Goal: Task Accomplishment & Management: Manage account settings

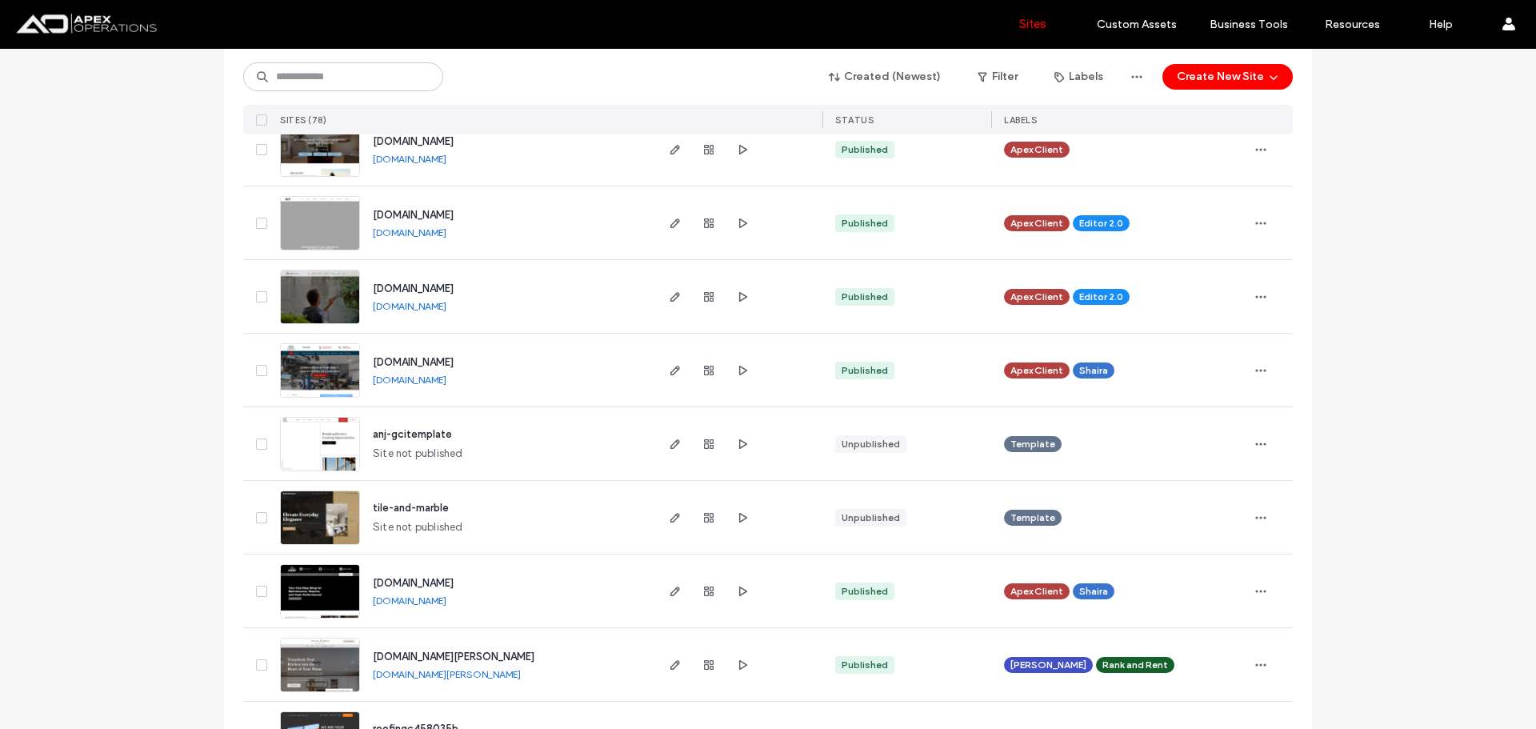
scroll to position [3841, 0]
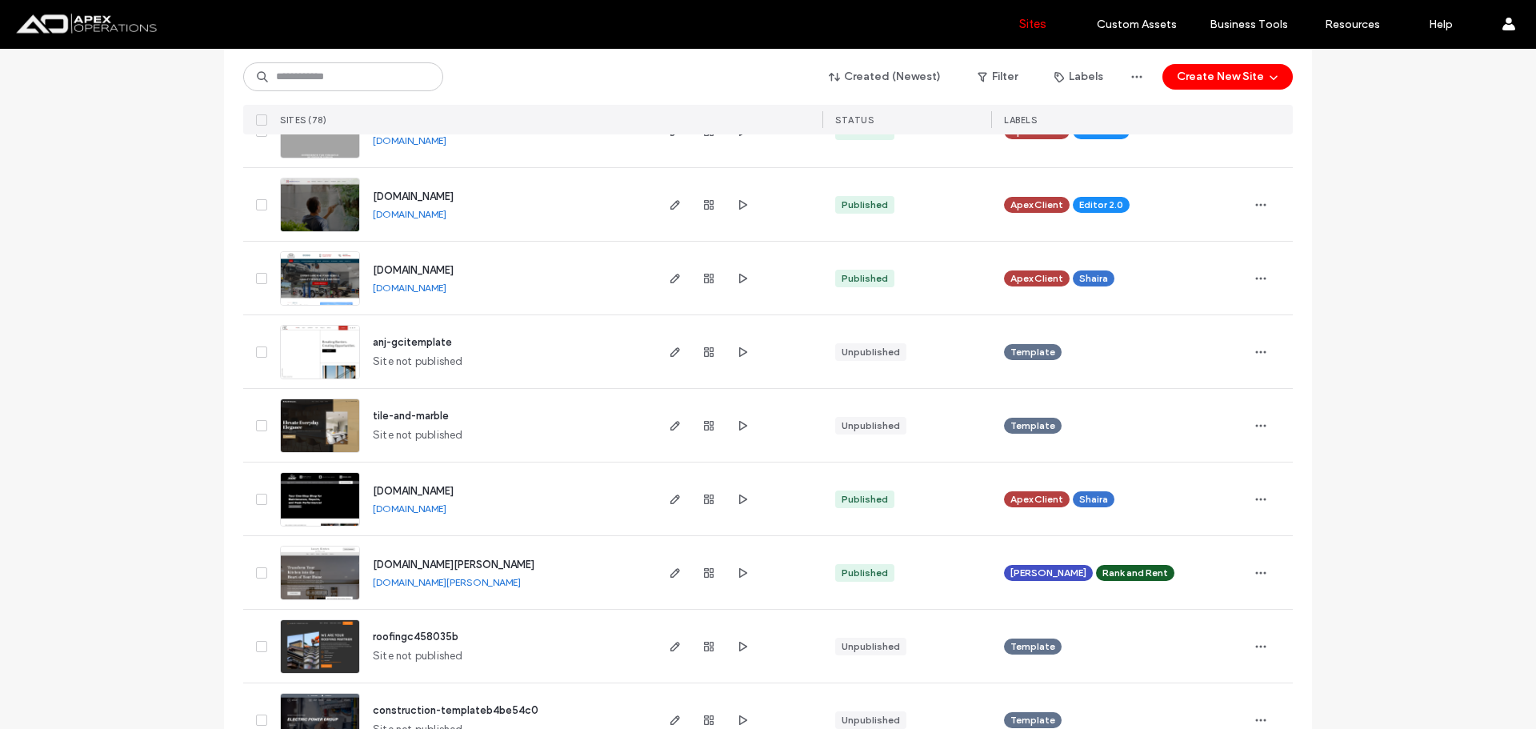
click at [362, 78] on input at bounding box center [343, 76] width 200 height 29
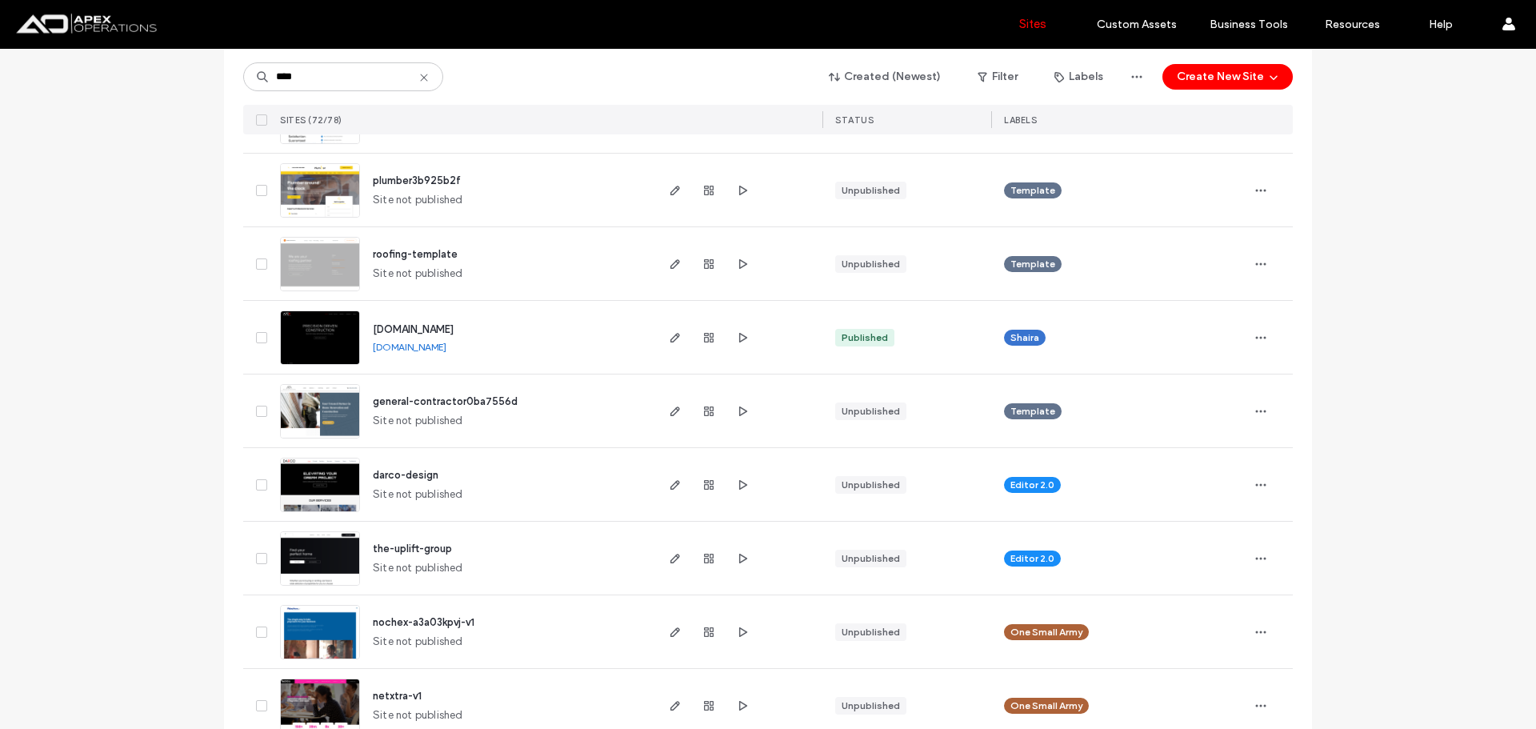
scroll to position [4334, 0]
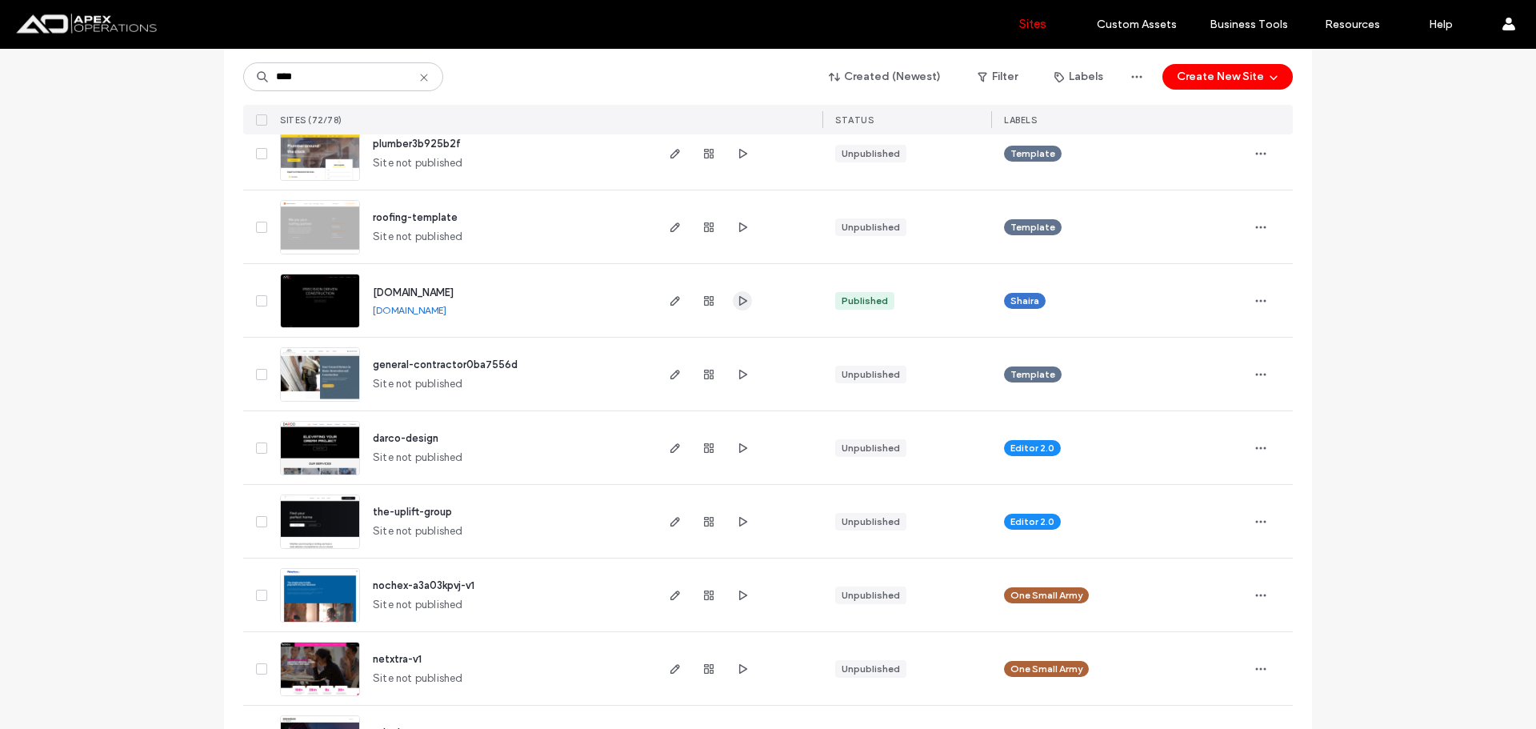
click at [733, 298] on span "button" at bounding box center [742, 300] width 19 height 19
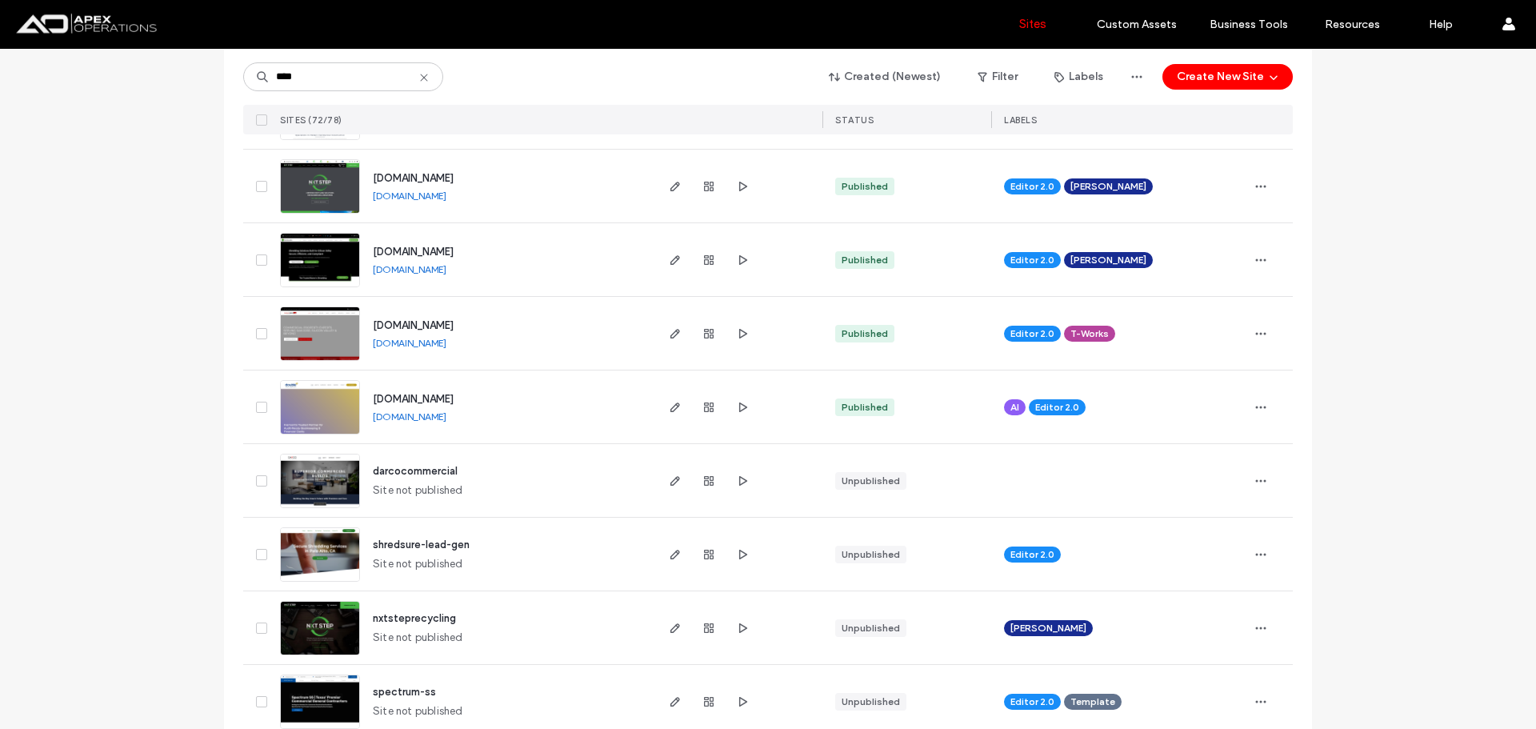
scroll to position [1158, 0]
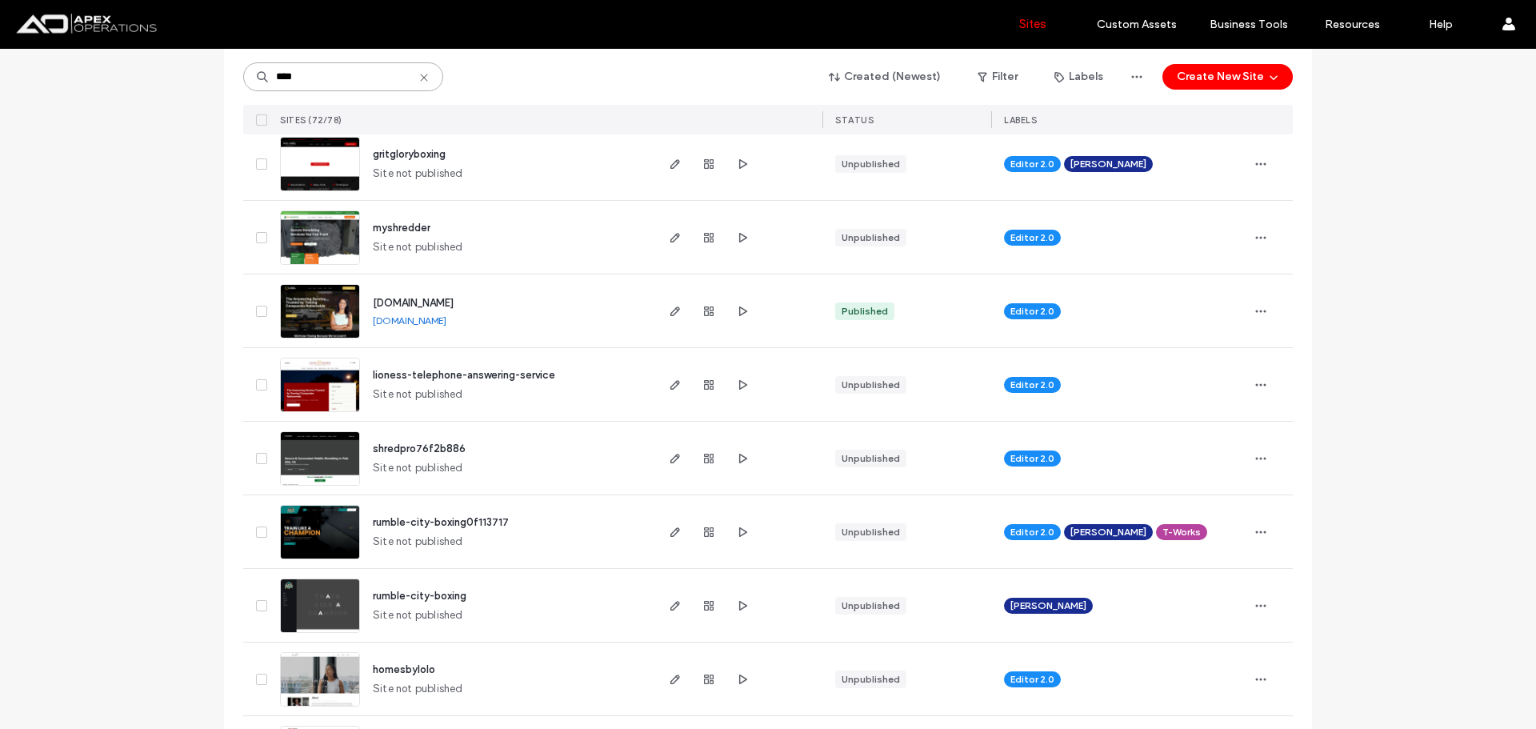
click at [385, 70] on input "****" at bounding box center [343, 76] width 200 height 29
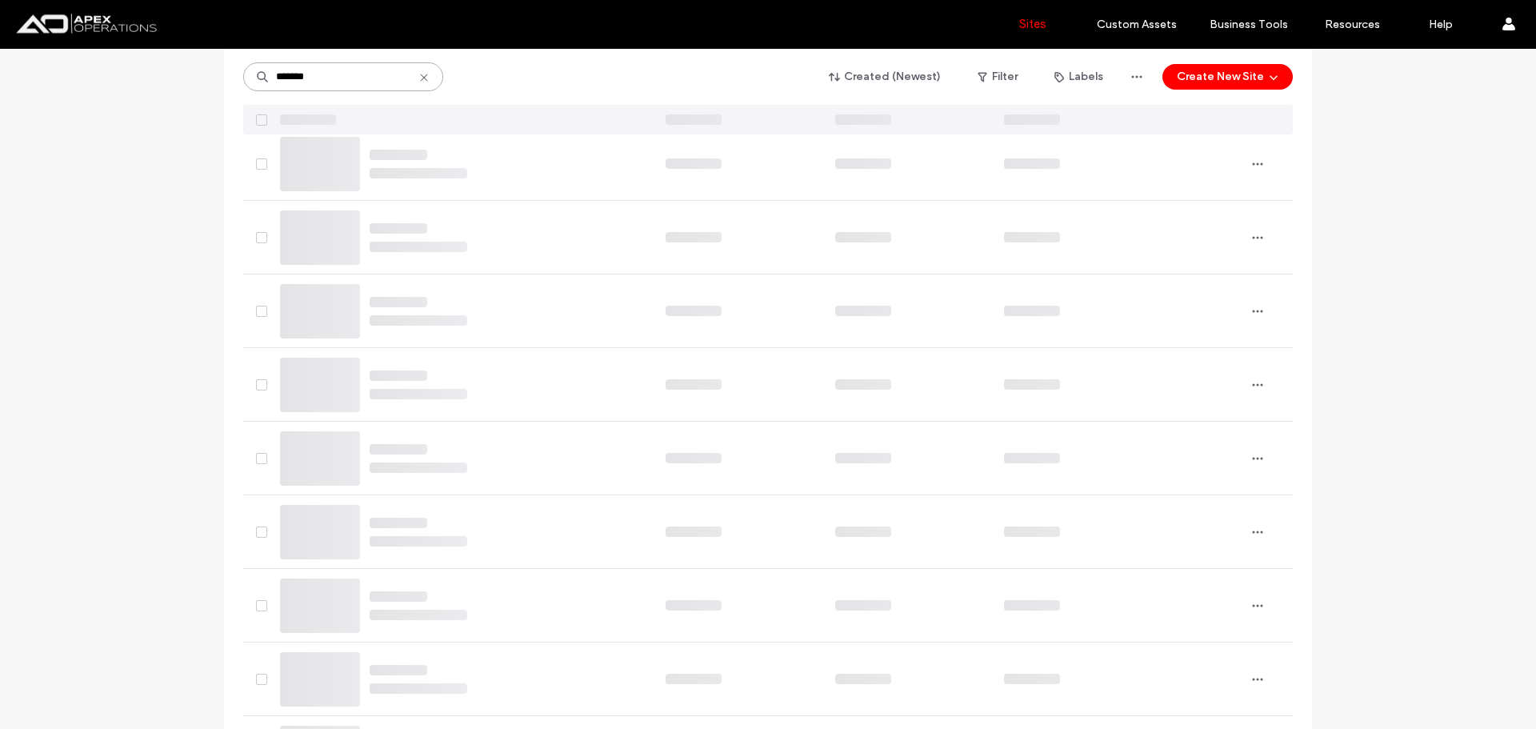
scroll to position [0, 0]
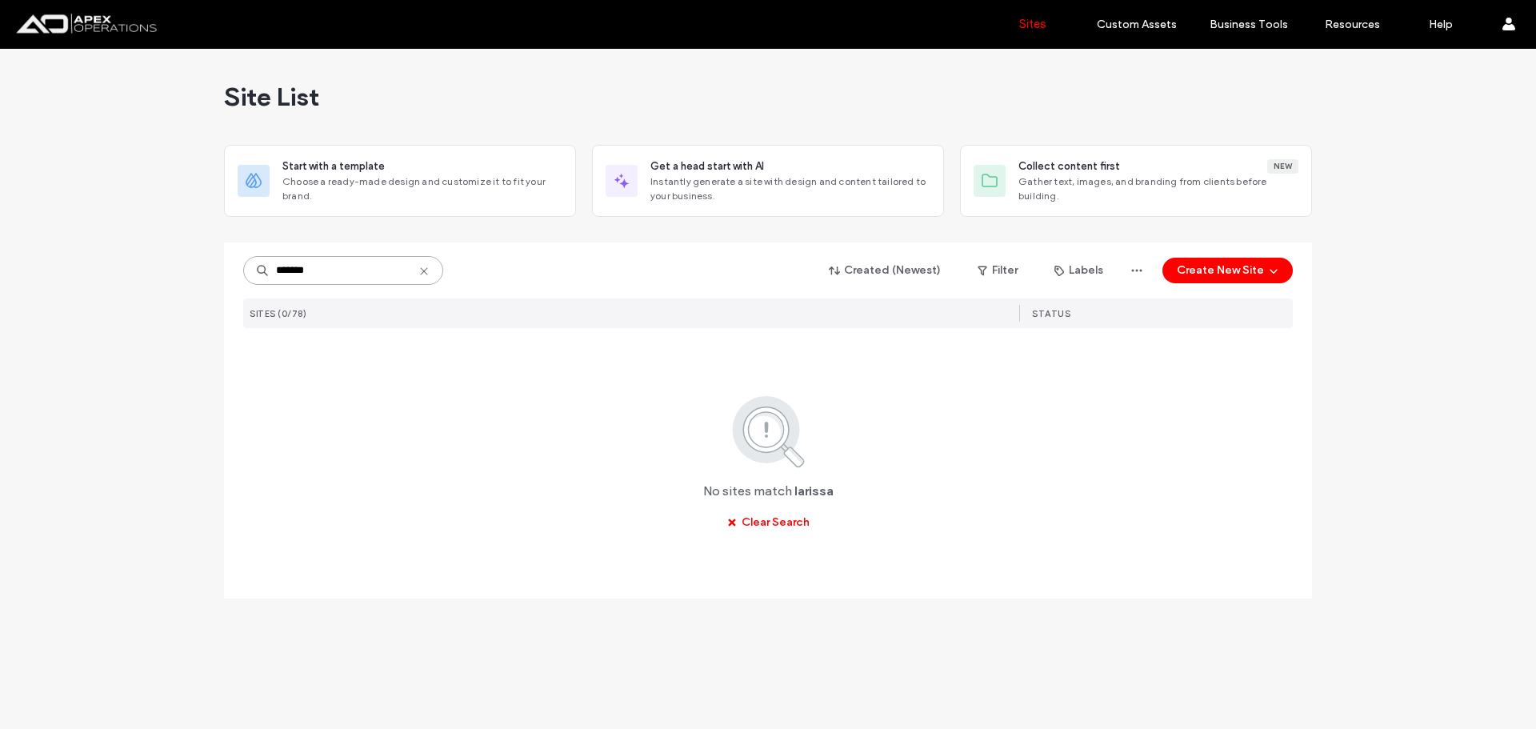
type input "*******"
click at [422, 274] on icon at bounding box center [424, 271] width 13 height 13
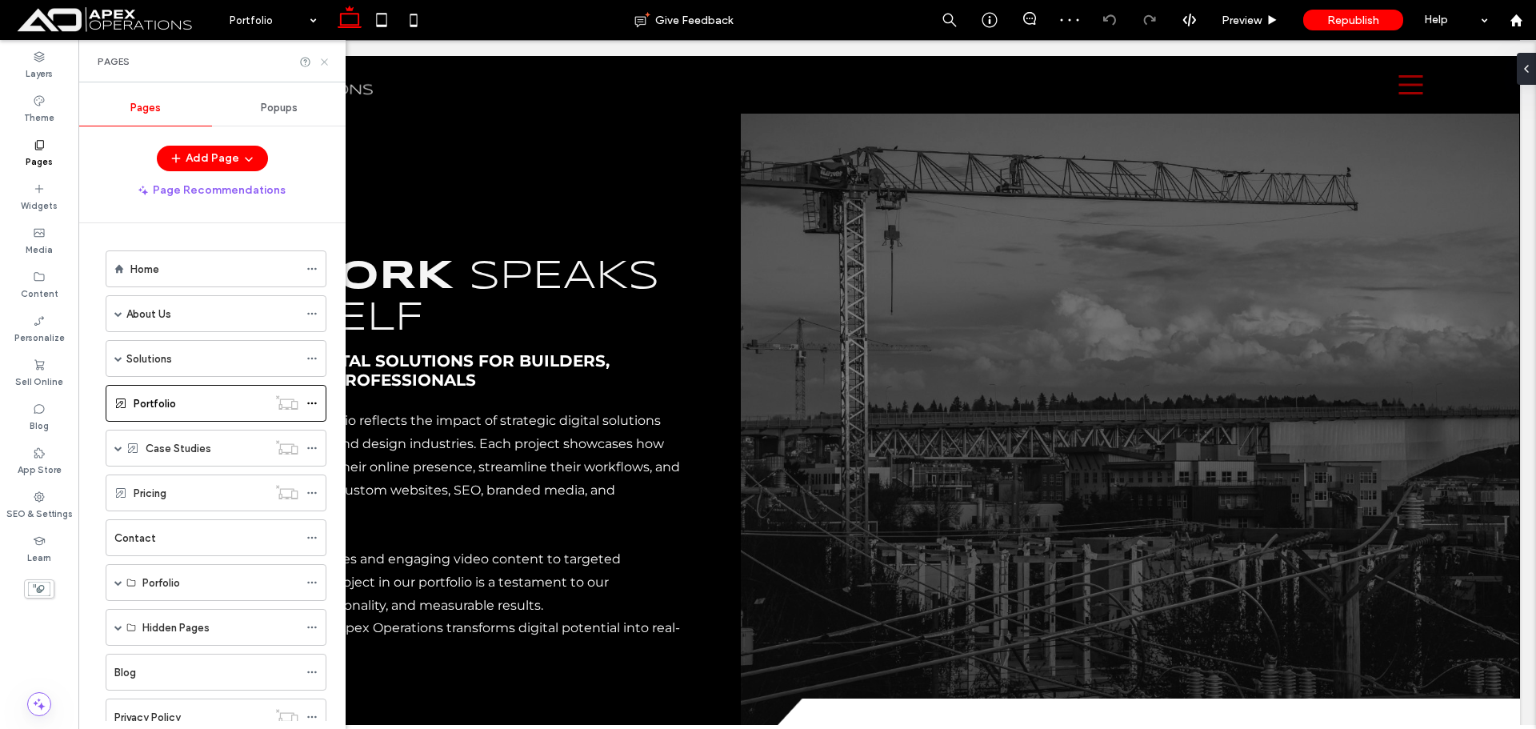
click at [326, 56] on icon at bounding box center [324, 62] width 12 height 12
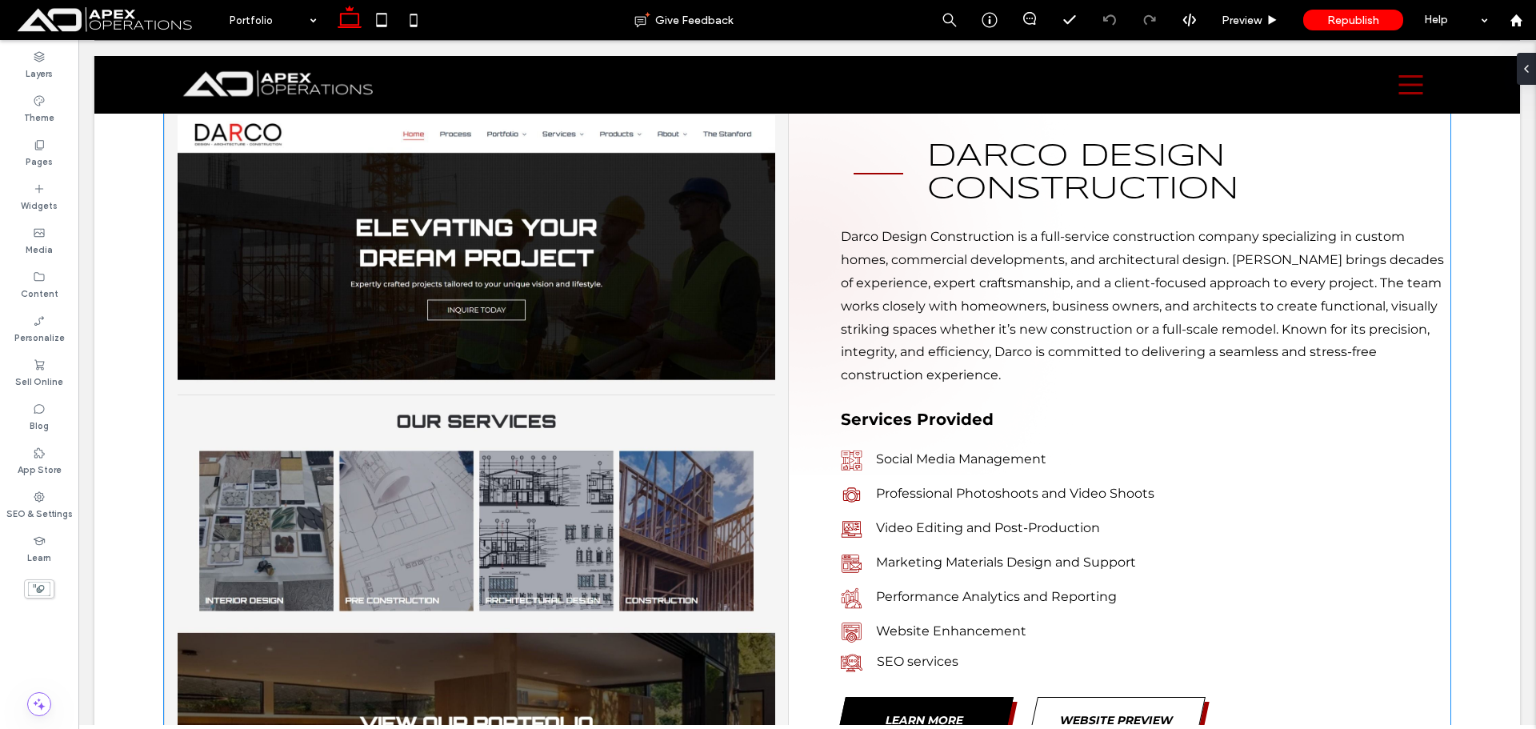
scroll to position [640, 0]
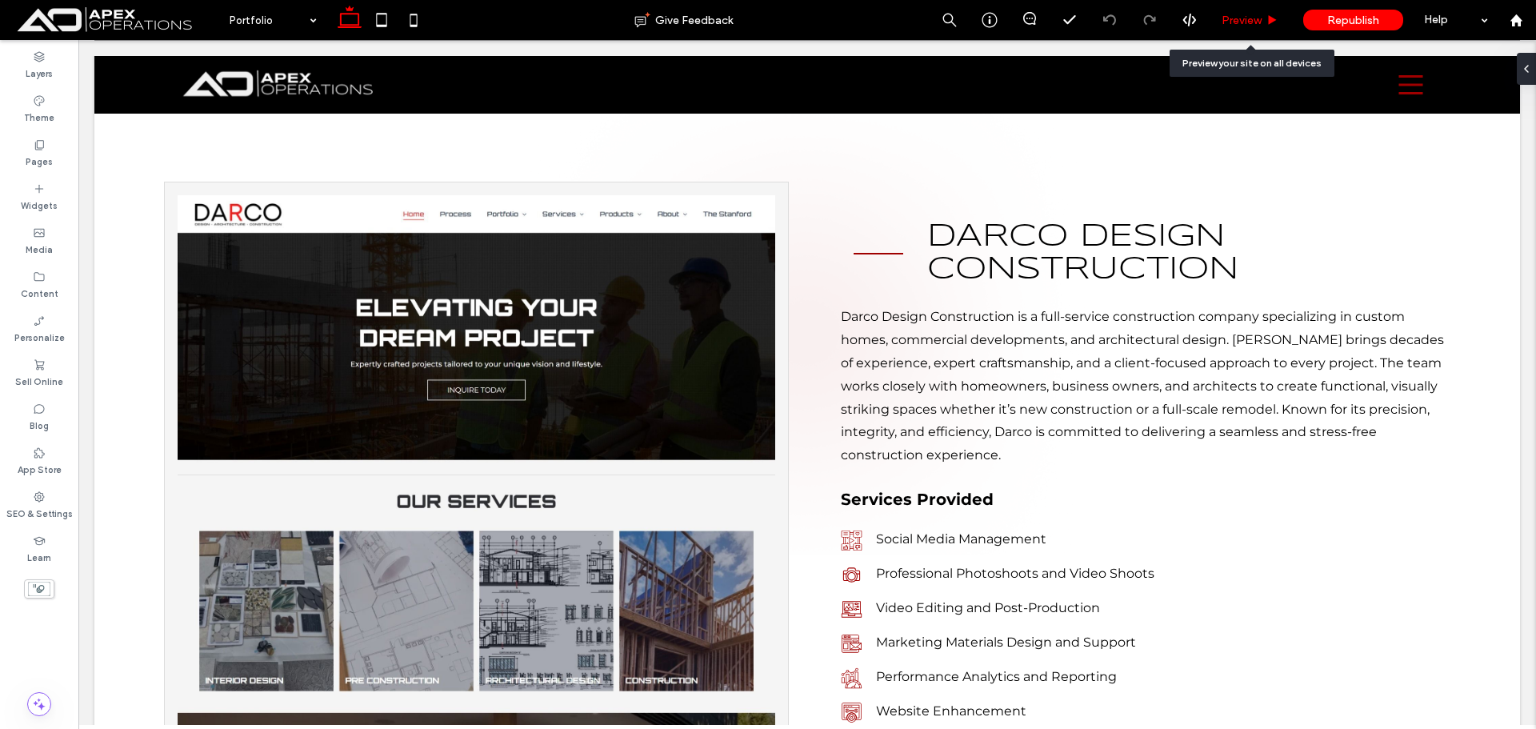
click at [1241, 18] on span "Preview" at bounding box center [1242, 21] width 40 height 14
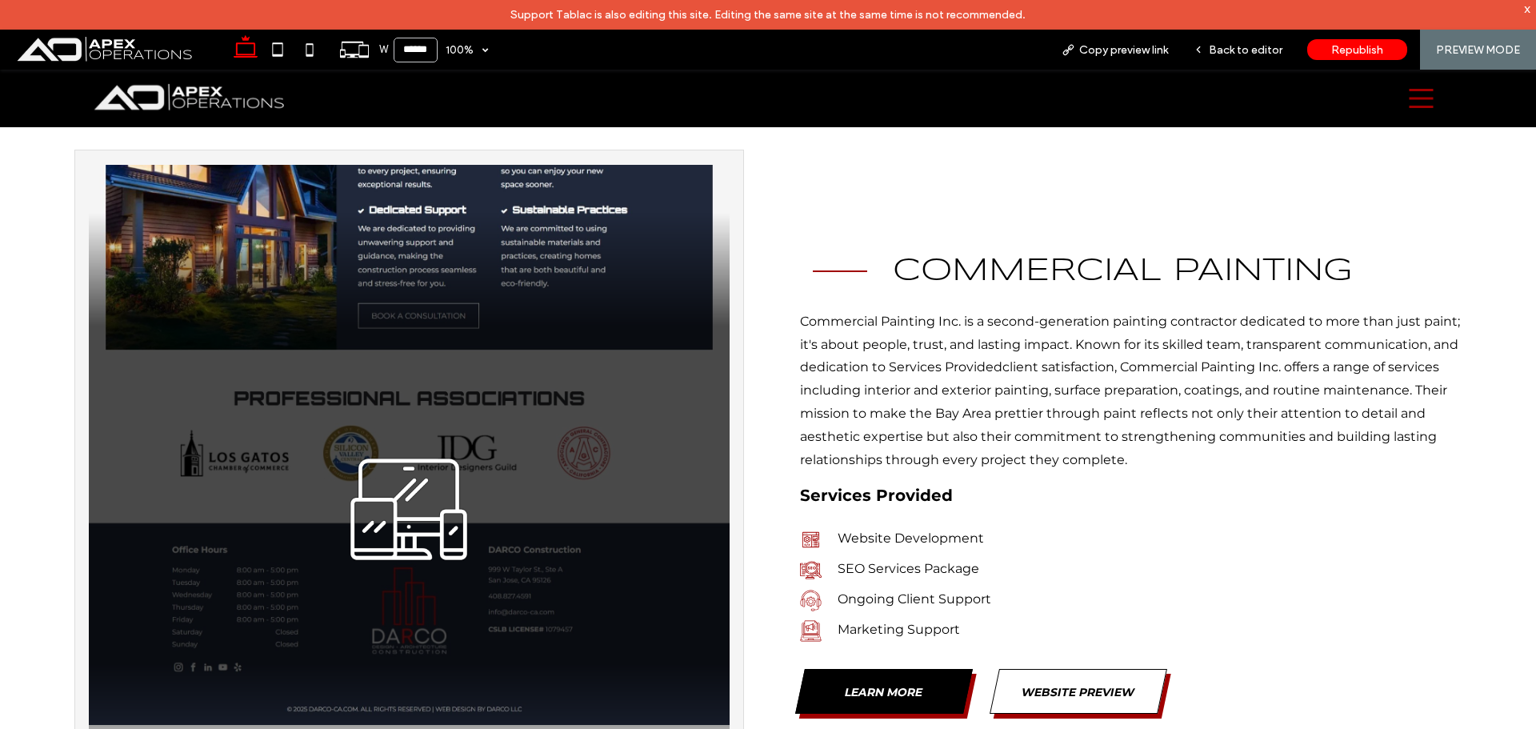
scroll to position [4081, 0]
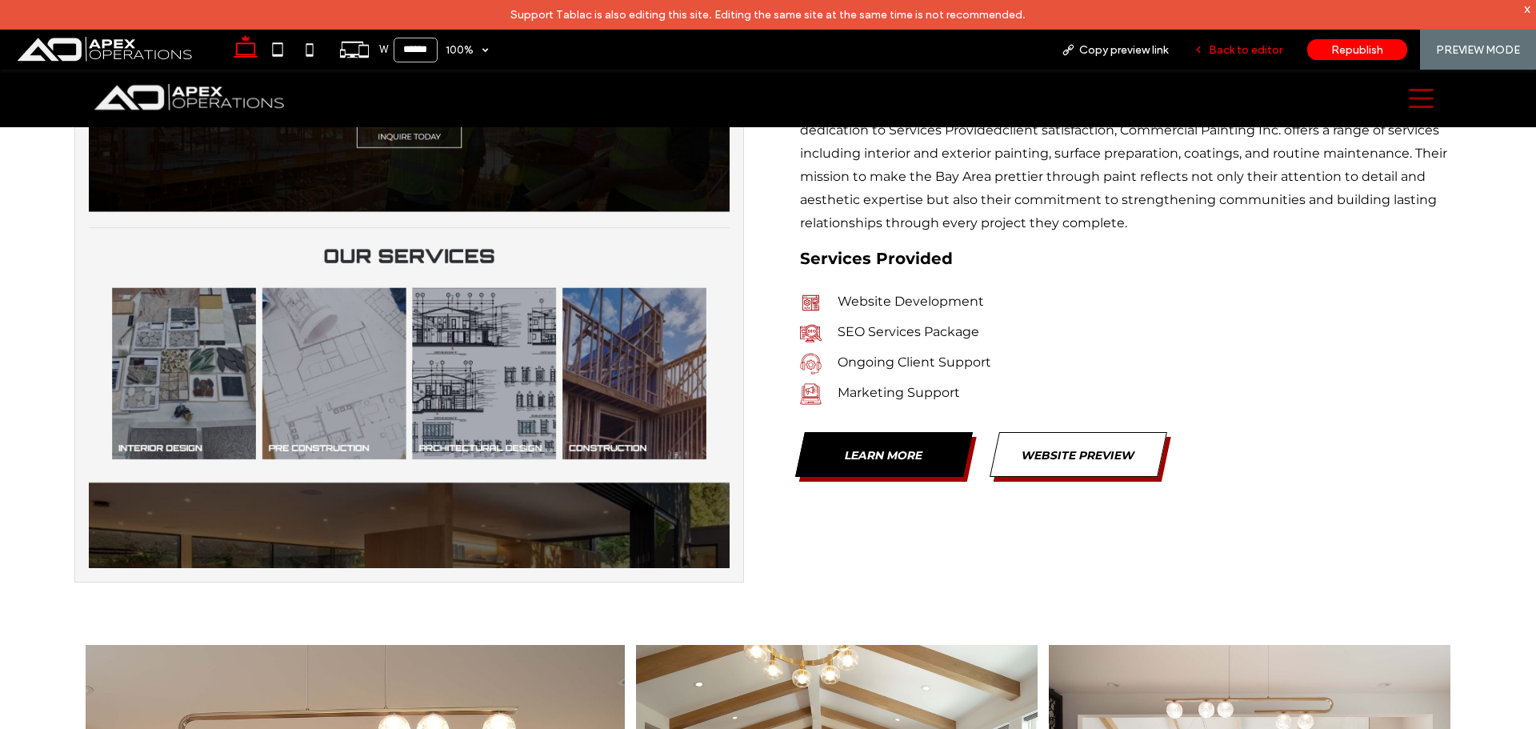
click at [1245, 47] on span "Back to editor" at bounding box center [1246, 50] width 74 height 14
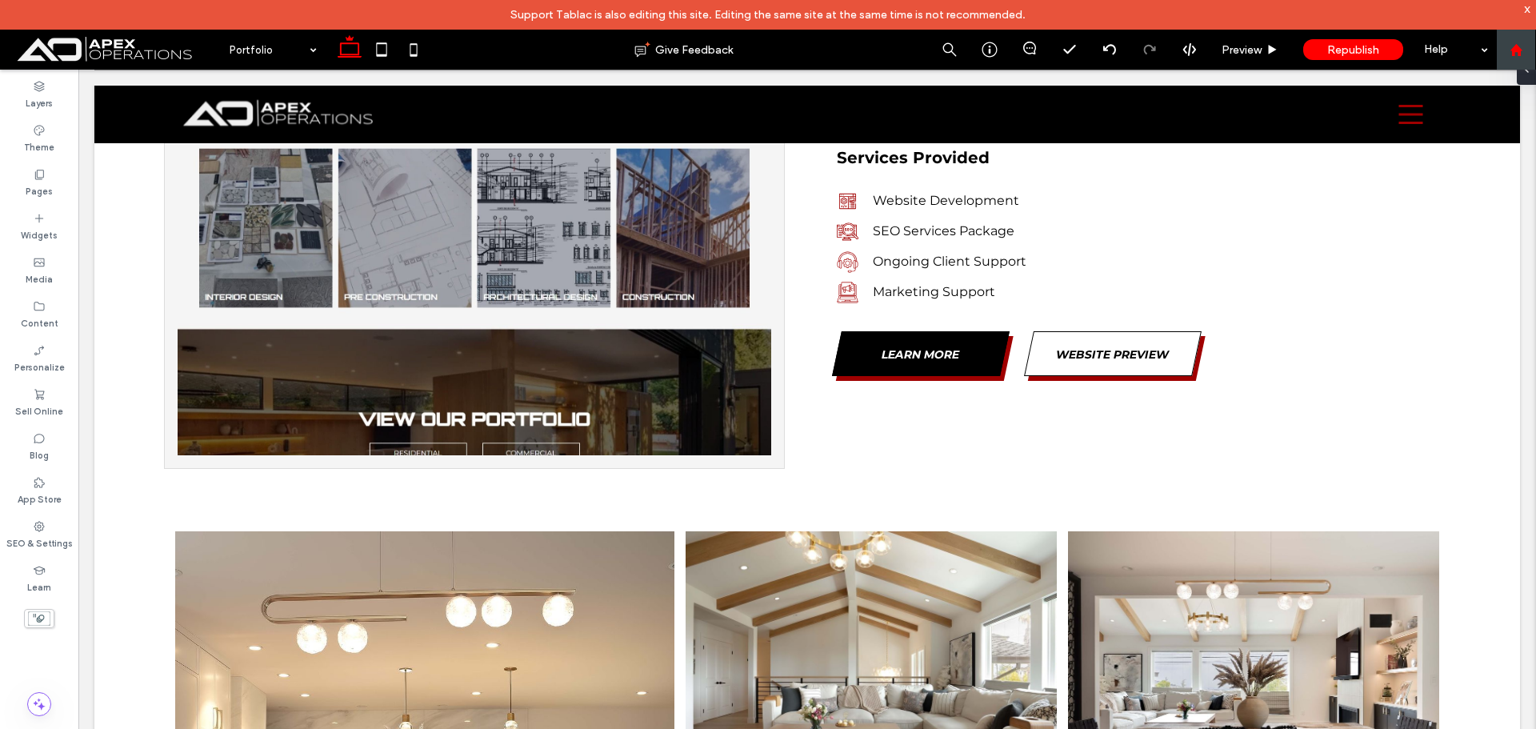
click at [1523, 50] on icon at bounding box center [1517, 50] width 14 height 14
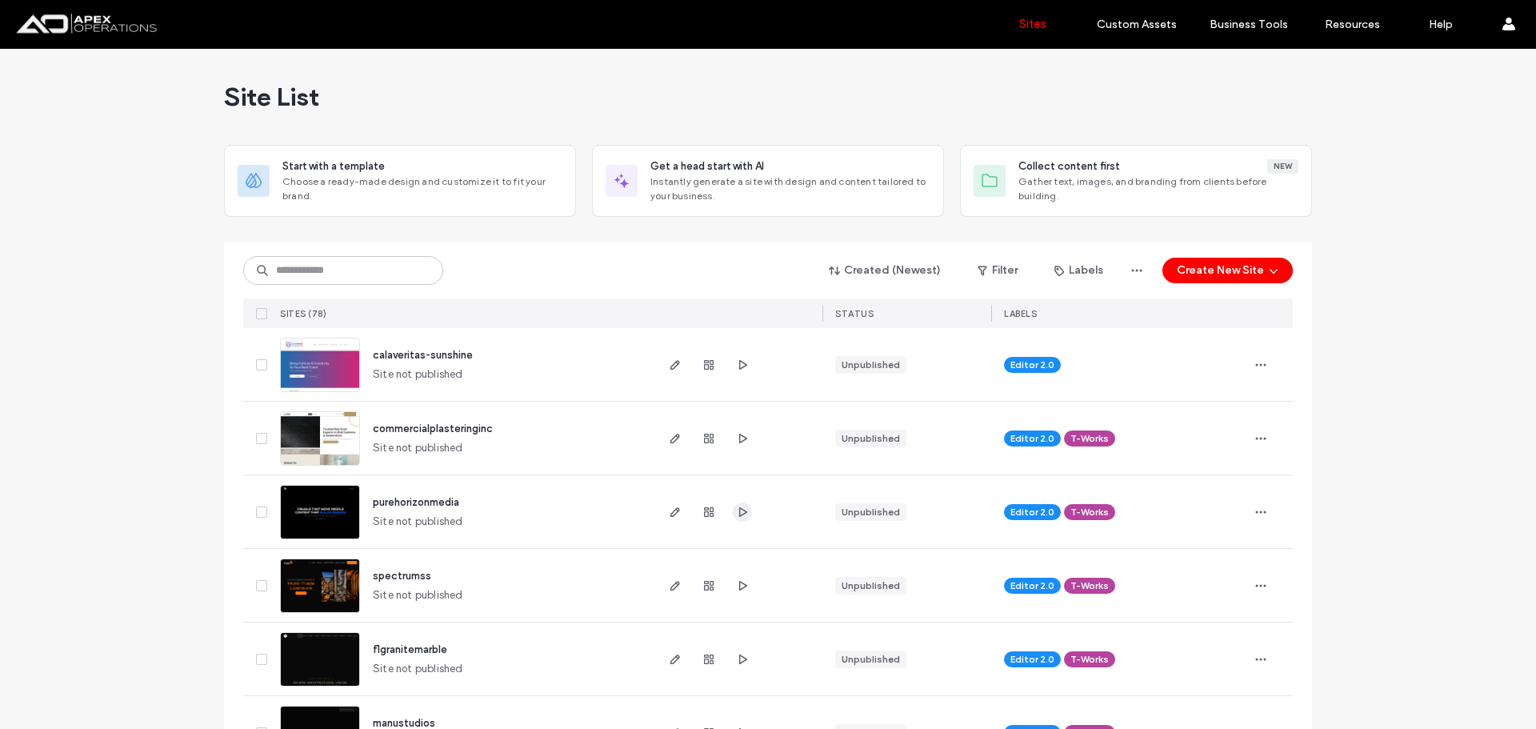
click at [729, 513] on div at bounding box center [709, 511] width 86 height 73
click at [736, 513] on icon "button" at bounding box center [742, 512] width 13 height 13
click at [655, 506] on div at bounding box center [738, 511] width 170 height 73
click at [669, 515] on icon "button" at bounding box center [675, 512] width 13 height 13
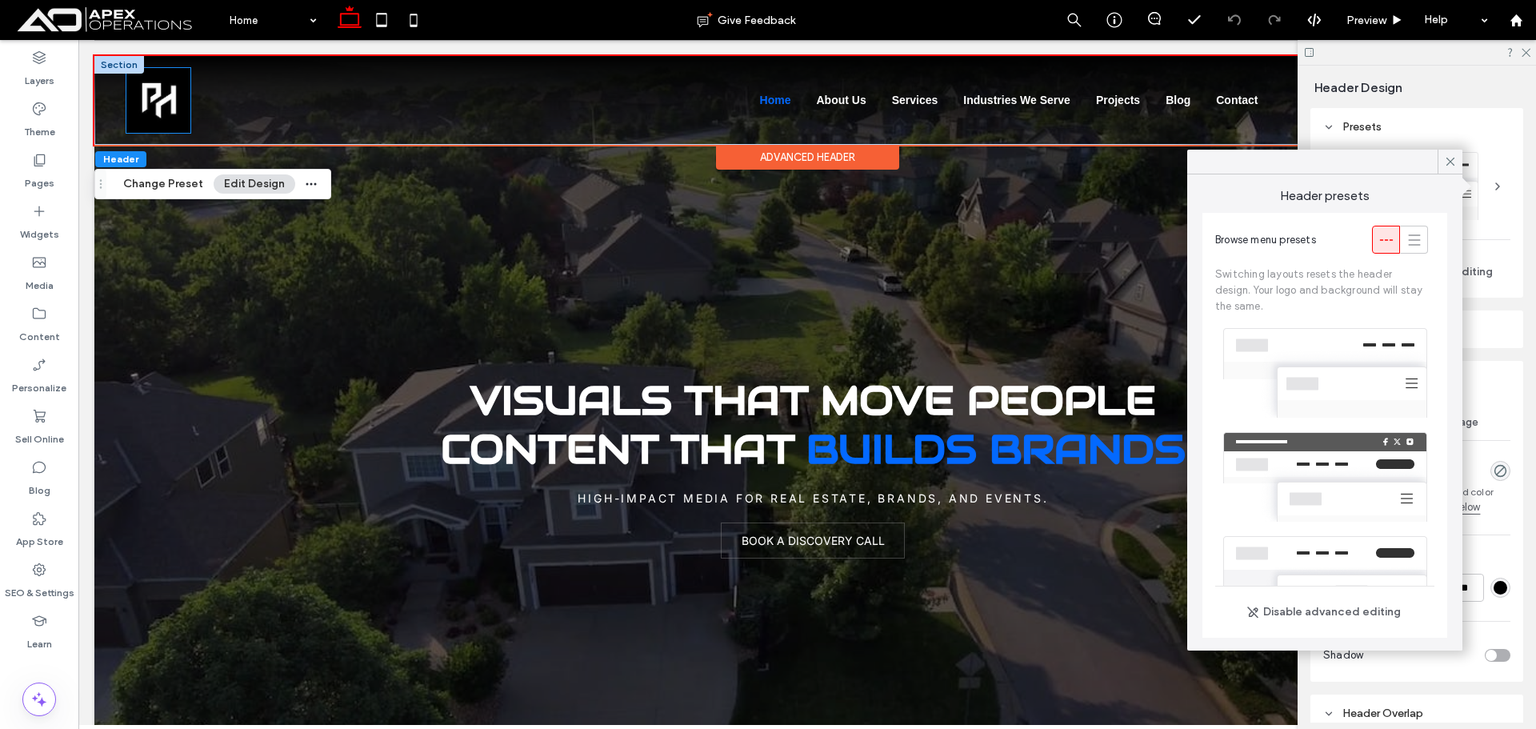
click at [146, 107] on img at bounding box center [158, 100] width 64 height 65
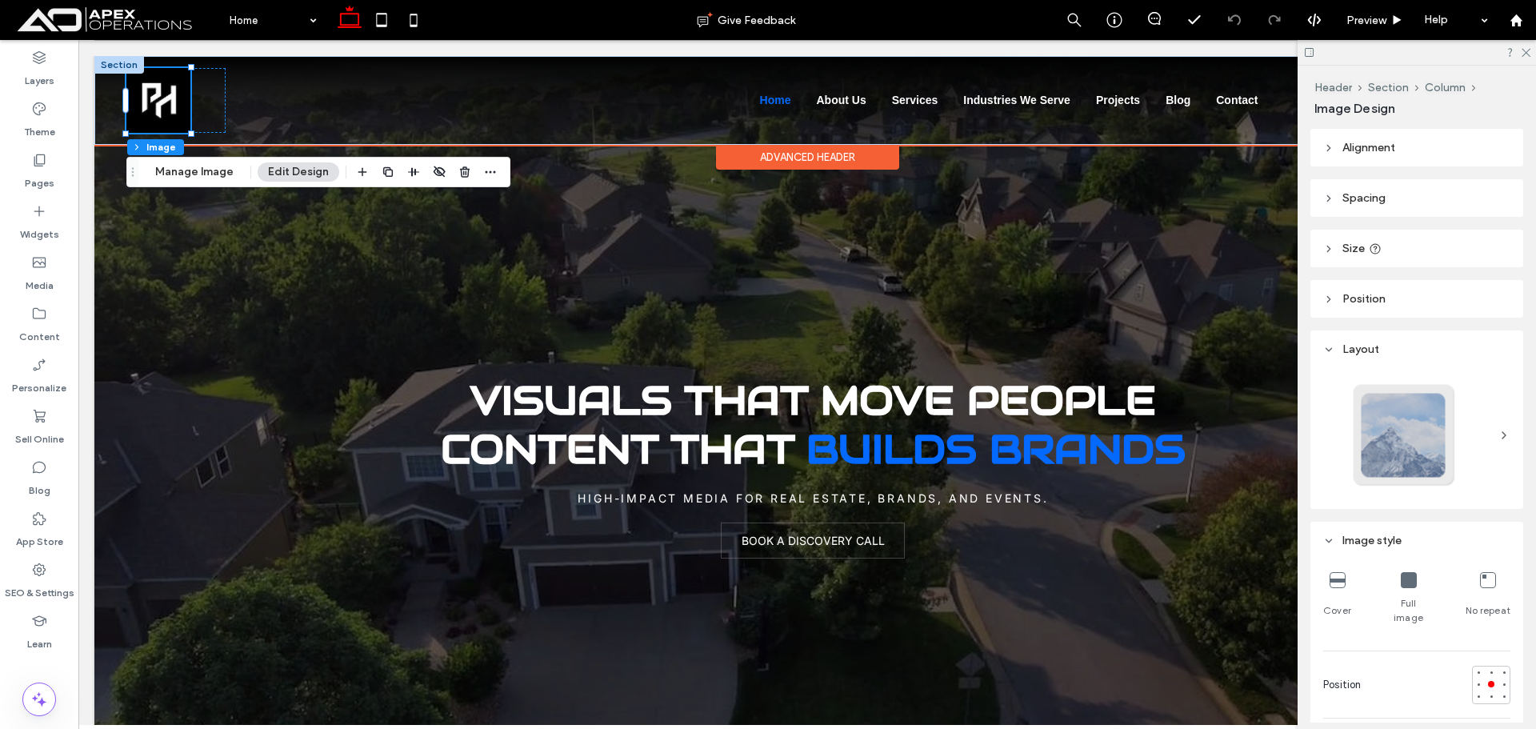
click at [146, 107] on div at bounding box center [158, 100] width 64 height 65
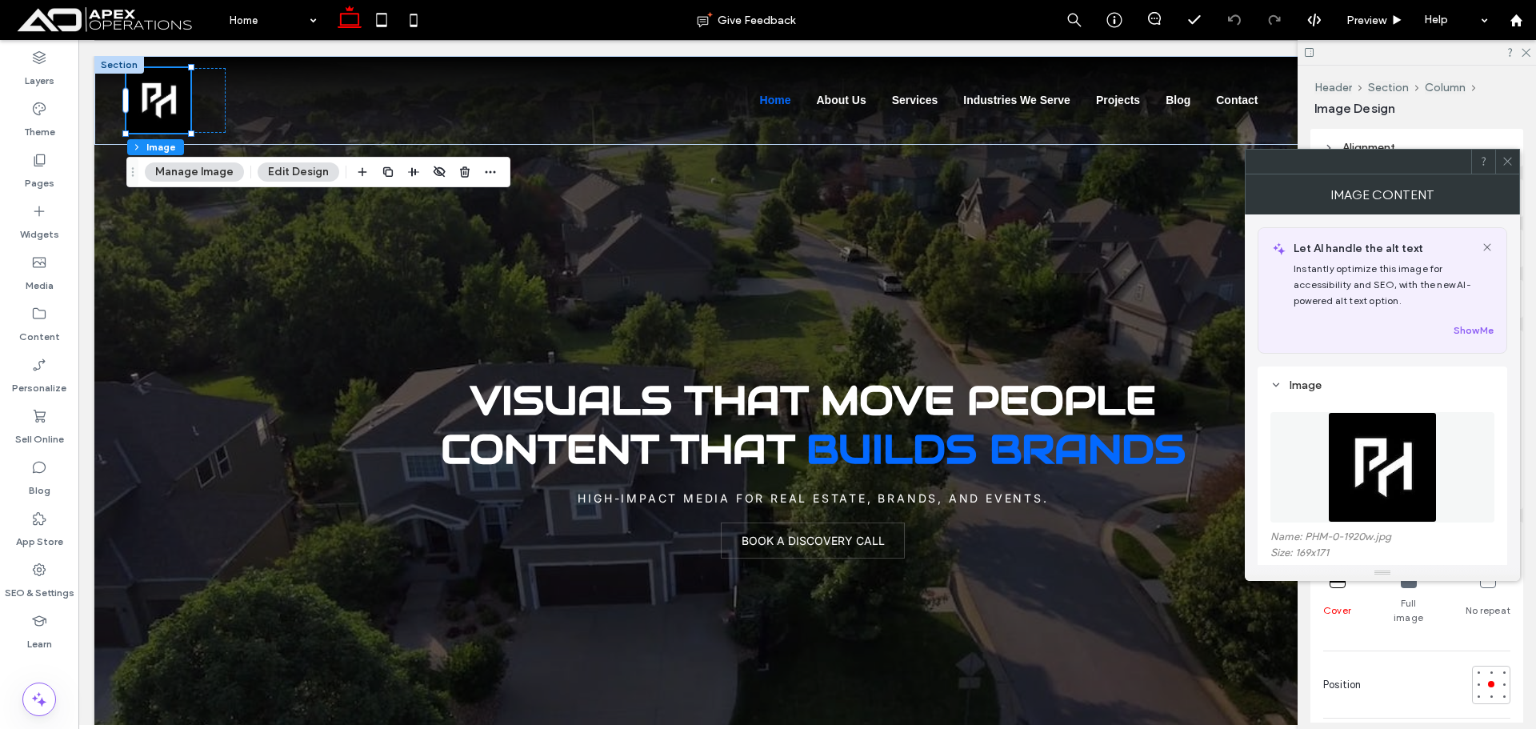
scroll to position [240, 0]
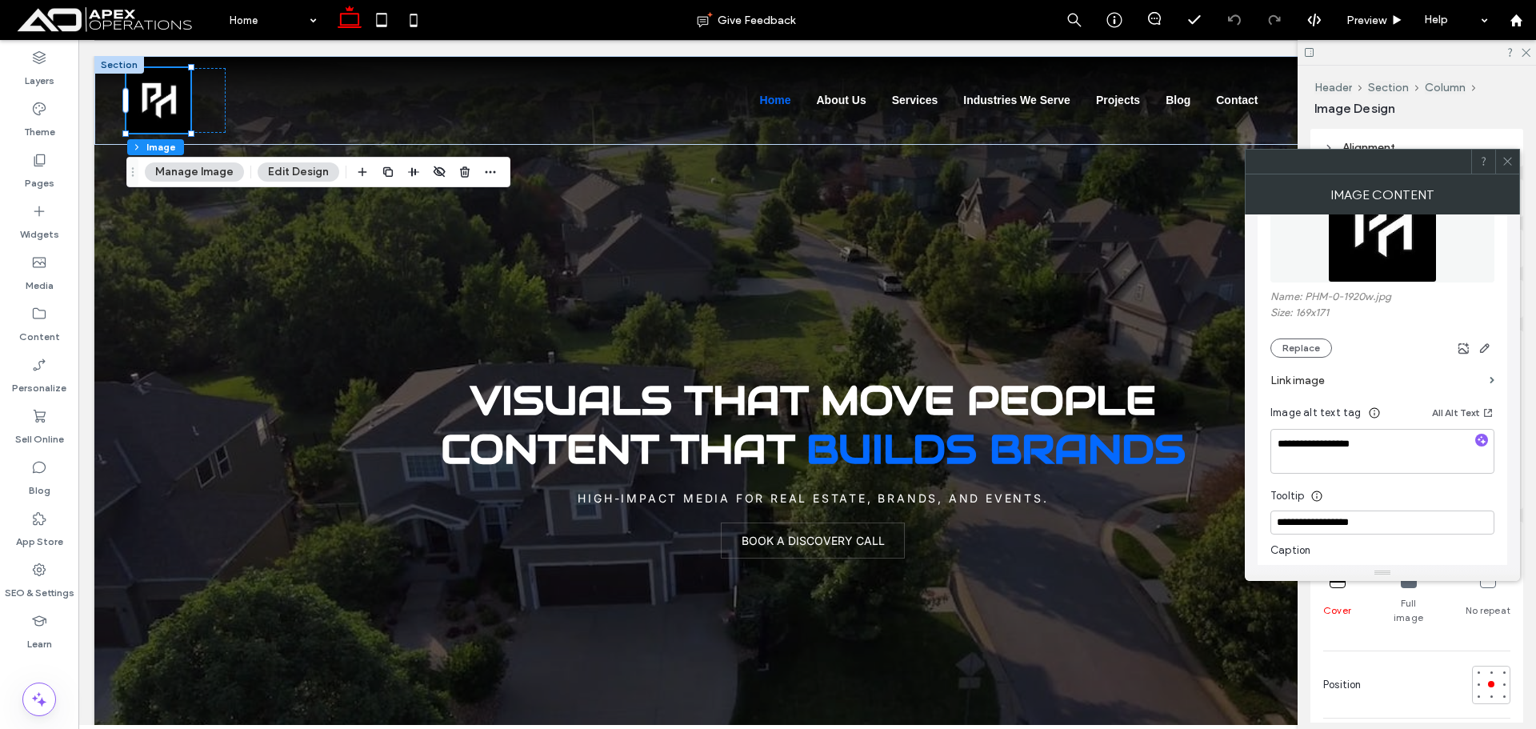
click at [1484, 380] on section "Link image" at bounding box center [1383, 381] width 224 height 46
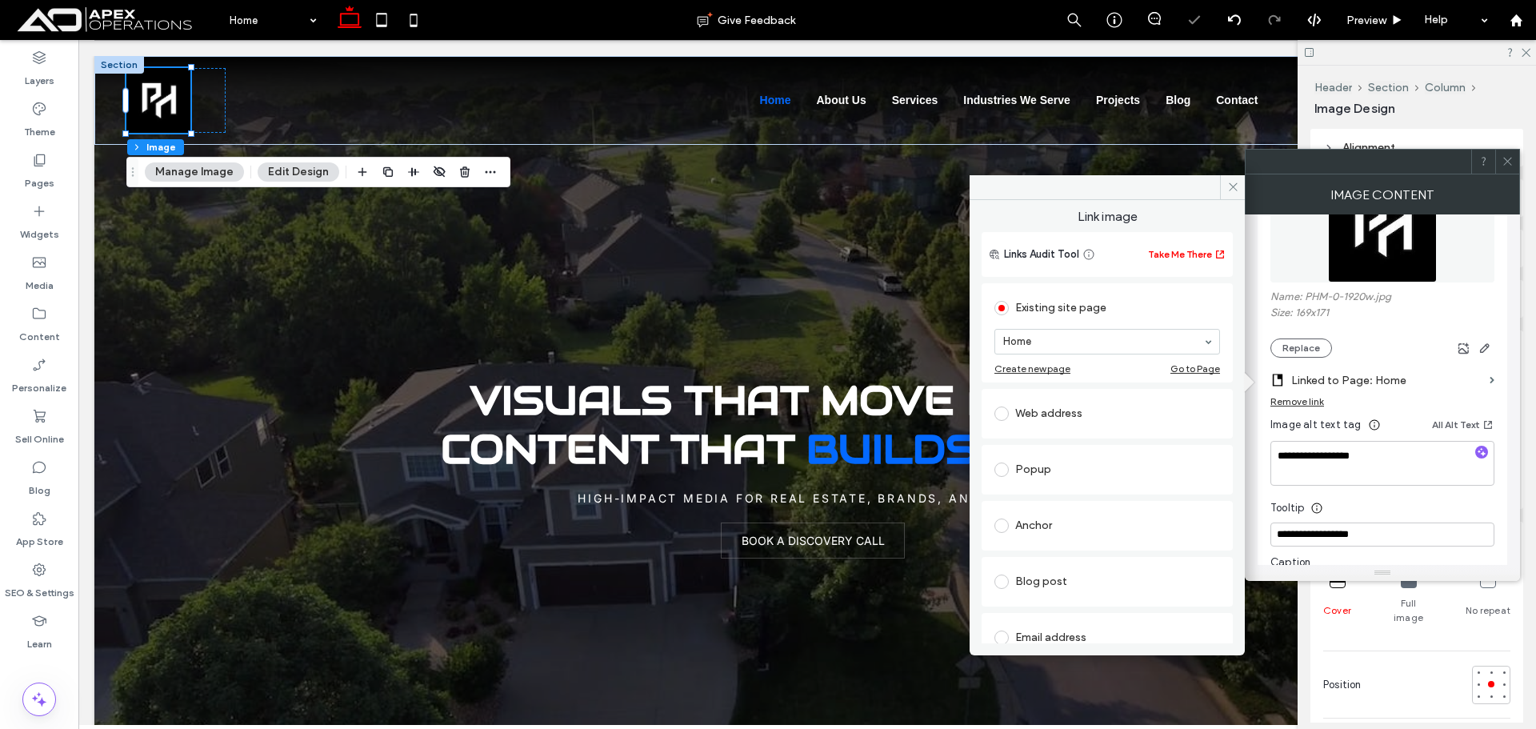
click at [1507, 165] on icon at bounding box center [1508, 161] width 12 height 12
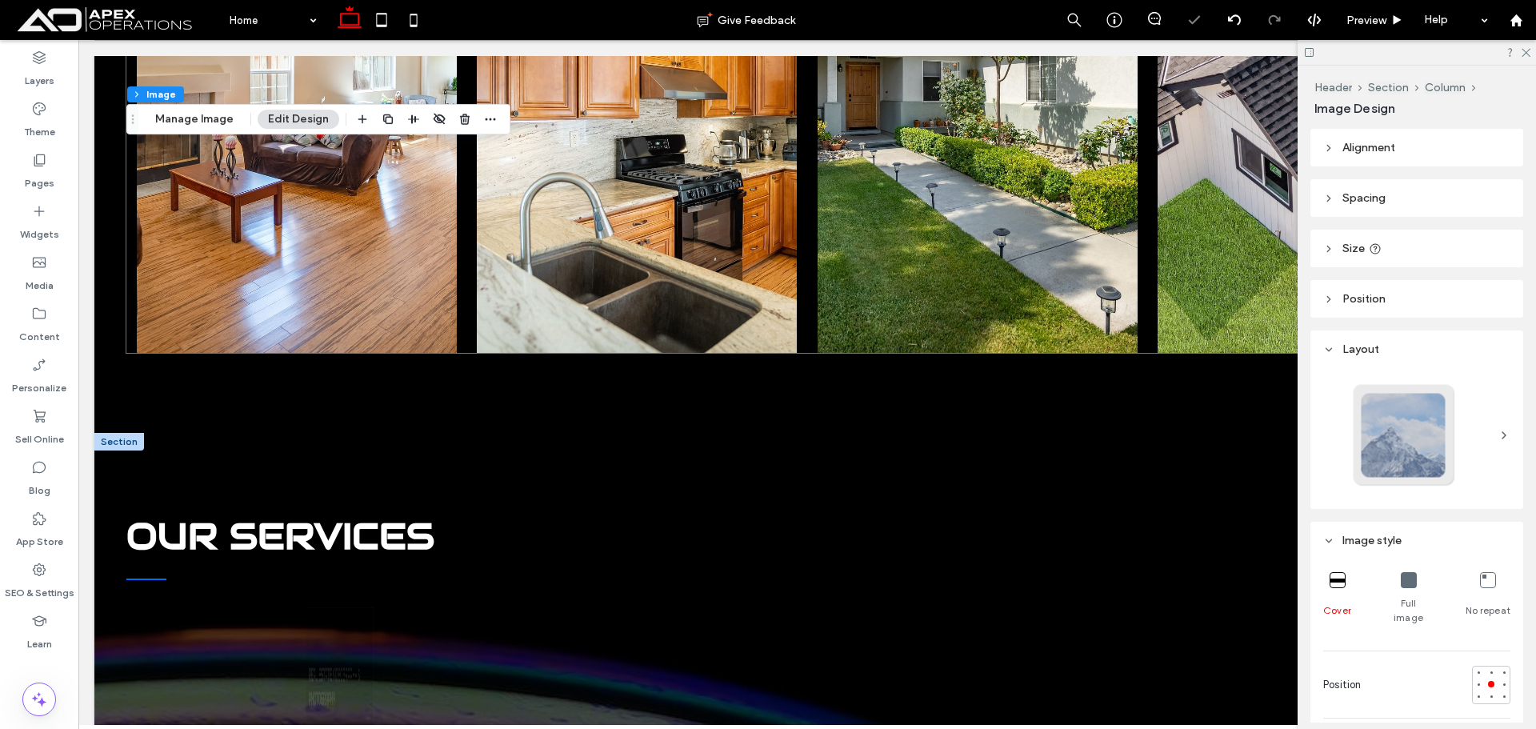
scroll to position [1760, 0]
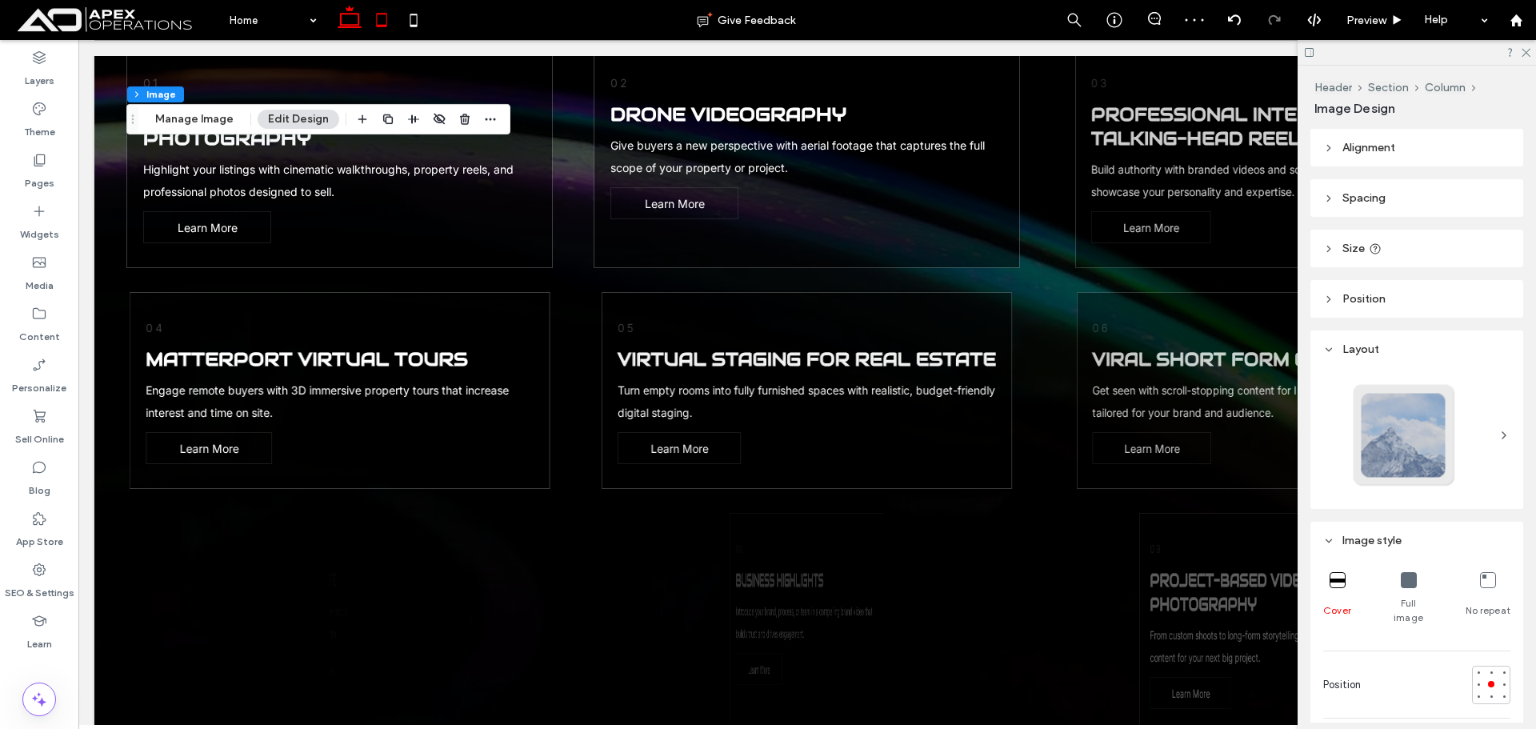
click at [379, 15] on icon at bounding box center [382, 20] width 32 height 32
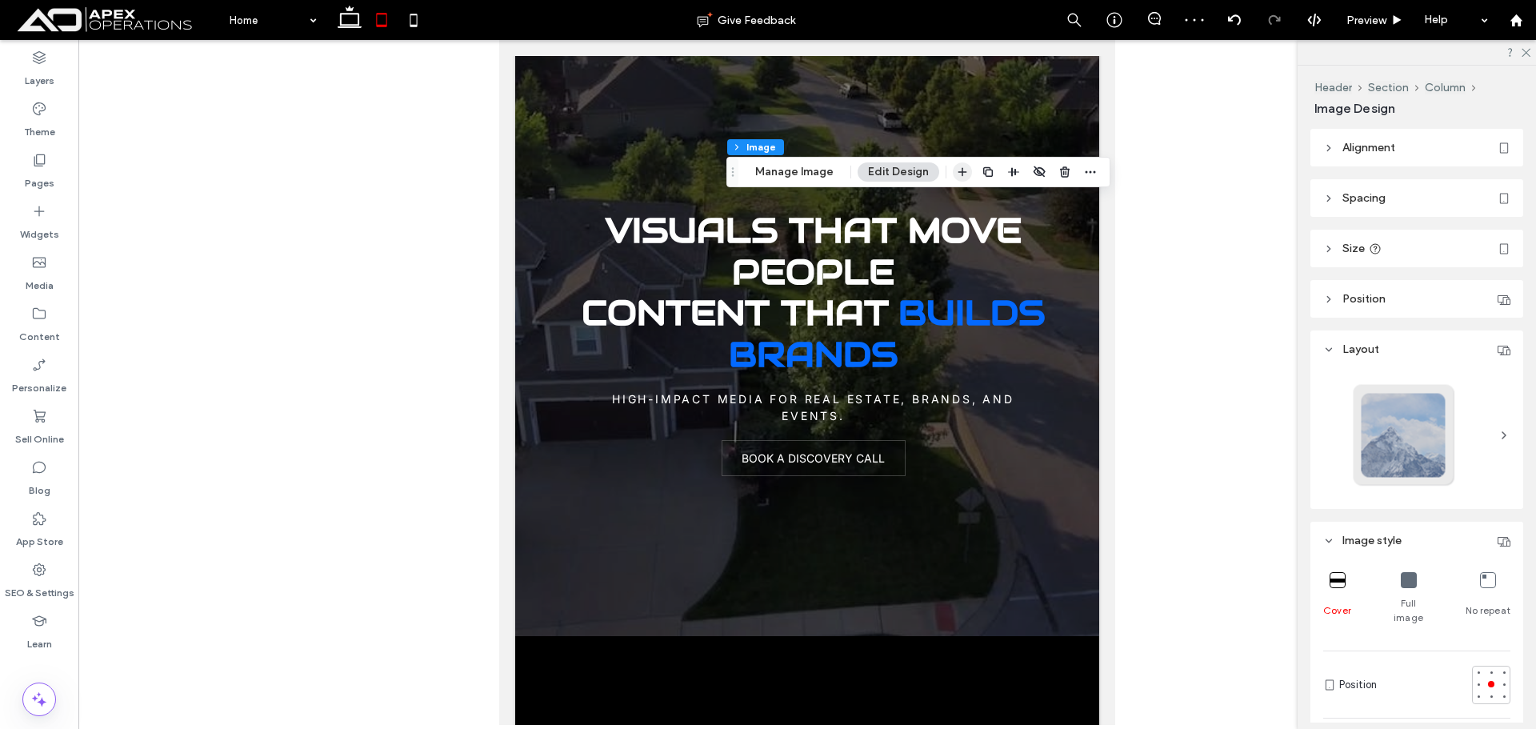
scroll to position [0, 0]
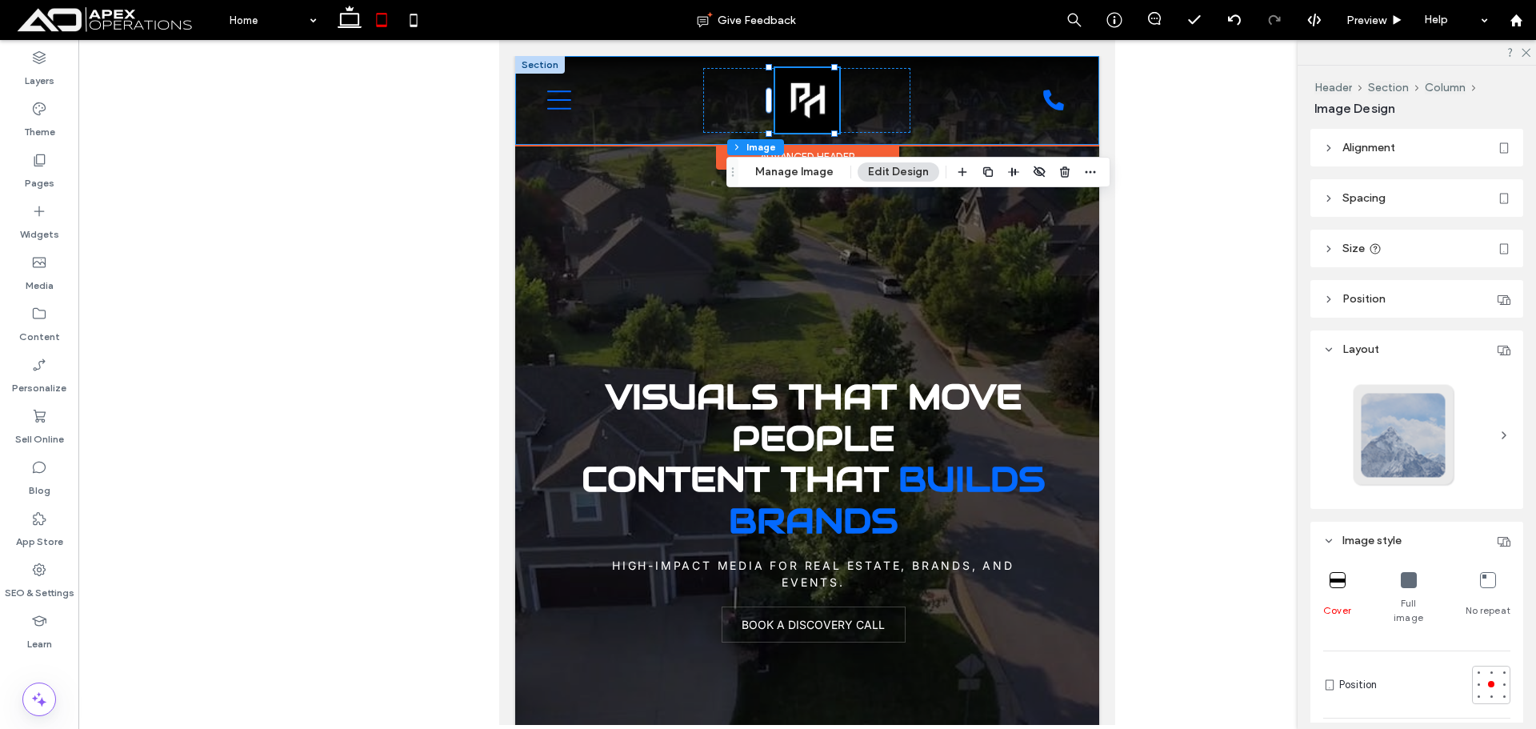
click at [556, 97] on icon at bounding box center [559, 100] width 24 height 24
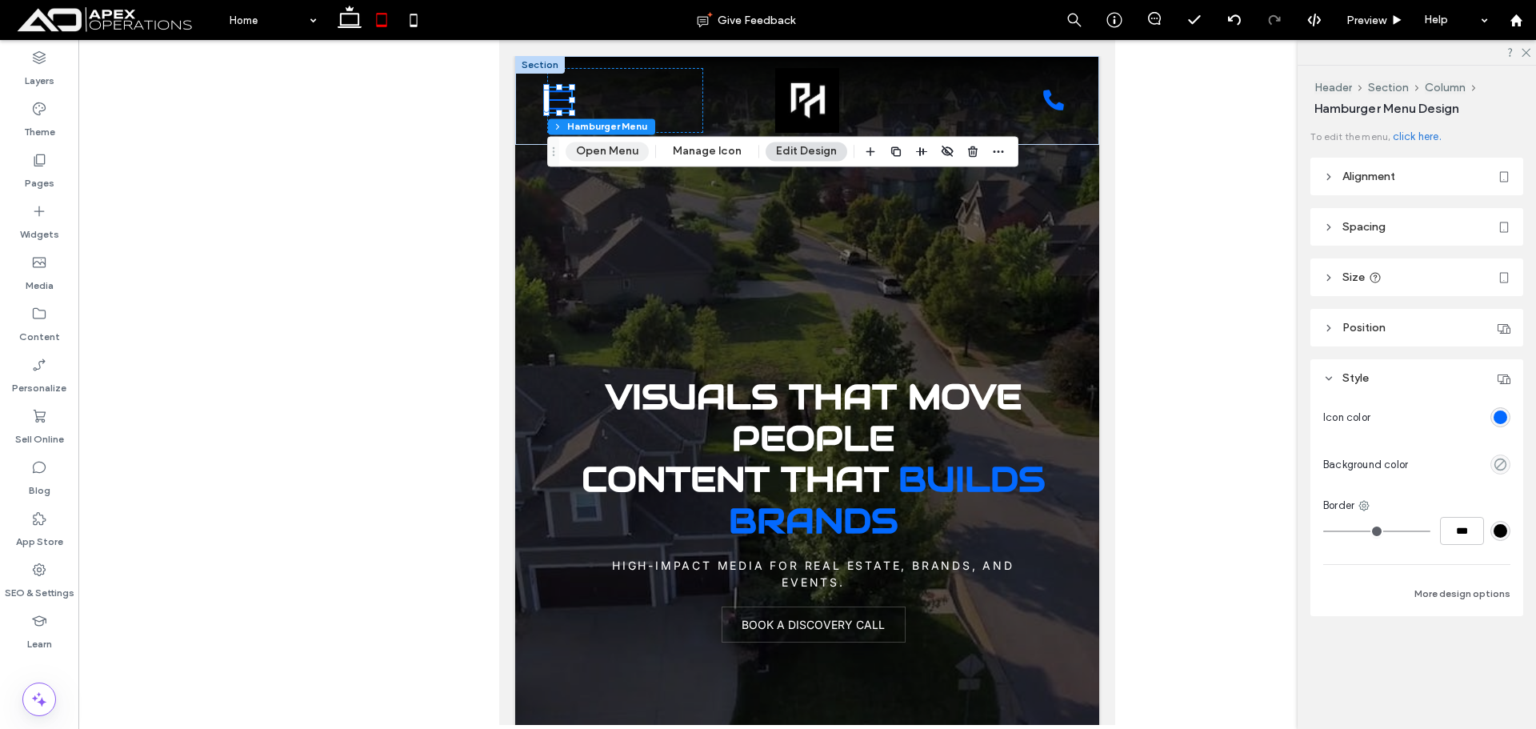
click at [596, 154] on button "Open Menu" at bounding box center [607, 151] width 83 height 19
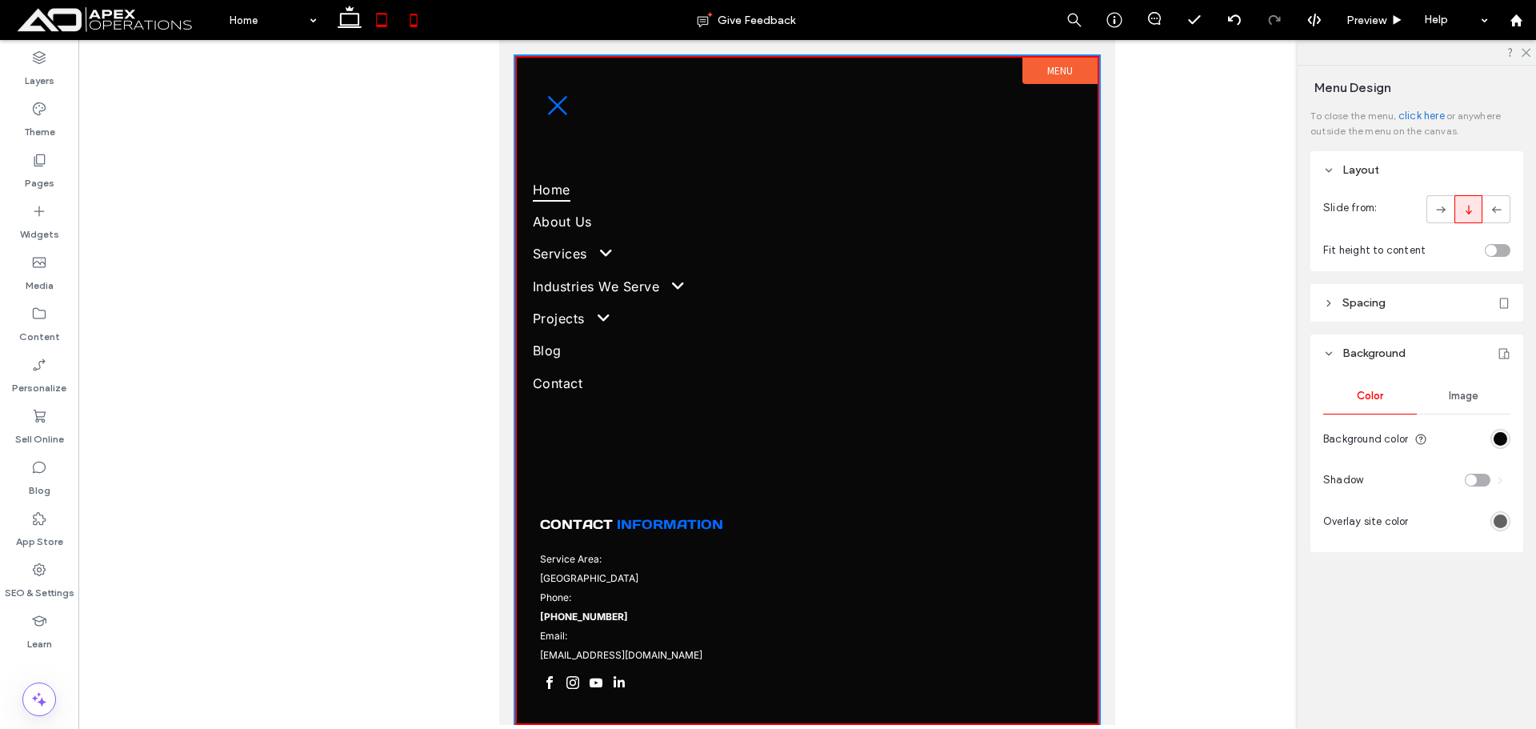
click at [416, 26] on use at bounding box center [413, 20] width 7 height 13
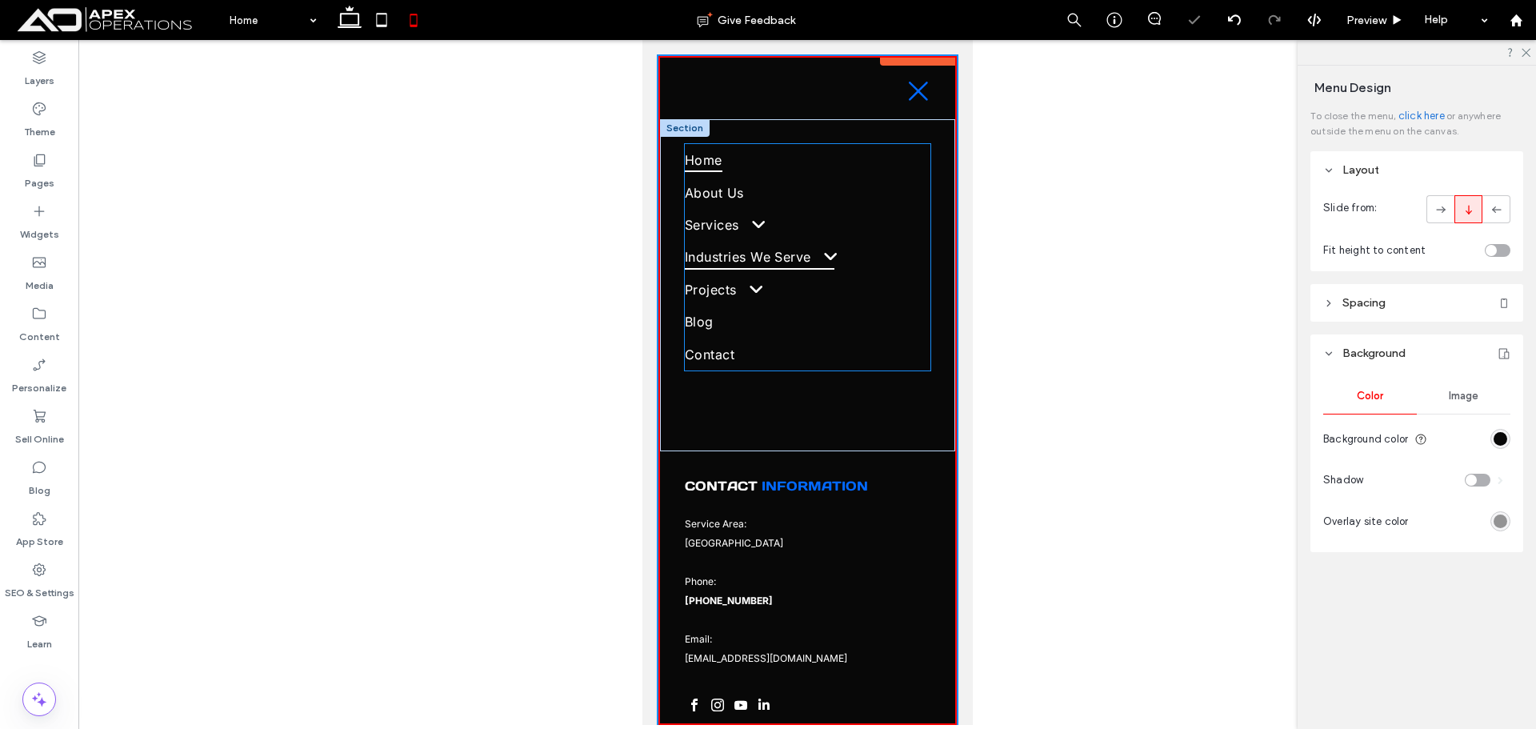
scroll to position [36, 0]
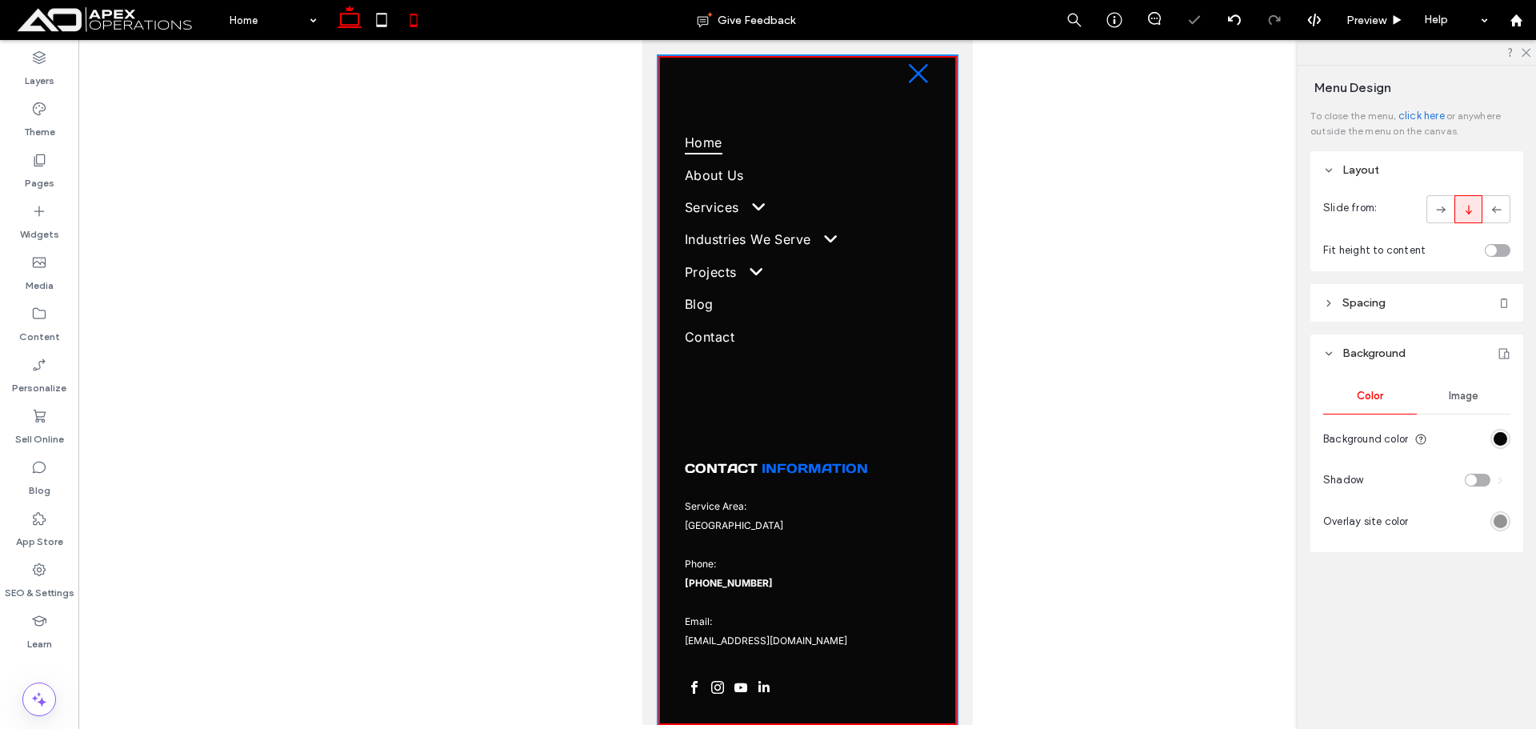
click at [343, 18] on icon at bounding box center [350, 20] width 32 height 32
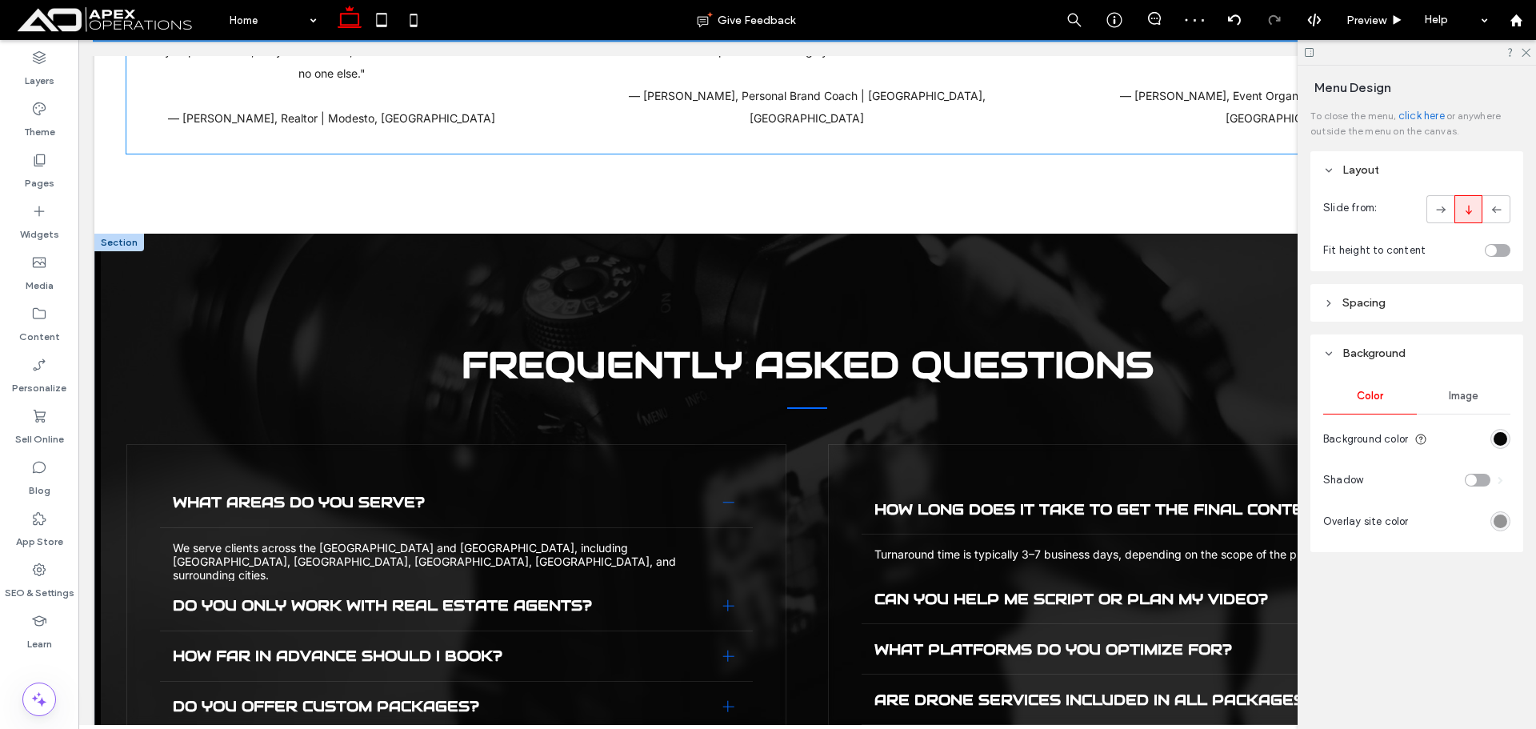
scroll to position [5281, 0]
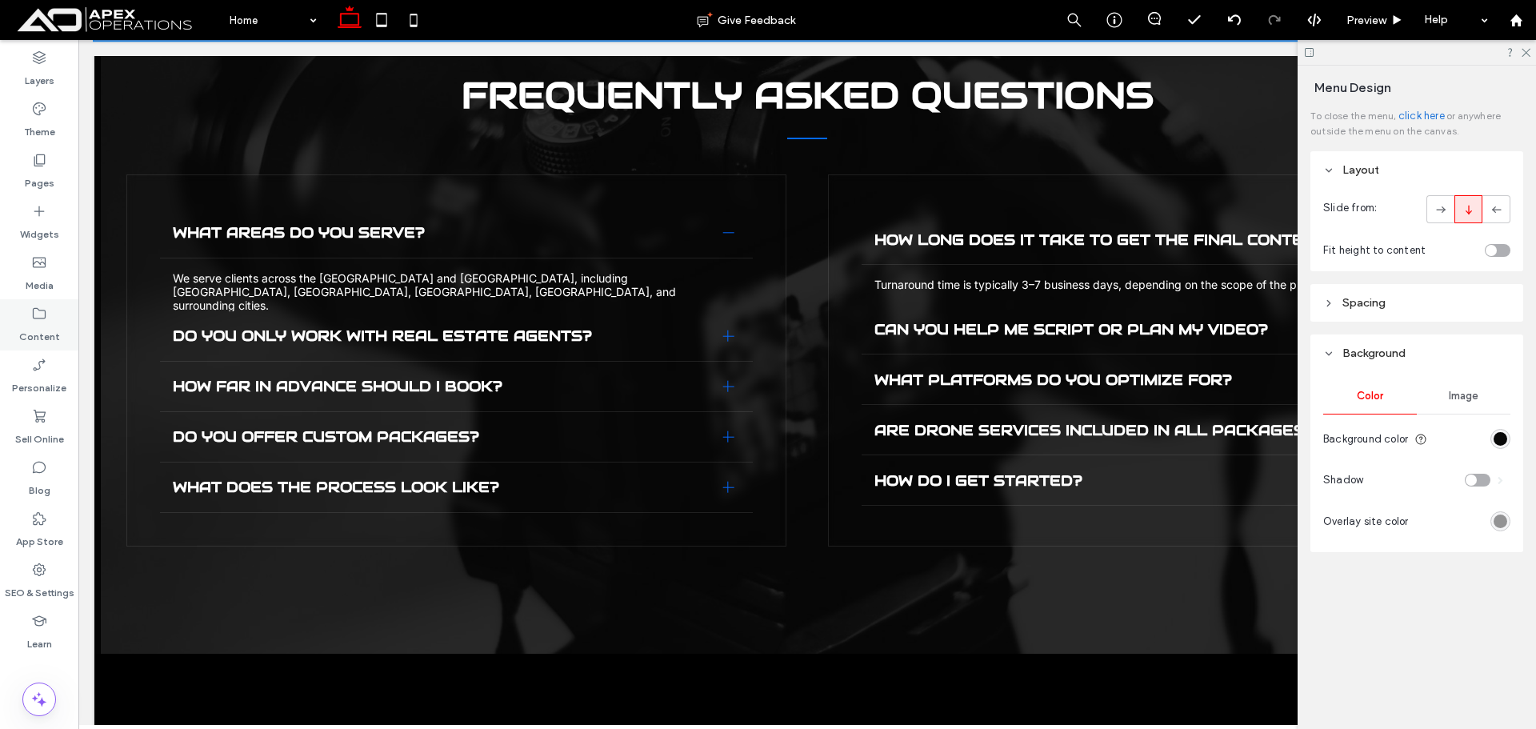
click at [38, 324] on label "Content" at bounding box center [39, 333] width 41 height 22
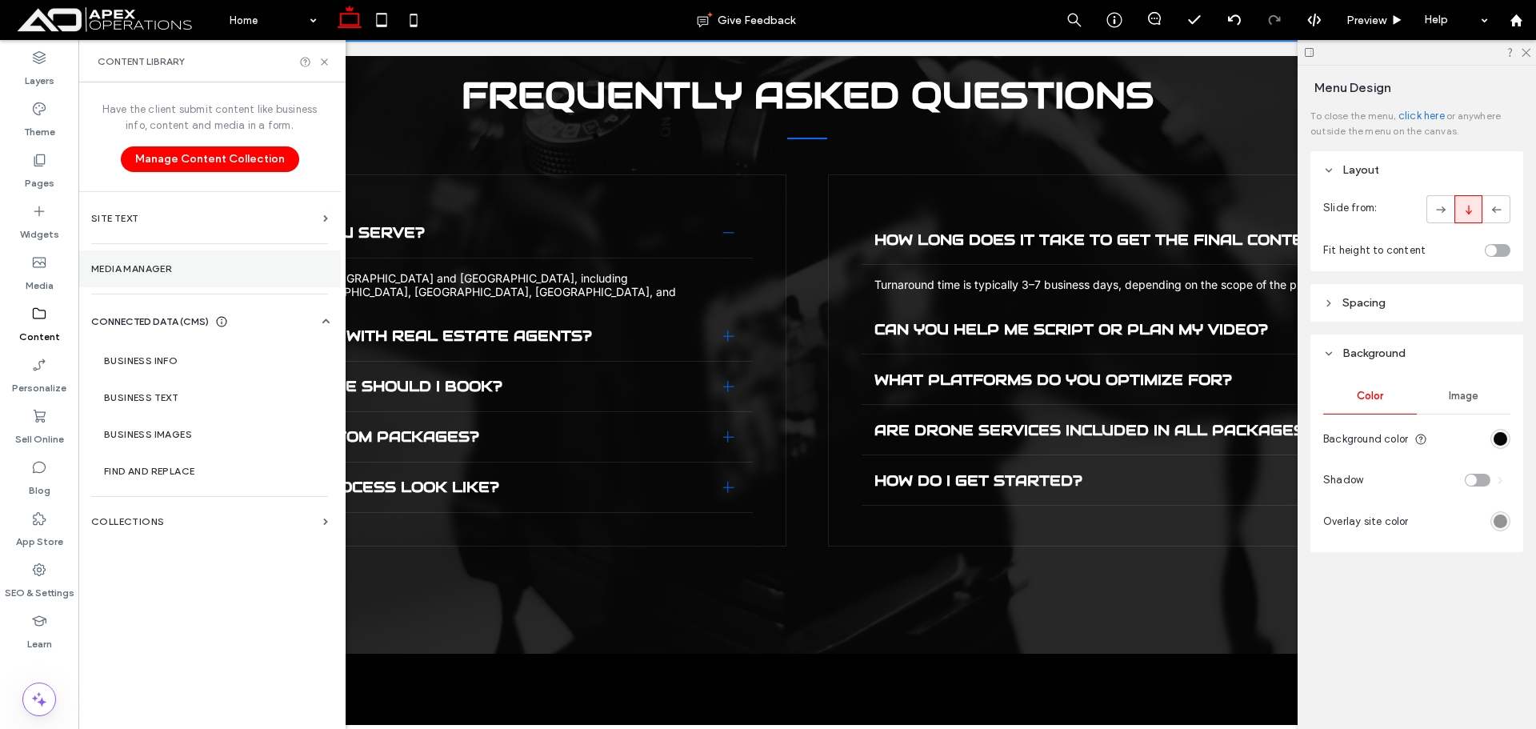
click at [166, 262] on section "Media Manager" at bounding box center [209, 268] width 262 height 37
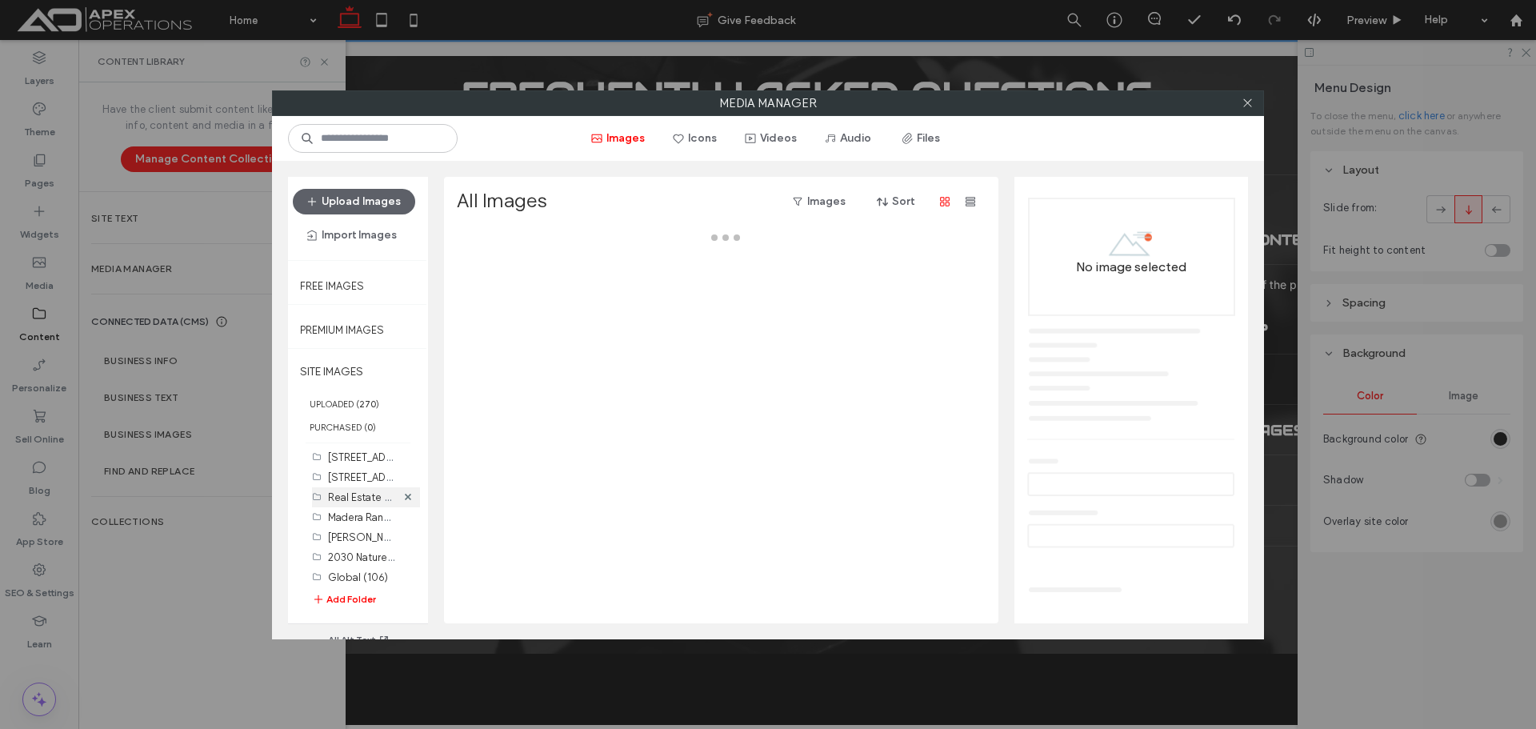
click at [367, 499] on label "Real Estate Hype Video (0)" at bounding box center [392, 496] width 129 height 15
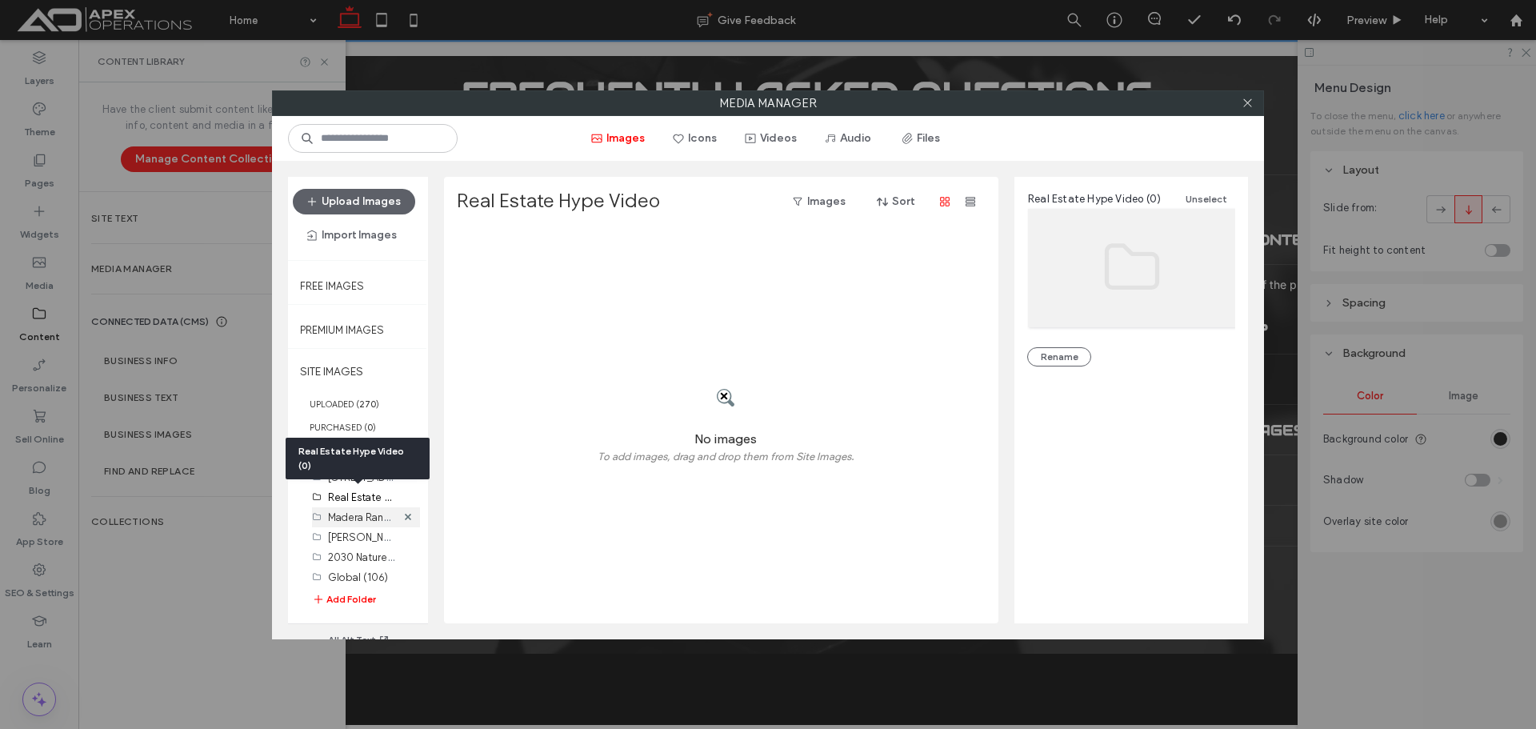
click at [363, 523] on div "Madera Ranch Listing Video (66)" at bounding box center [362, 517] width 68 height 17
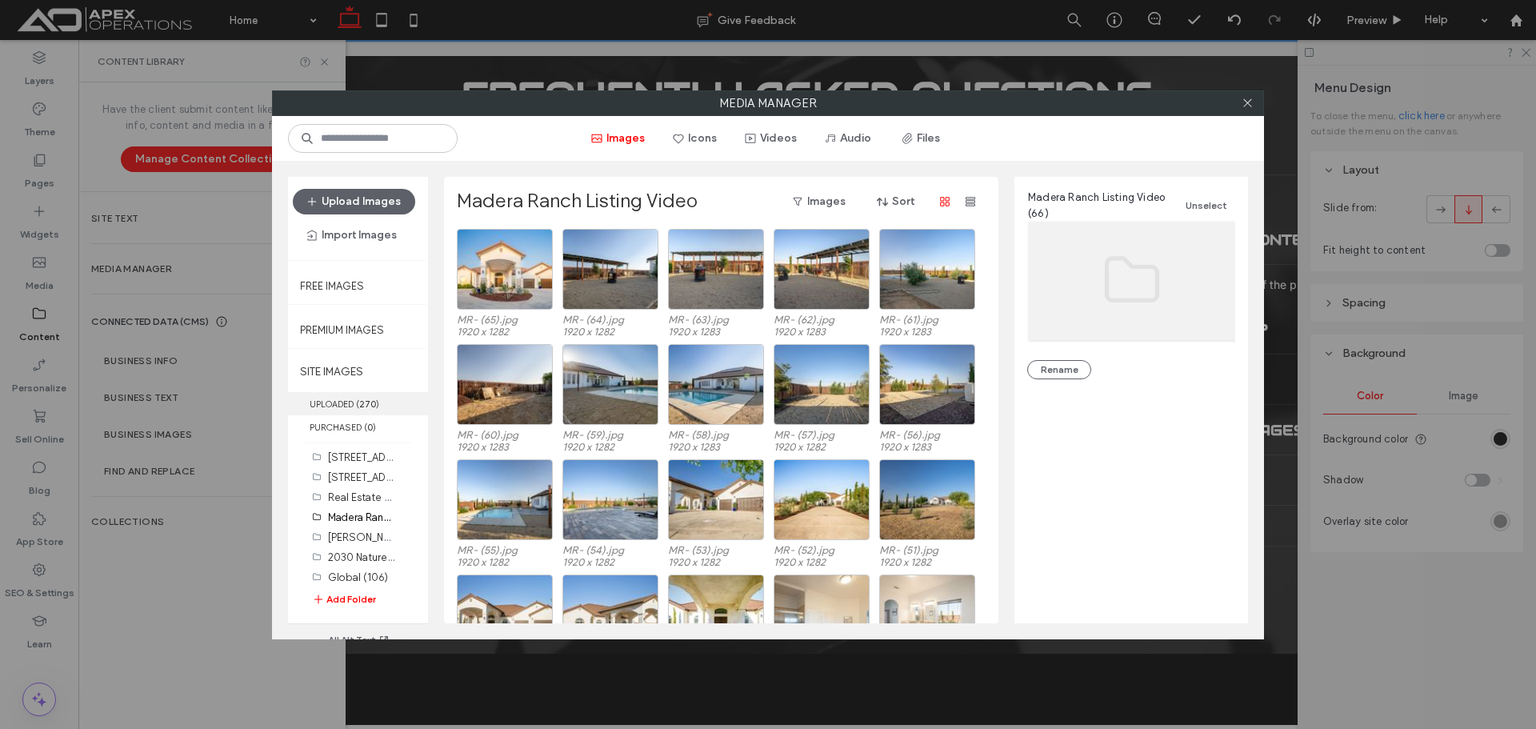
click at [350, 396] on label "UPLOADED ( 270 )" at bounding box center [358, 403] width 140 height 23
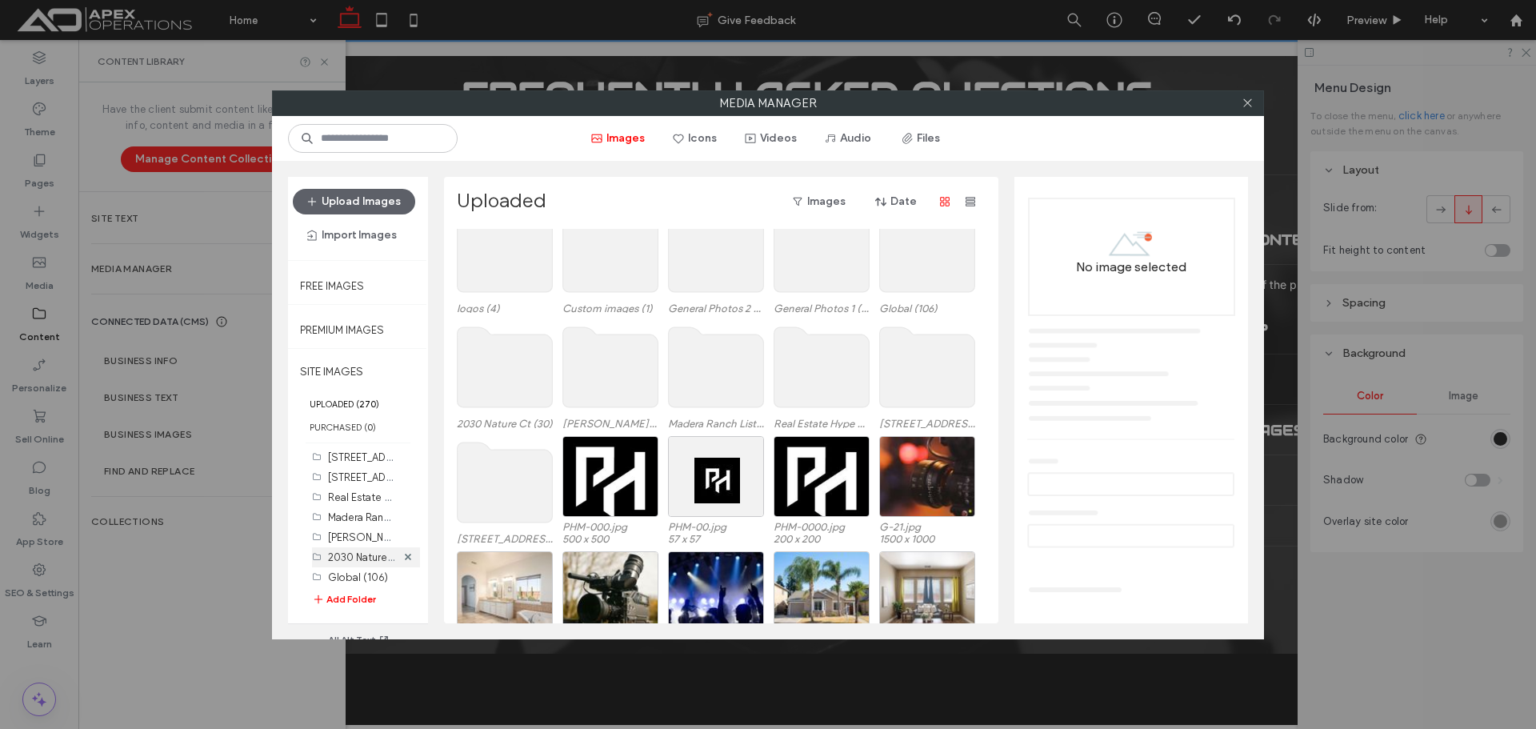
scroll to position [0, 0]
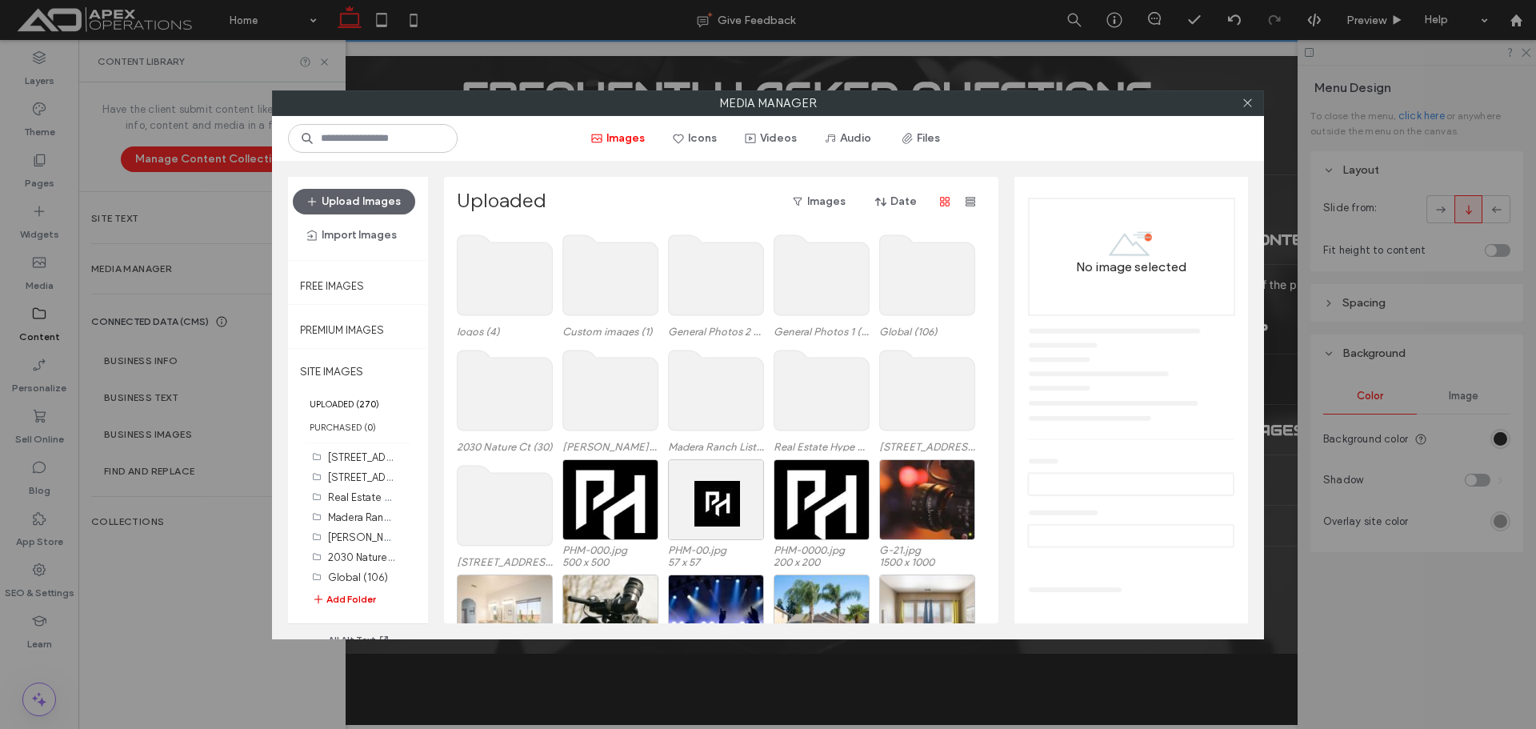
click at [346, 593] on button "Add Folder" at bounding box center [344, 599] width 64 height 16
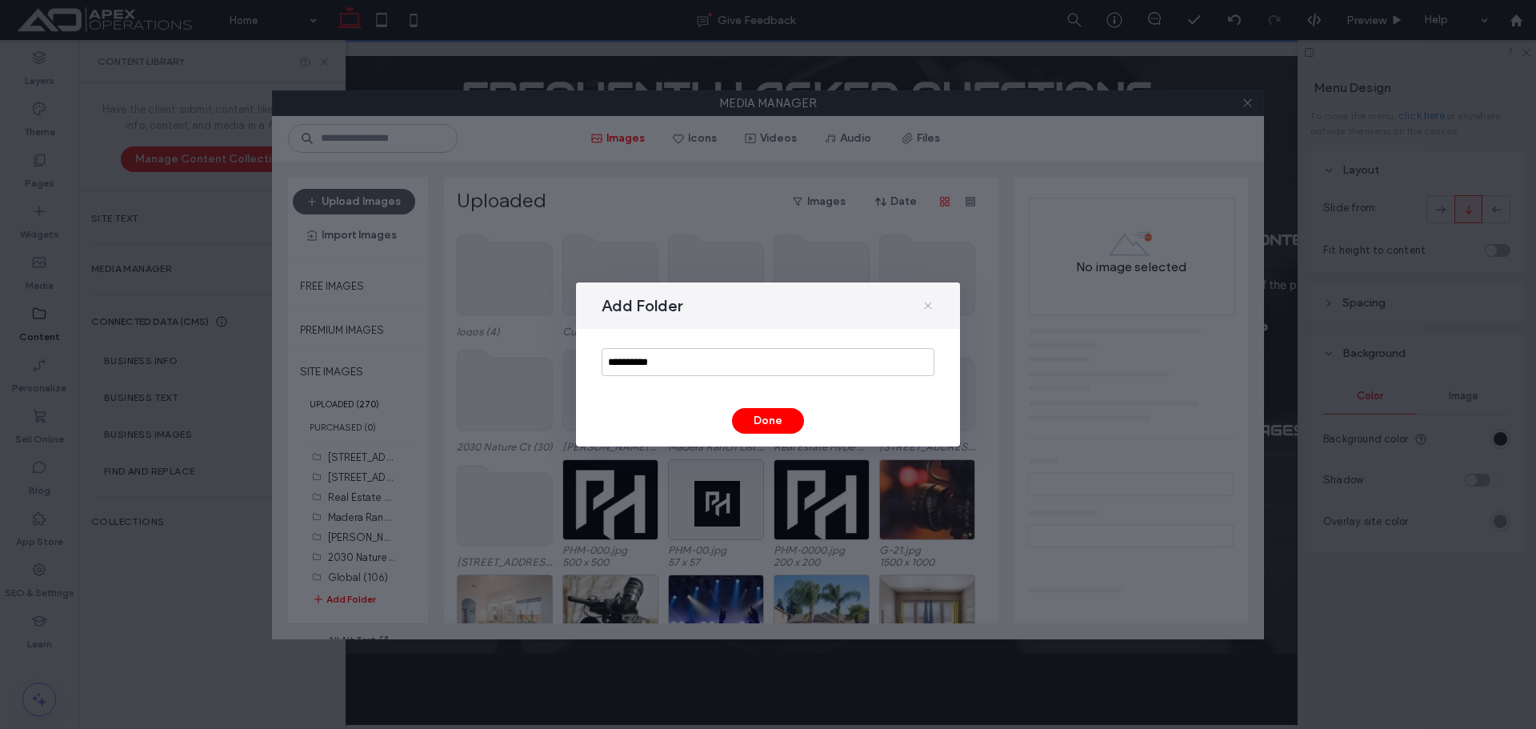
click at [924, 306] on icon at bounding box center [928, 305] width 13 height 13
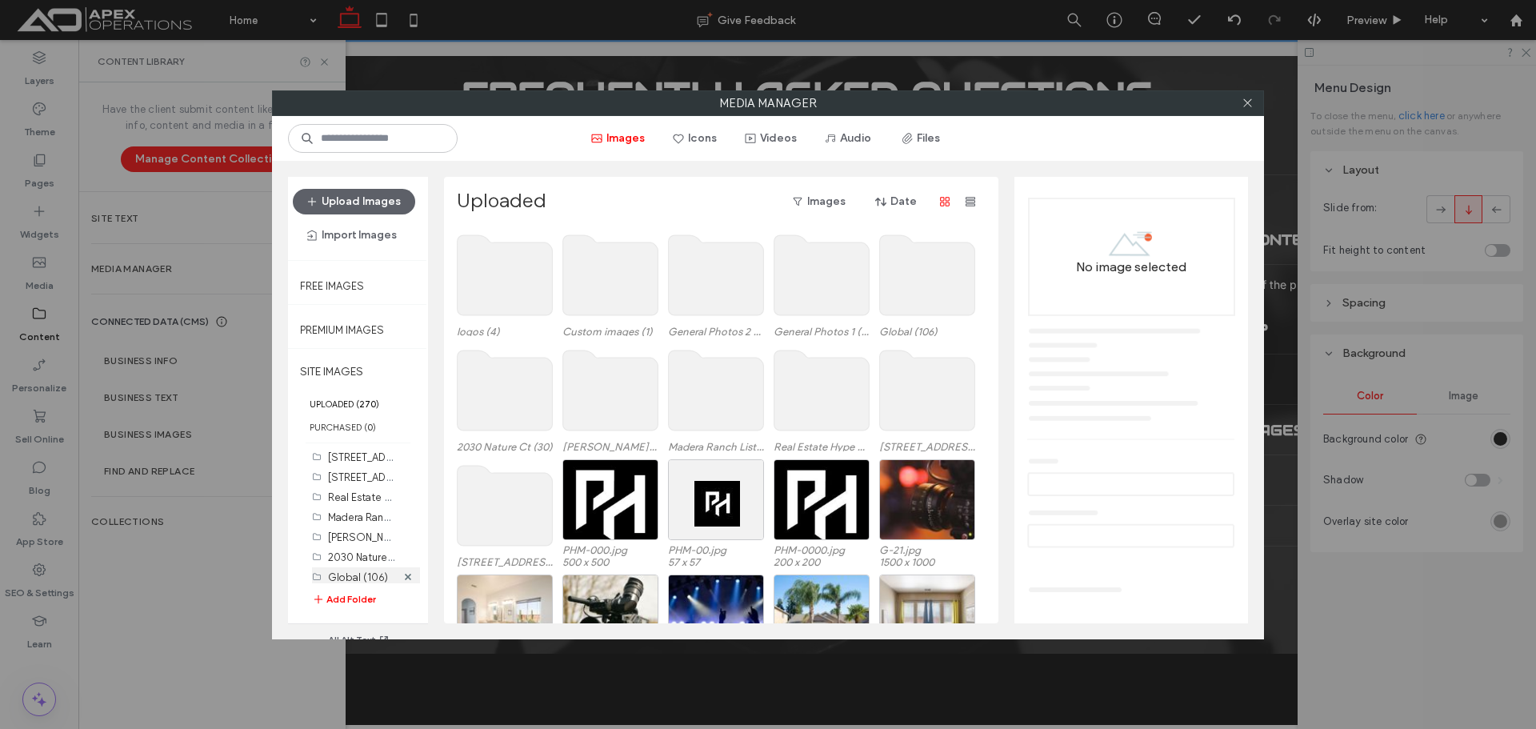
click at [342, 573] on label "Global (106)" at bounding box center [358, 577] width 60 height 12
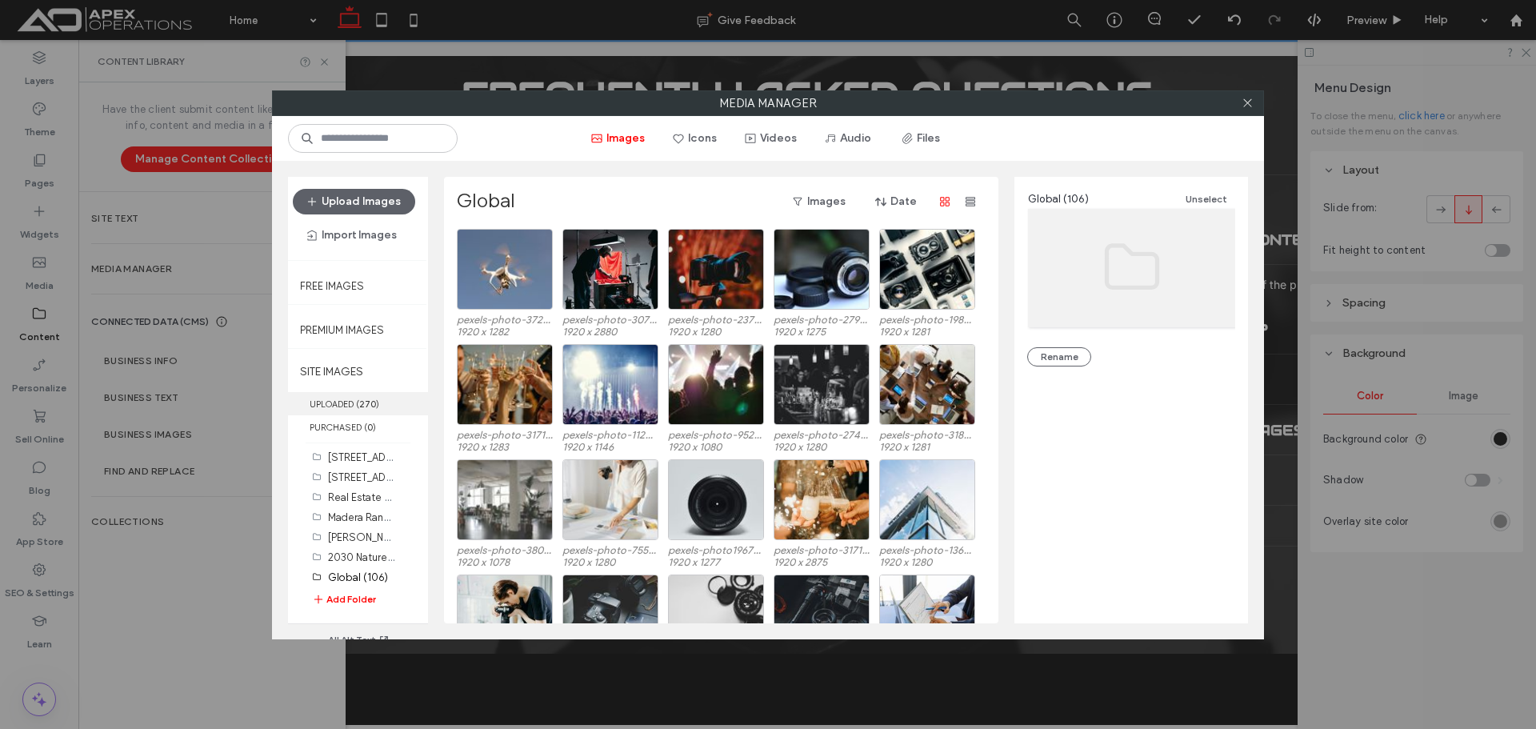
click at [351, 407] on label "UPLOADED ( 270 )" at bounding box center [358, 403] width 140 height 23
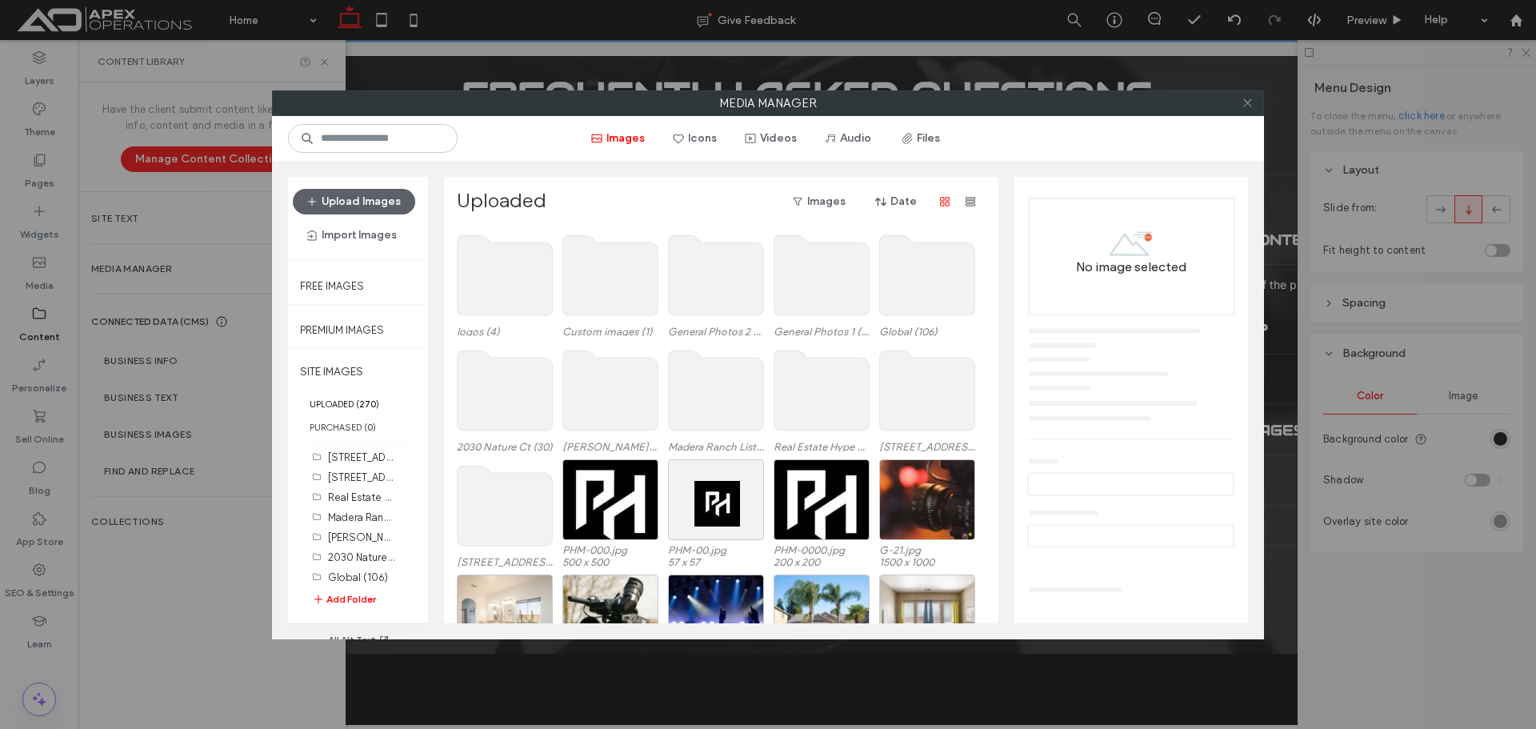
click at [1245, 108] on span at bounding box center [1248, 103] width 12 height 24
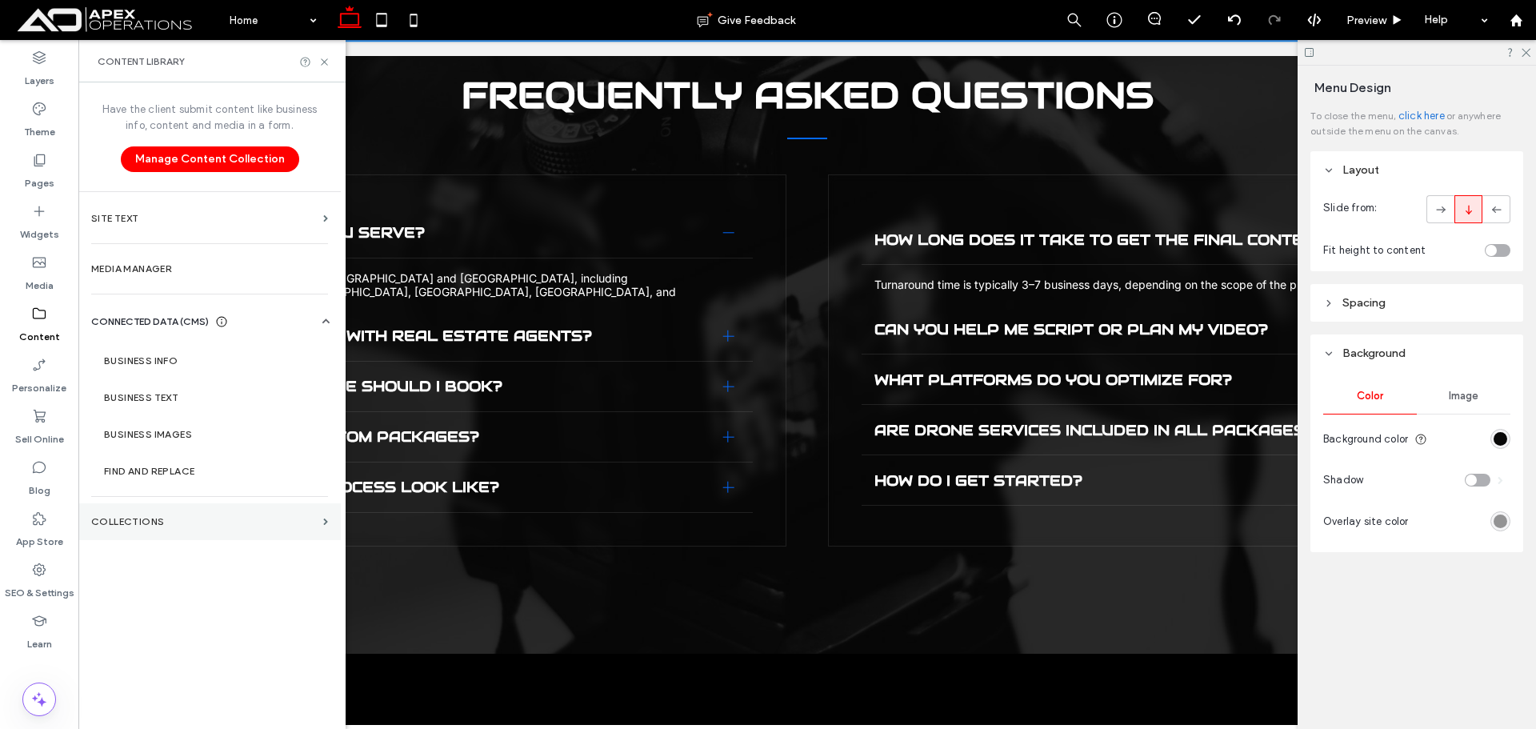
click at [40, 581] on label "SEO & Settings" at bounding box center [40, 589] width 70 height 22
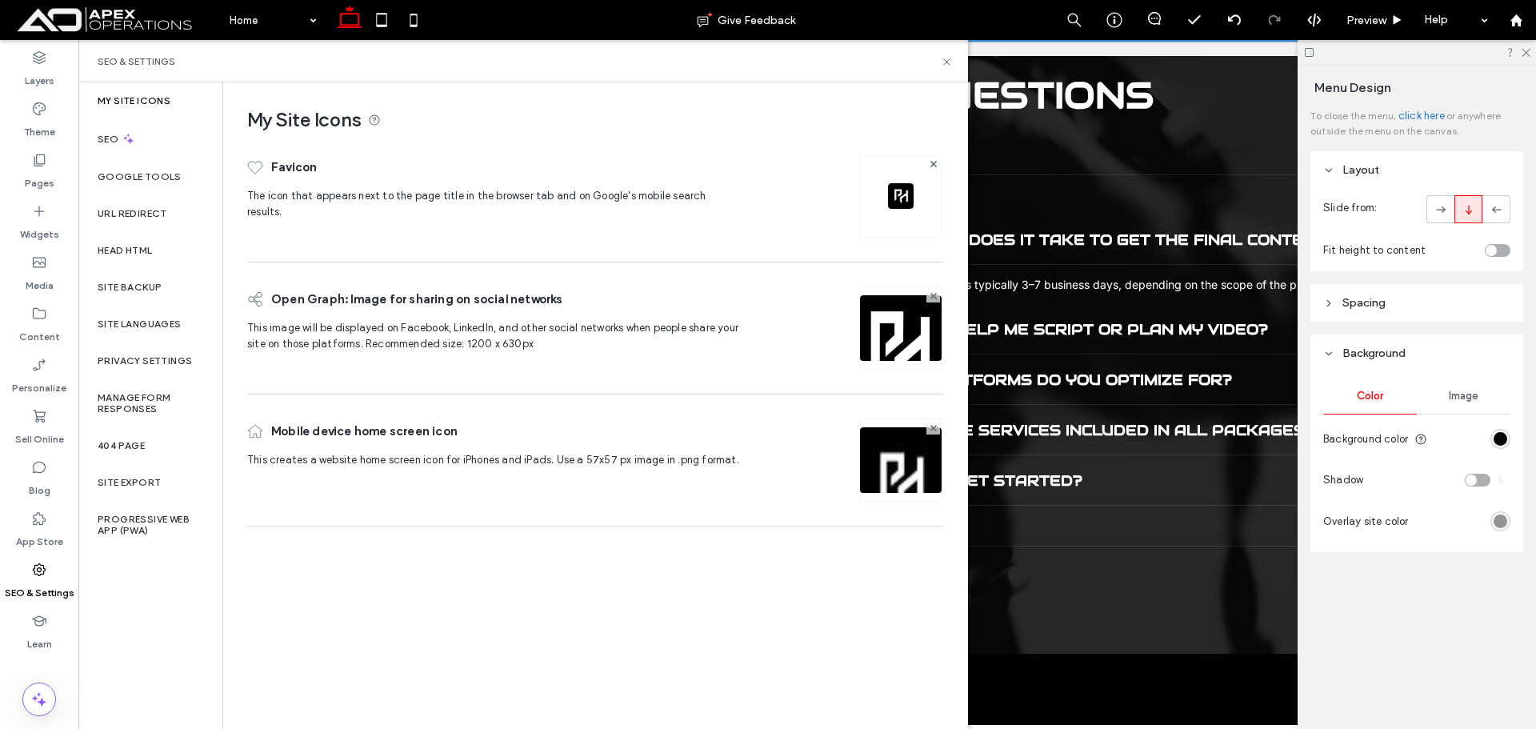
click at [137, 443] on section "Business Images" at bounding box center [212, 434] width 243 height 37
click at [137, 443] on label "404 Page" at bounding box center [121, 445] width 47 height 11
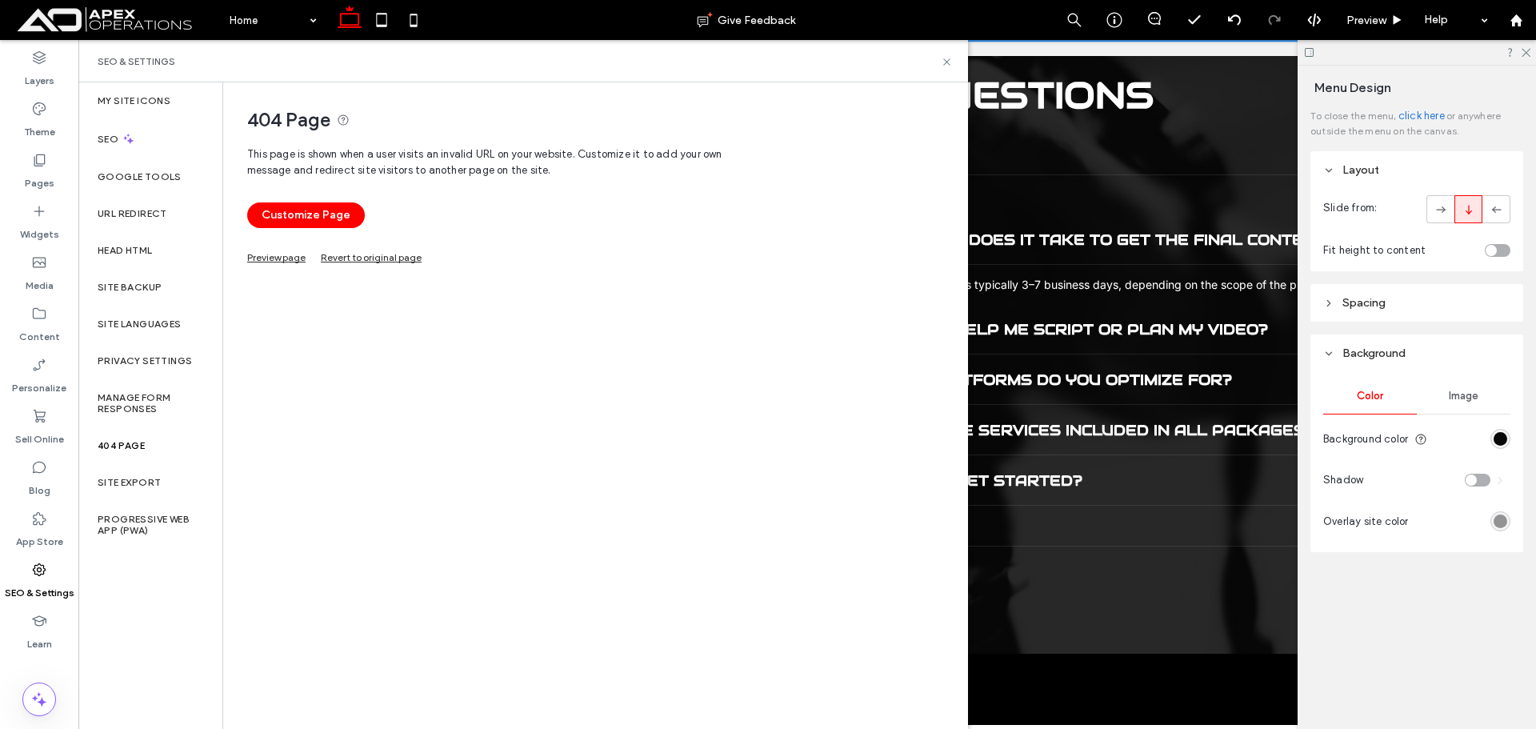
click at [327, 218] on button "Customize Page" at bounding box center [306, 215] width 118 height 26
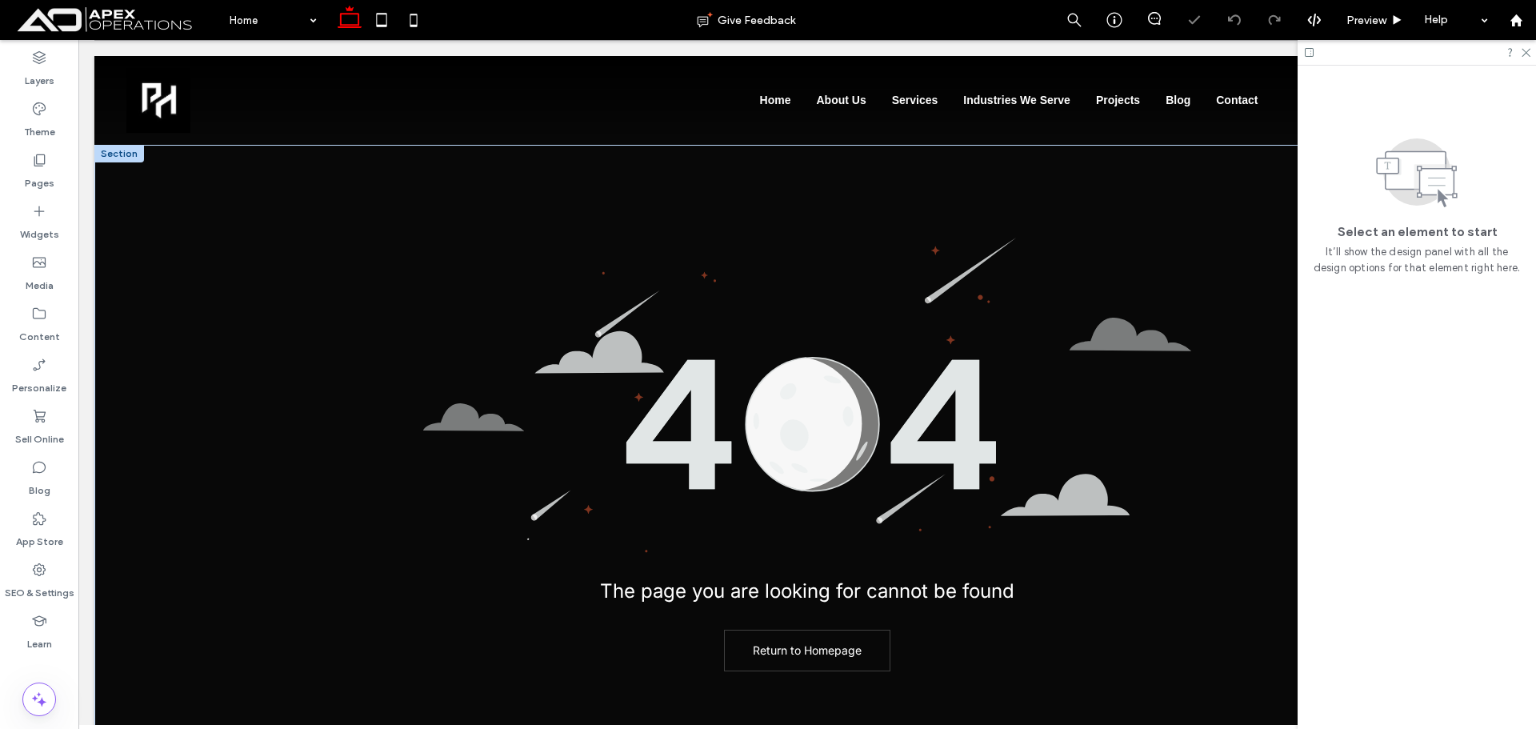
click at [440, 220] on div "The page you are looking for cannot be found Return to Homepage" at bounding box center [807, 454] width 960 height 619
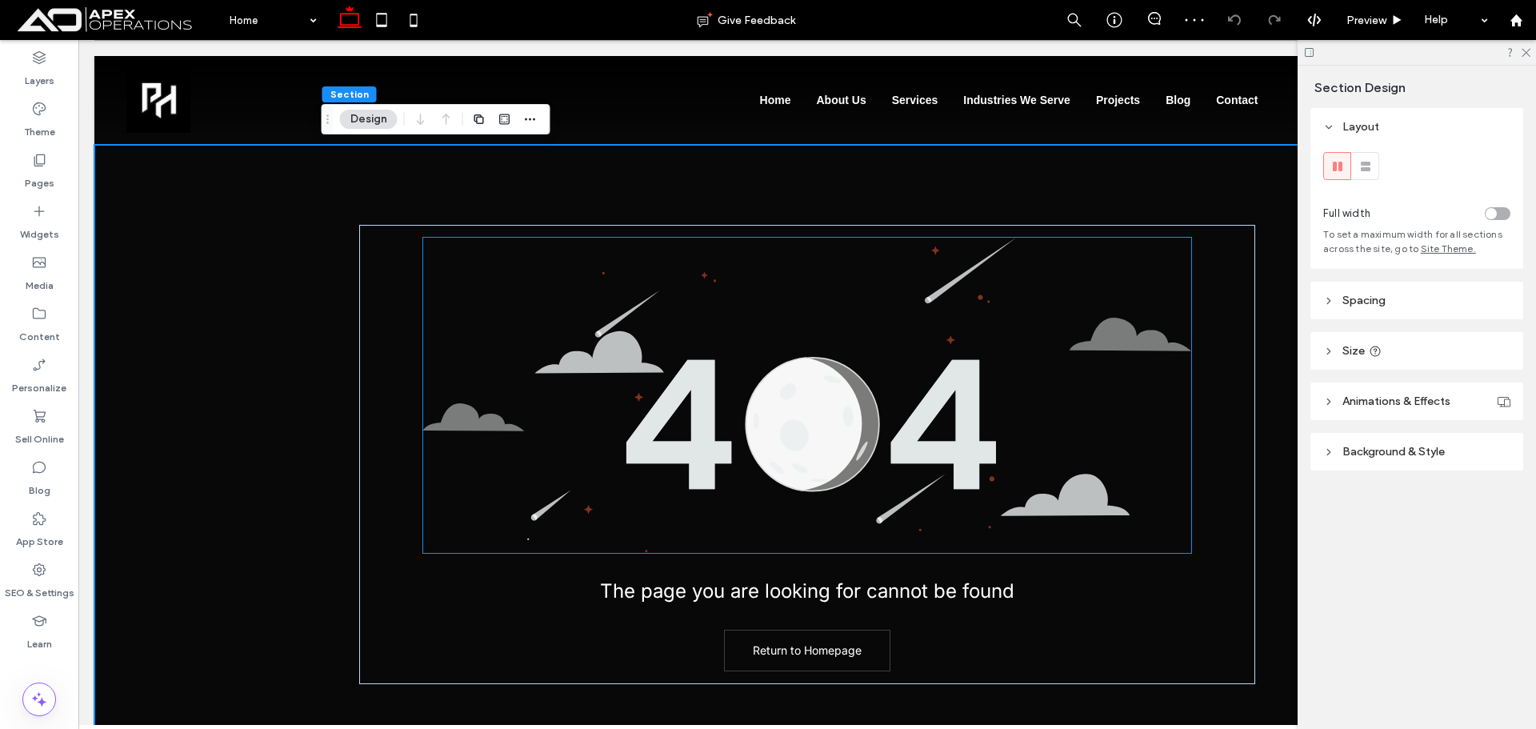
click at [647, 372] on img at bounding box center [807, 395] width 768 height 315
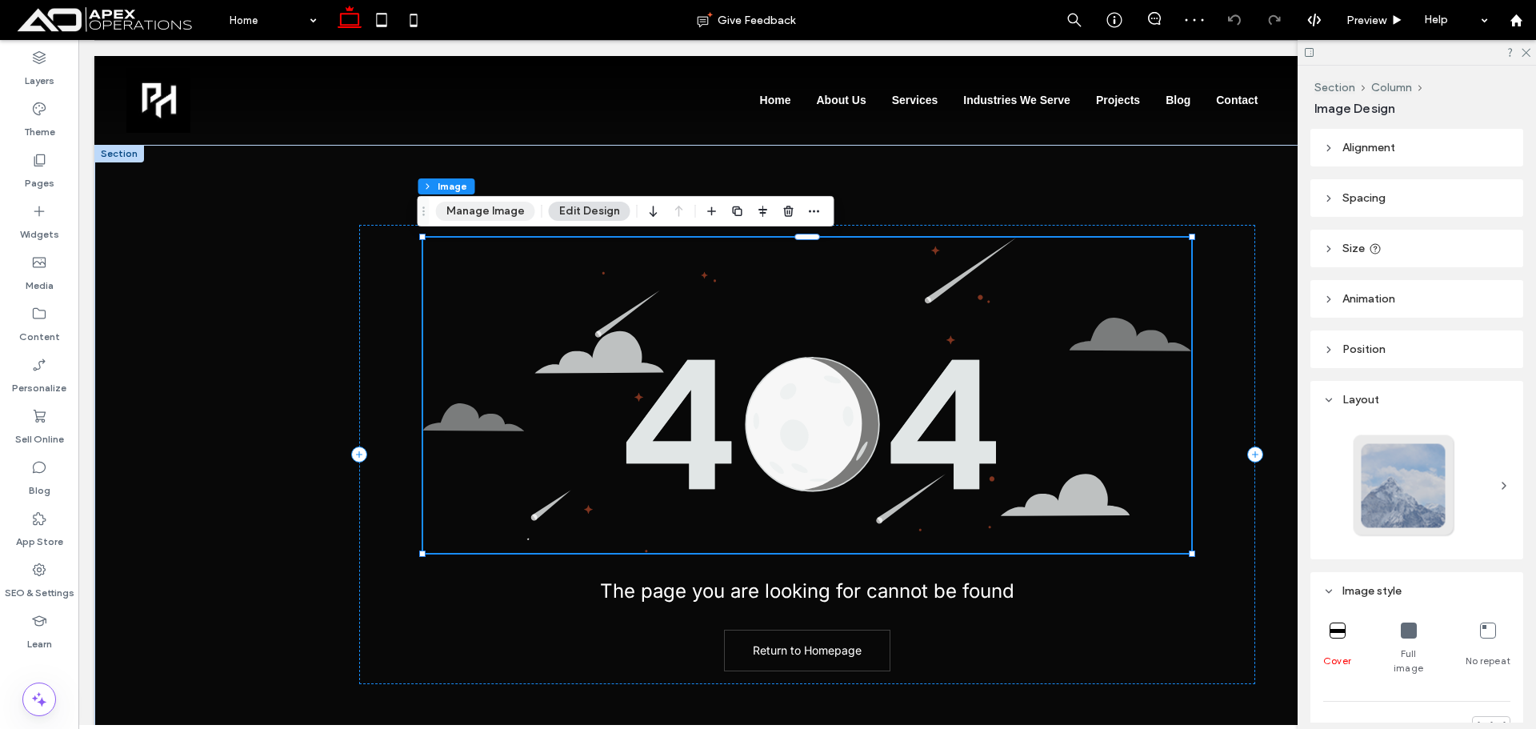
click at [487, 220] on button "Manage Image" at bounding box center [485, 211] width 99 height 19
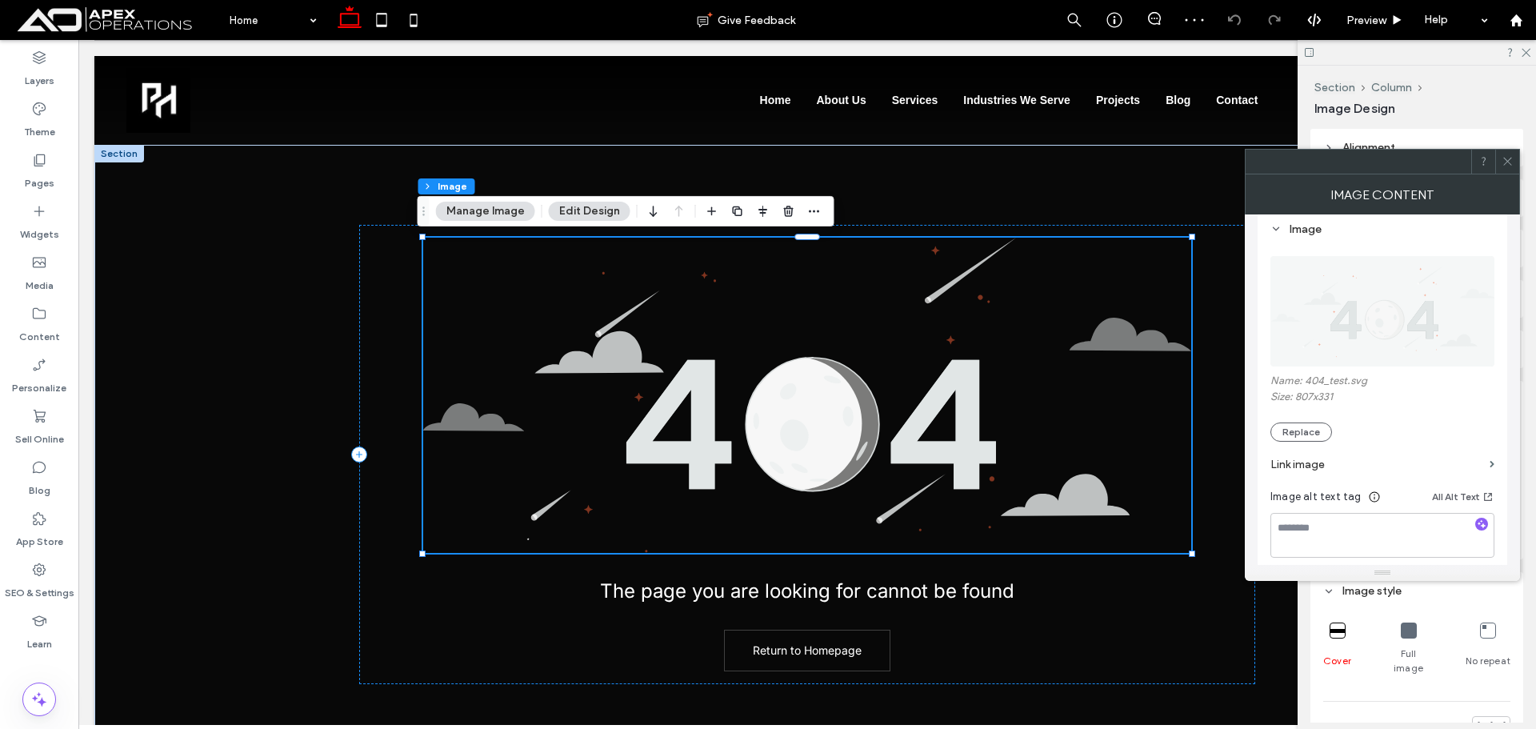
scroll to position [160, 0]
click at [46, 164] on icon at bounding box center [39, 160] width 16 height 16
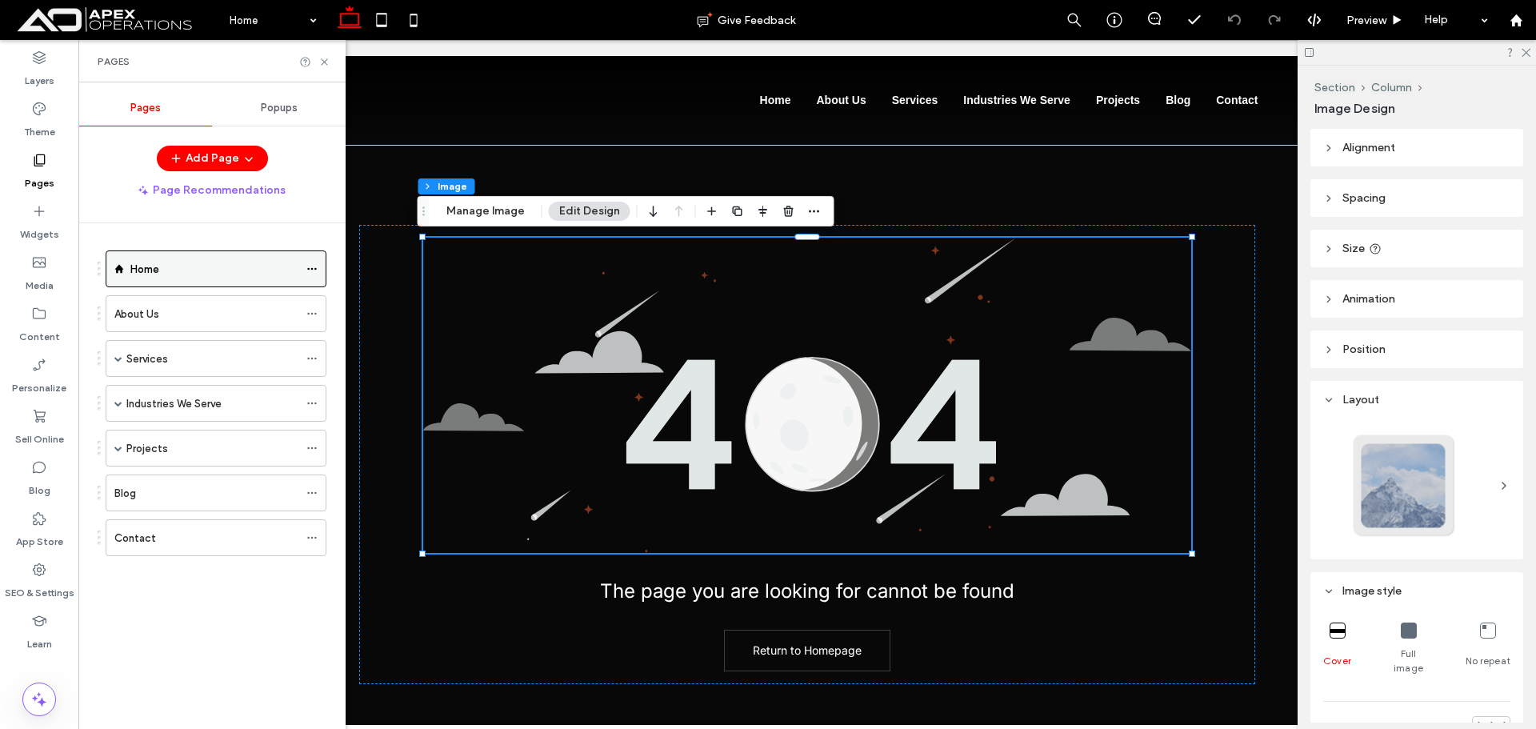
click at [314, 266] on icon at bounding box center [311, 268] width 11 height 11
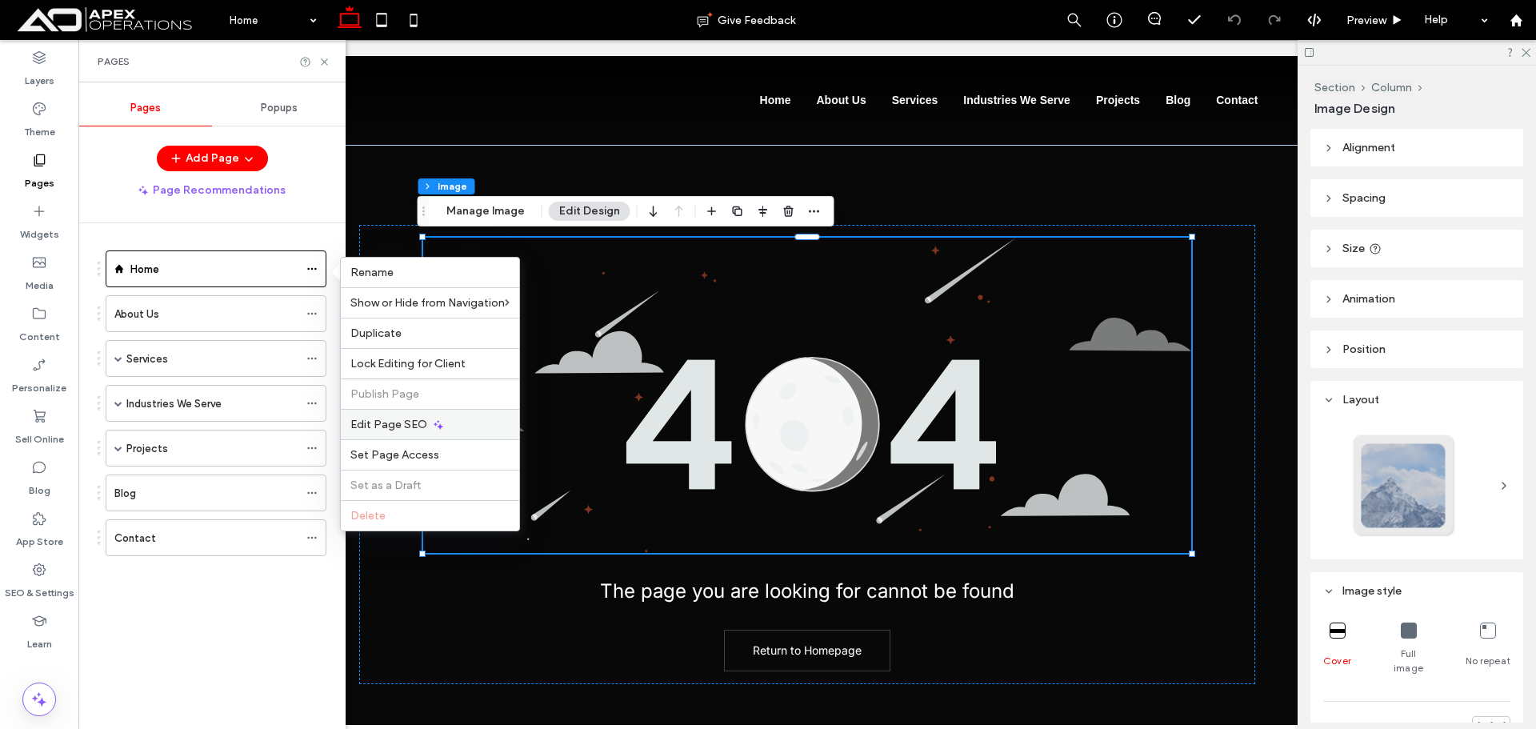
click at [385, 424] on span "Edit Page SEO" at bounding box center [388, 425] width 77 height 14
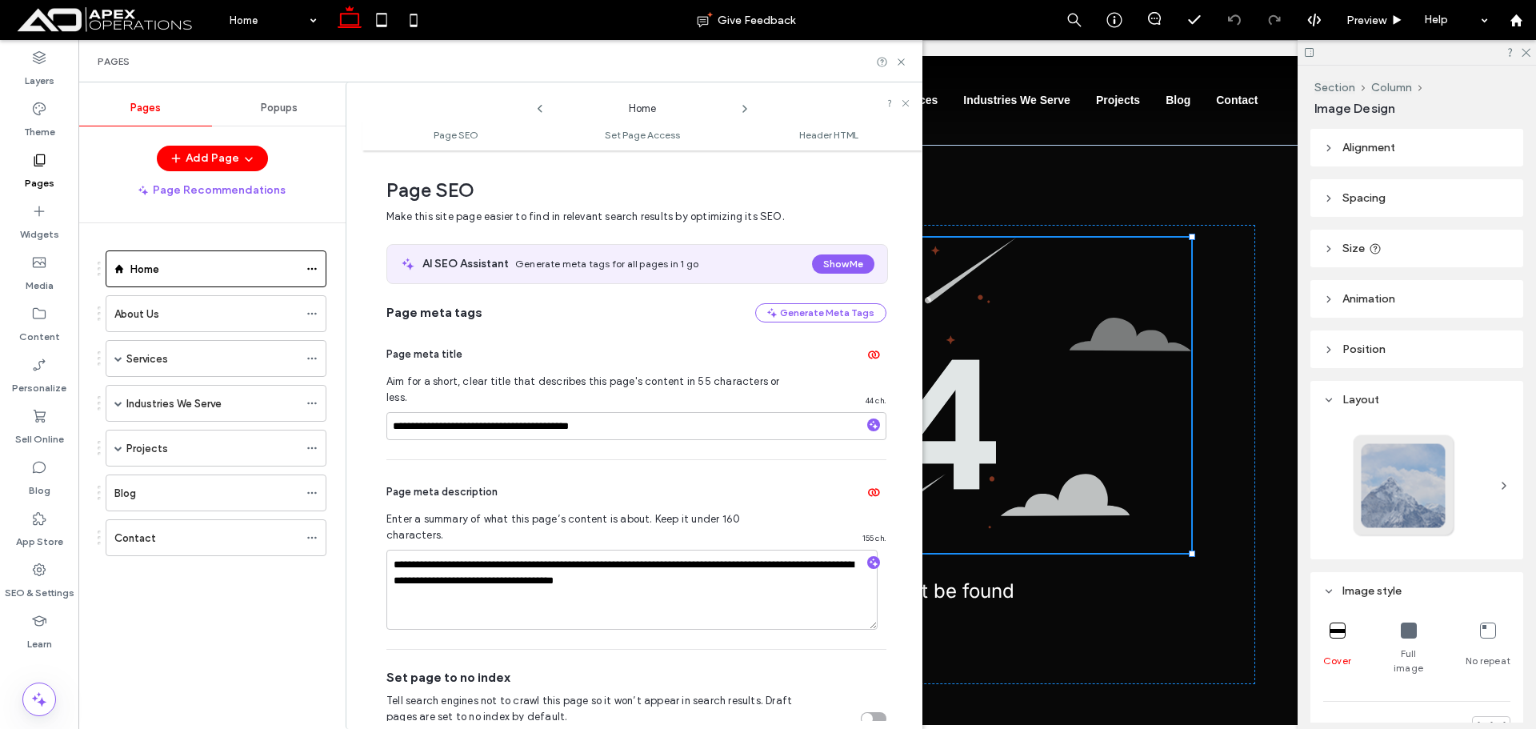
scroll to position [8, 0]
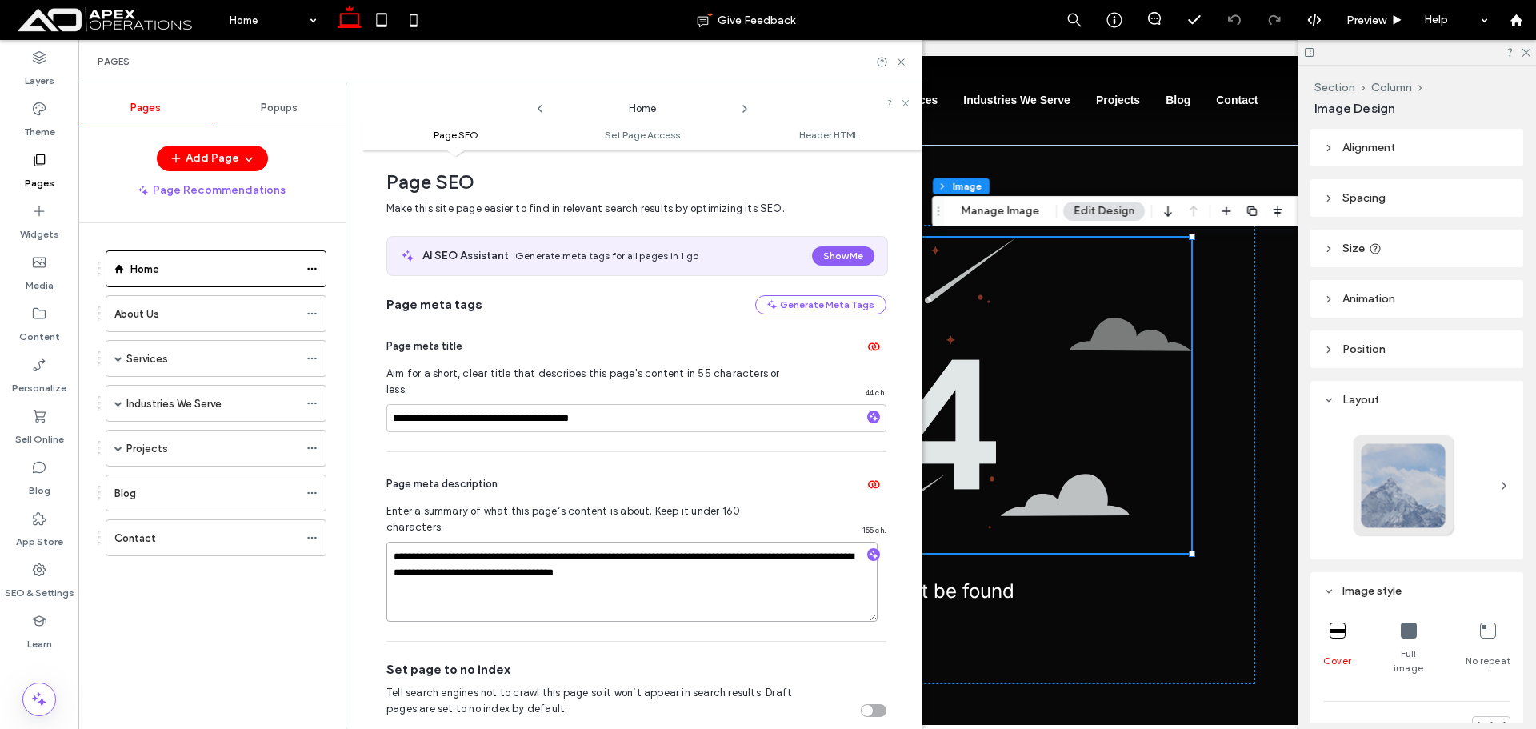
click at [506, 542] on textarea "**********" at bounding box center [631, 582] width 491 height 80
click at [29, 580] on label "SEO & Settings" at bounding box center [40, 589] width 70 height 22
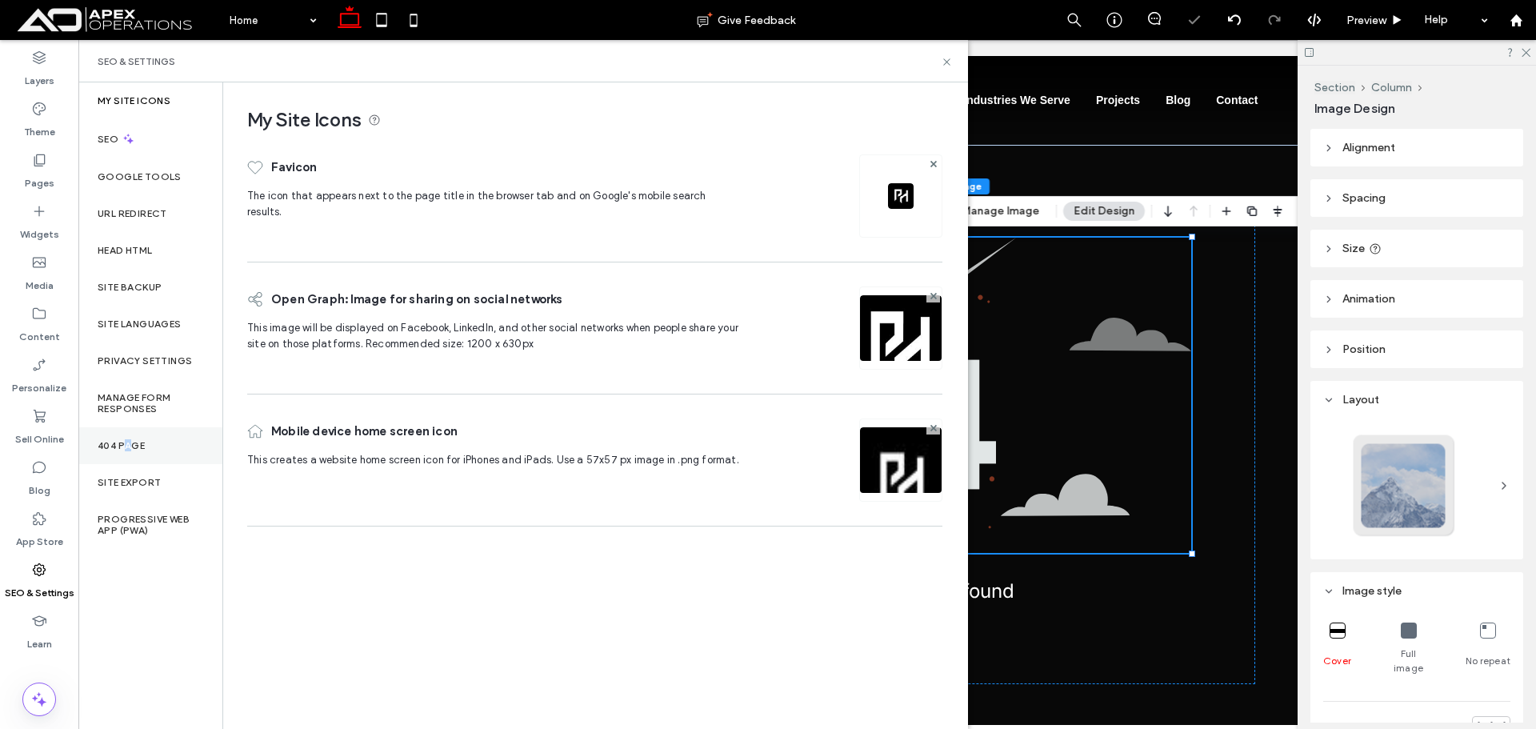
click at [129, 447] on label "404 Page" at bounding box center [121, 445] width 47 height 11
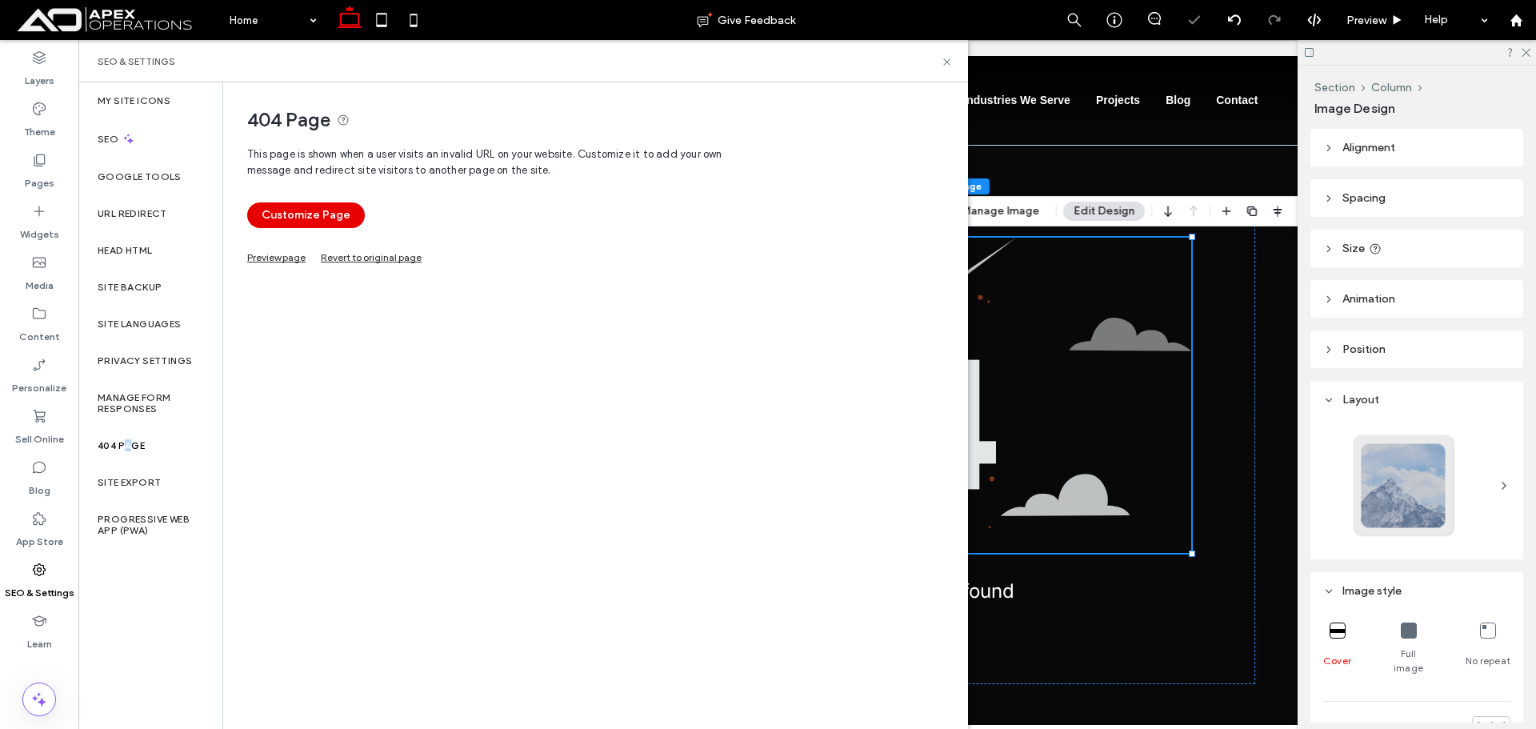
click at [289, 212] on button "Customize Page" at bounding box center [306, 215] width 118 height 26
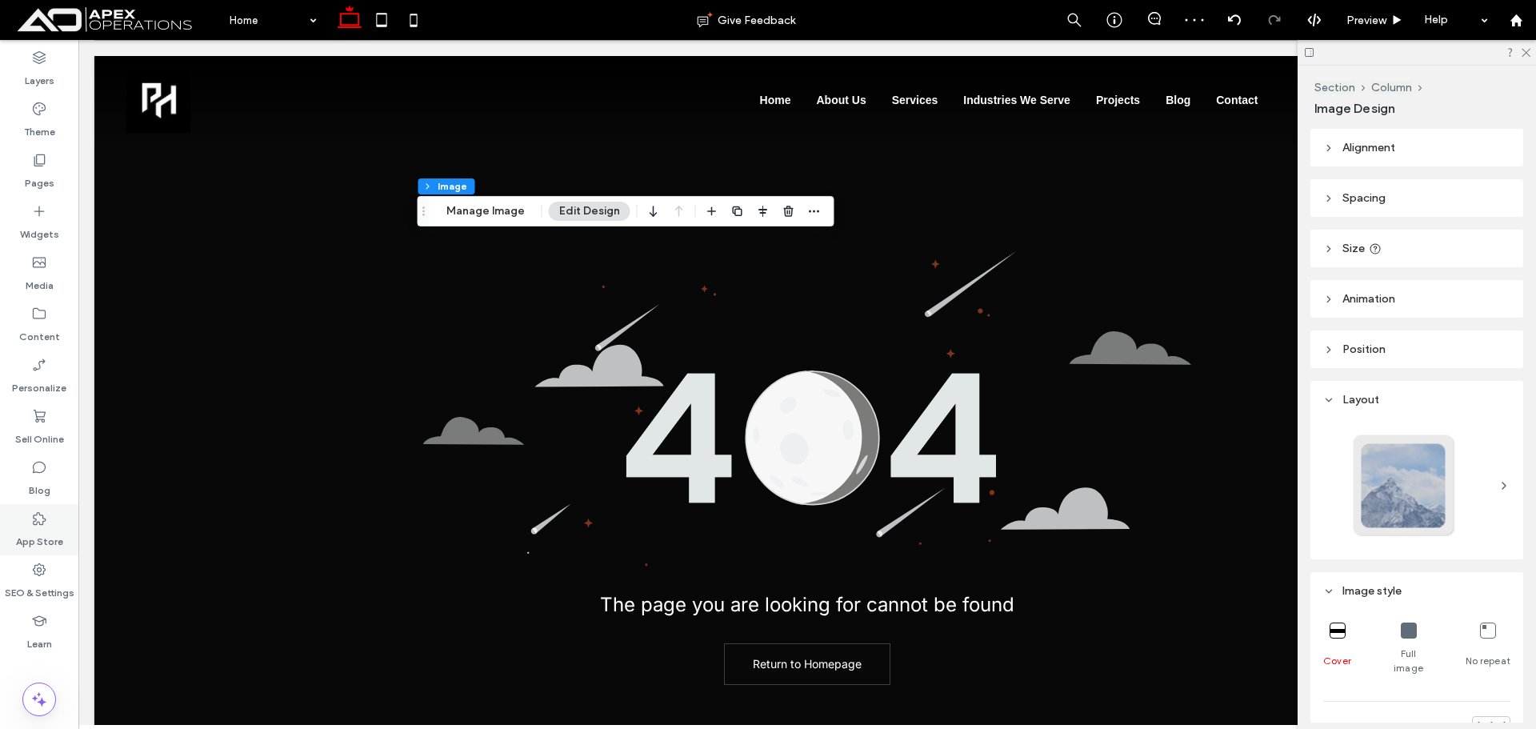
scroll to position [0, 0]
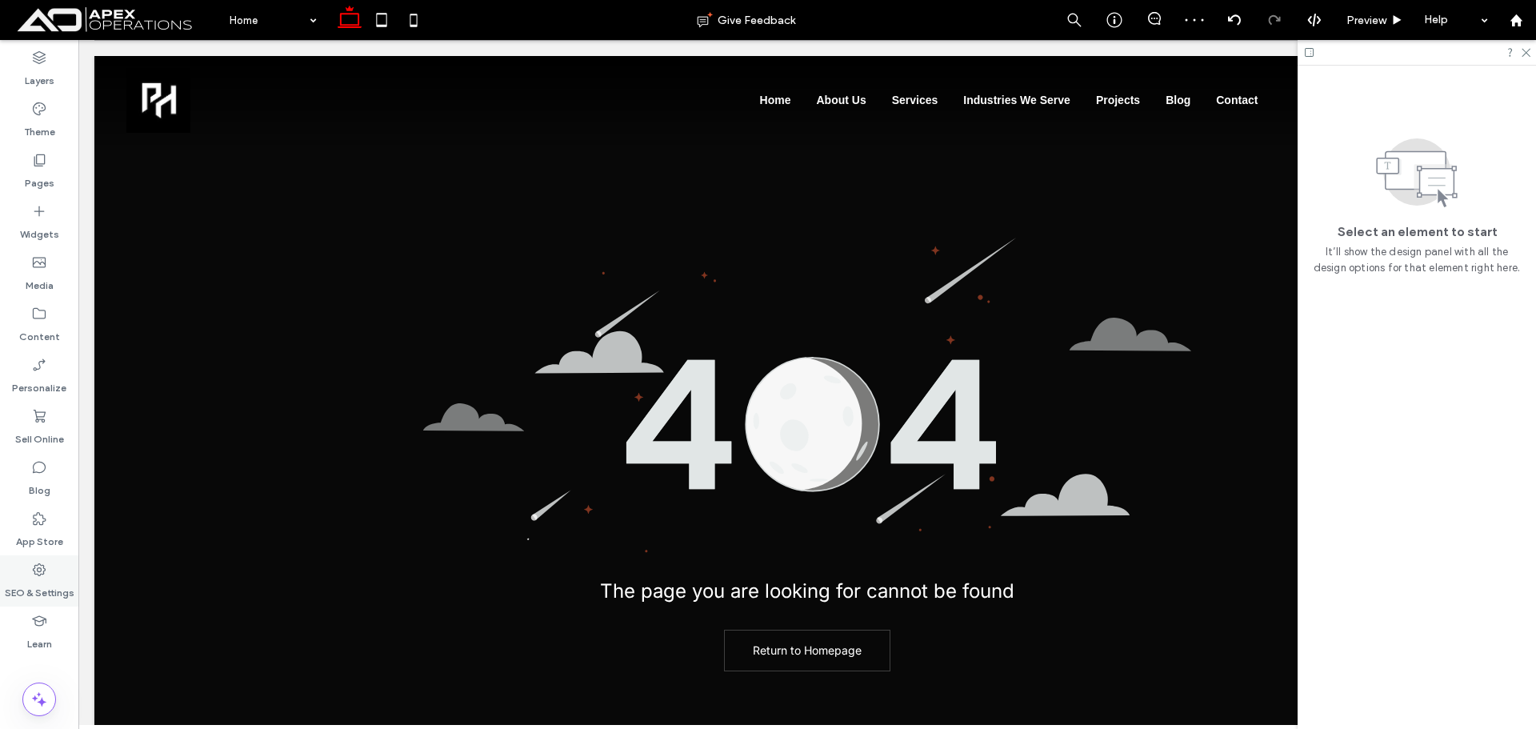
click at [3, 593] on div "SEO & Settings" at bounding box center [39, 580] width 78 height 51
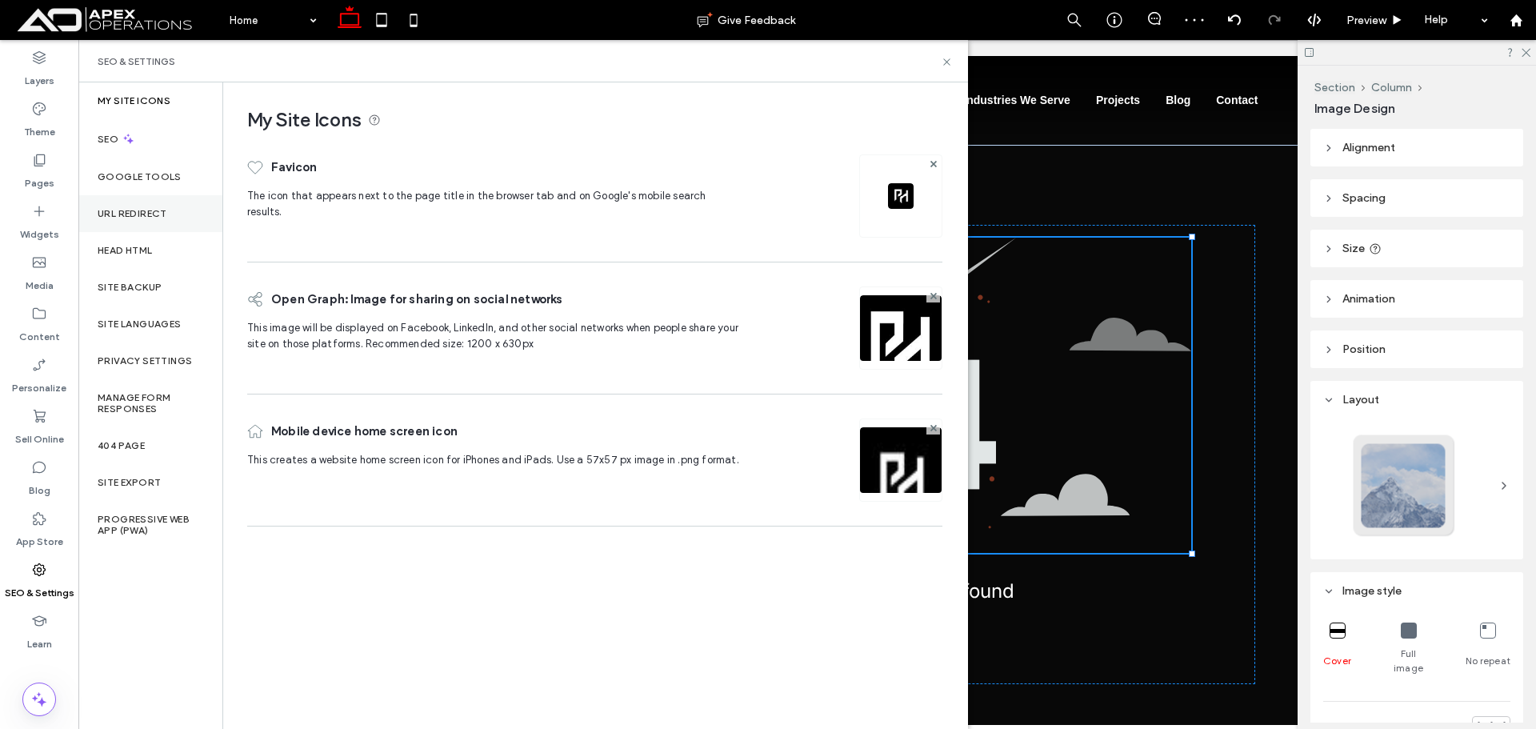
click at [141, 206] on div "URL Redirect" at bounding box center [150, 213] width 144 height 37
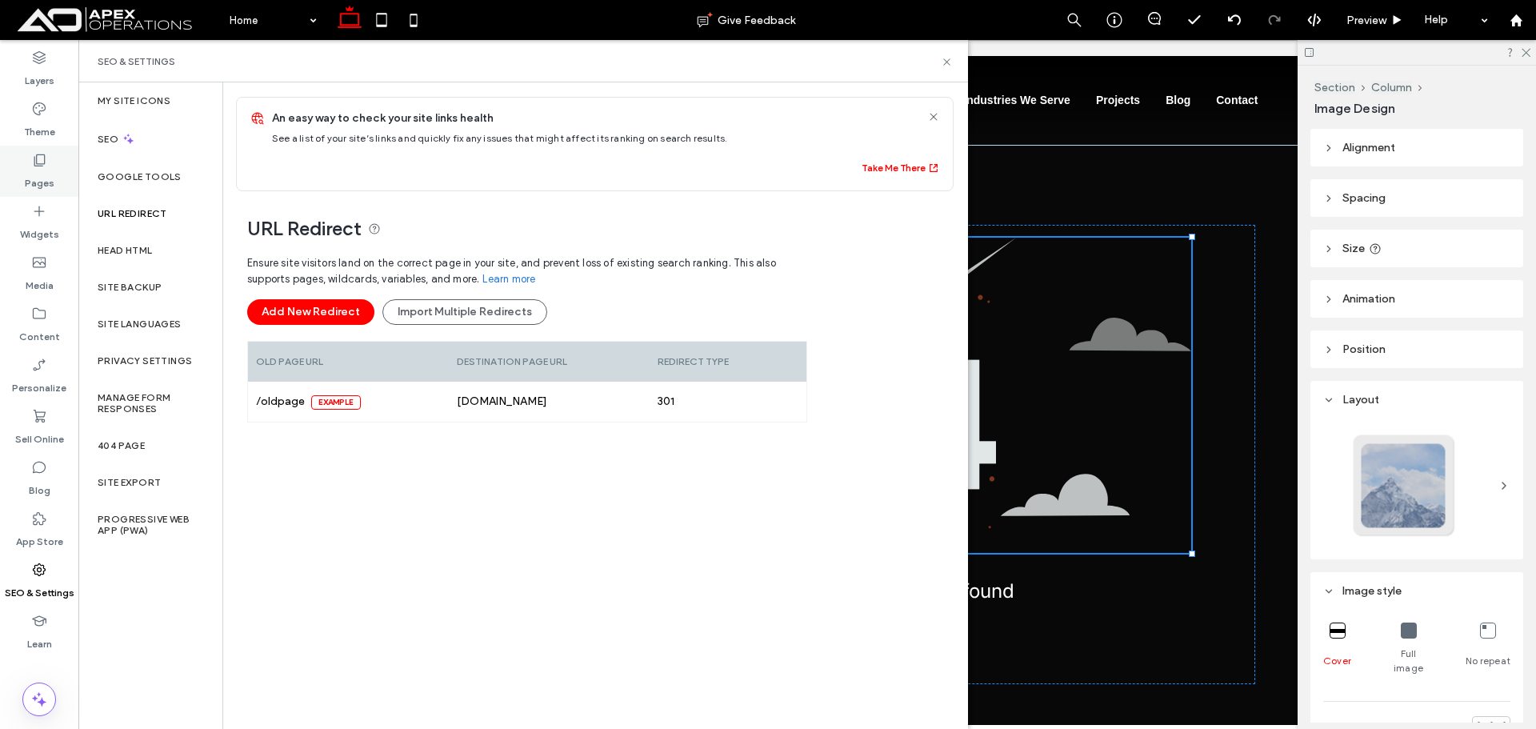
click at [34, 175] on label "Pages" at bounding box center [40, 179] width 30 height 22
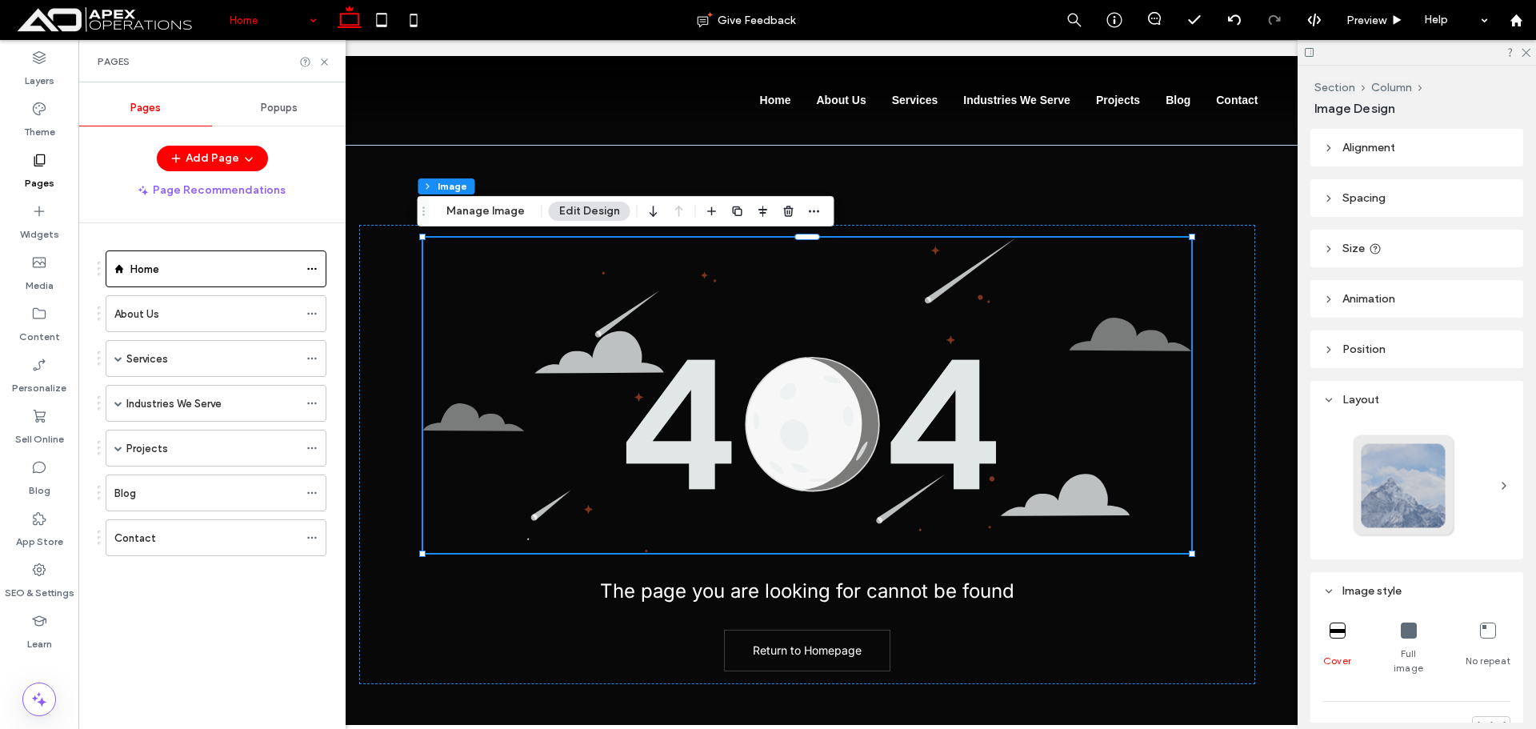
drag, startPoint x: 284, startPoint y: 24, endPoint x: 279, endPoint y: 38, distance: 14.4
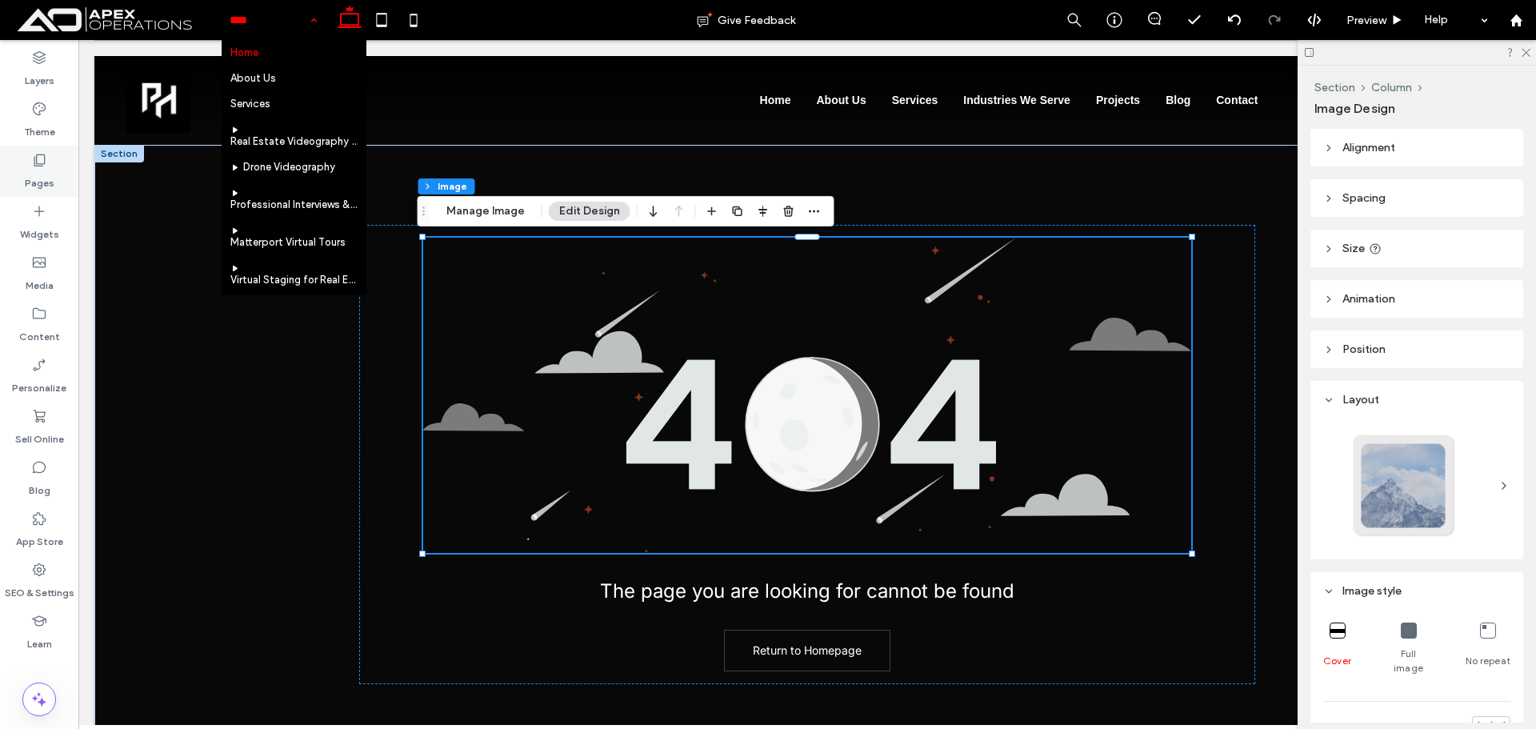
click at [41, 158] on icon at bounding box center [39, 160] width 16 height 16
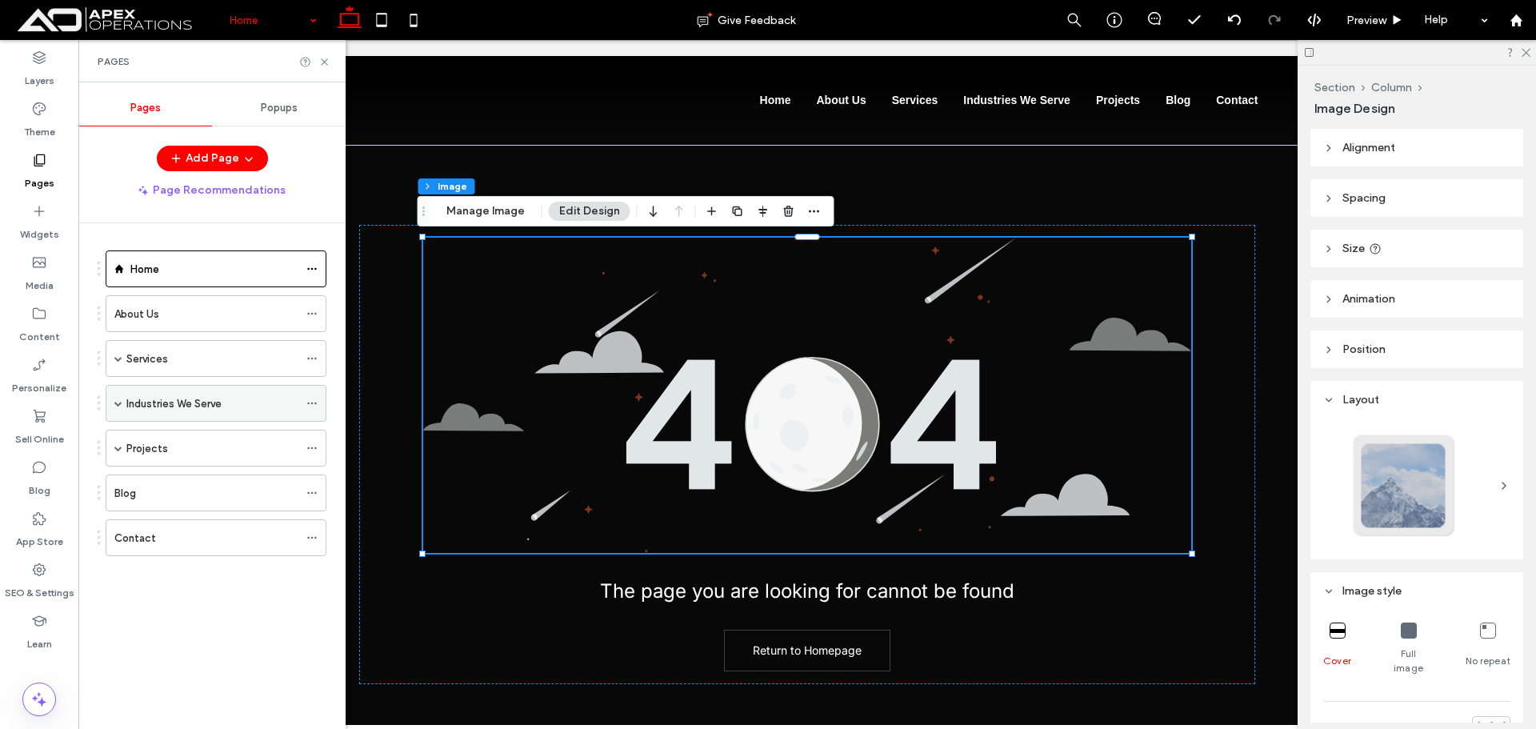
click at [307, 398] on icon at bounding box center [311, 403] width 11 height 11
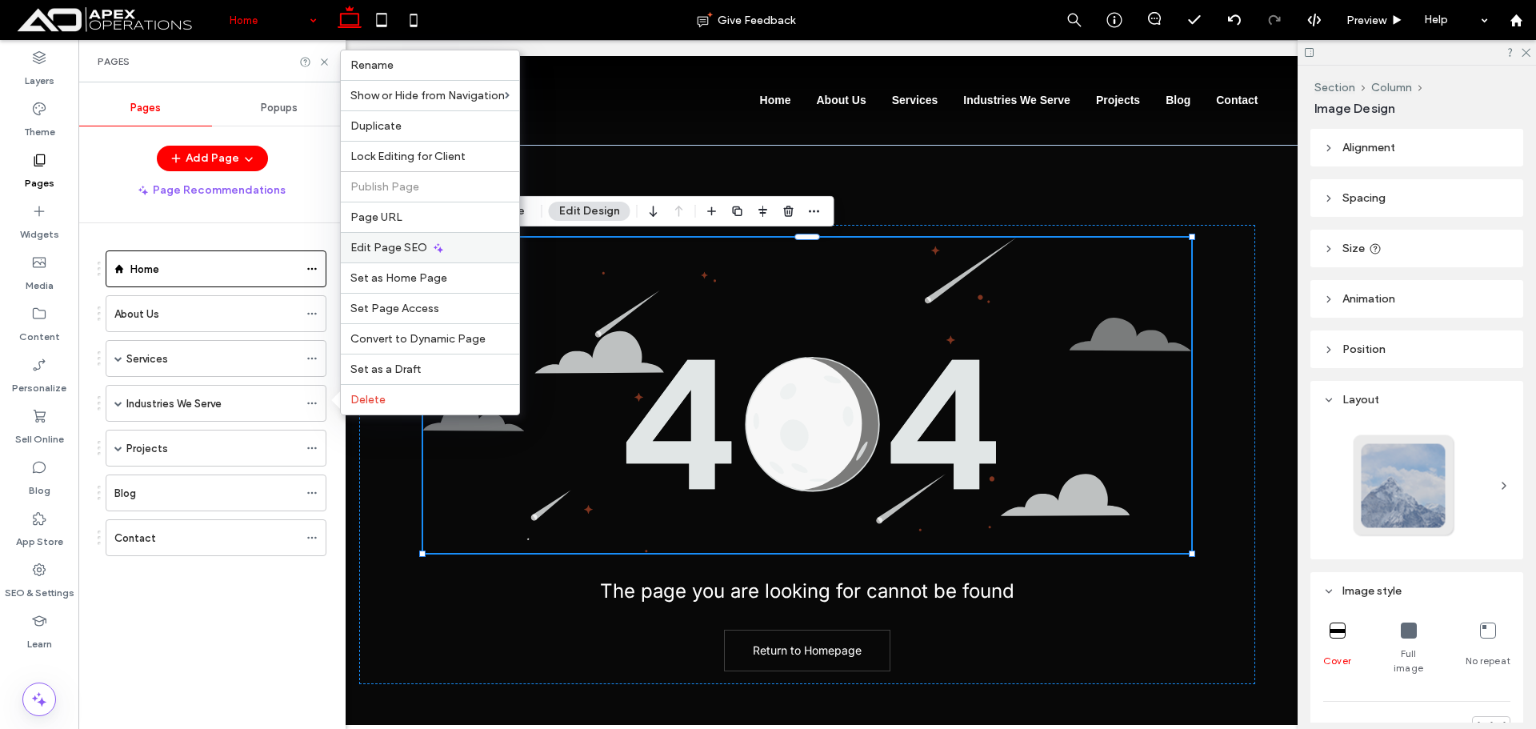
click at [387, 242] on span "Edit Page SEO" at bounding box center [388, 248] width 77 height 14
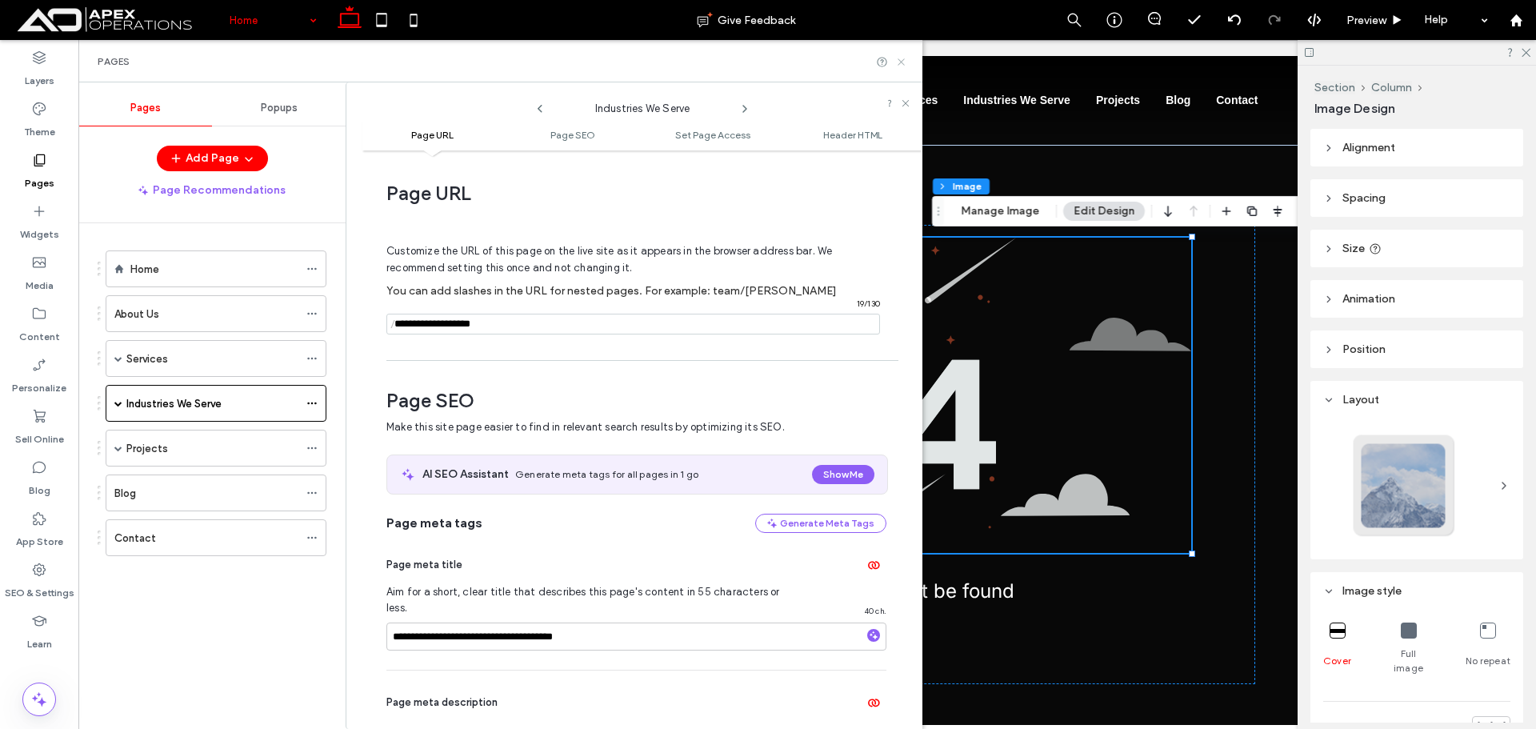
click at [901, 62] on use at bounding box center [901, 61] width 6 height 6
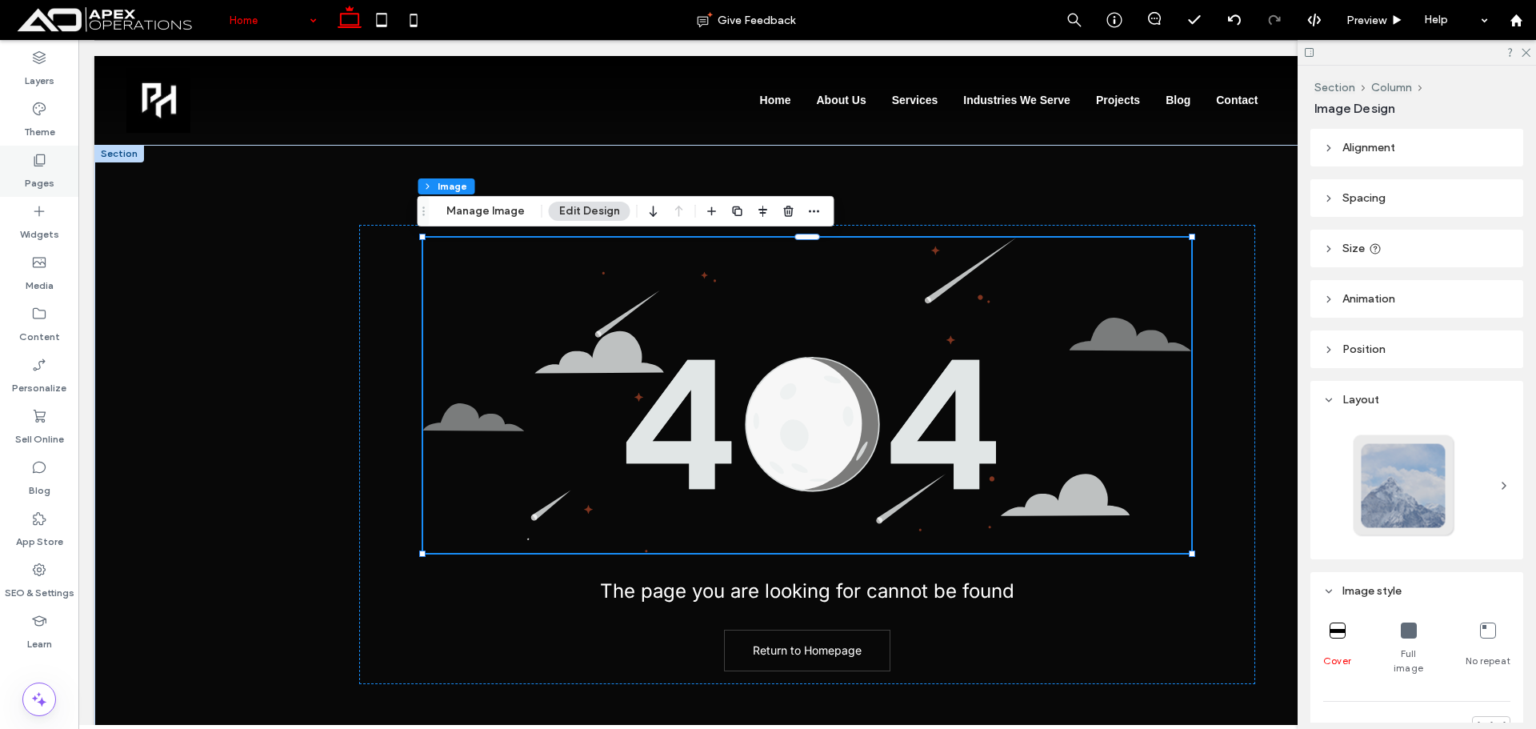
drag, startPoint x: 33, startPoint y: 170, endPoint x: 23, endPoint y: 170, distance: 9.6
click at [31, 170] on label "Pages" at bounding box center [40, 179] width 30 height 22
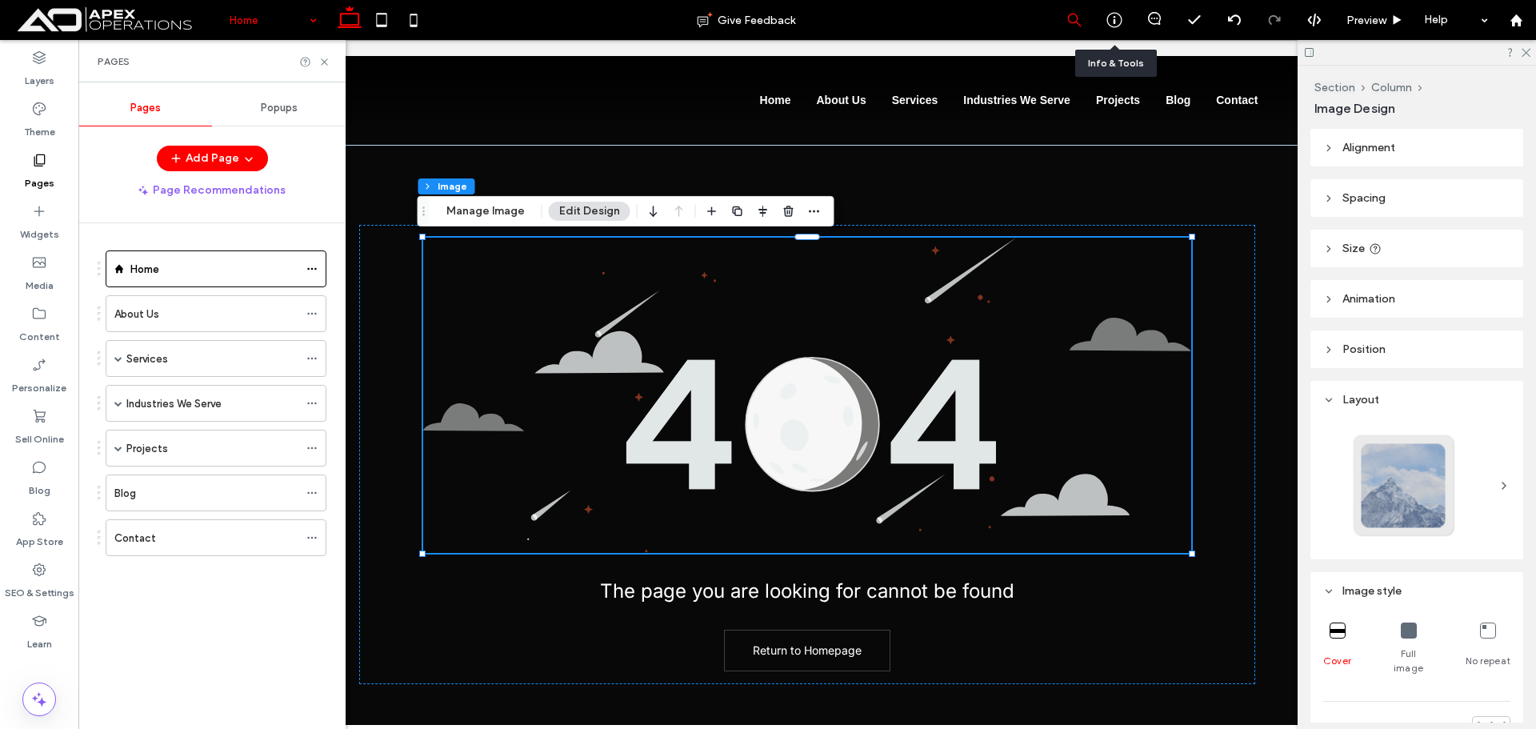
drag, startPoint x: 1117, startPoint y: 18, endPoint x: 1091, endPoint y: 39, distance: 33.6
click at [1115, 18] on icon at bounding box center [1115, 20] width 16 height 16
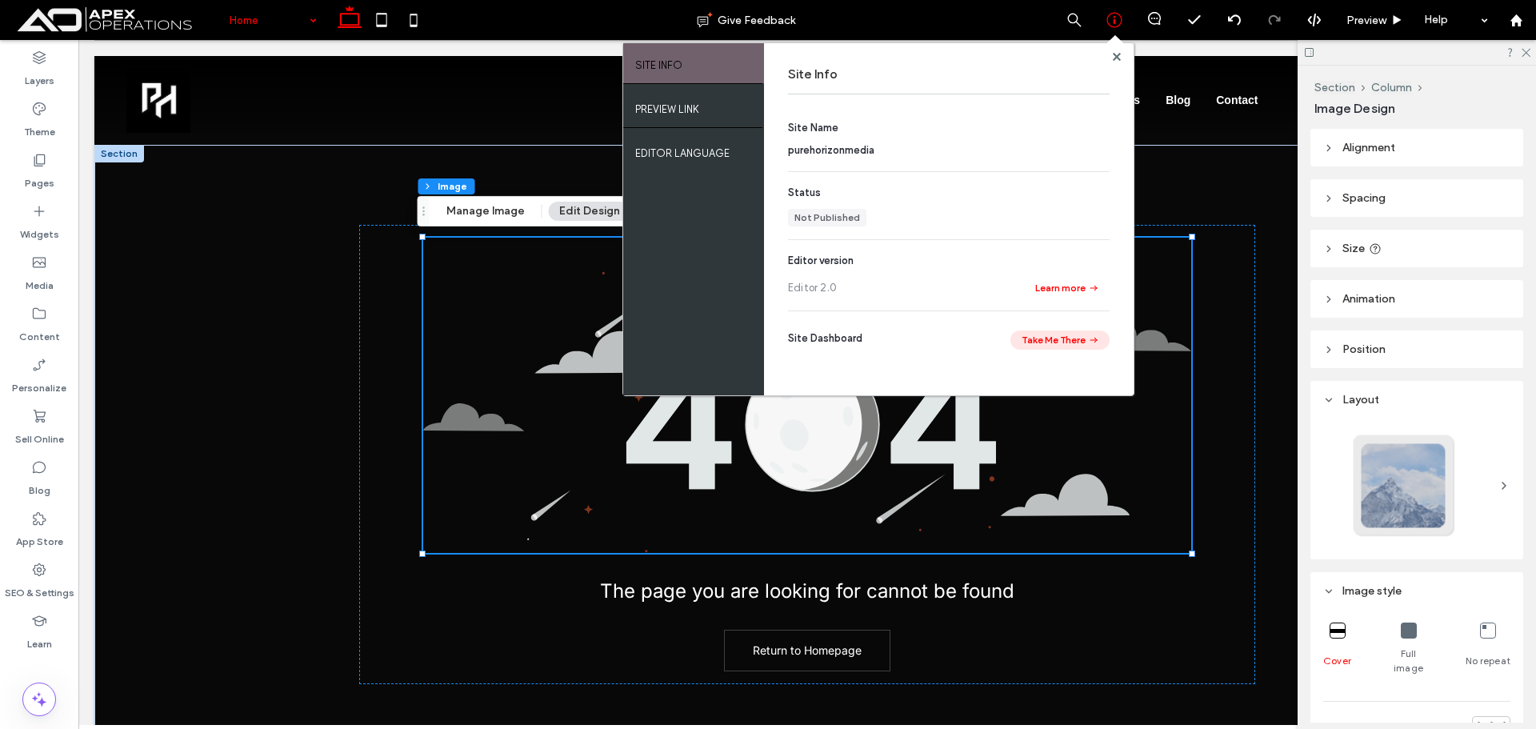
click at [1065, 340] on button "Take Me There" at bounding box center [1060, 339] width 99 height 19
drag, startPoint x: 1115, startPoint y: 60, endPoint x: 1075, endPoint y: 10, distance: 63.7
click at [1115, 60] on use at bounding box center [1116, 56] width 8 height 8
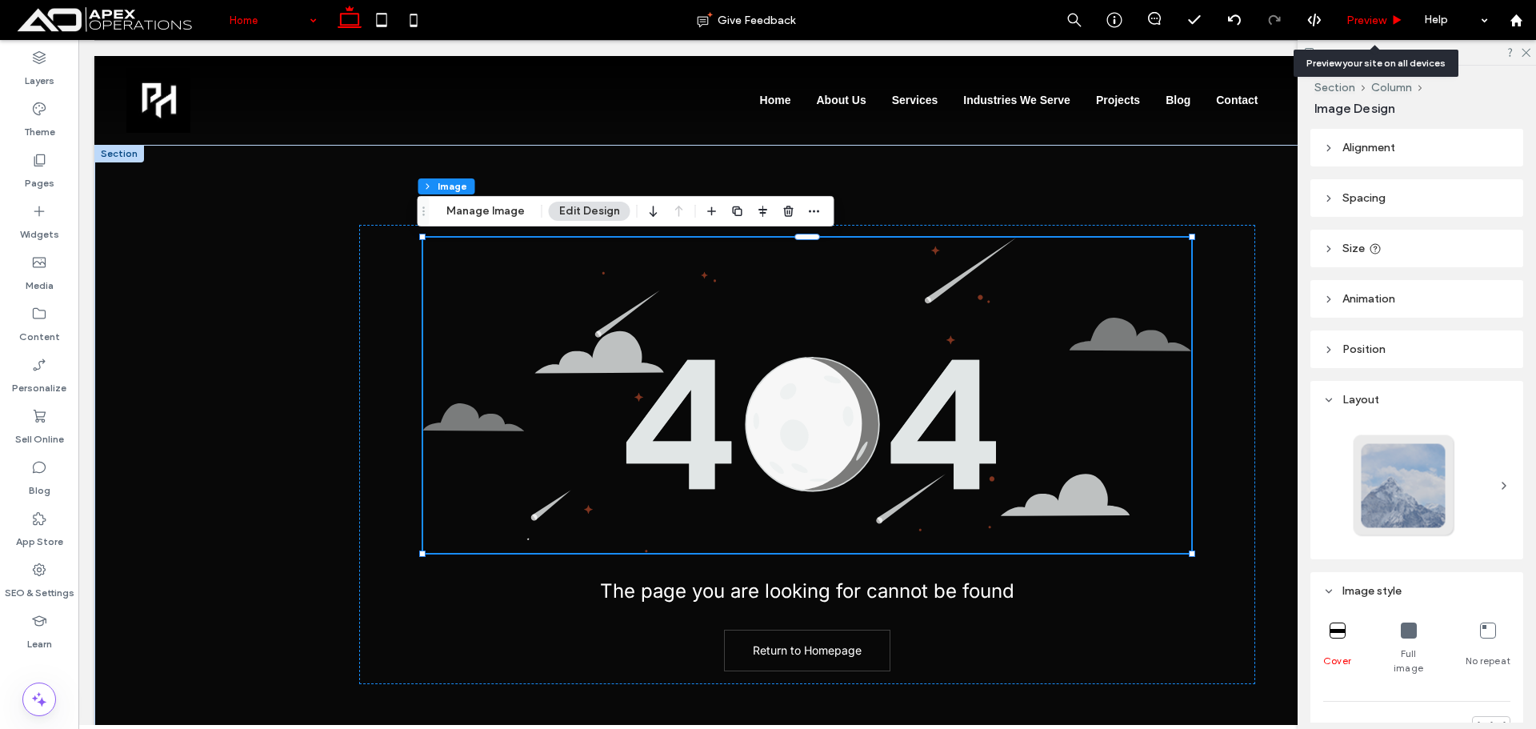
click at [1378, 32] on div "Preview" at bounding box center [1376, 20] width 82 height 40
click at [1368, 19] on span "Preview" at bounding box center [1367, 21] width 40 height 14
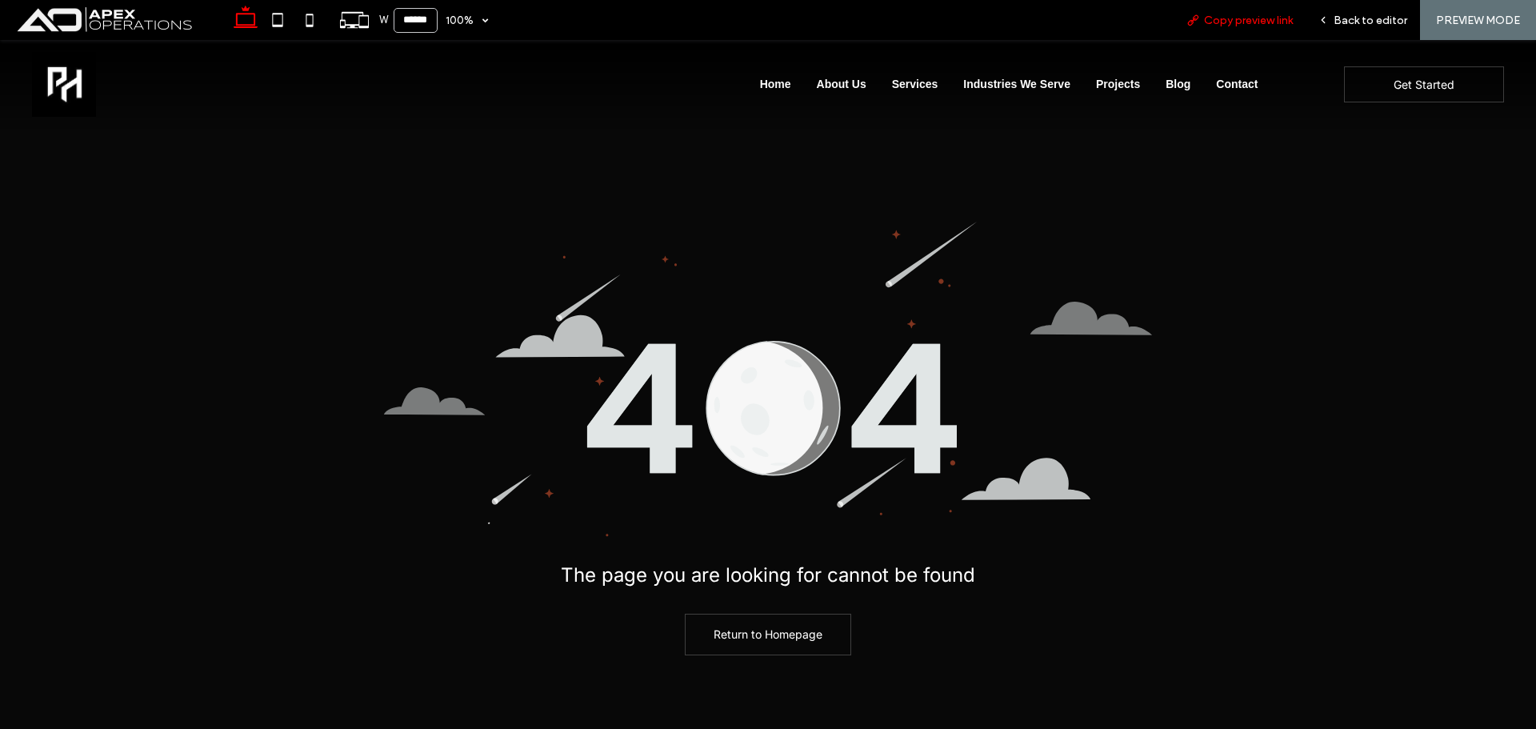
click at [1212, 17] on span "Copy preview link" at bounding box center [1248, 21] width 89 height 14
click at [1355, 14] on span "Back to editor" at bounding box center [1371, 21] width 74 height 14
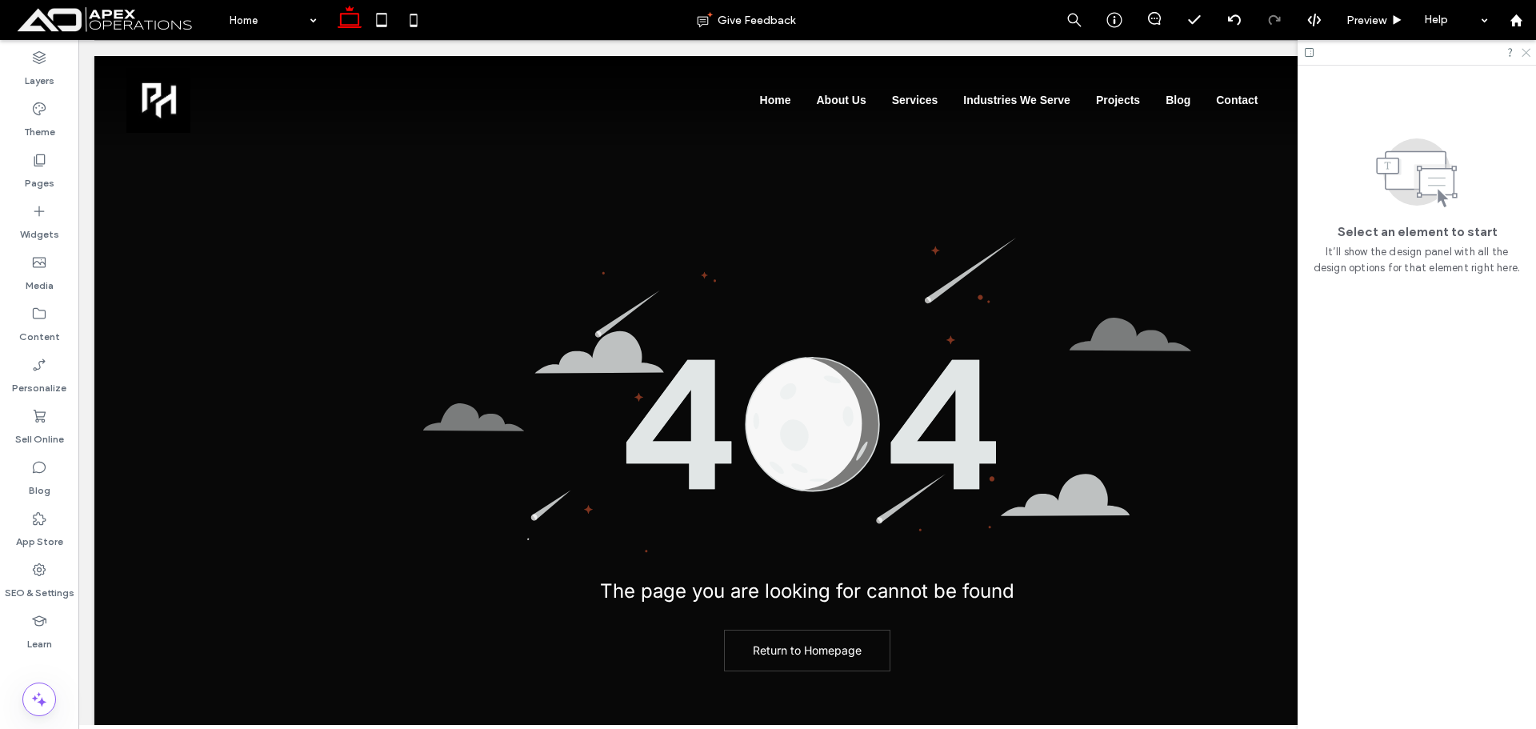
click at [1524, 50] on icon at bounding box center [1525, 51] width 10 height 10
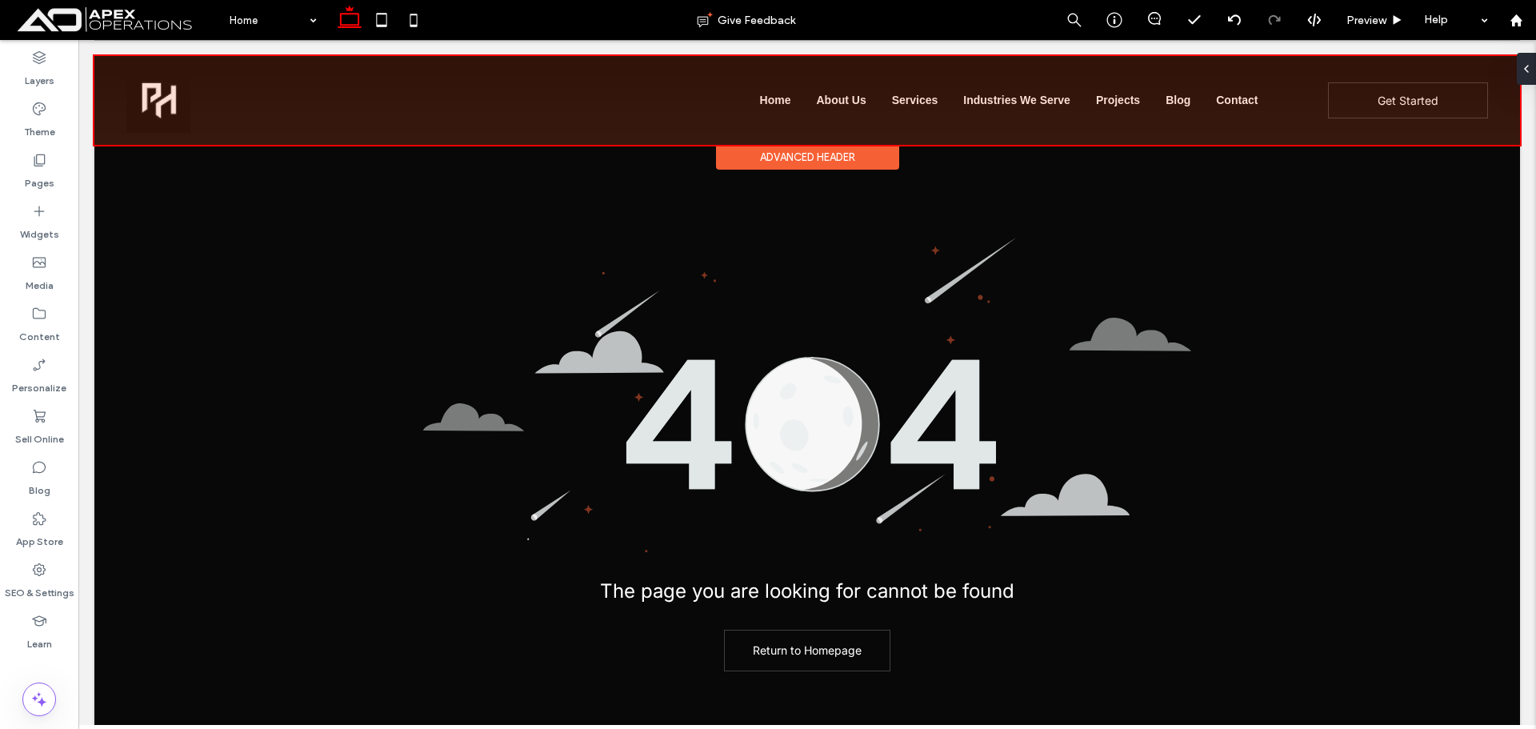
click at [1393, 92] on div at bounding box center [807, 100] width 1426 height 89
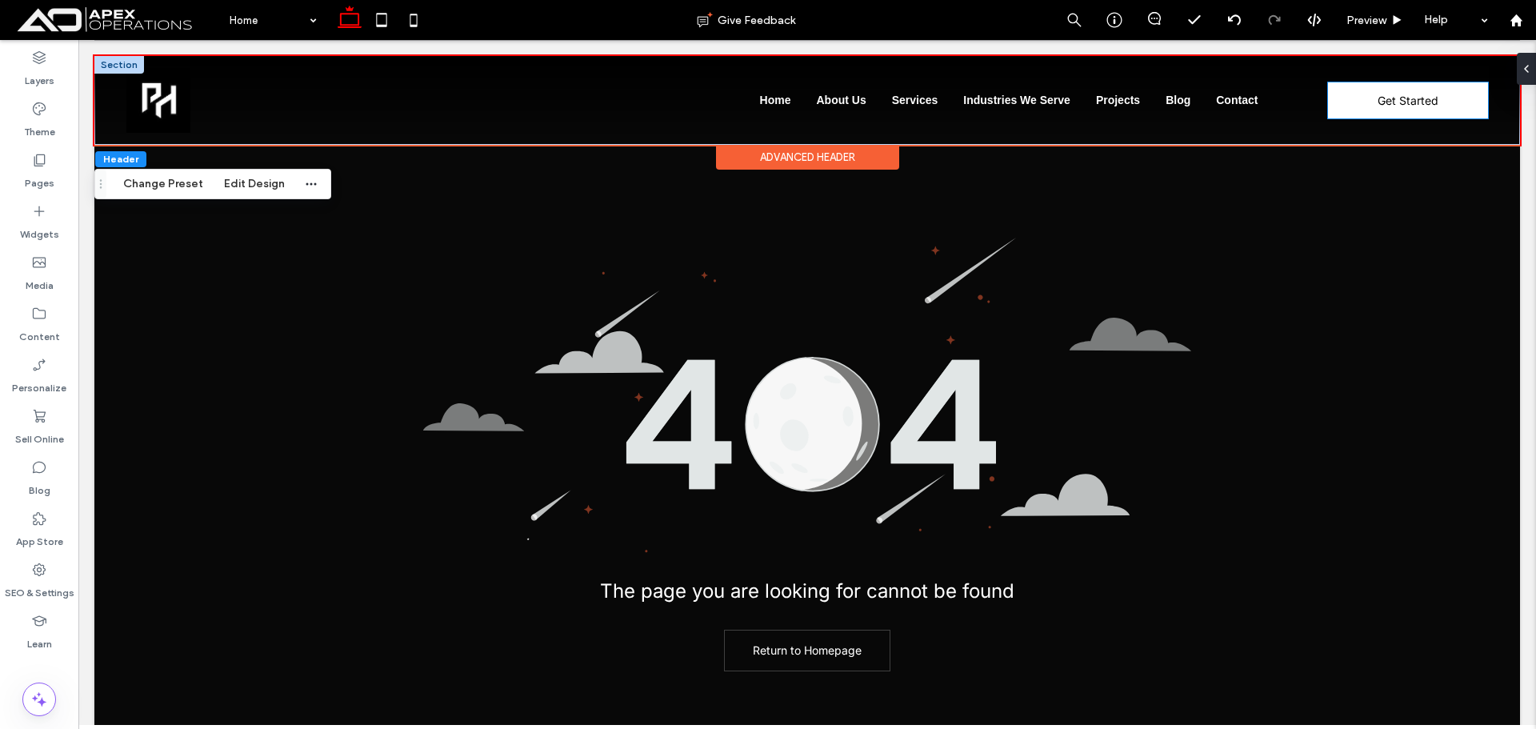
click at [1393, 92] on span "Get Started" at bounding box center [1408, 101] width 61 height 30
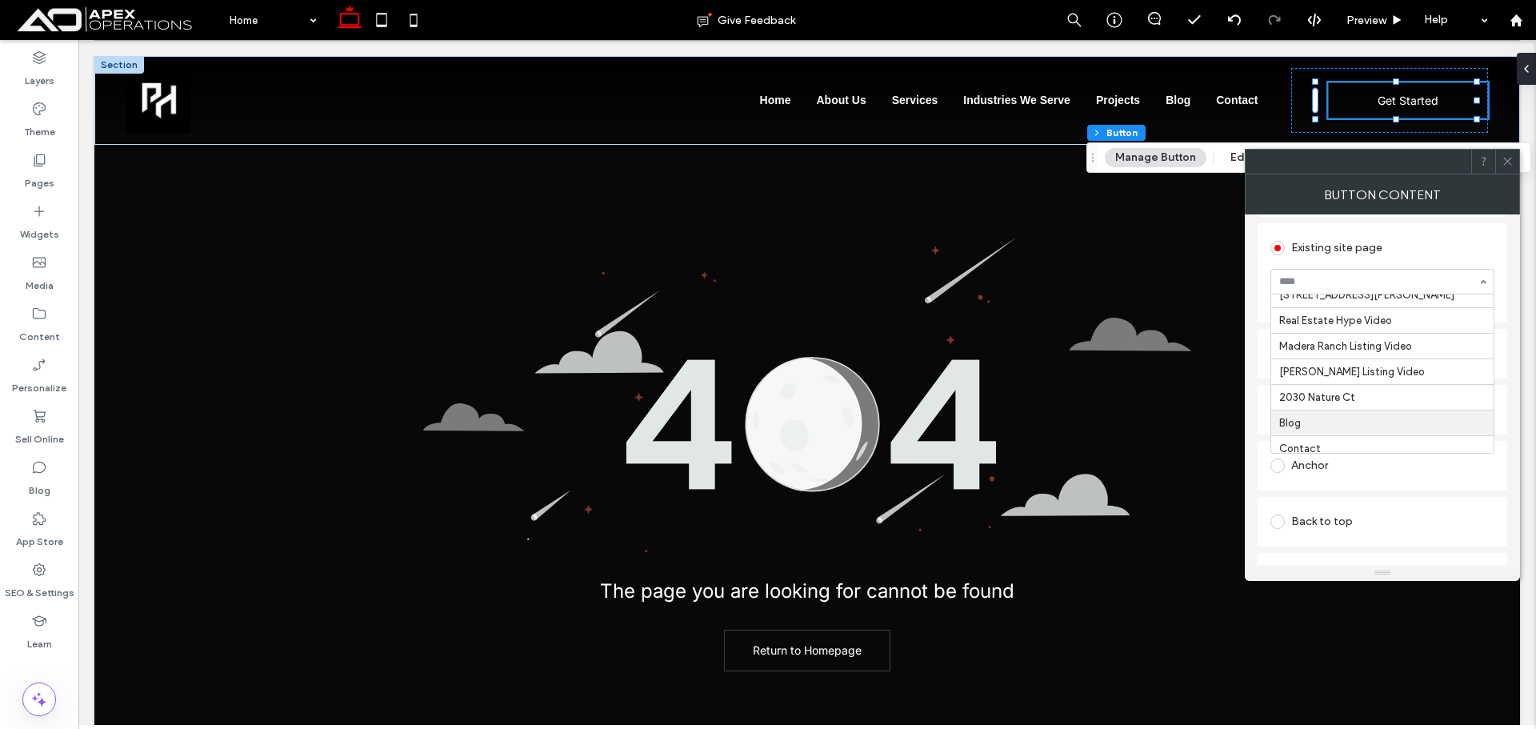
scroll to position [507, 0]
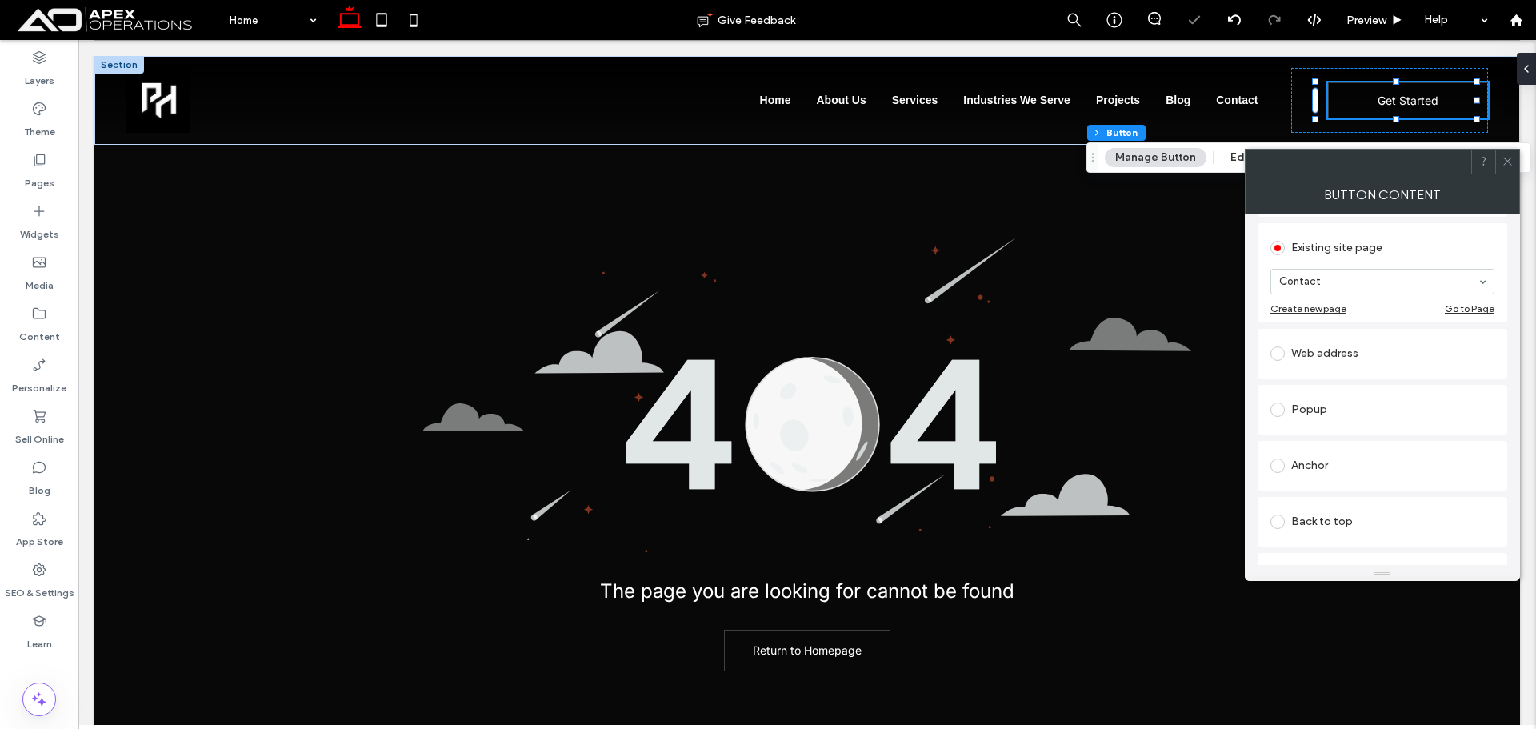
drag, startPoint x: 1511, startPoint y: 159, endPoint x: 1313, endPoint y: 195, distance: 200.9
click at [1508, 161] on icon at bounding box center [1508, 161] width 12 height 12
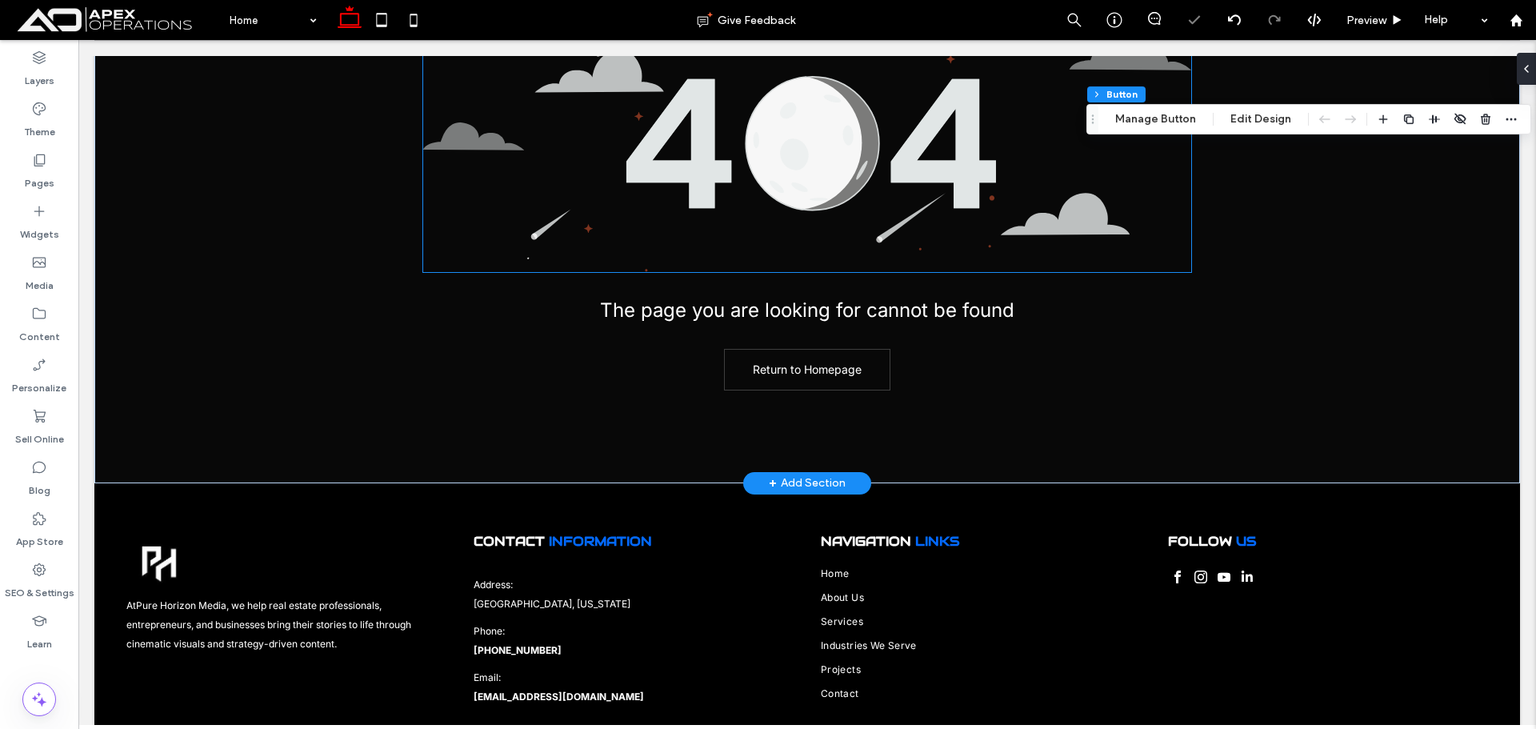
scroll to position [203, 0]
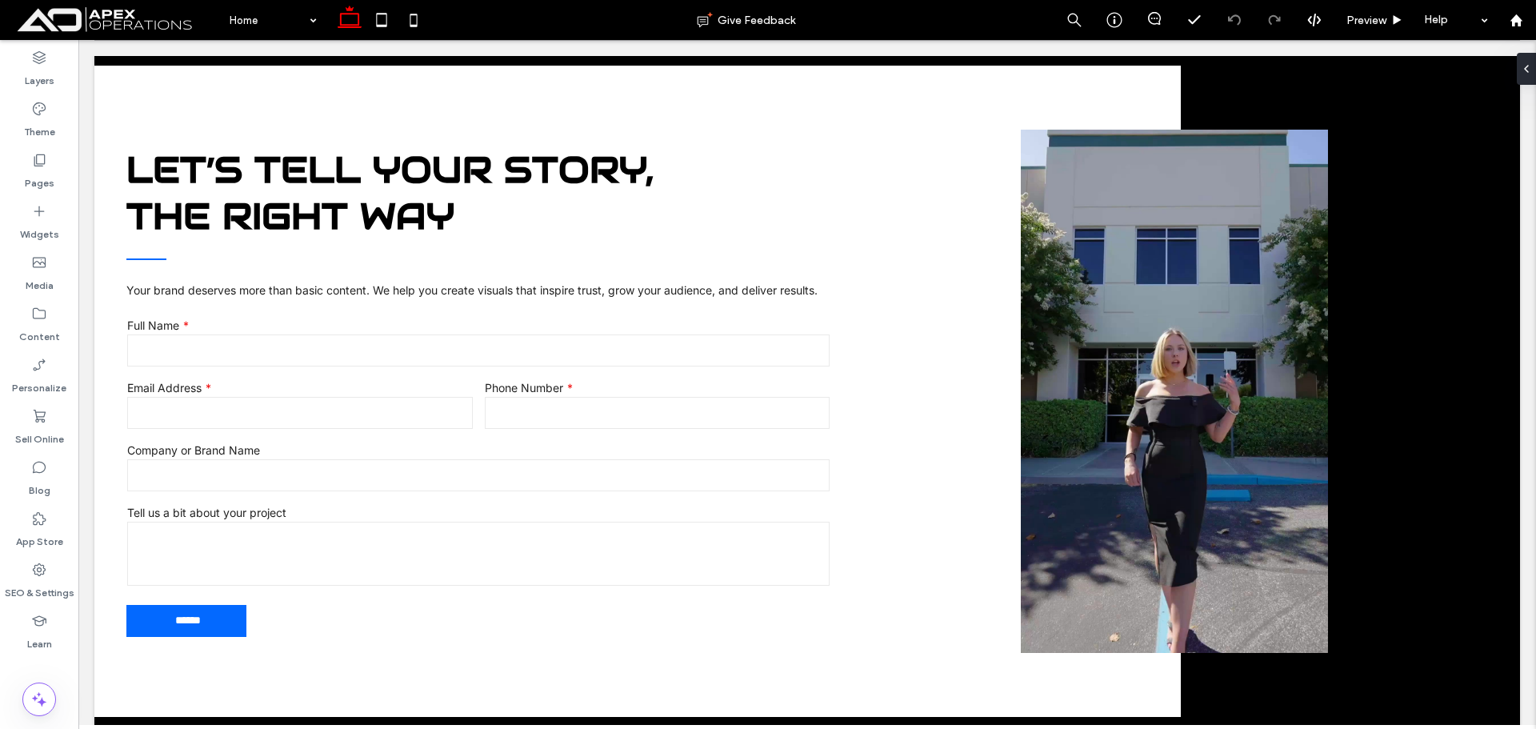
scroll to position [6289, 0]
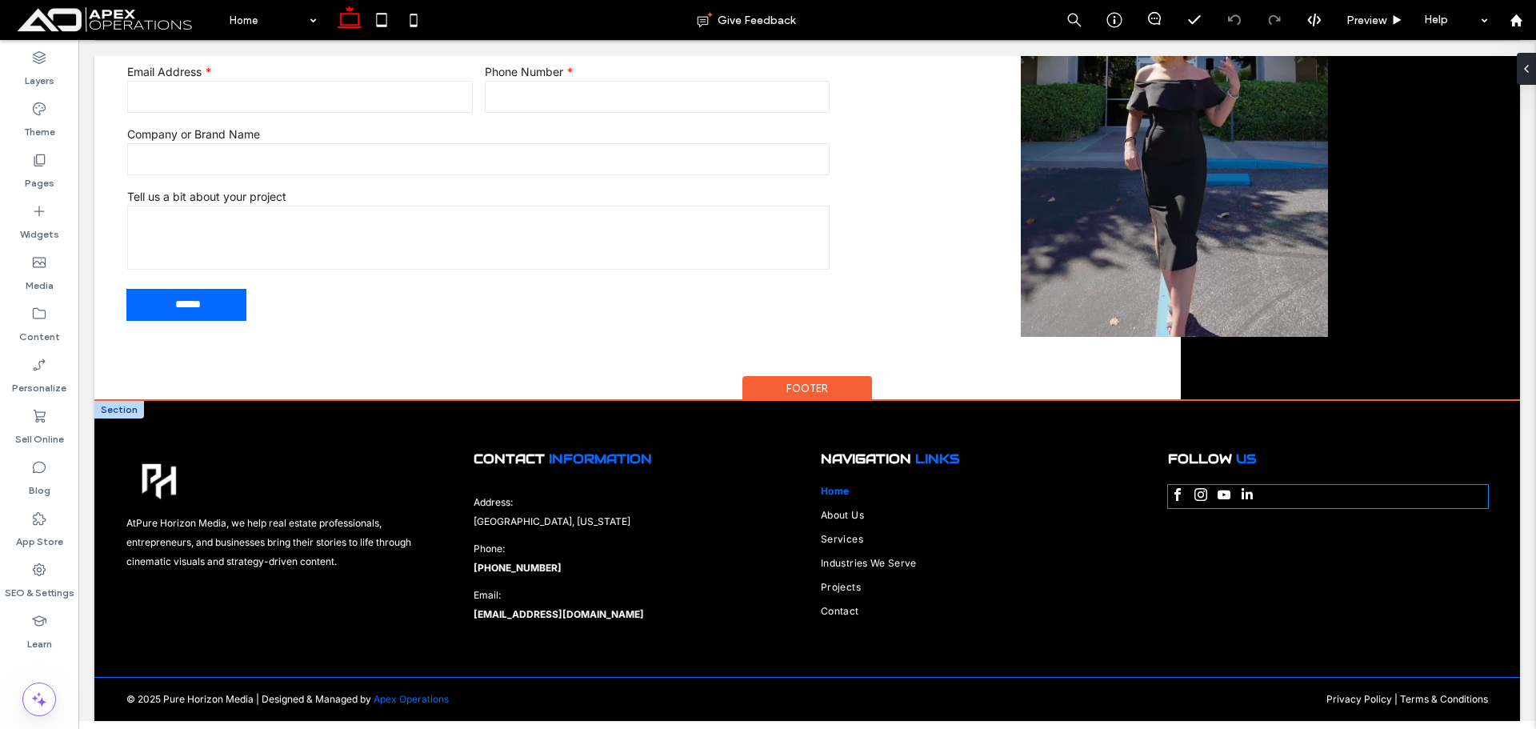
click at [1215, 495] on span "youtube" at bounding box center [1224, 494] width 19 height 19
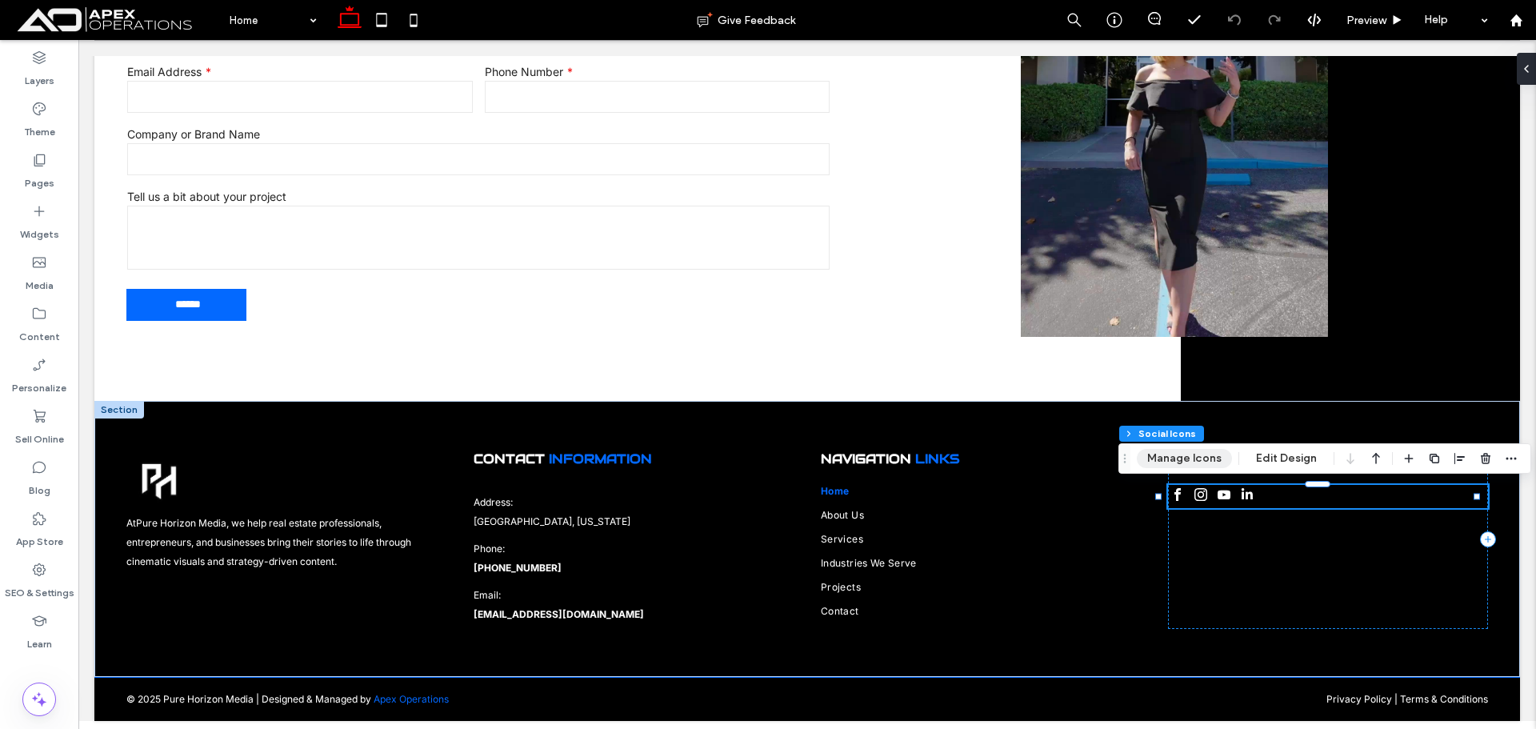
click at [1203, 455] on button "Manage Icons" at bounding box center [1184, 458] width 95 height 19
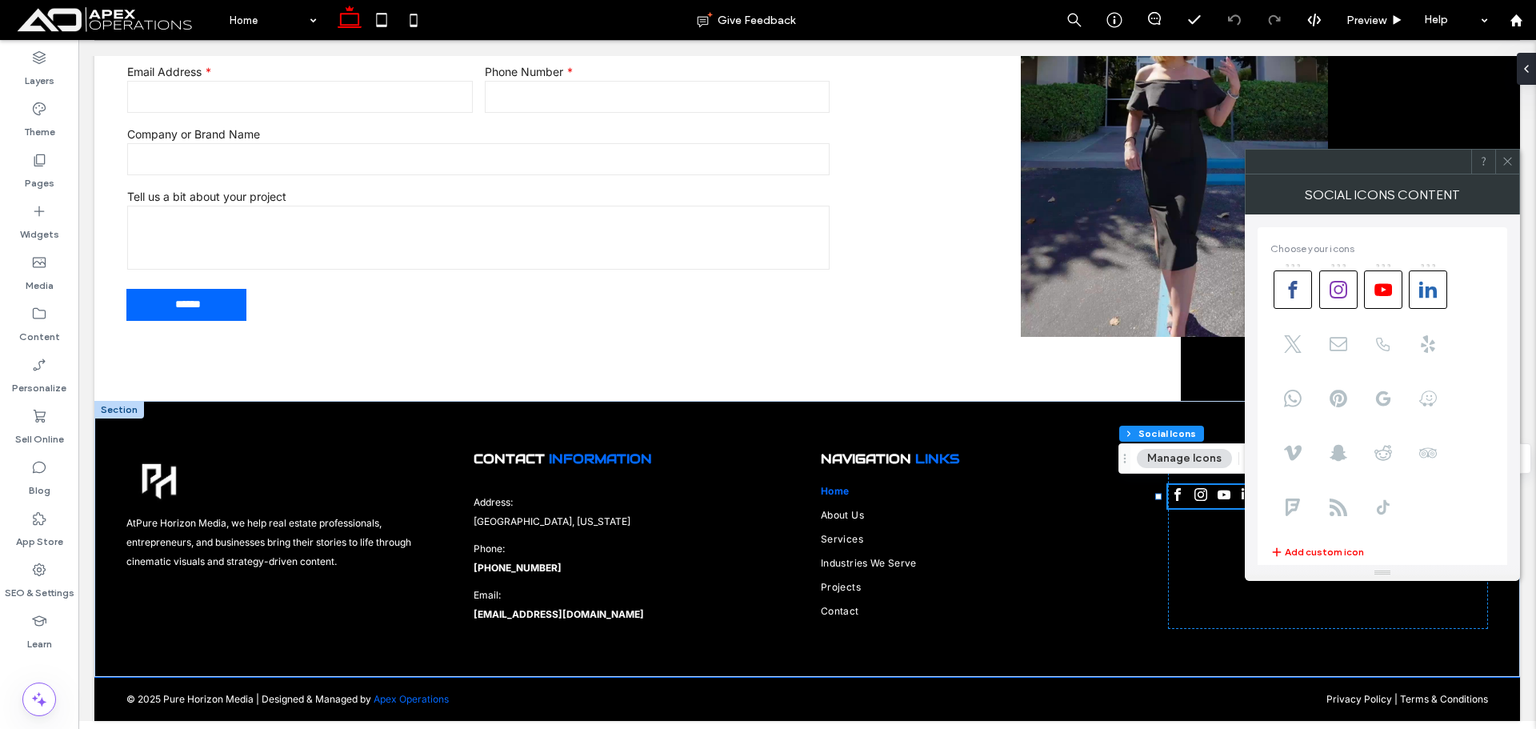
click at [1505, 165] on icon at bounding box center [1508, 161] width 12 height 12
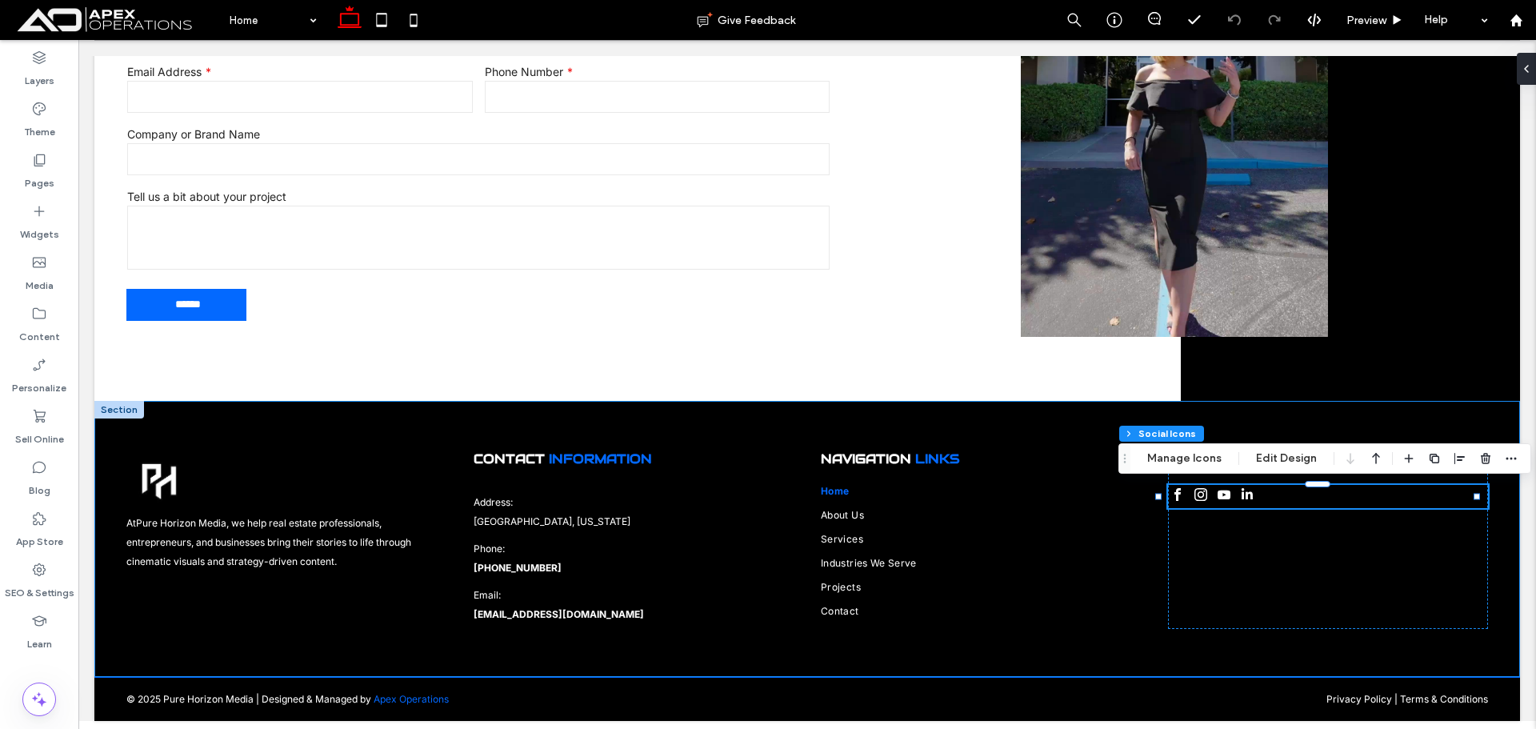
click at [1291, 447] on div "Footer Section Column Social Icons Manage Icons Edit Design" at bounding box center [1325, 458] width 413 height 30
click at [1290, 456] on button "Edit Design" at bounding box center [1287, 458] width 82 height 19
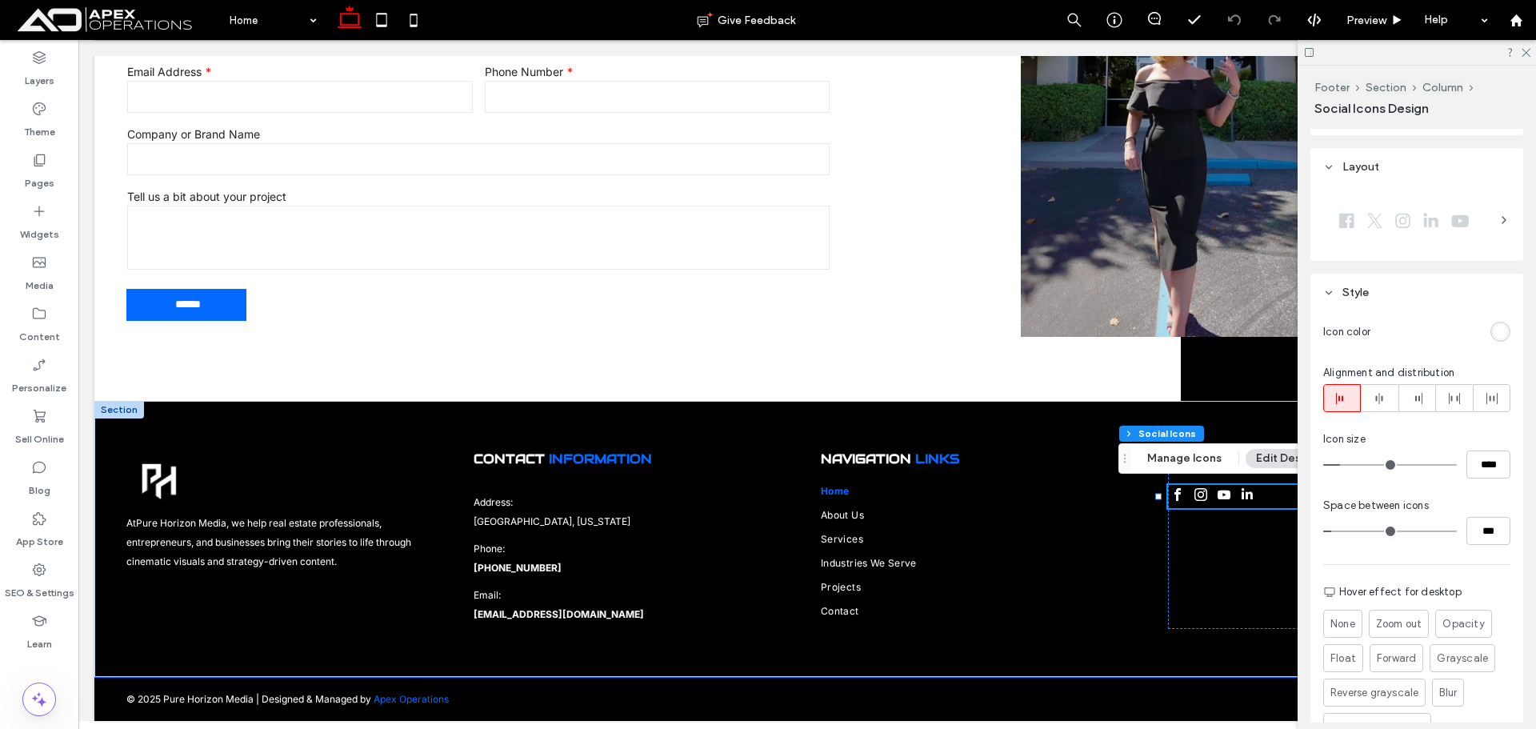
scroll to position [278, 0]
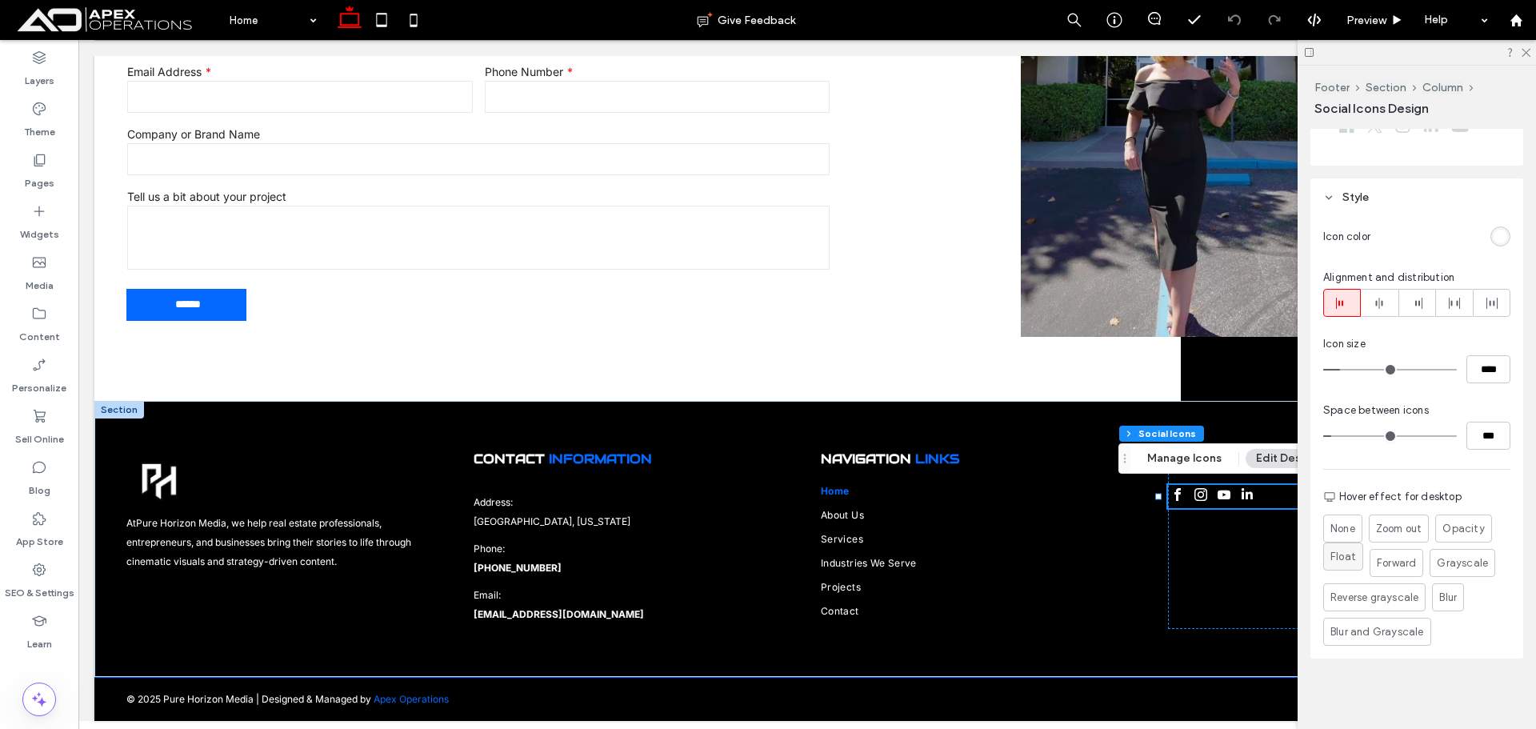
click at [1339, 569] on div "Float" at bounding box center [1344, 556] width 26 height 26
click at [1344, 555] on span "Float" at bounding box center [1344, 557] width 26 height 16
click at [1532, 53] on div at bounding box center [1417, 52] width 238 height 25
click at [19, 314] on div "Content" at bounding box center [39, 324] width 78 height 51
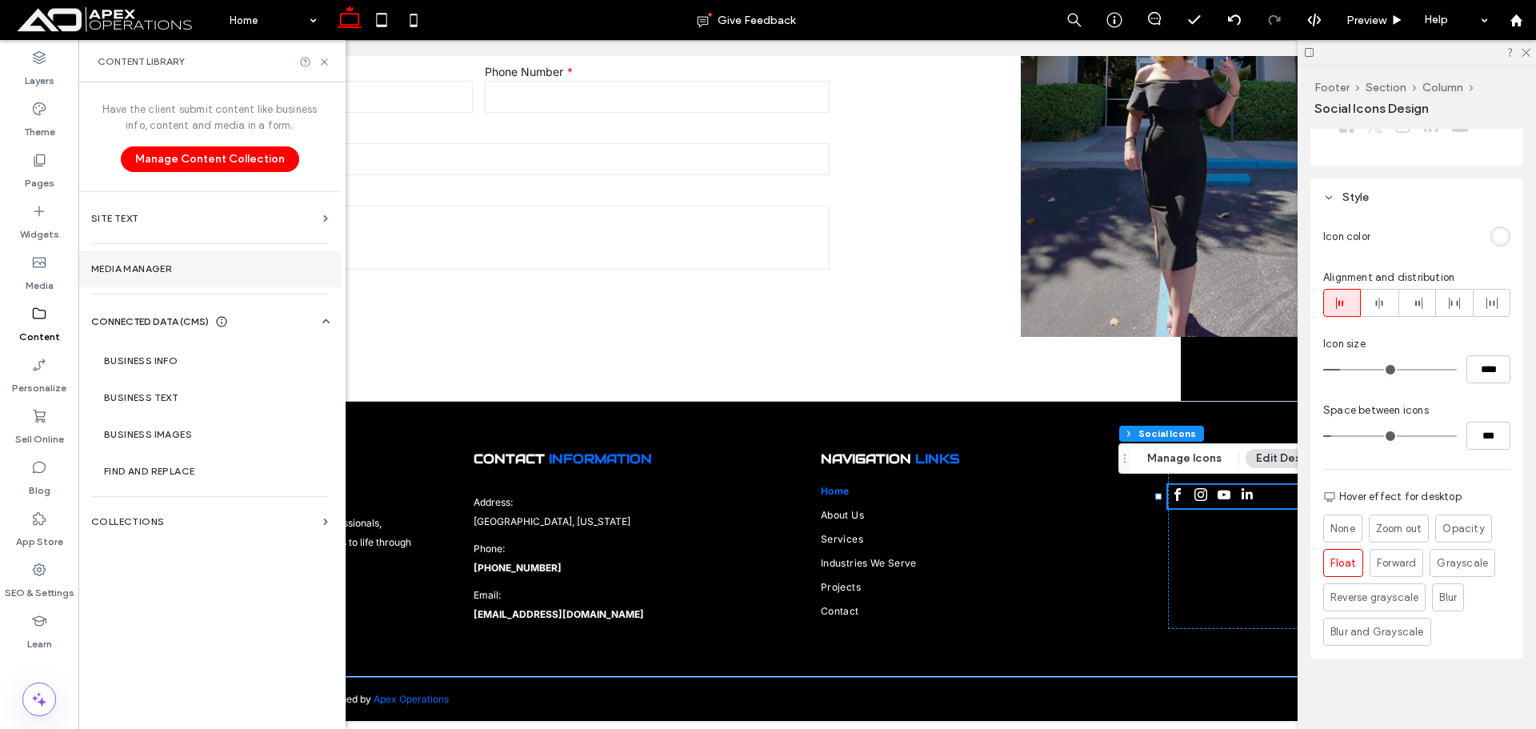
click at [173, 272] on label "Media Manager" at bounding box center [209, 268] width 237 height 11
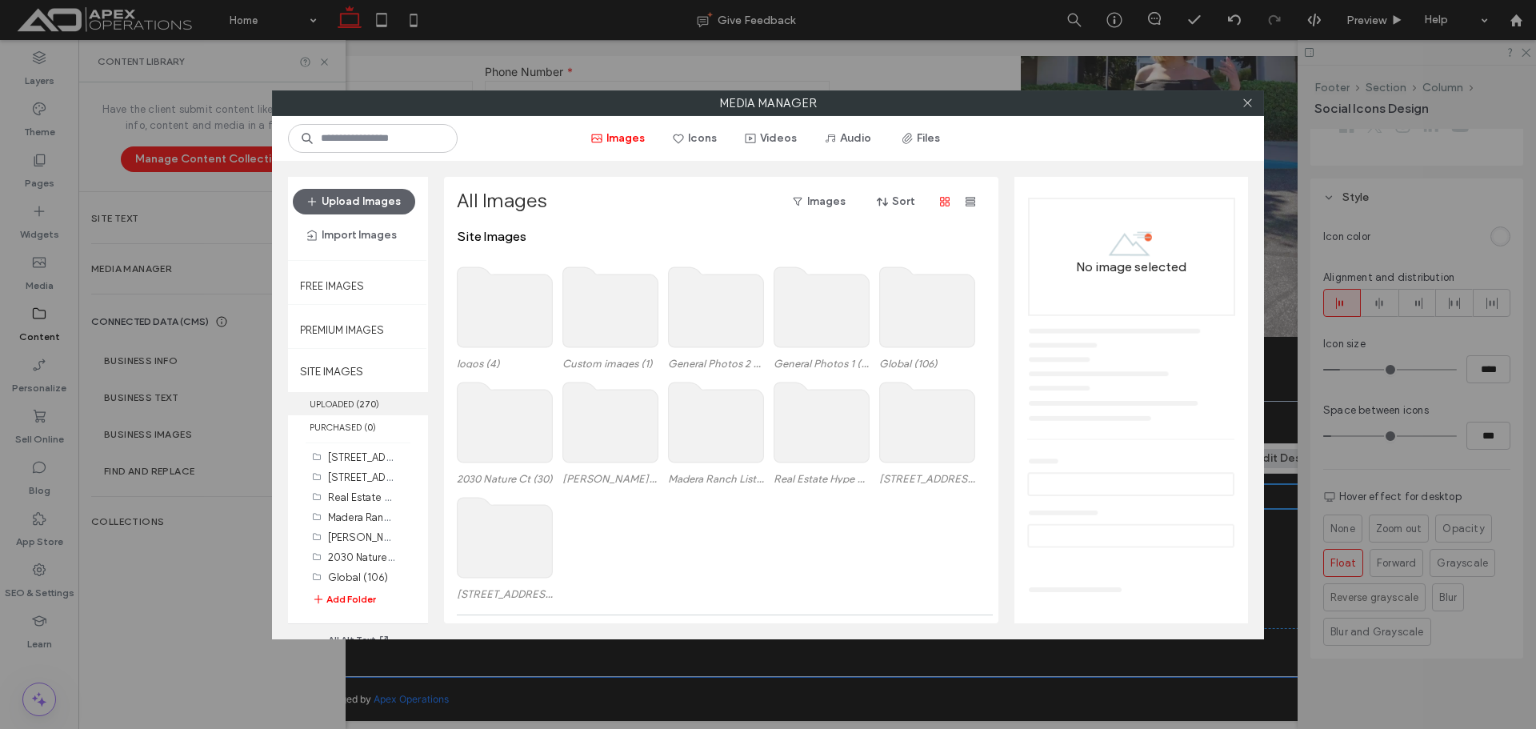
click at [351, 403] on label "UPLOADED ( 270 )" at bounding box center [358, 403] width 140 height 23
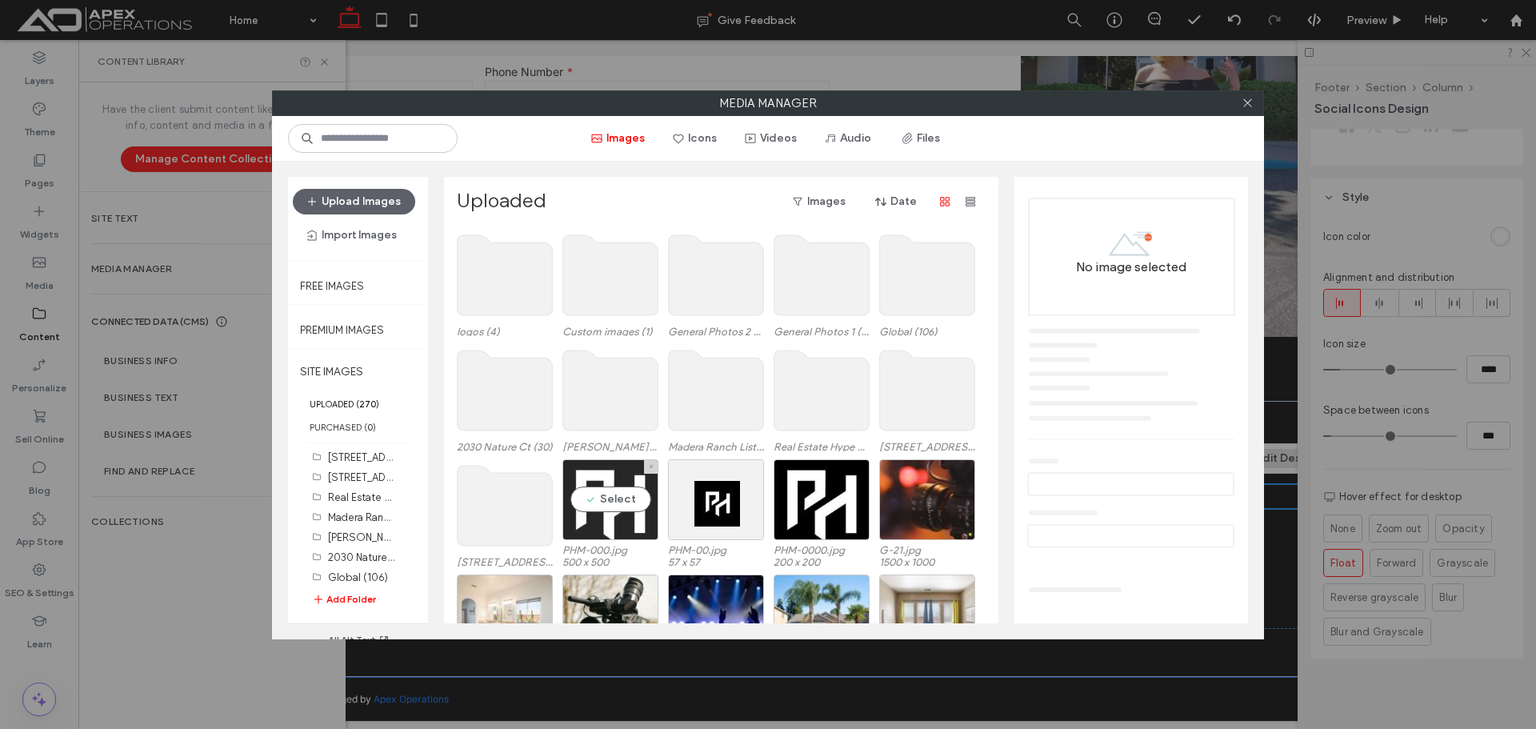
click at [615, 507] on div "Select" at bounding box center [611, 499] width 96 height 81
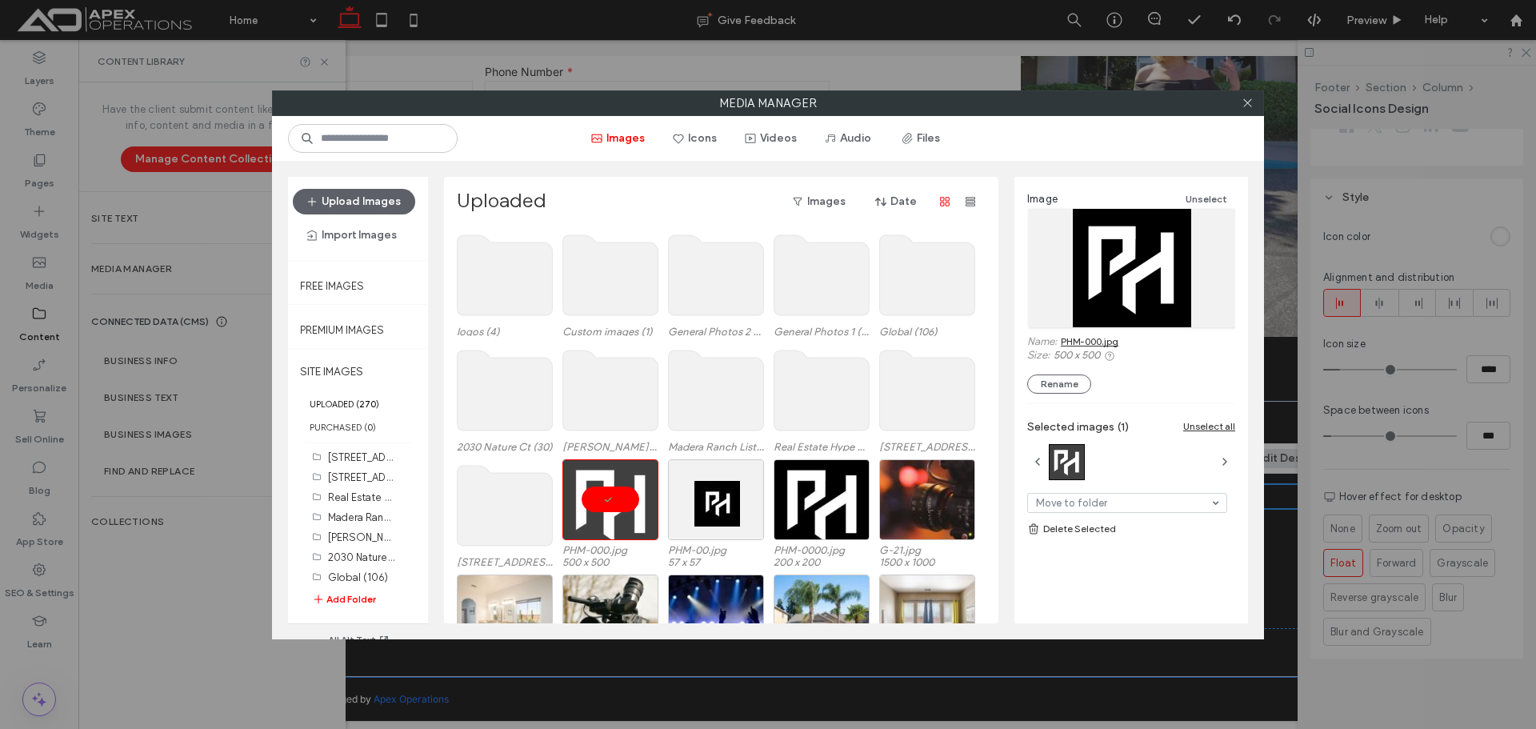
click at [1103, 340] on link "PHM-000.jpg" at bounding box center [1090, 341] width 58 height 12
drag, startPoint x: 1247, startPoint y: 110, endPoint x: 720, endPoint y: 246, distance: 543.8
click at [1243, 110] on span at bounding box center [1248, 103] width 12 height 24
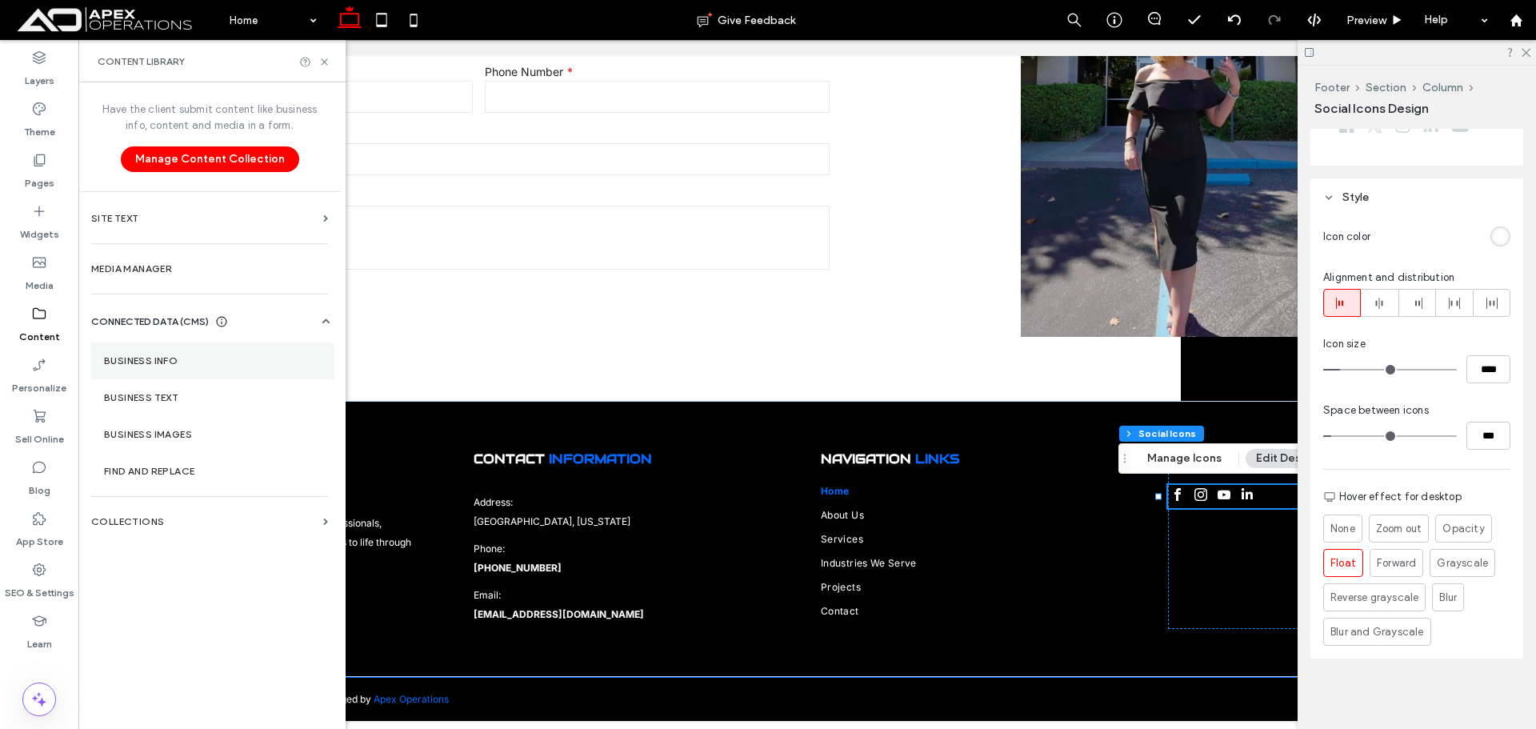
click at [167, 358] on label "Business Info" at bounding box center [213, 360] width 218 height 11
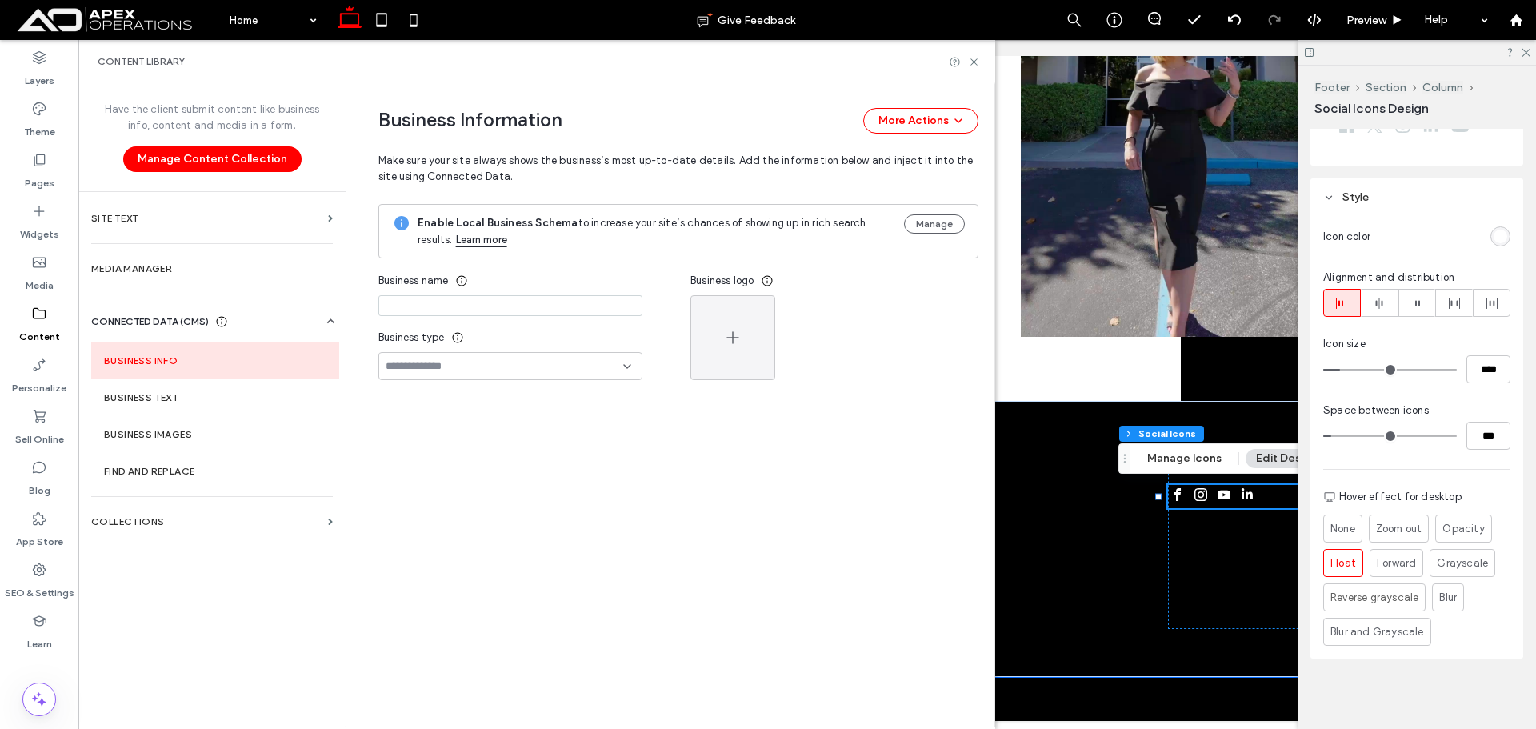
type input "**********"
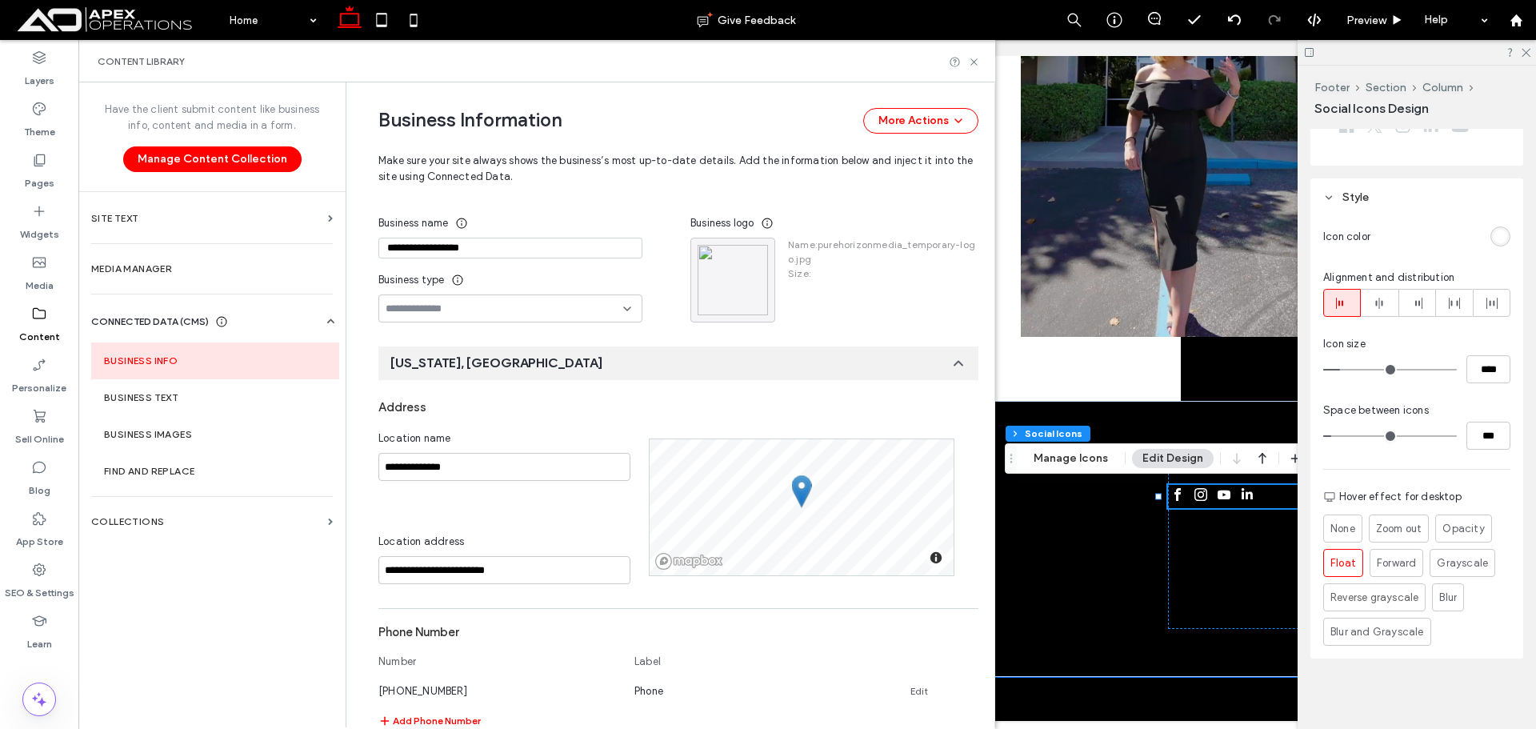
scroll to position [0, 0]
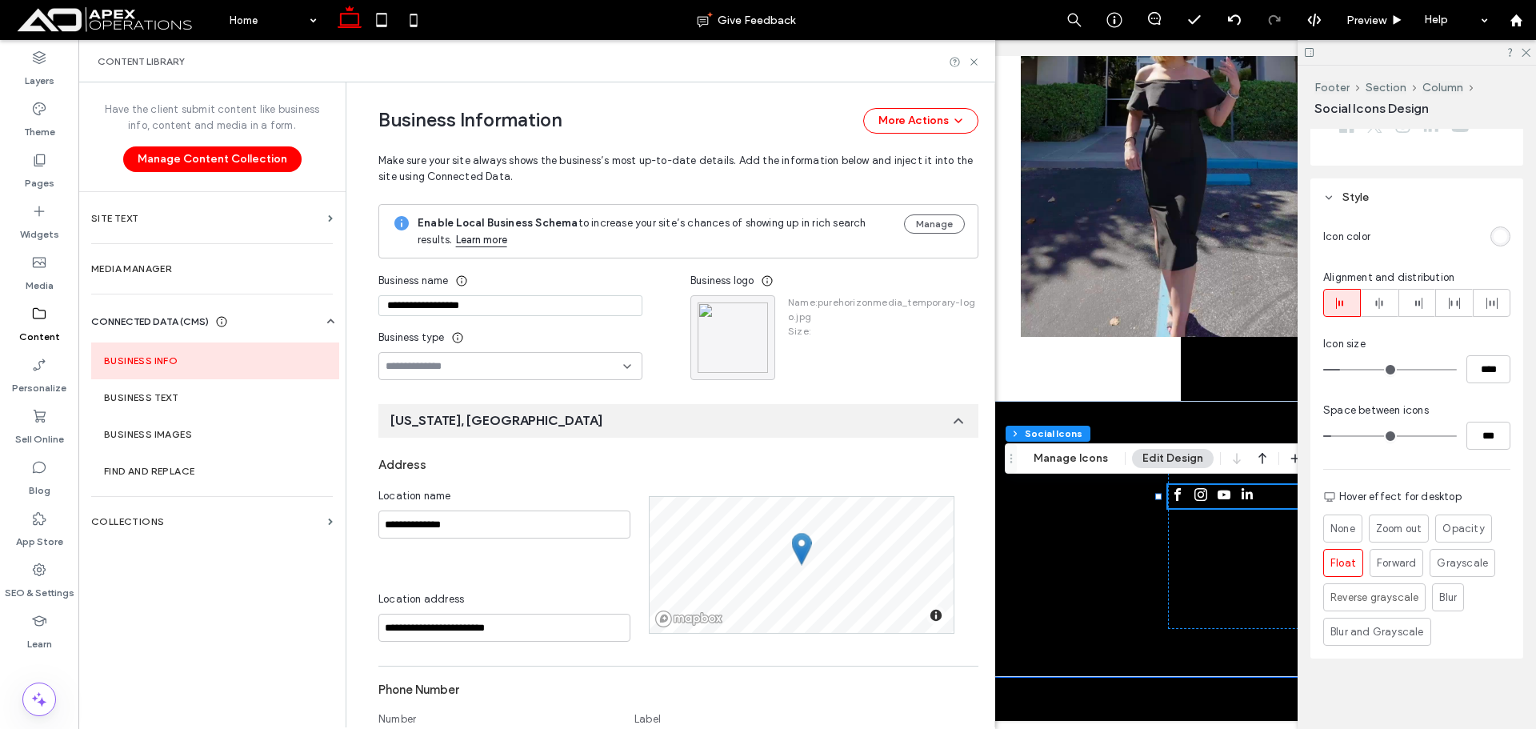
click at [471, 314] on input "**********" at bounding box center [510, 305] width 264 height 21
click at [1368, 16] on span "Preview" at bounding box center [1367, 21] width 40 height 14
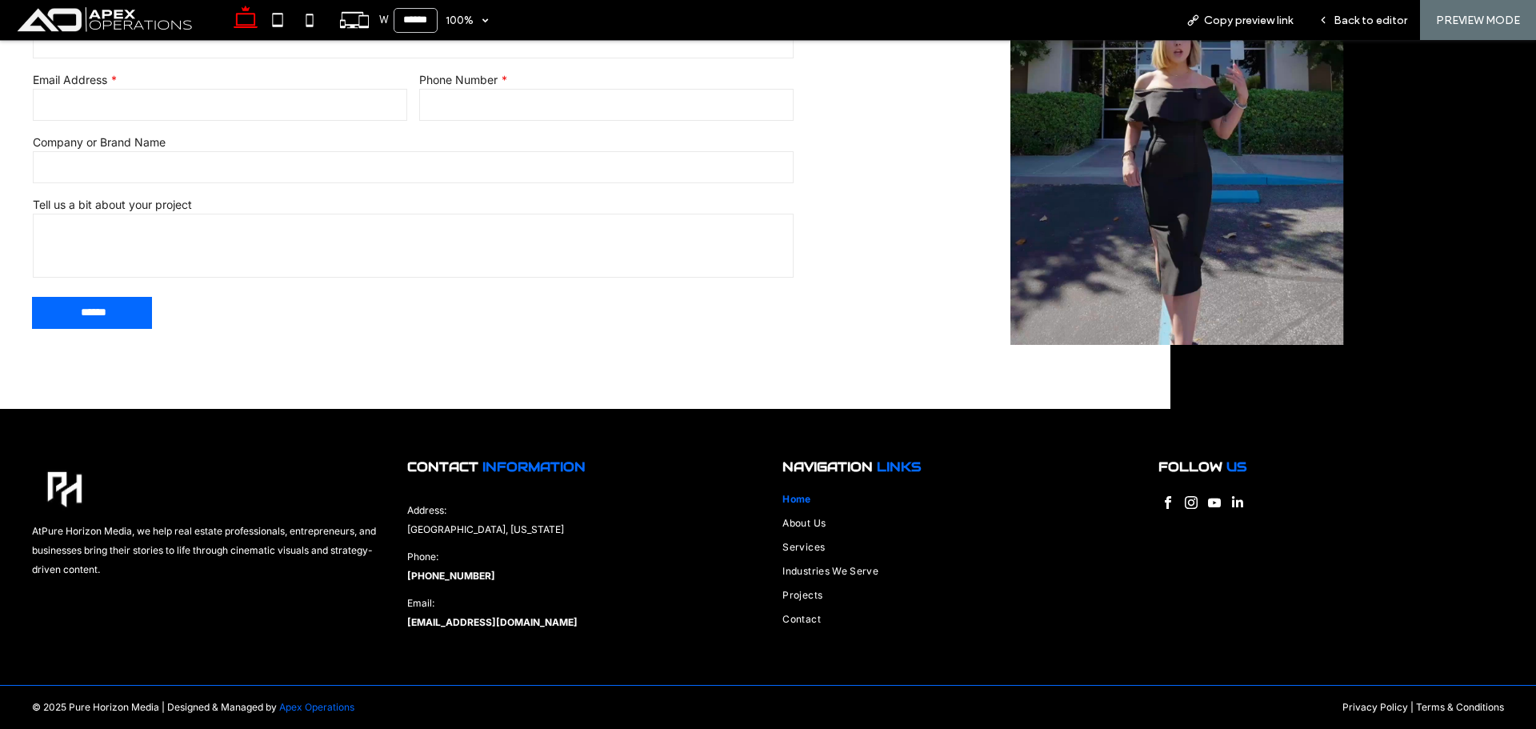
scroll to position [6241, 0]
click at [1195, 23] on icon at bounding box center [1193, 20] width 13 height 13
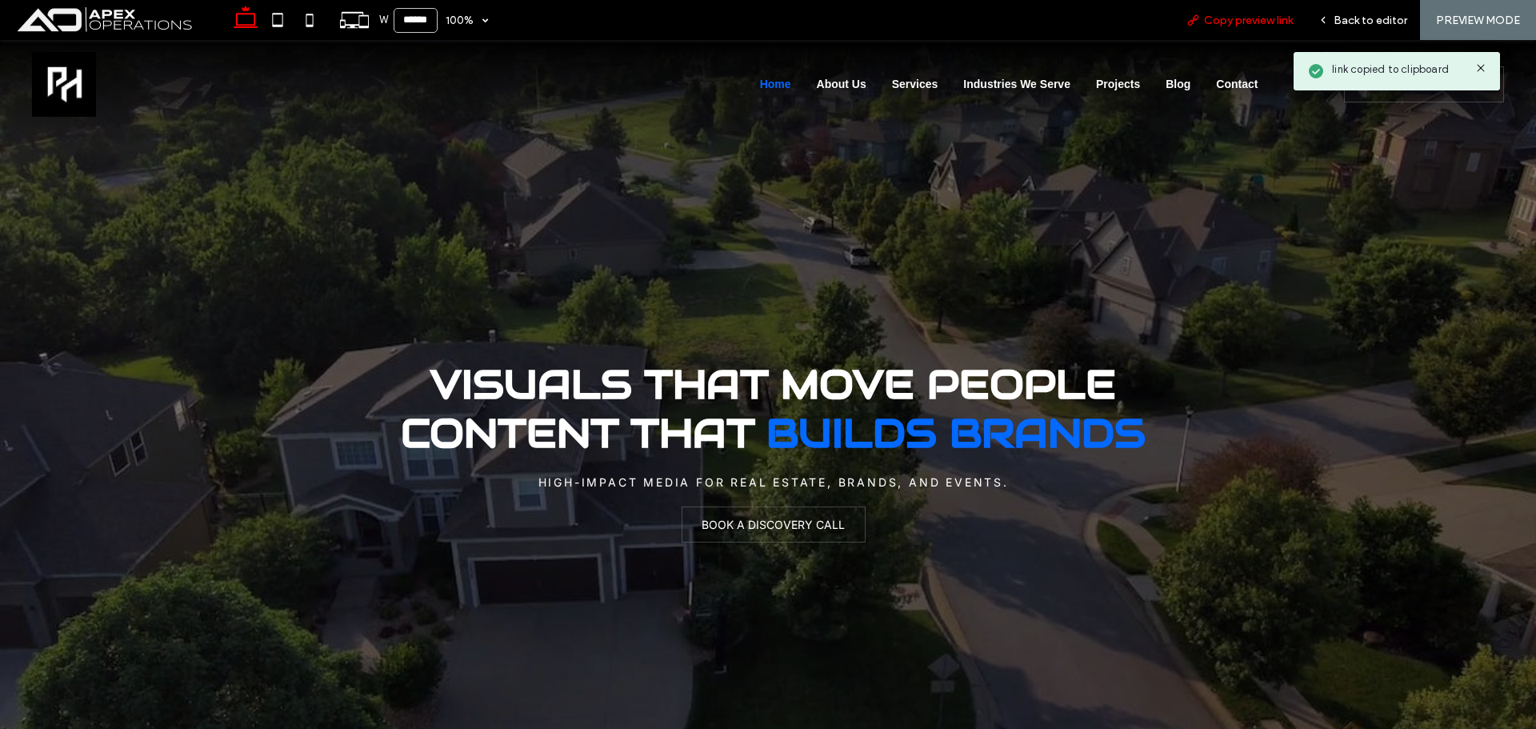
scroll to position [0, 0]
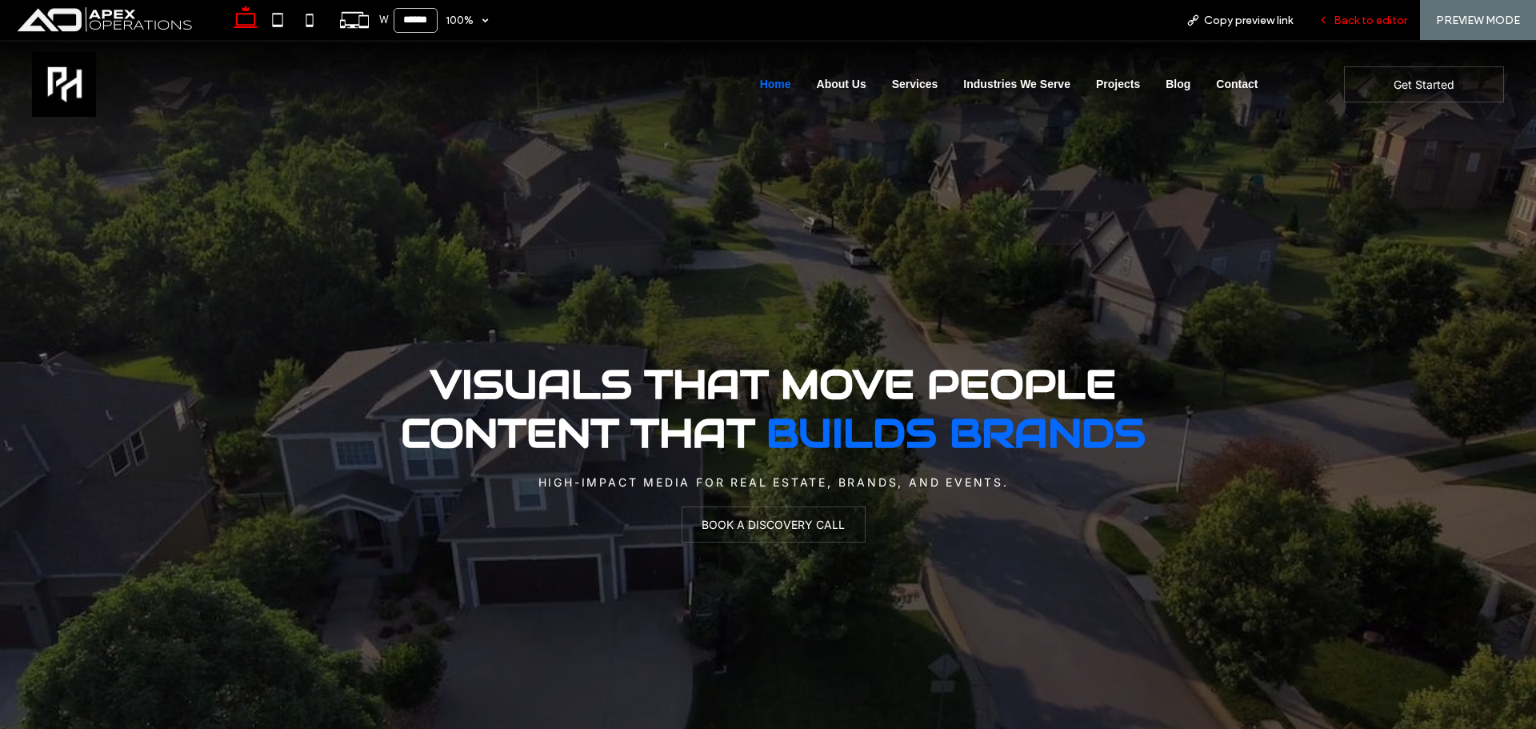
click at [1336, 22] on span "Back to editor" at bounding box center [1371, 21] width 74 height 14
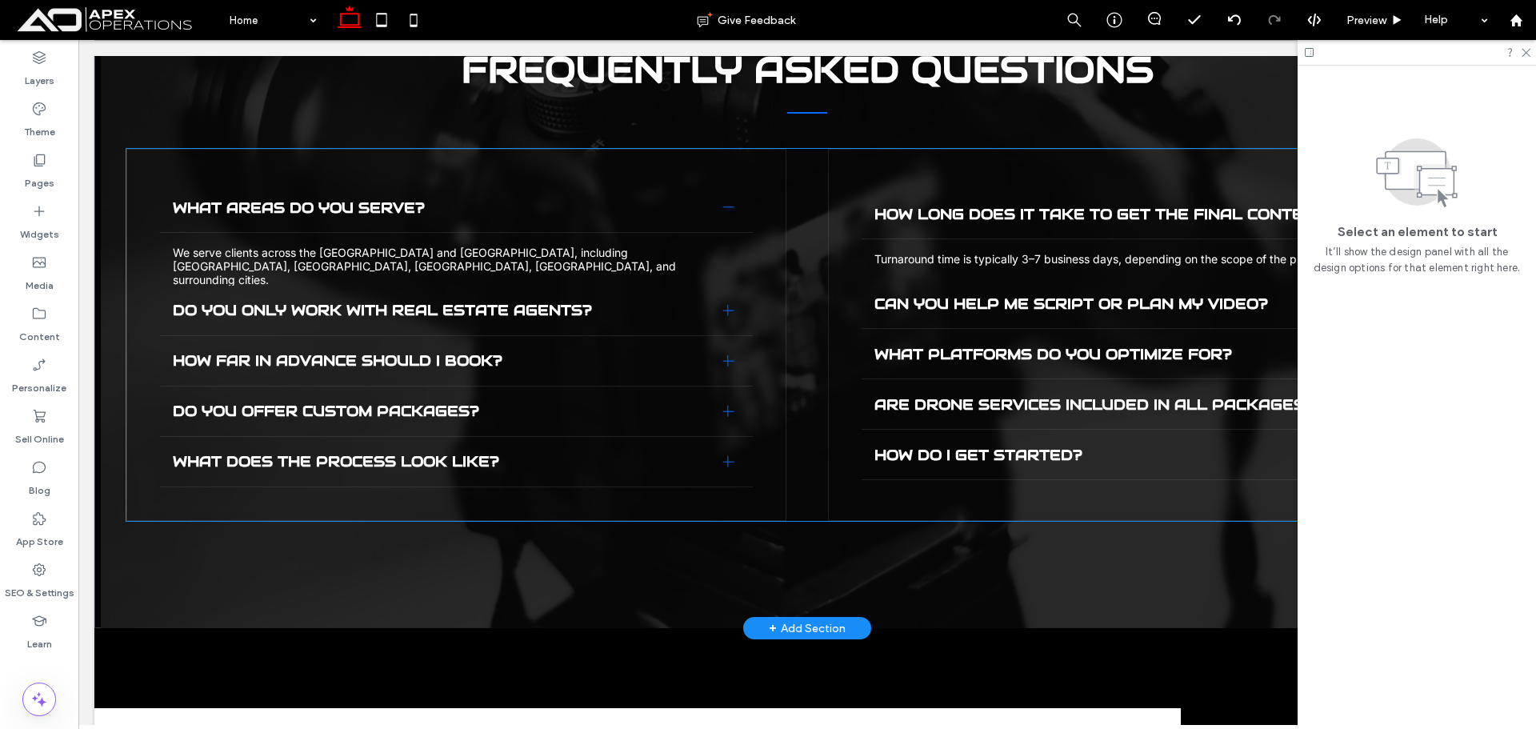
scroll to position [5181, 0]
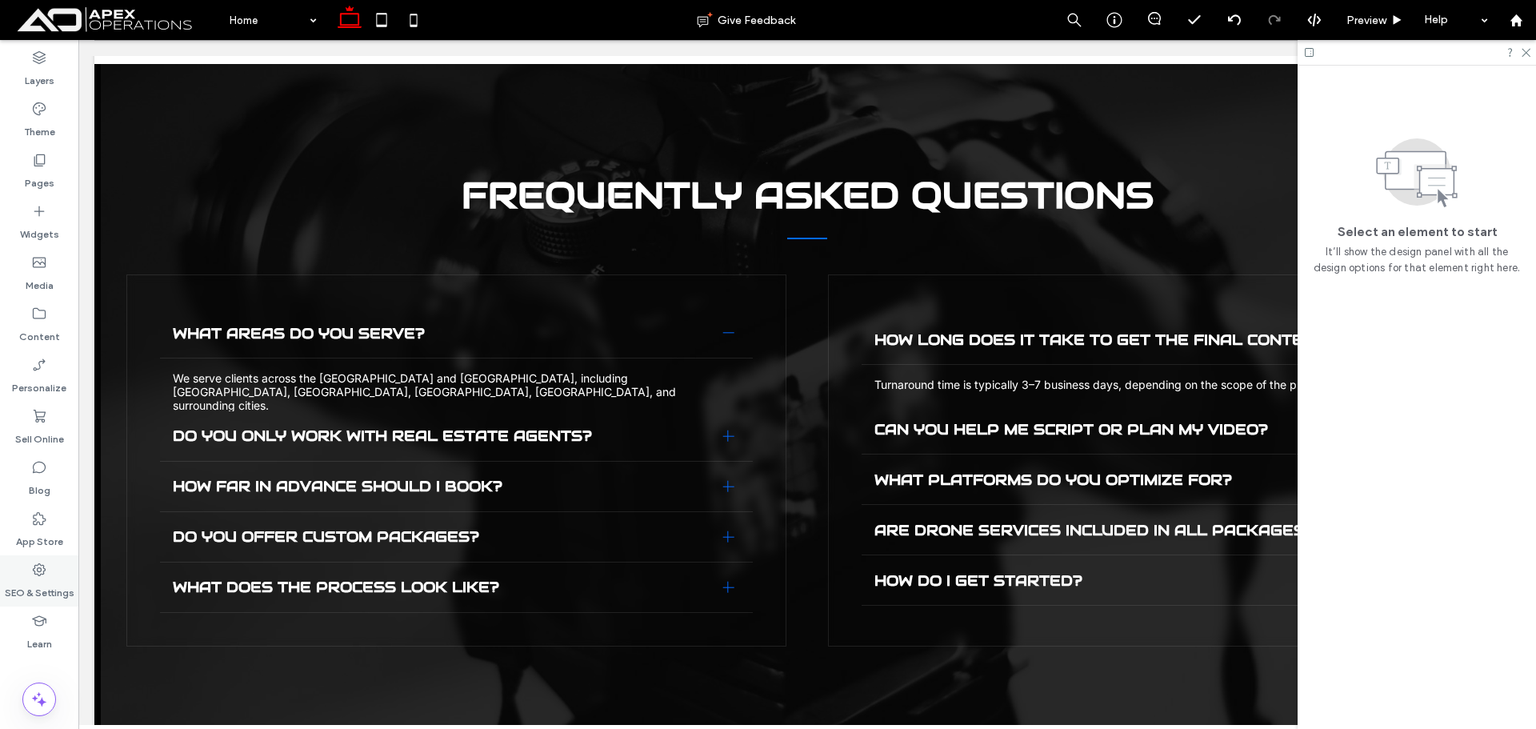
click at [42, 584] on label "SEO & Settings" at bounding box center [40, 589] width 70 height 22
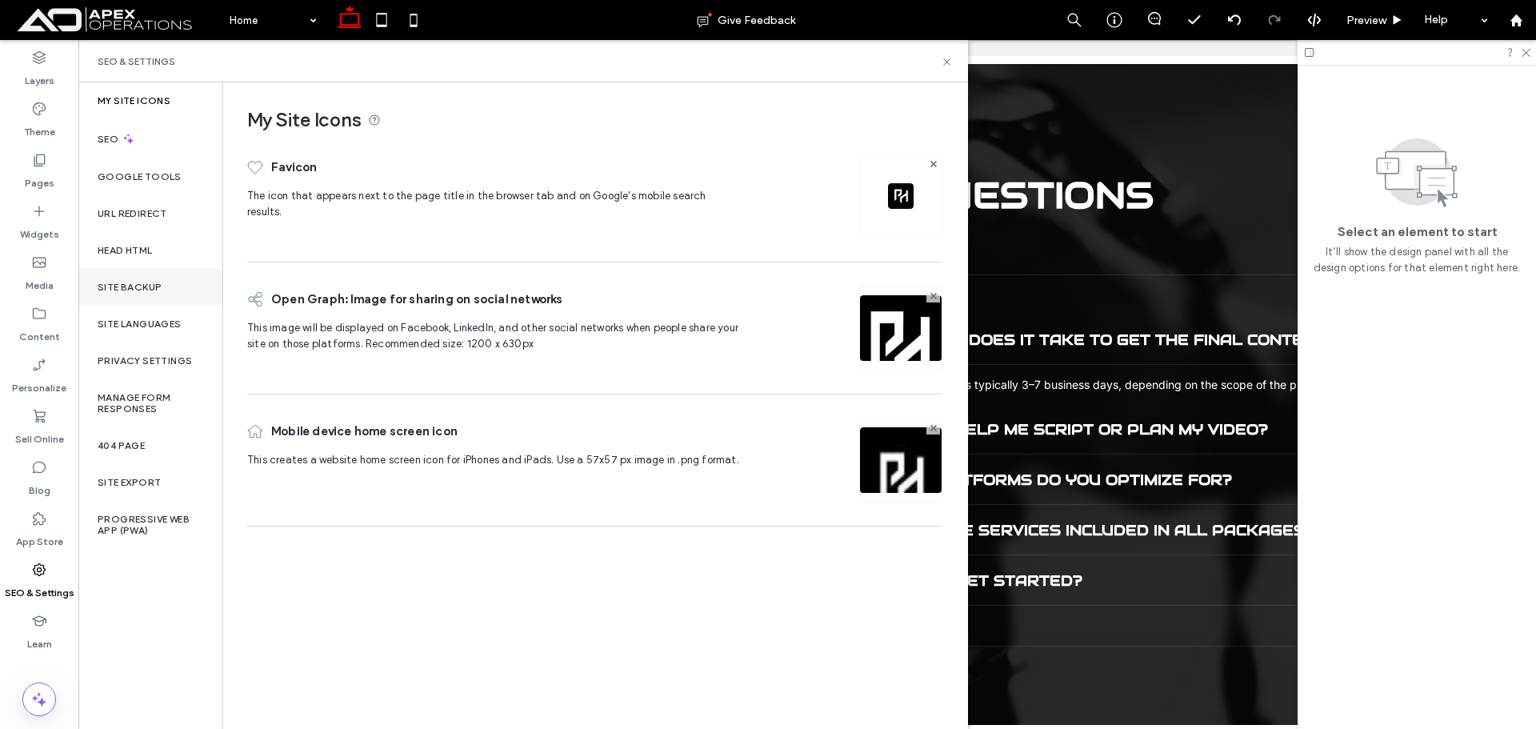
click at [147, 291] on label "Site Backup" at bounding box center [130, 287] width 64 height 11
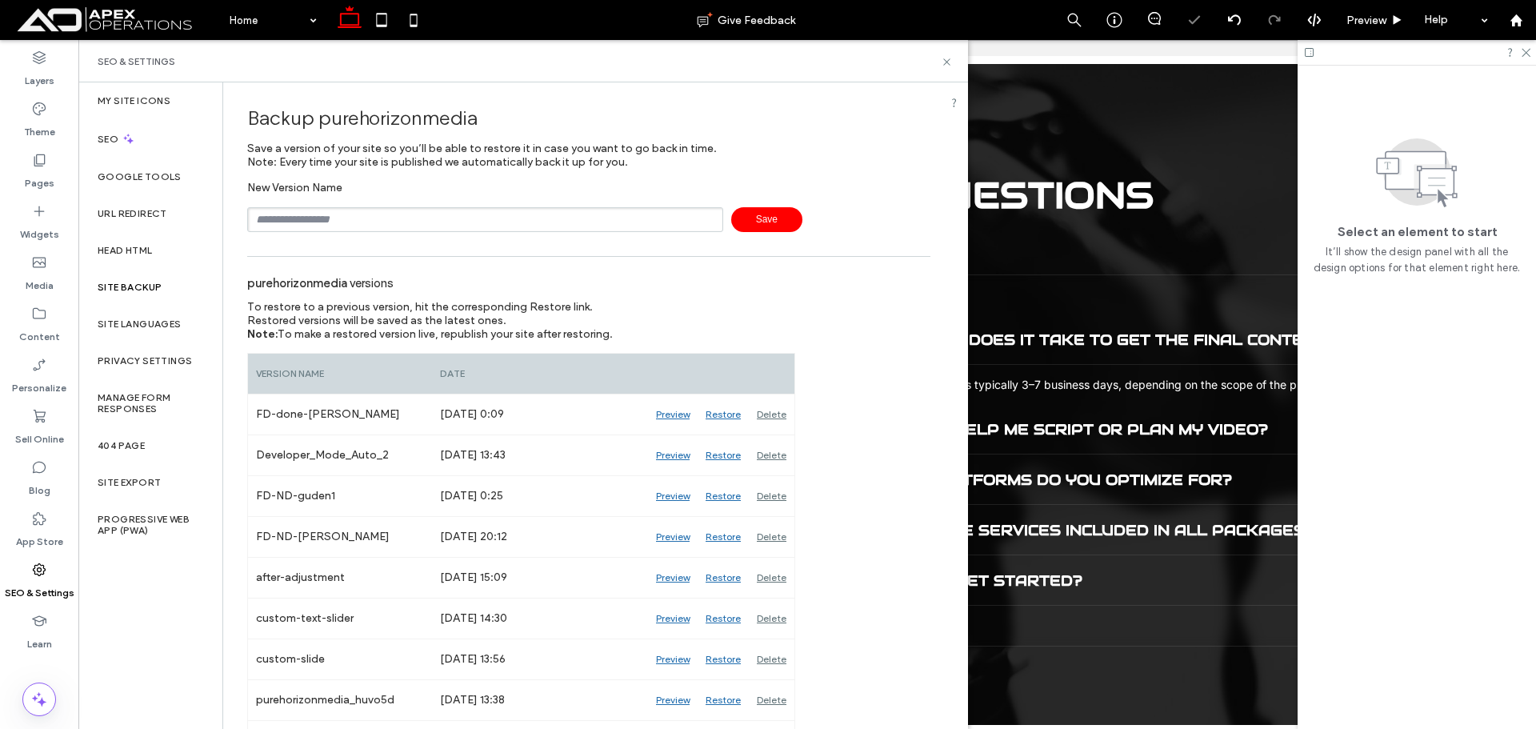
click at [345, 230] on input "text" at bounding box center [485, 219] width 476 height 25
click at [352, 226] on input "text" at bounding box center [485, 219] width 476 height 25
type input "**********"
drag, startPoint x: 766, startPoint y: 206, endPoint x: 757, endPoint y: 202, distance: 9.4
click at [764, 206] on div "**********" at bounding box center [588, 206] width 683 height 51
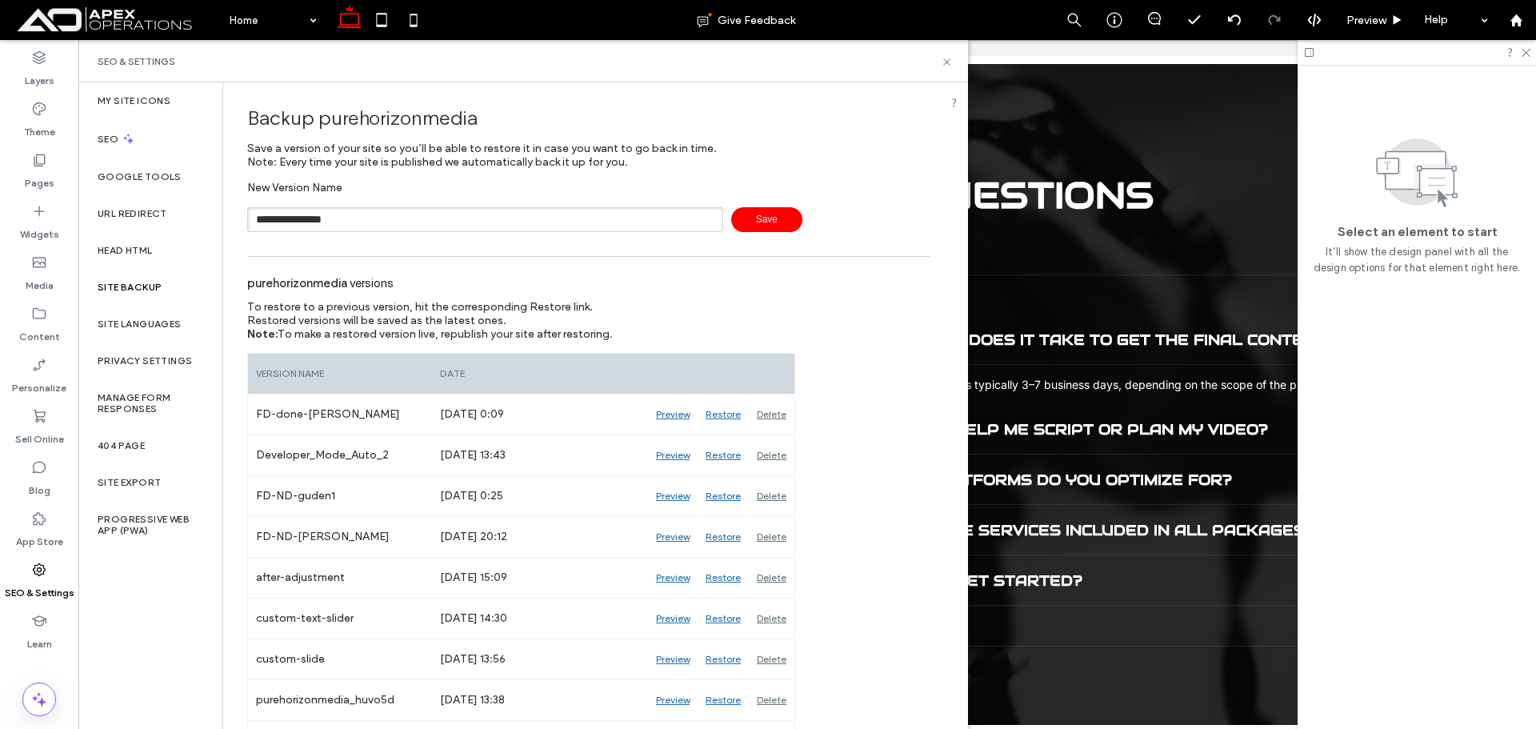
click at [761, 211] on span "Save" at bounding box center [766, 219] width 71 height 25
drag, startPoint x: 948, startPoint y: 64, endPoint x: 1215, endPoint y: 19, distance: 271.0
click at [948, 64] on icon at bounding box center [947, 62] width 12 height 12
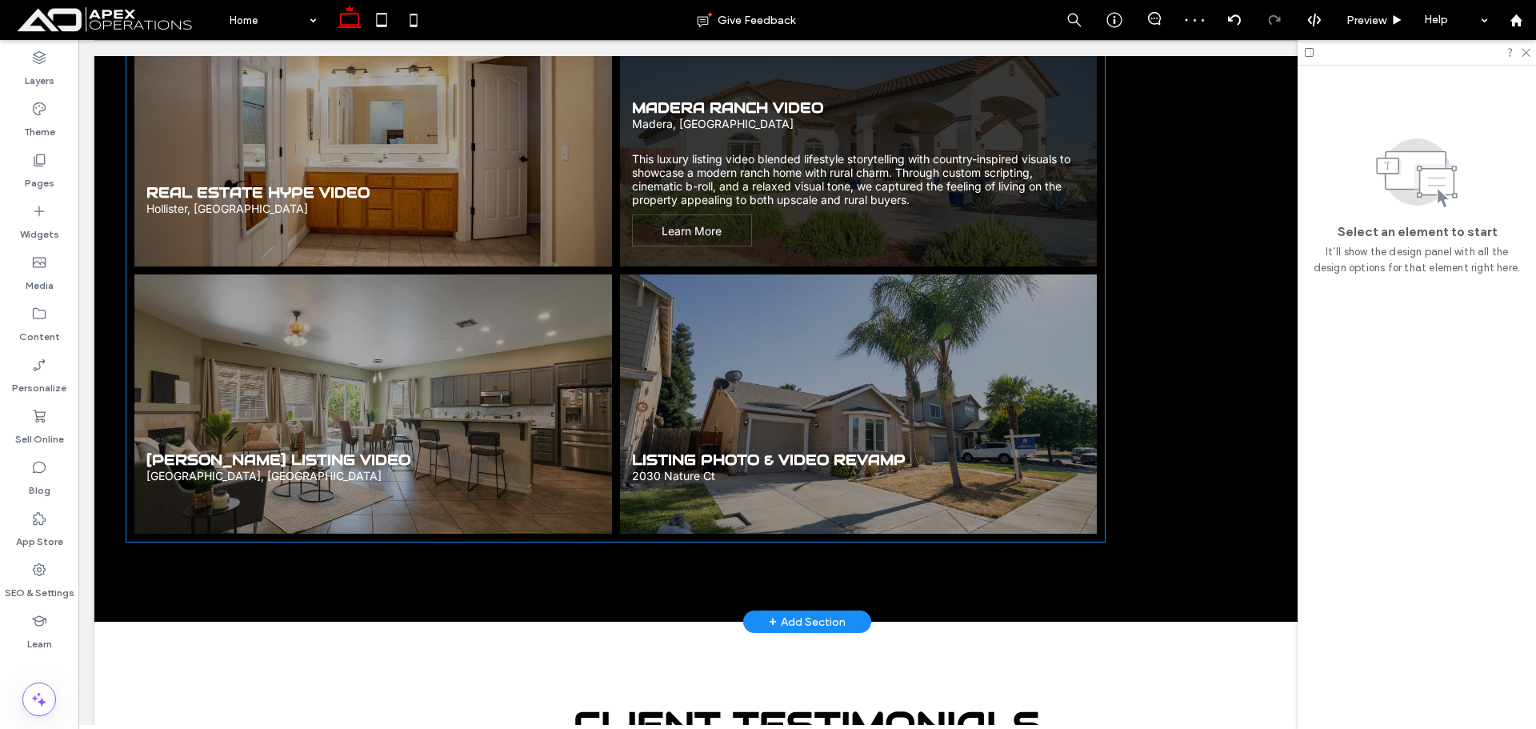
scroll to position [3741, 0]
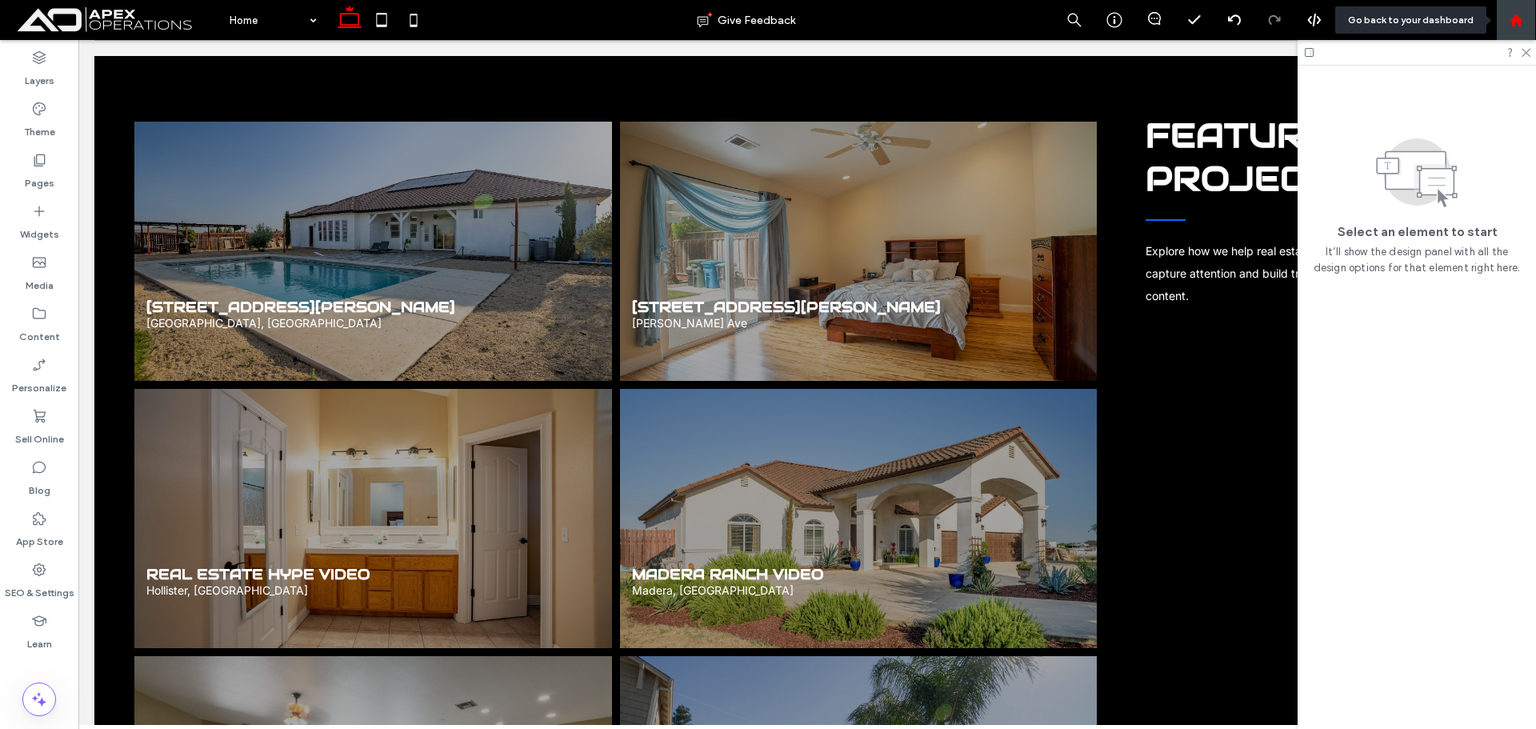
click at [1521, 17] on icon at bounding box center [1517, 21] width 14 height 14
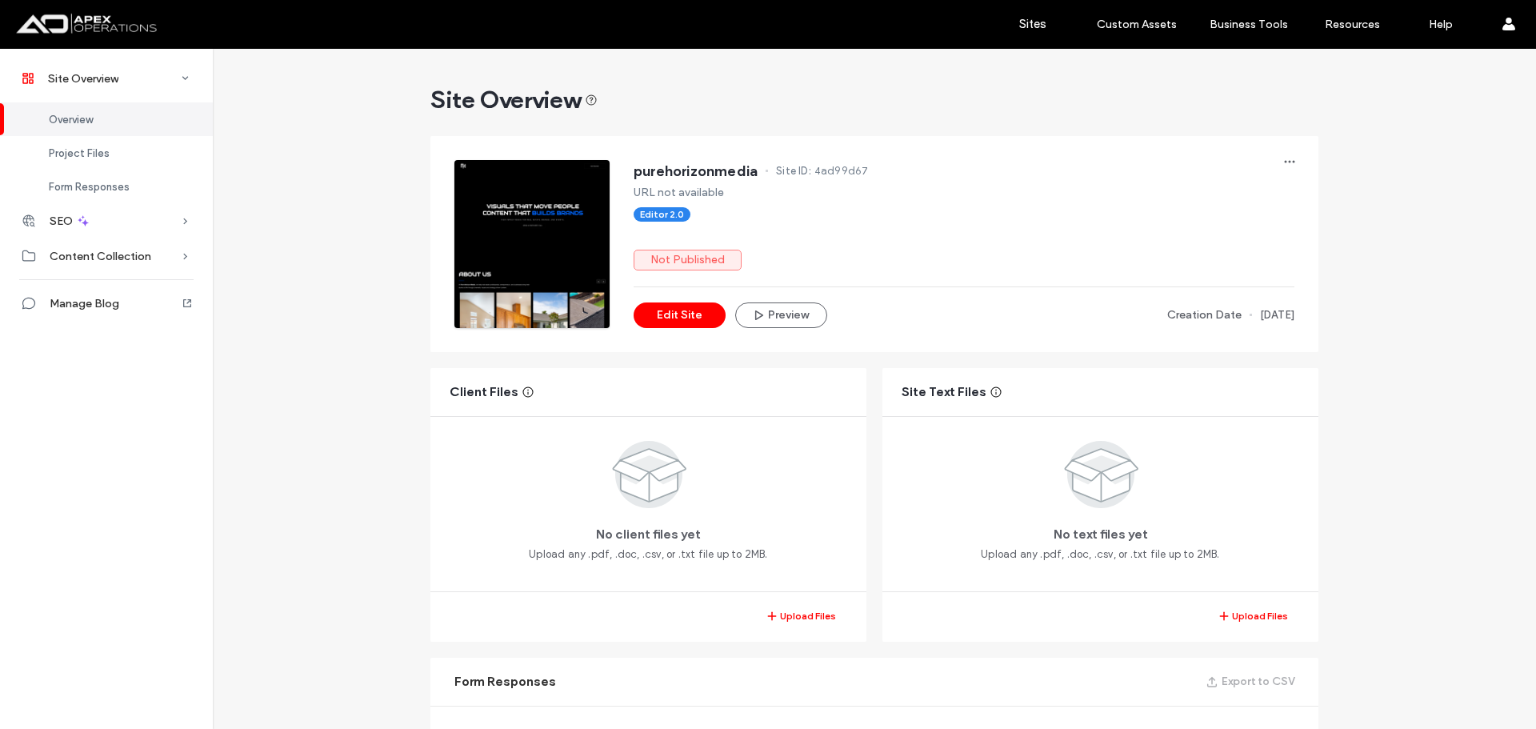
click at [118, 222] on div "SEO" at bounding box center [106, 220] width 213 height 35
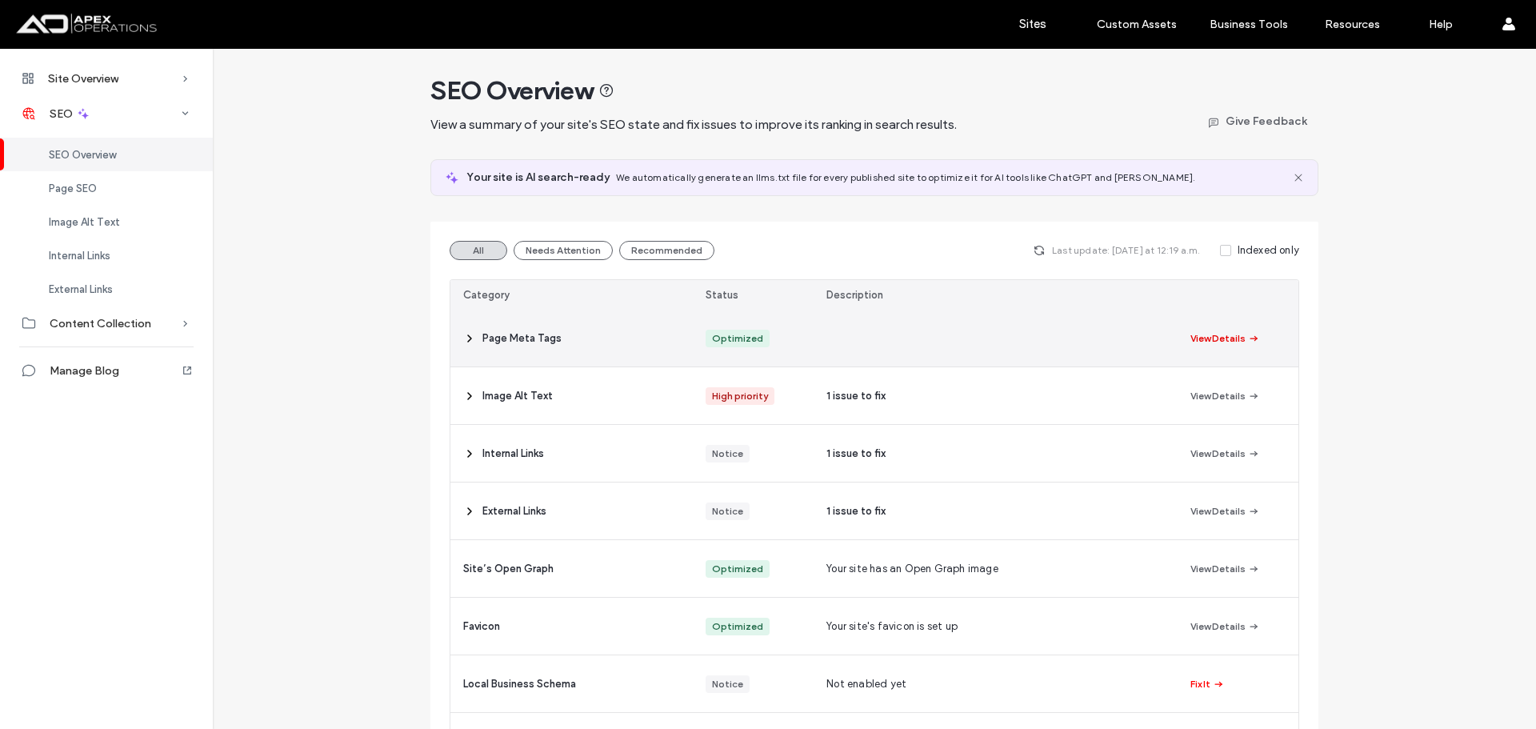
click at [1208, 335] on button "View Details" at bounding box center [1226, 338] width 70 height 19
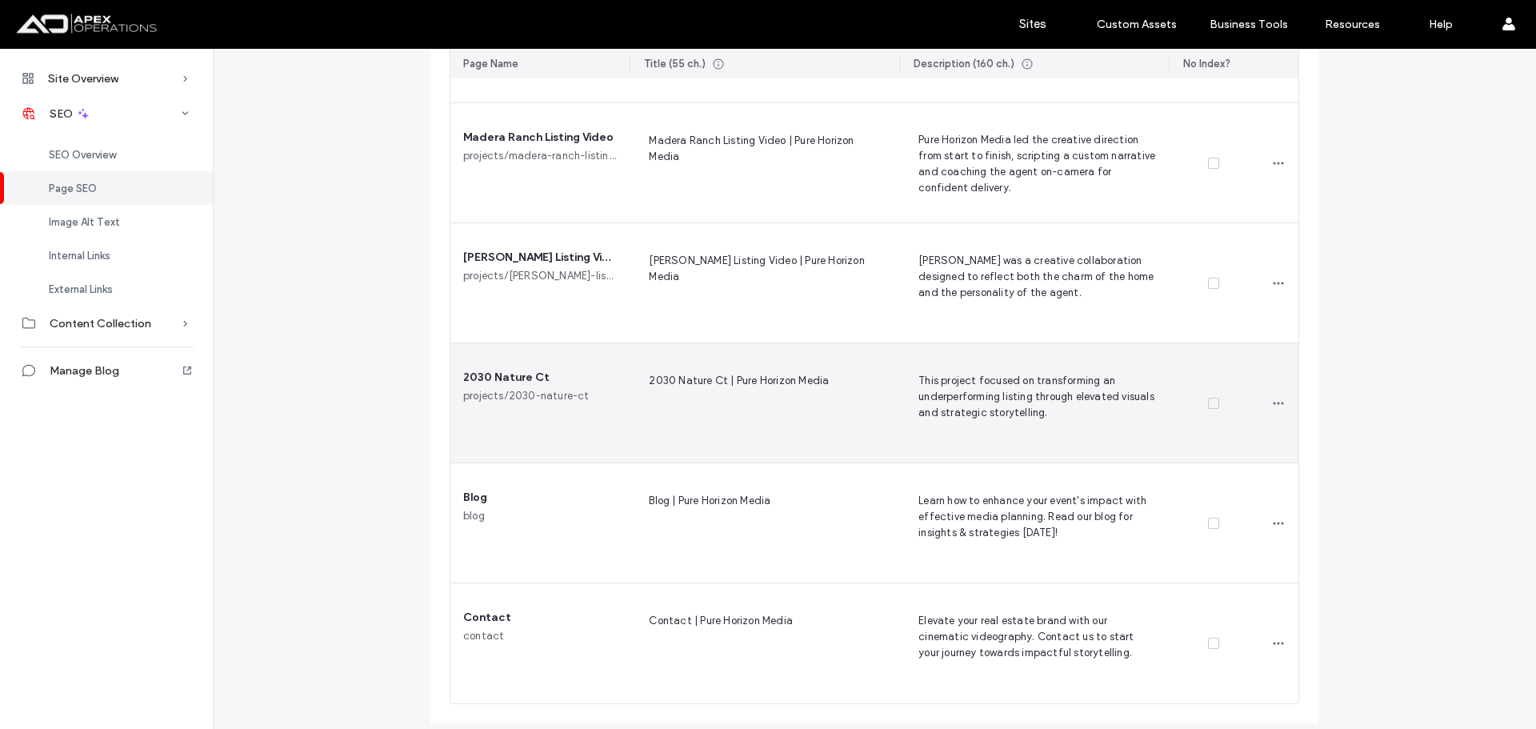
scroll to position [2771, 0]
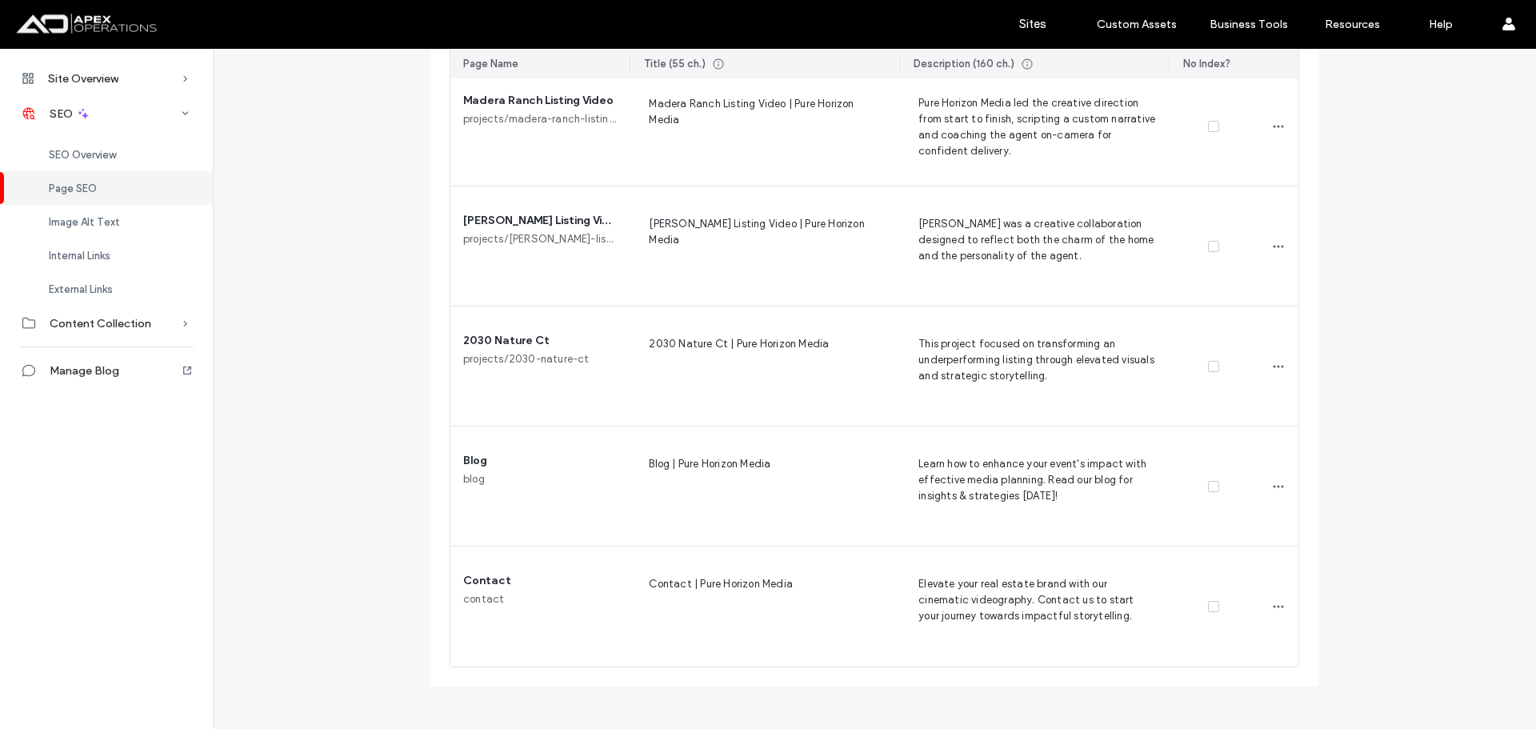
click at [90, 18] on div at bounding box center [103, 24] width 182 height 26
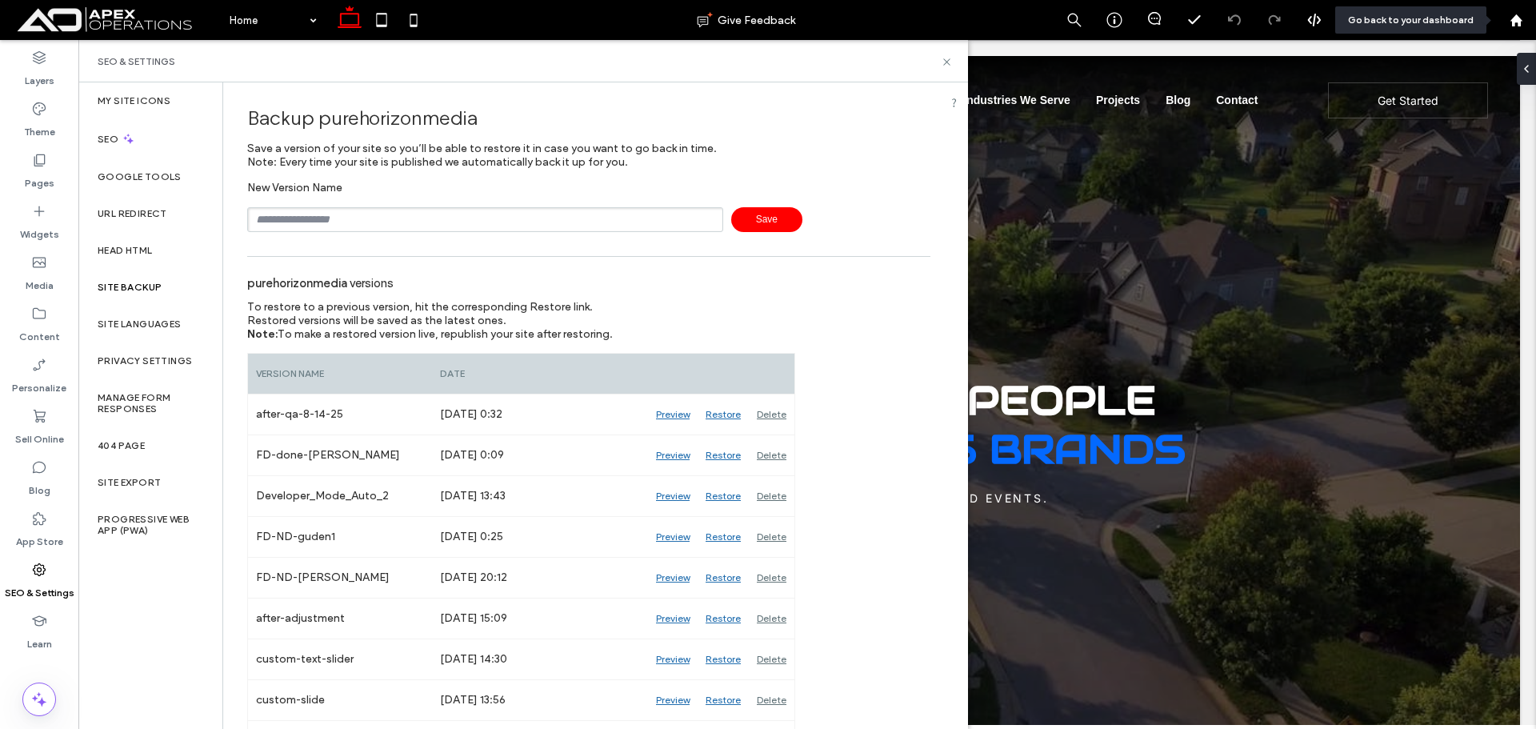
drag, startPoint x: 1512, startPoint y: 21, endPoint x: 1461, endPoint y: 0, distance: 55.3
click at [1511, 22] on icon at bounding box center [1517, 21] width 14 height 14
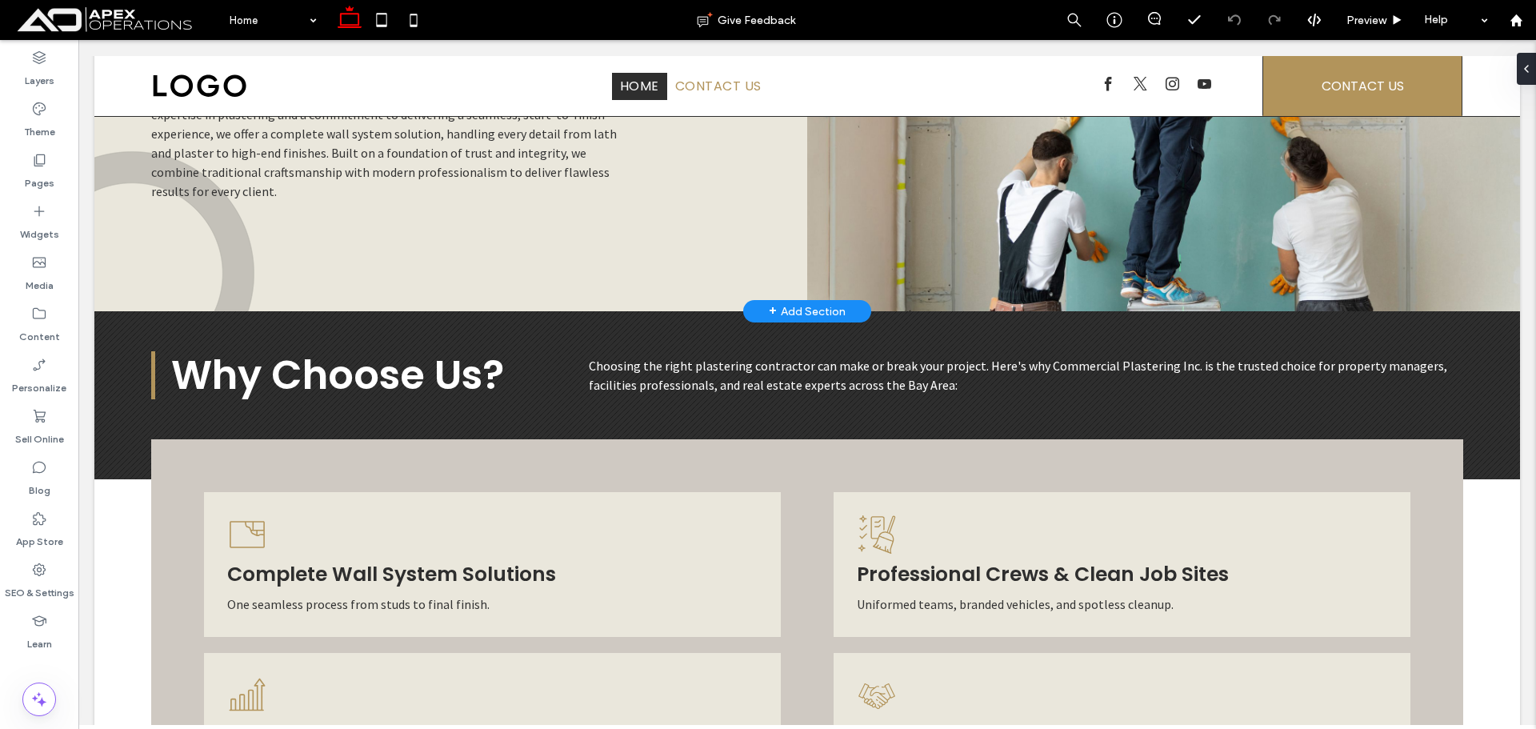
scroll to position [526, 0]
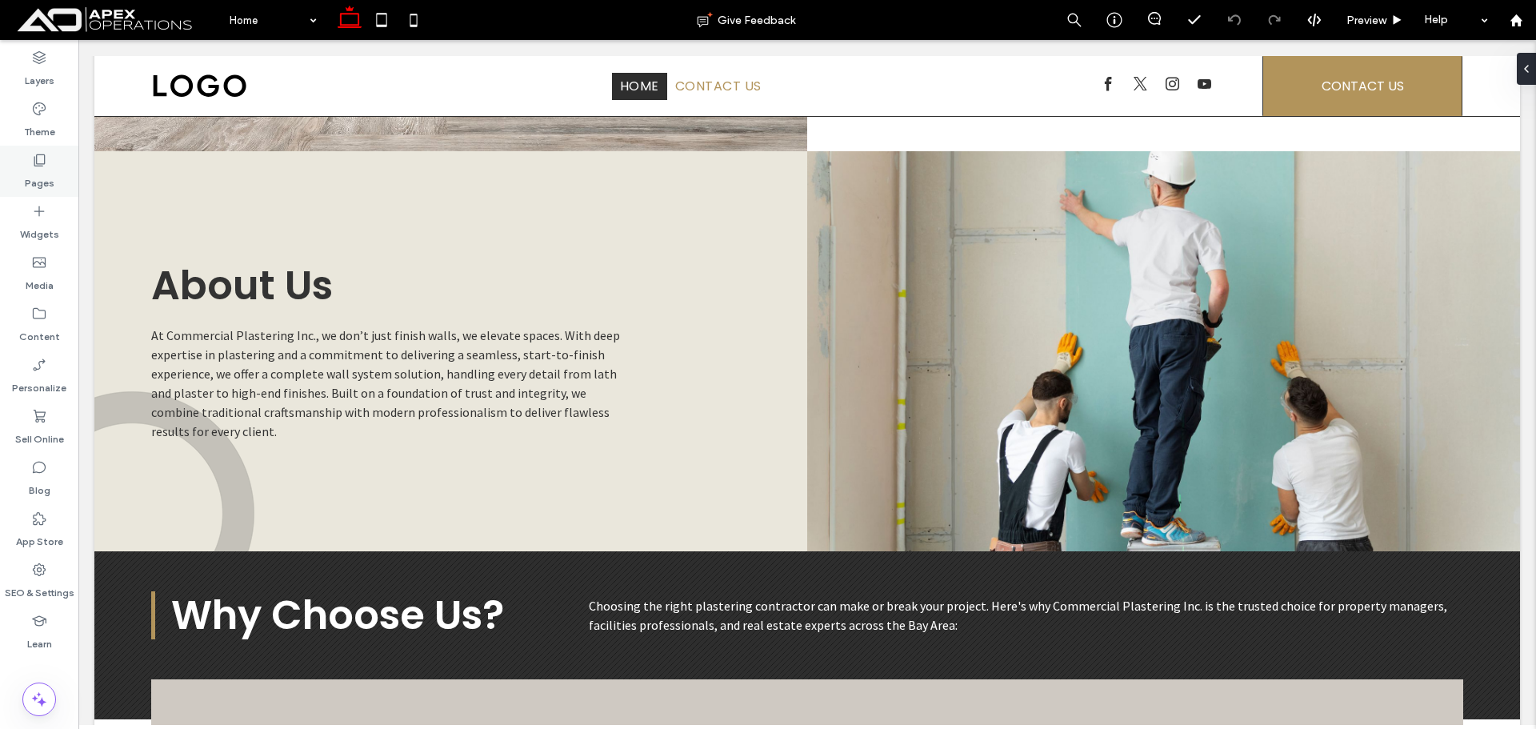
click at [45, 175] on label "Pages" at bounding box center [40, 179] width 30 height 22
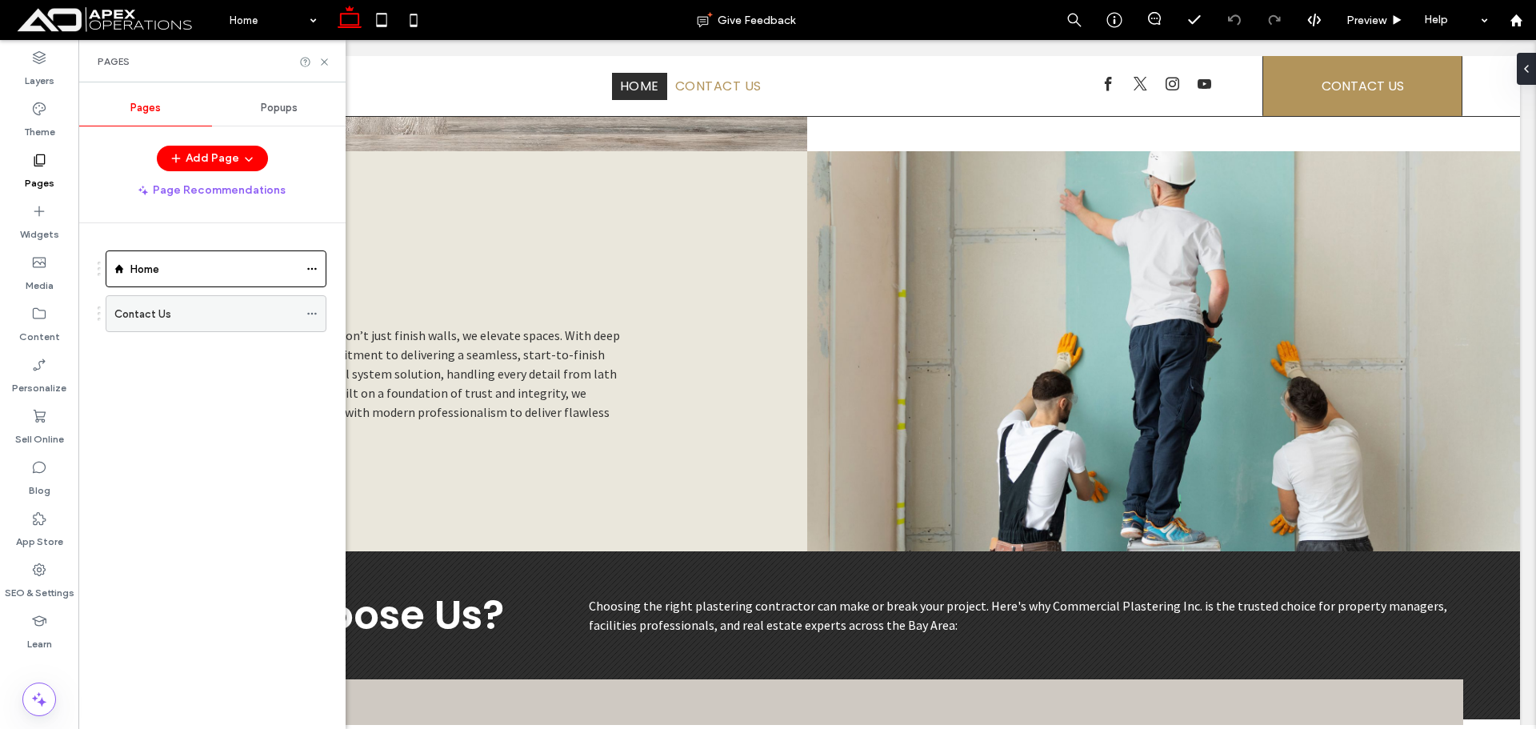
click at [165, 320] on label "Contact Us" at bounding box center [142, 314] width 57 height 28
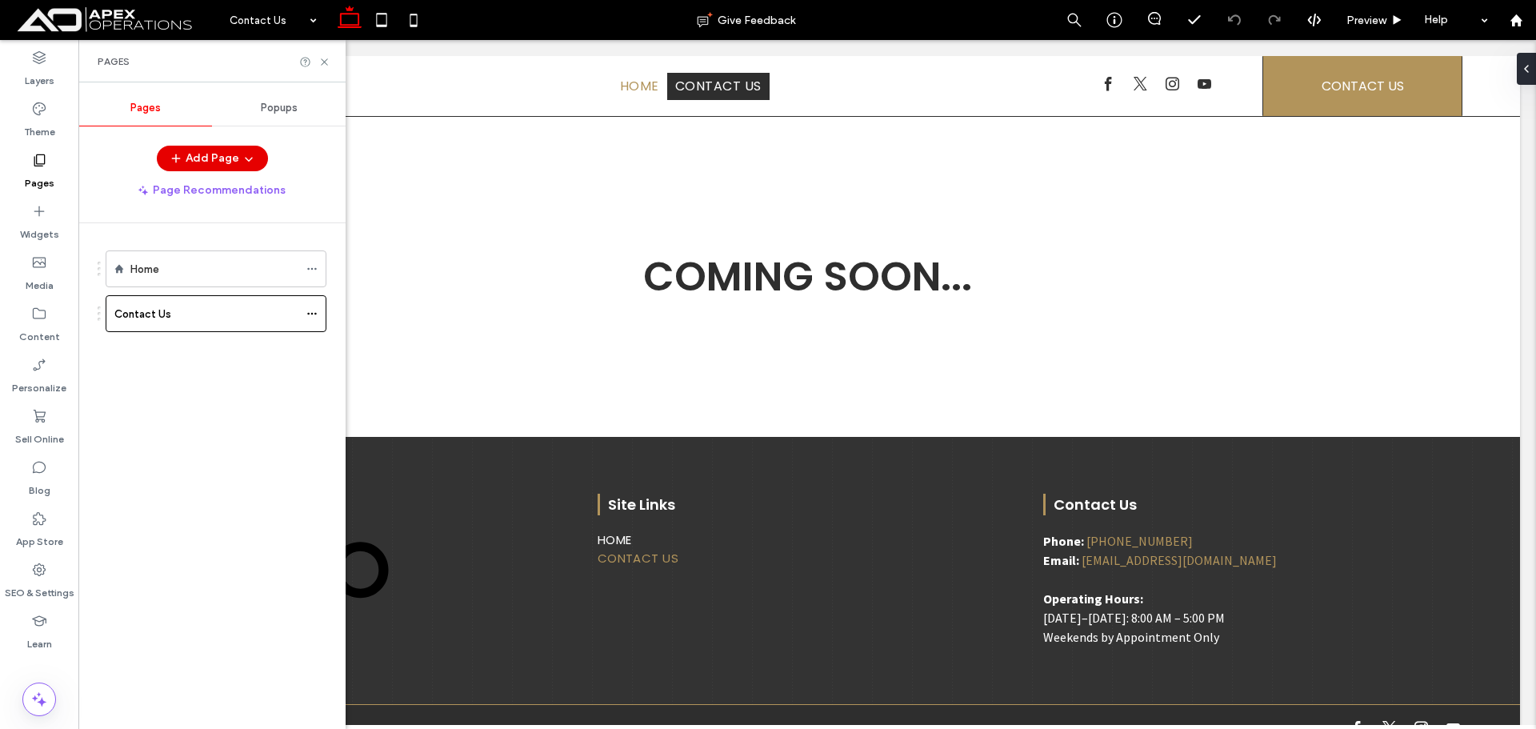
click at [236, 150] on button "Add Page" at bounding box center [212, 159] width 111 height 26
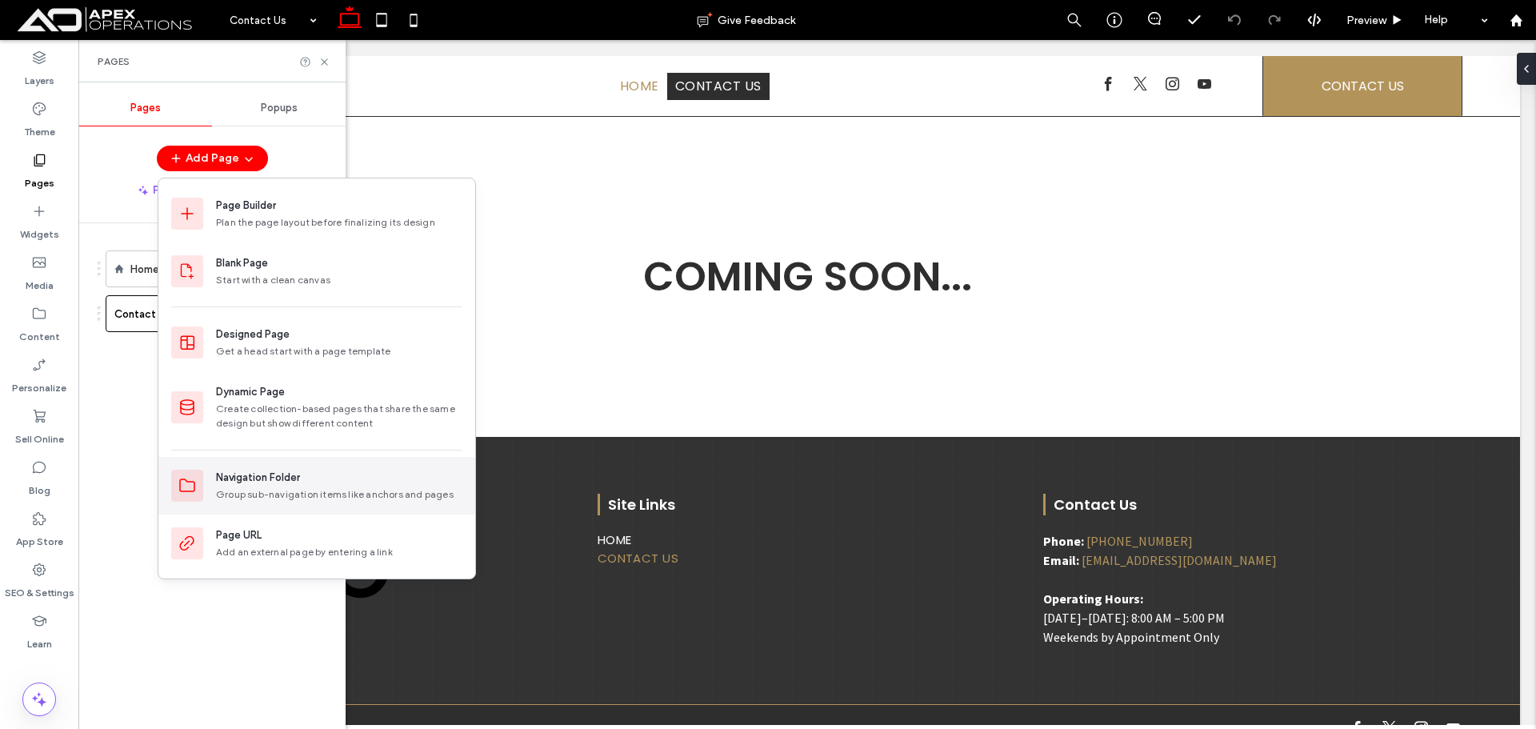
click at [299, 481] on div "Navigation Folder" at bounding box center [258, 478] width 84 height 16
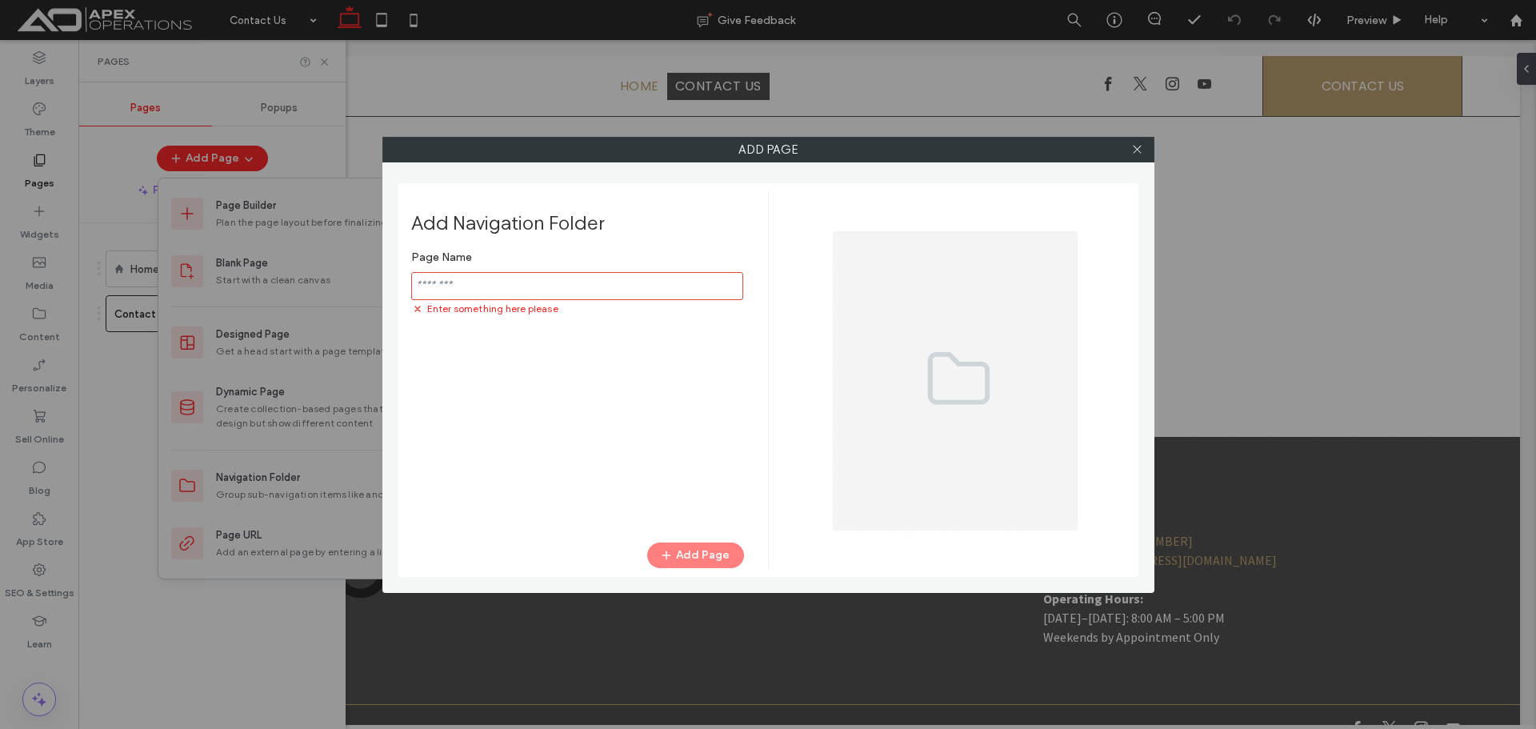
click at [582, 300] on div "Enter something here please" at bounding box center [577, 308] width 333 height 16
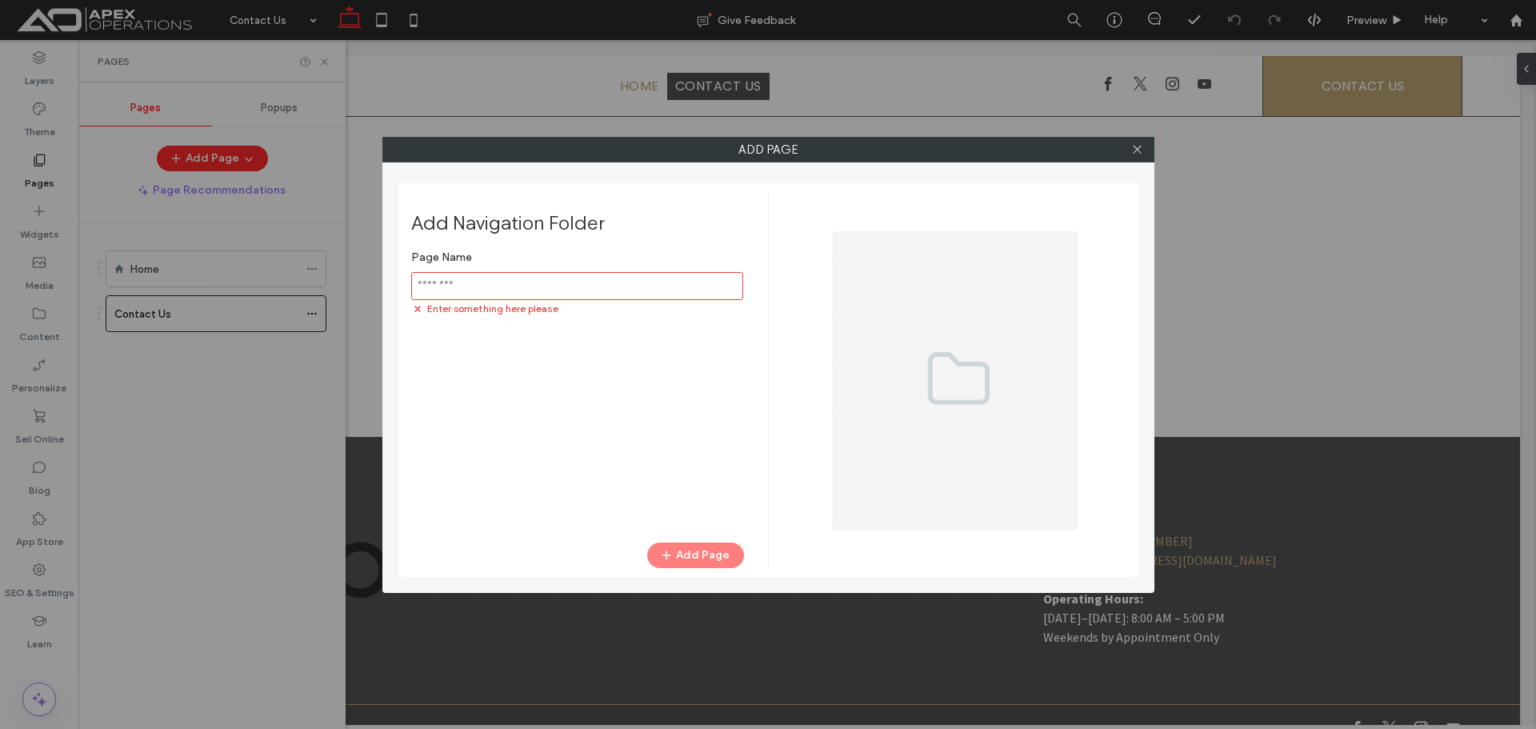
click at [575, 294] on input "notEmpty" at bounding box center [577, 286] width 332 height 28
paste input "********"
type input "********"
click at [692, 549] on button "Add Page" at bounding box center [695, 556] width 97 height 26
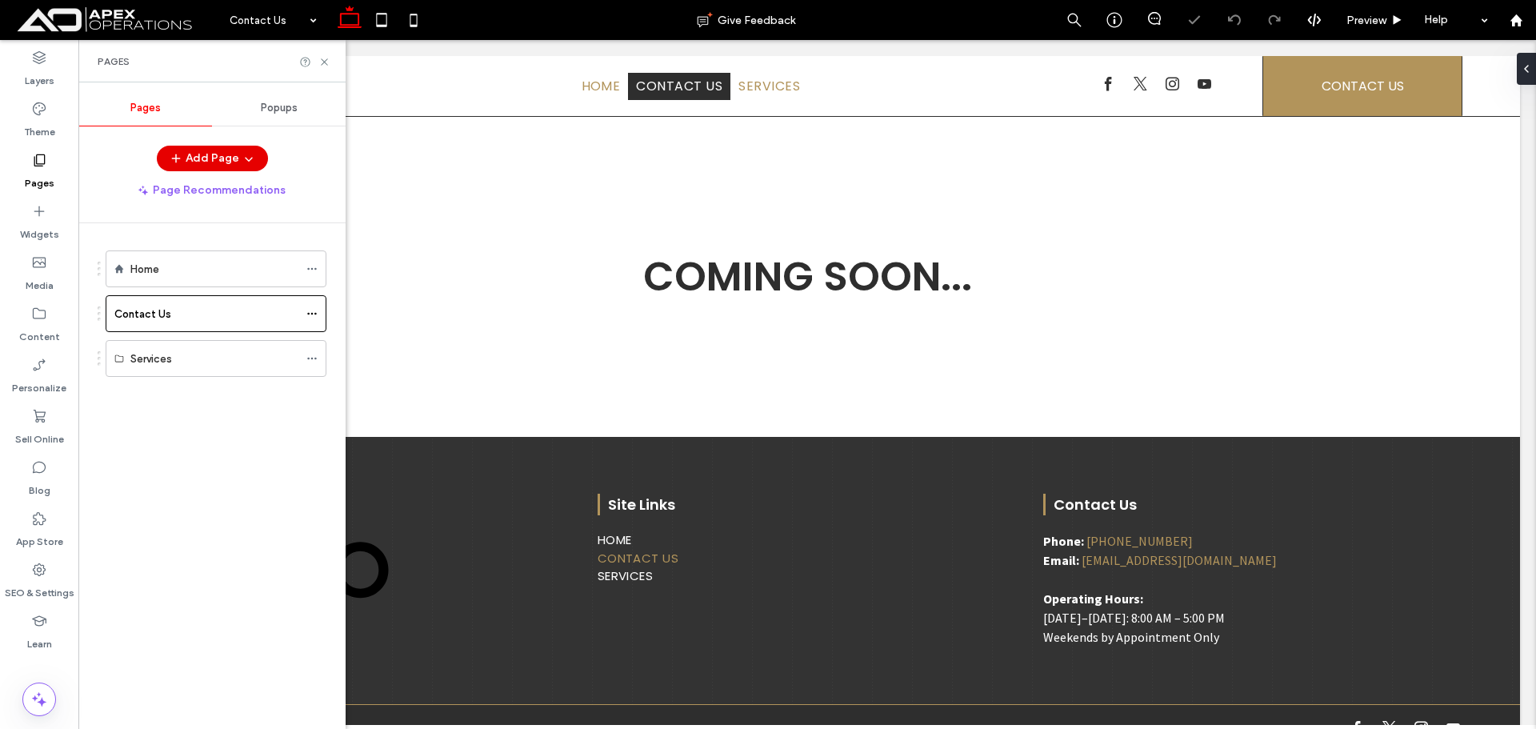
click at [235, 149] on button "Add Page" at bounding box center [212, 159] width 111 height 26
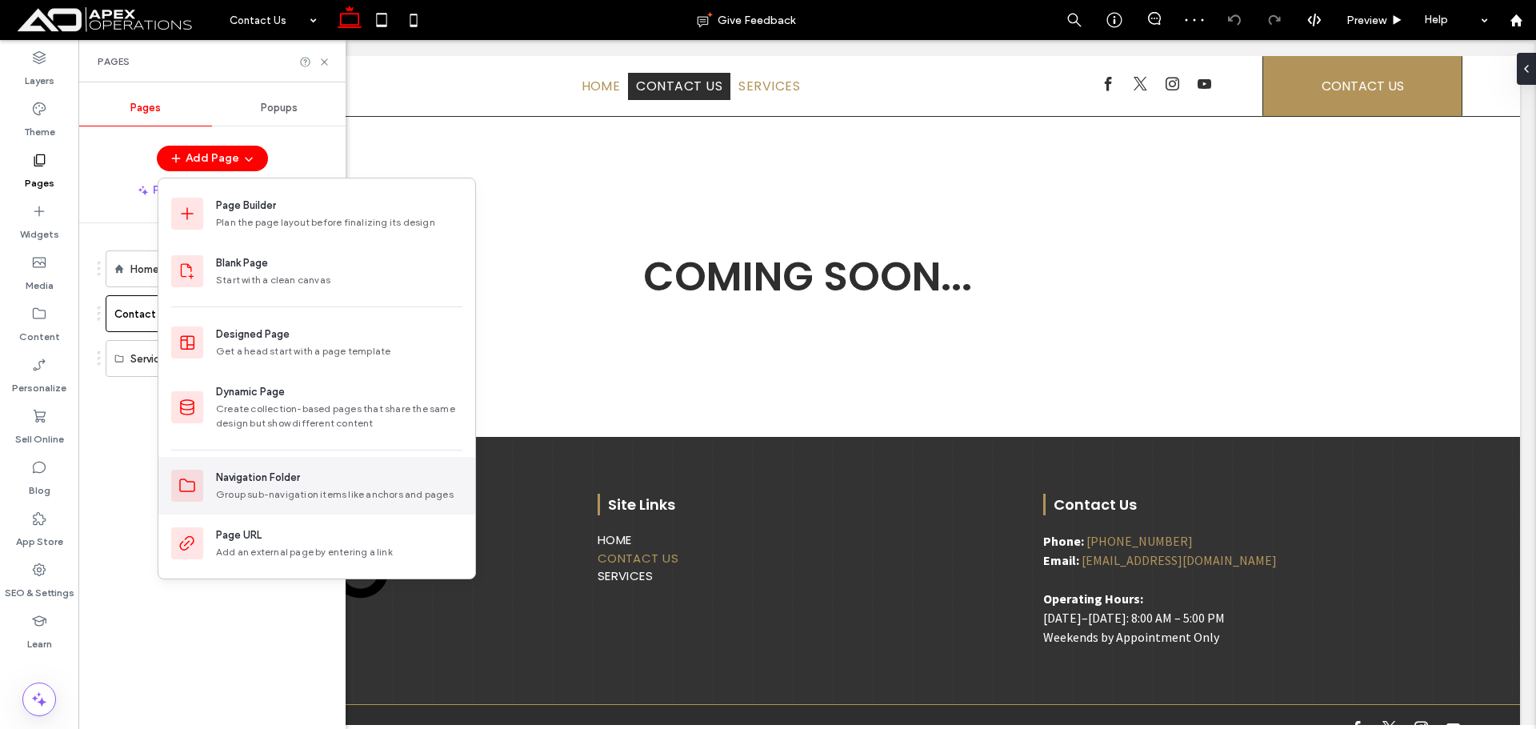
click at [283, 482] on div "Navigation Folder" at bounding box center [258, 478] width 84 height 16
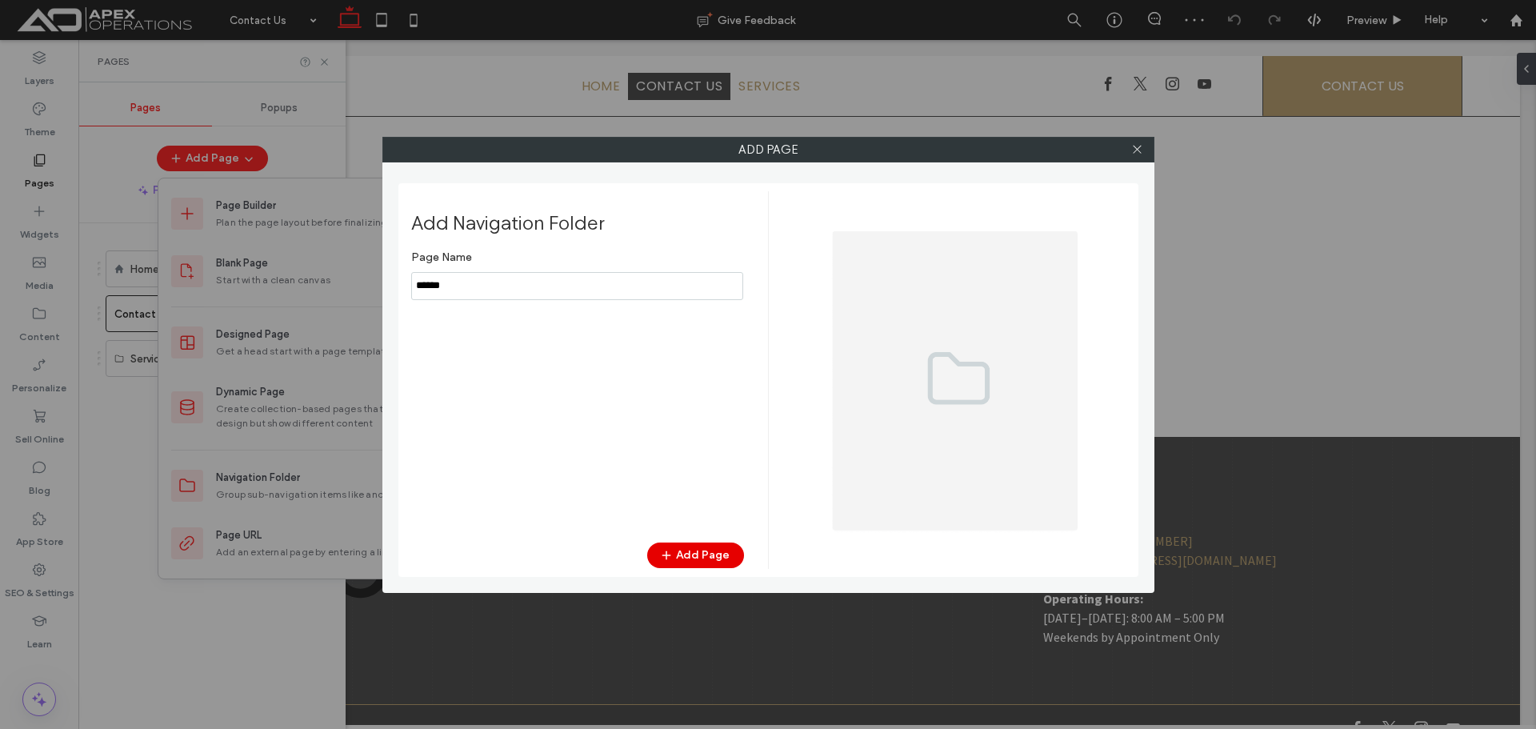
type input "*****"
click at [703, 553] on button "Add Page" at bounding box center [695, 556] width 97 height 26
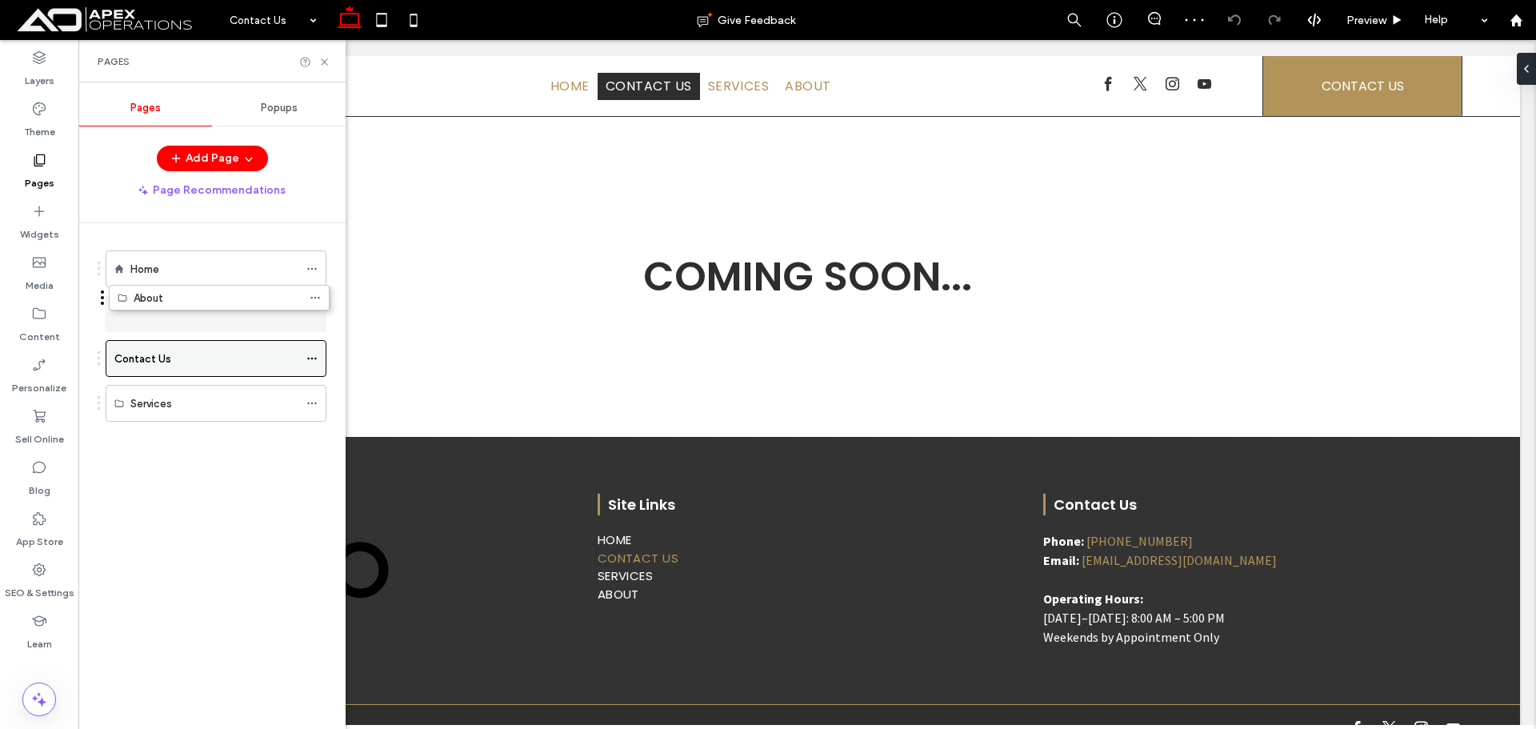
drag, startPoint x: 168, startPoint y: 401, endPoint x: 162, endPoint y: 326, distance: 75.4
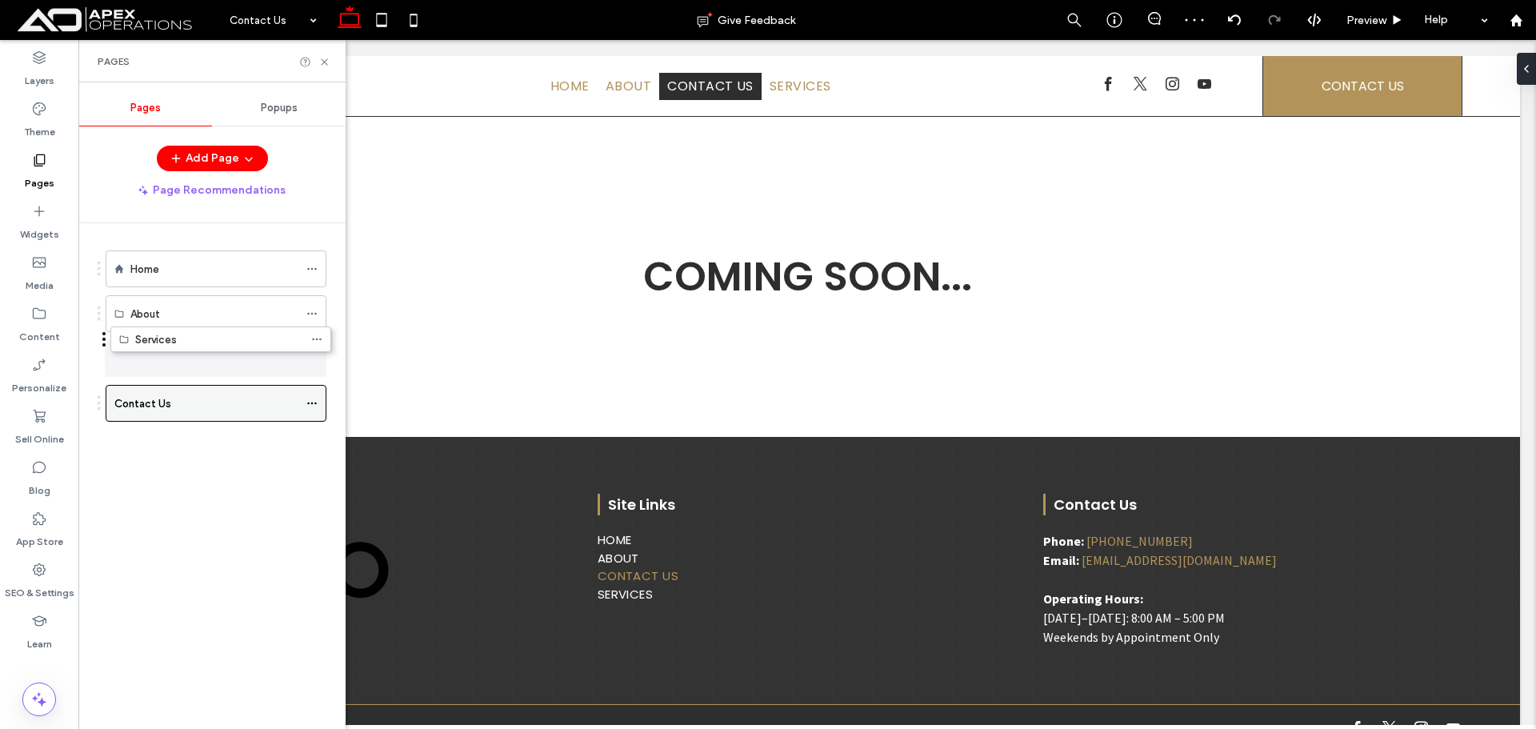
drag, startPoint x: 172, startPoint y: 408, endPoint x: 226, endPoint y: 364, distance: 70.0
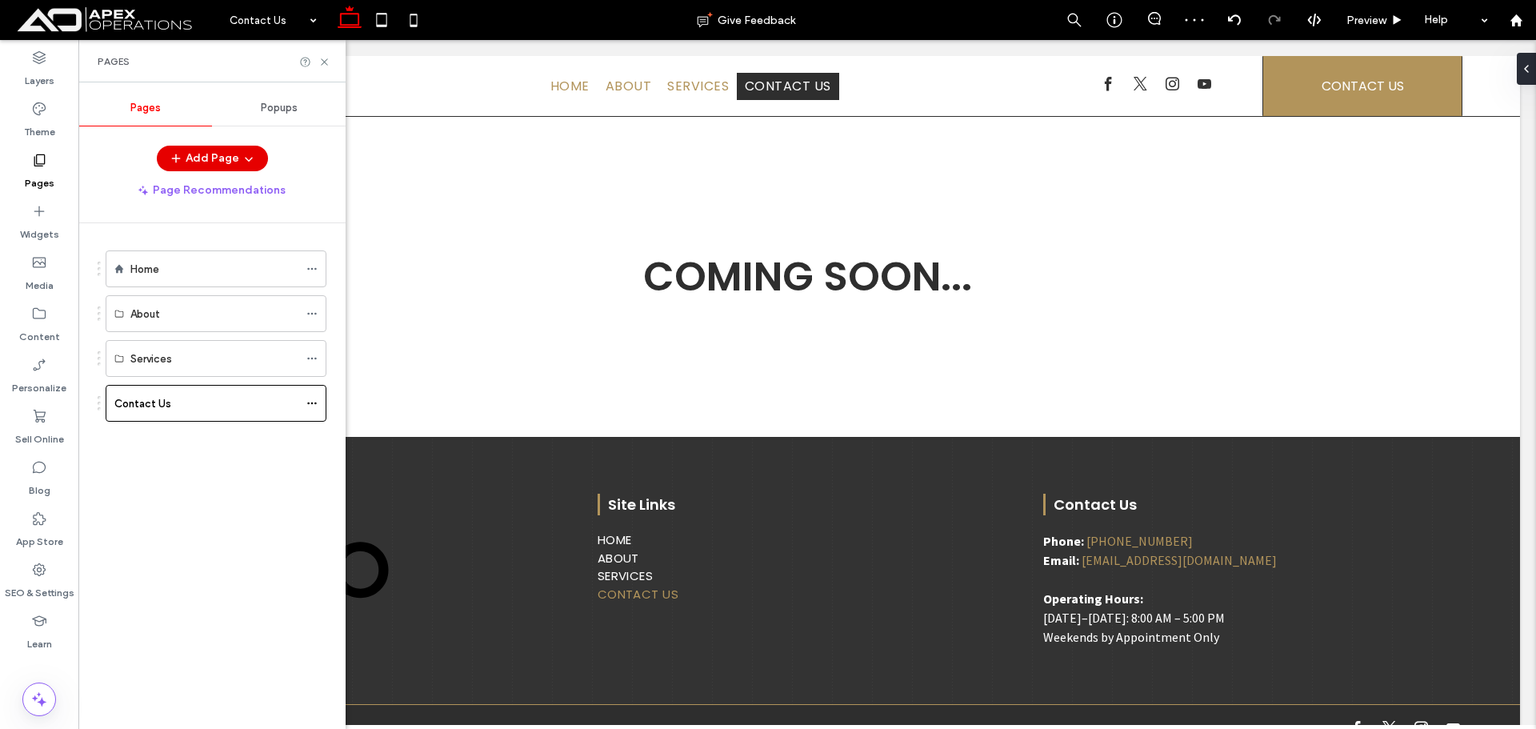
click at [252, 167] on span "button" at bounding box center [247, 158] width 16 height 24
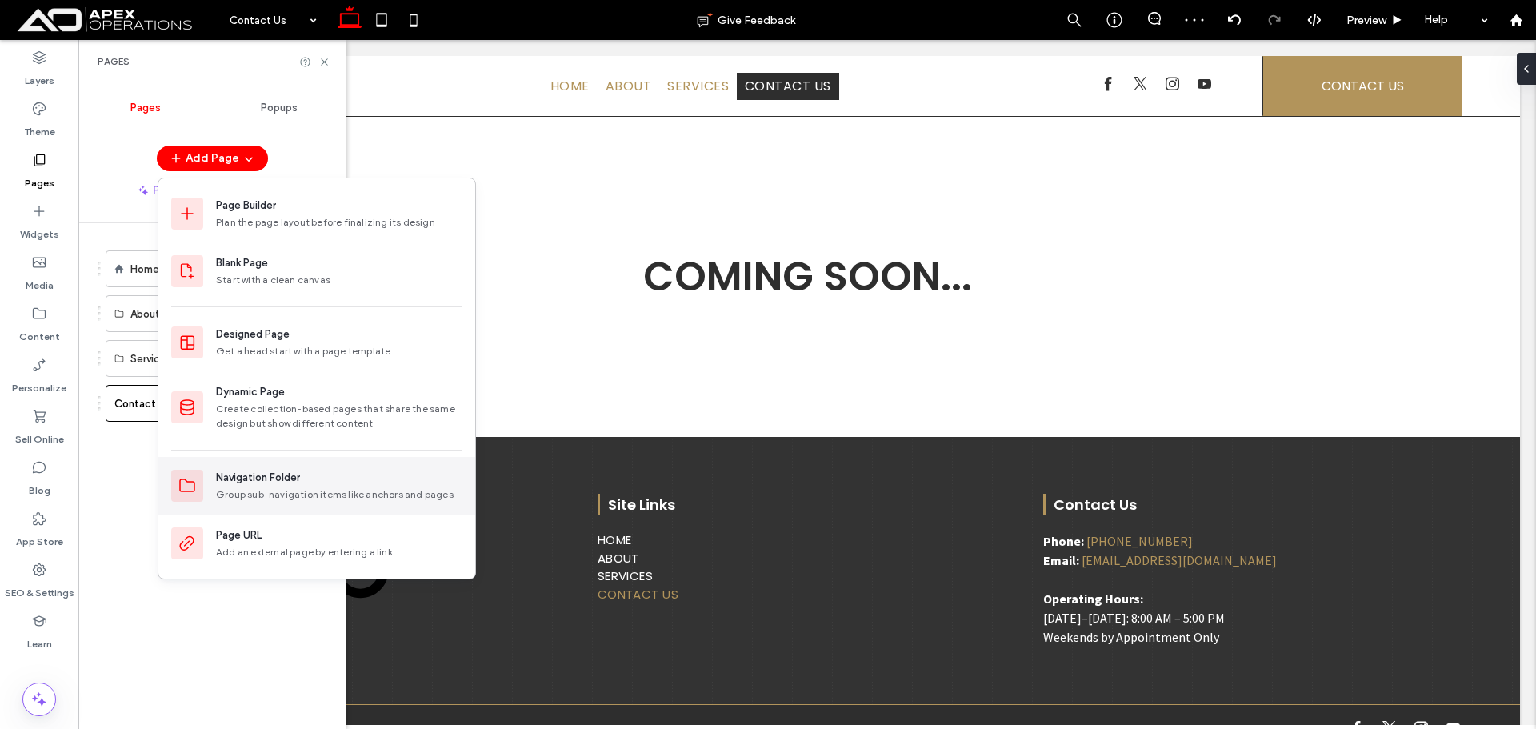
click at [298, 481] on div "Navigation Folder" at bounding box center [258, 478] width 84 height 16
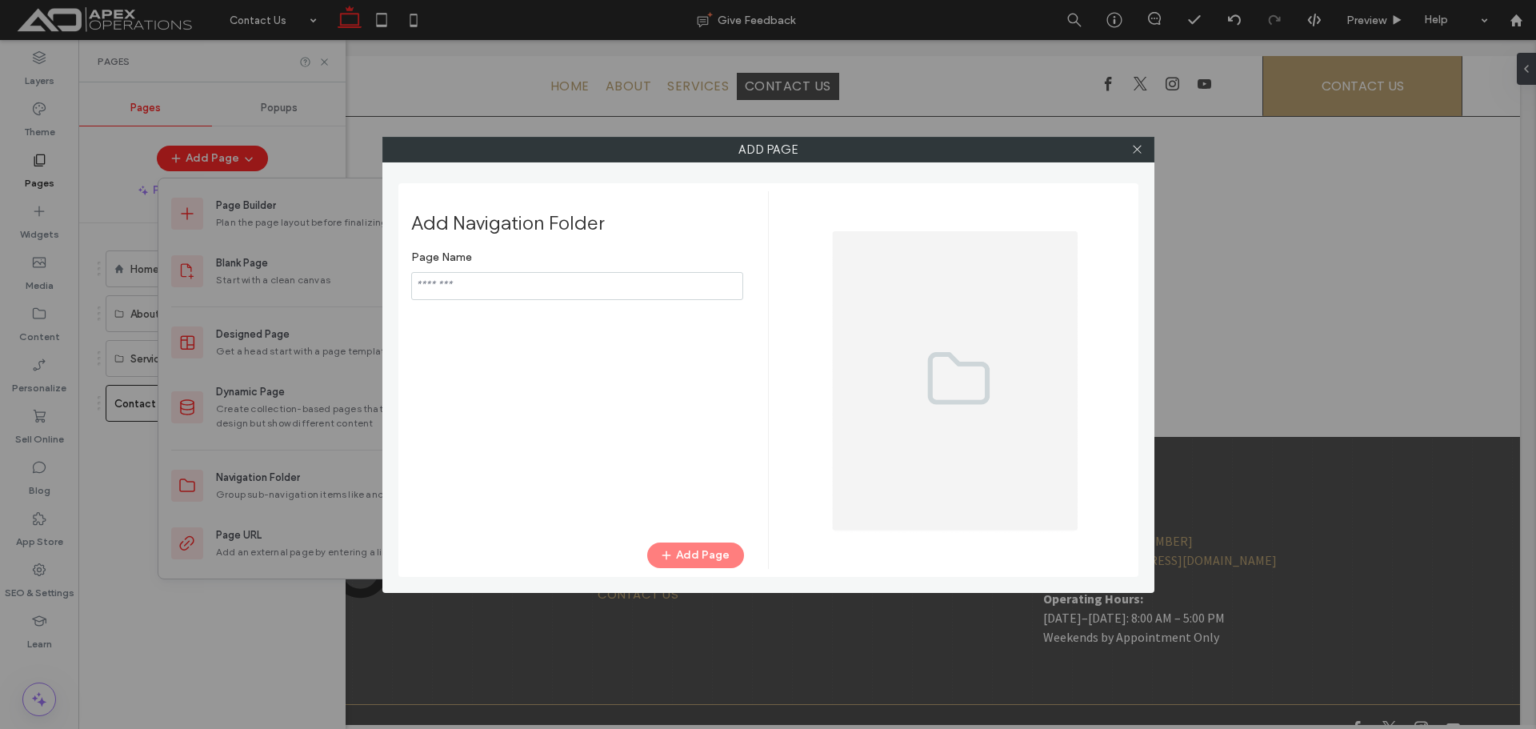
click at [598, 294] on input "notEmpty" at bounding box center [577, 286] width 332 height 28
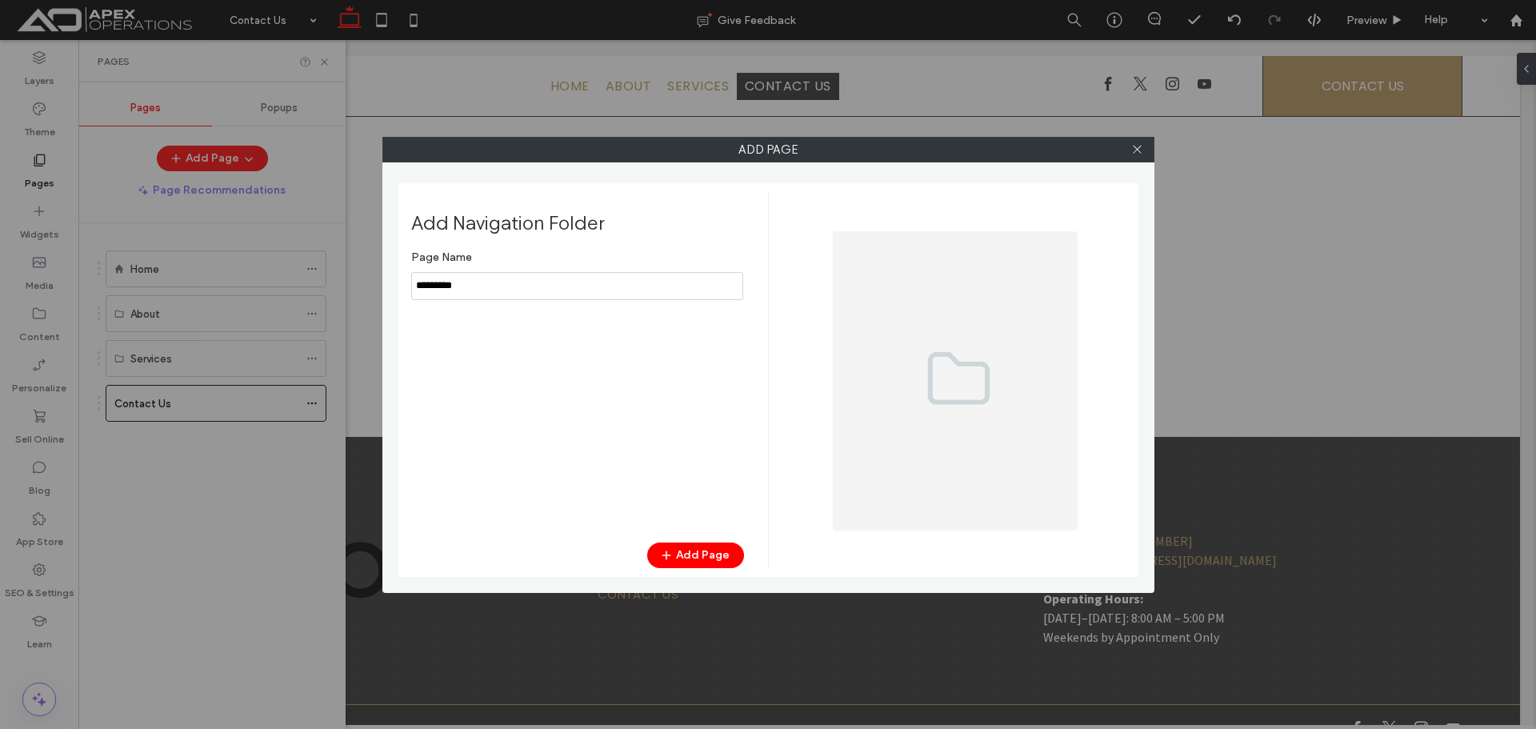
type input "********"
click at [711, 577] on div "Add Navigation Folder Page Name Add Page" at bounding box center [768, 377] width 740 height 414
click at [712, 562] on button "Add Page" at bounding box center [695, 556] width 97 height 26
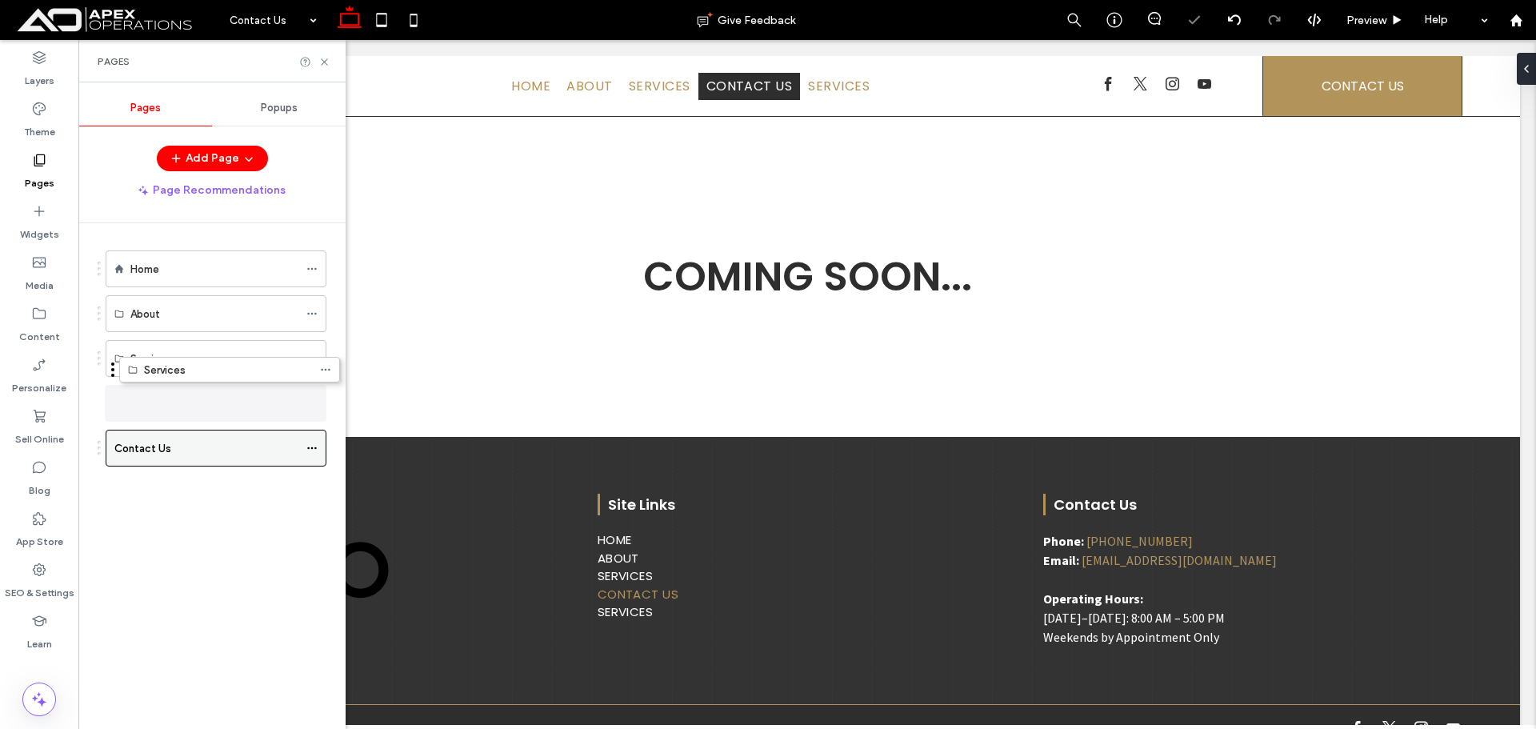
drag, startPoint x: 168, startPoint y: 447, endPoint x: 234, endPoint y: 398, distance: 82.4
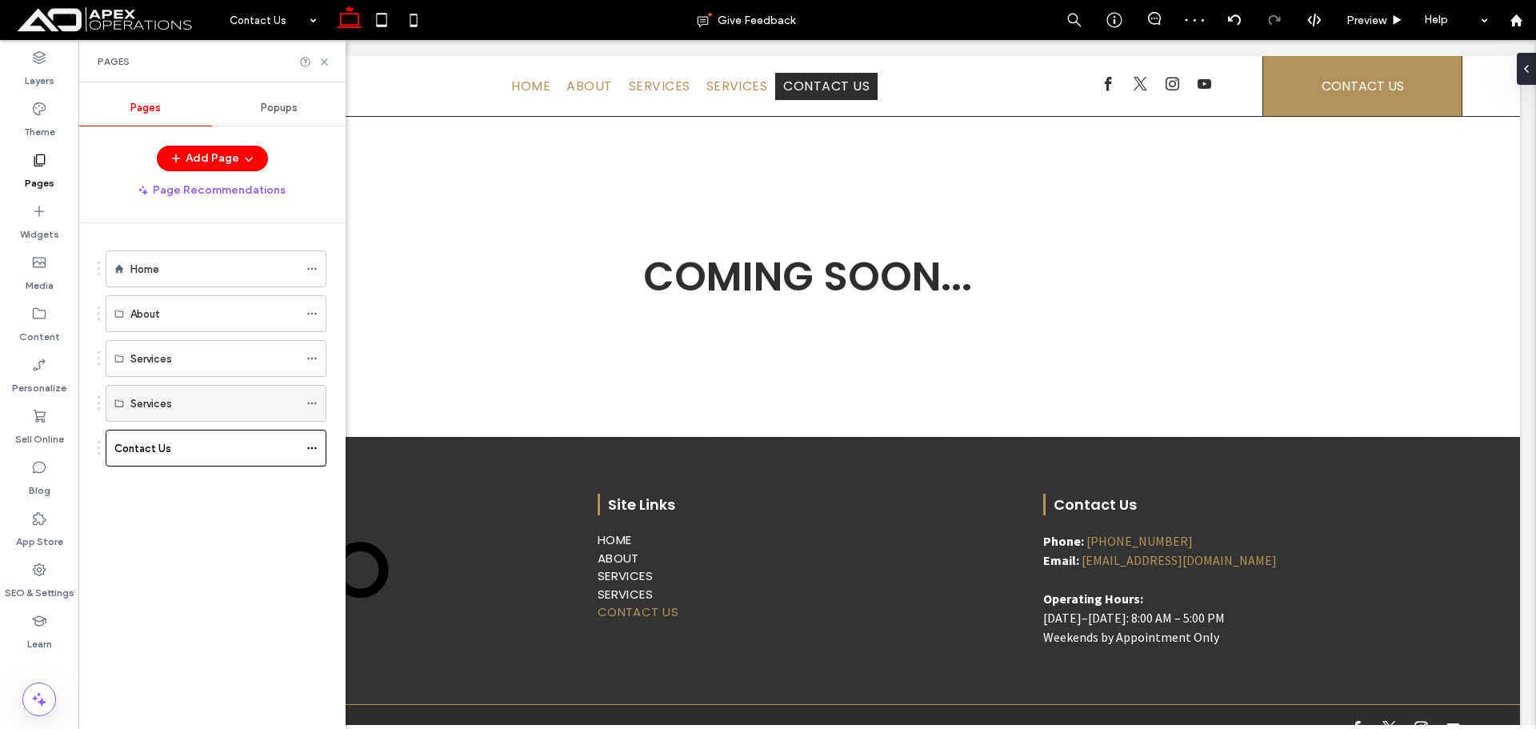
click at [310, 405] on icon at bounding box center [311, 403] width 11 height 11
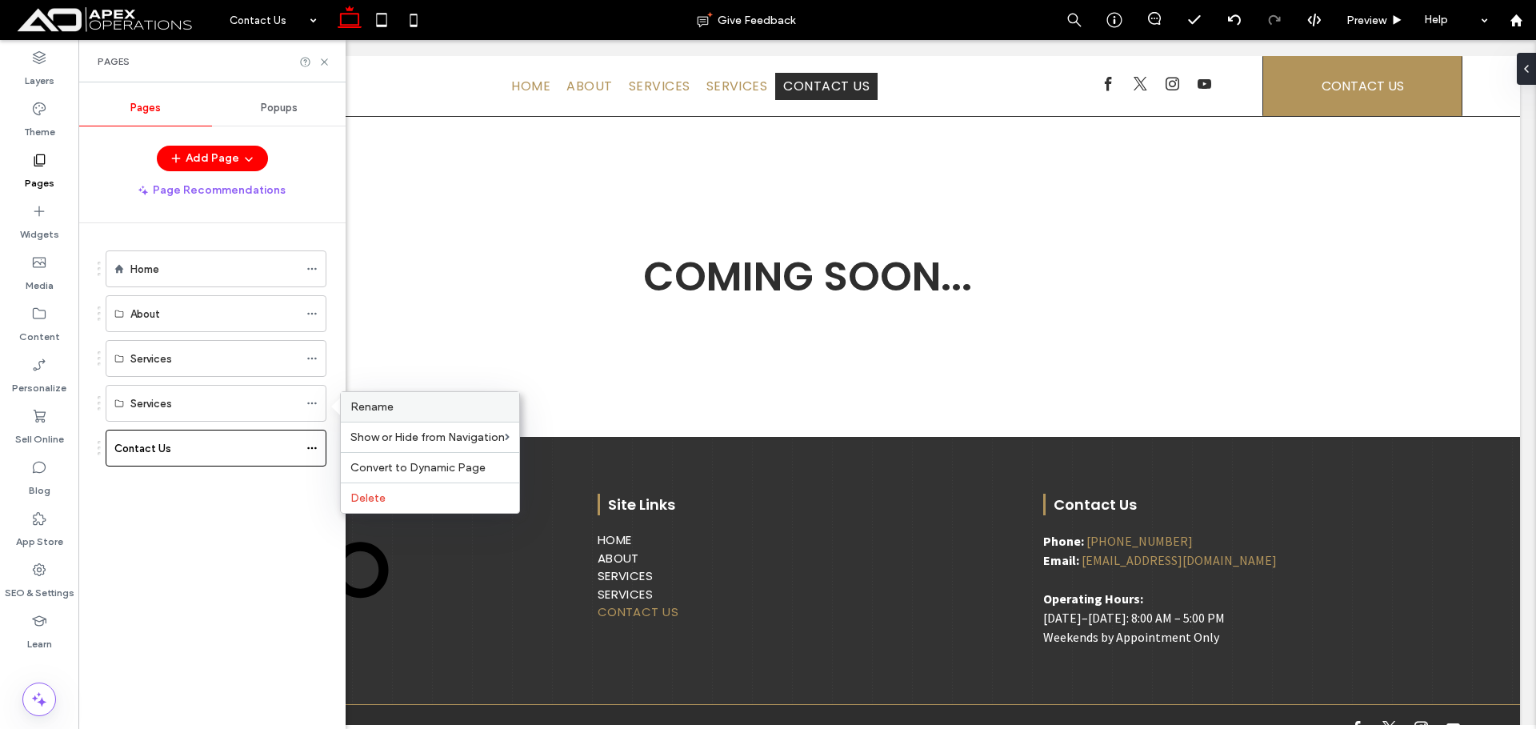
click at [398, 405] on label "Rename" at bounding box center [429, 407] width 159 height 14
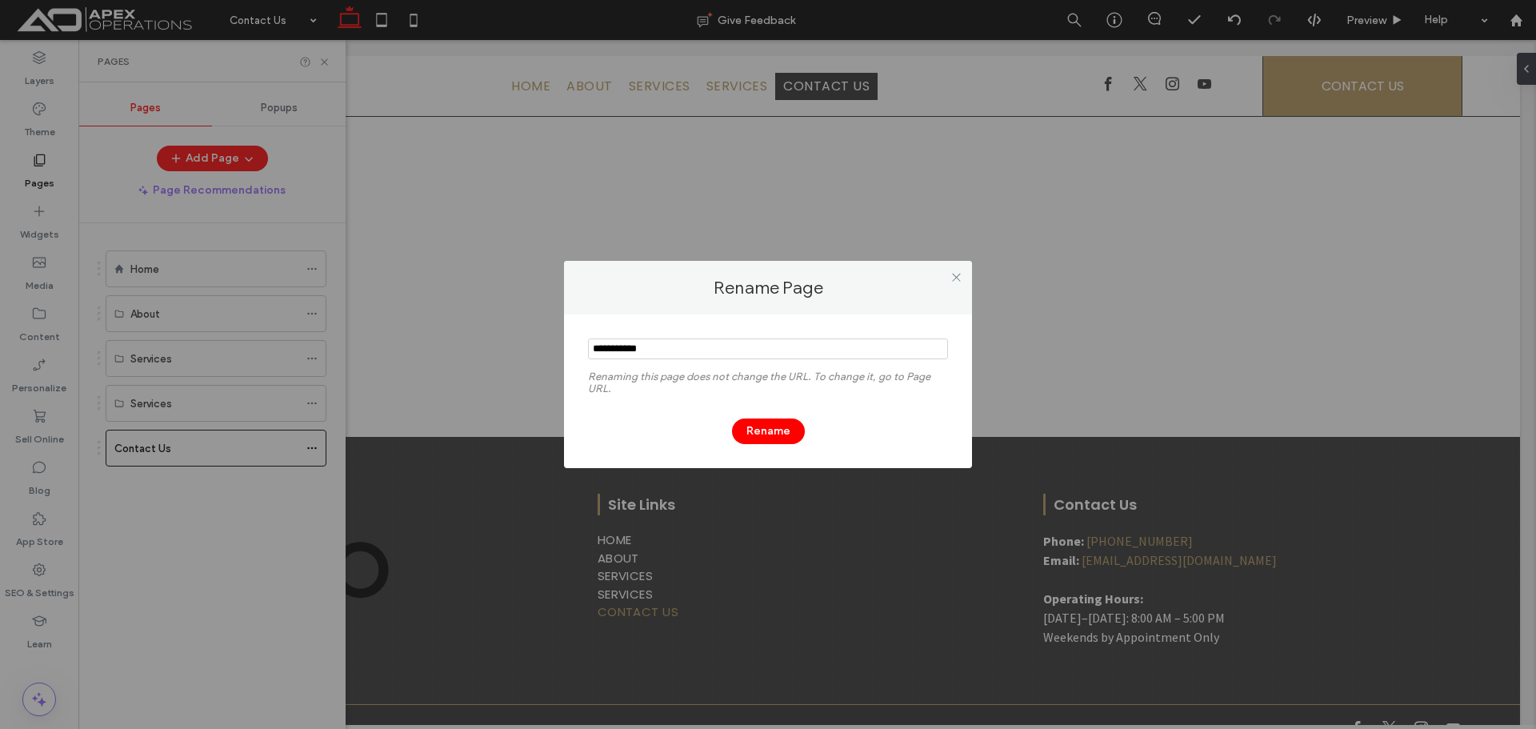
type input "**********"
drag, startPoint x: 765, startPoint y: 414, endPoint x: 755, endPoint y: 427, distance: 17.1
click at [763, 416] on div "Rename" at bounding box center [768, 423] width 360 height 42
drag, startPoint x: 752, startPoint y: 430, endPoint x: 789, endPoint y: 430, distance: 36.8
click at [752, 431] on button "Rename" at bounding box center [768, 431] width 73 height 26
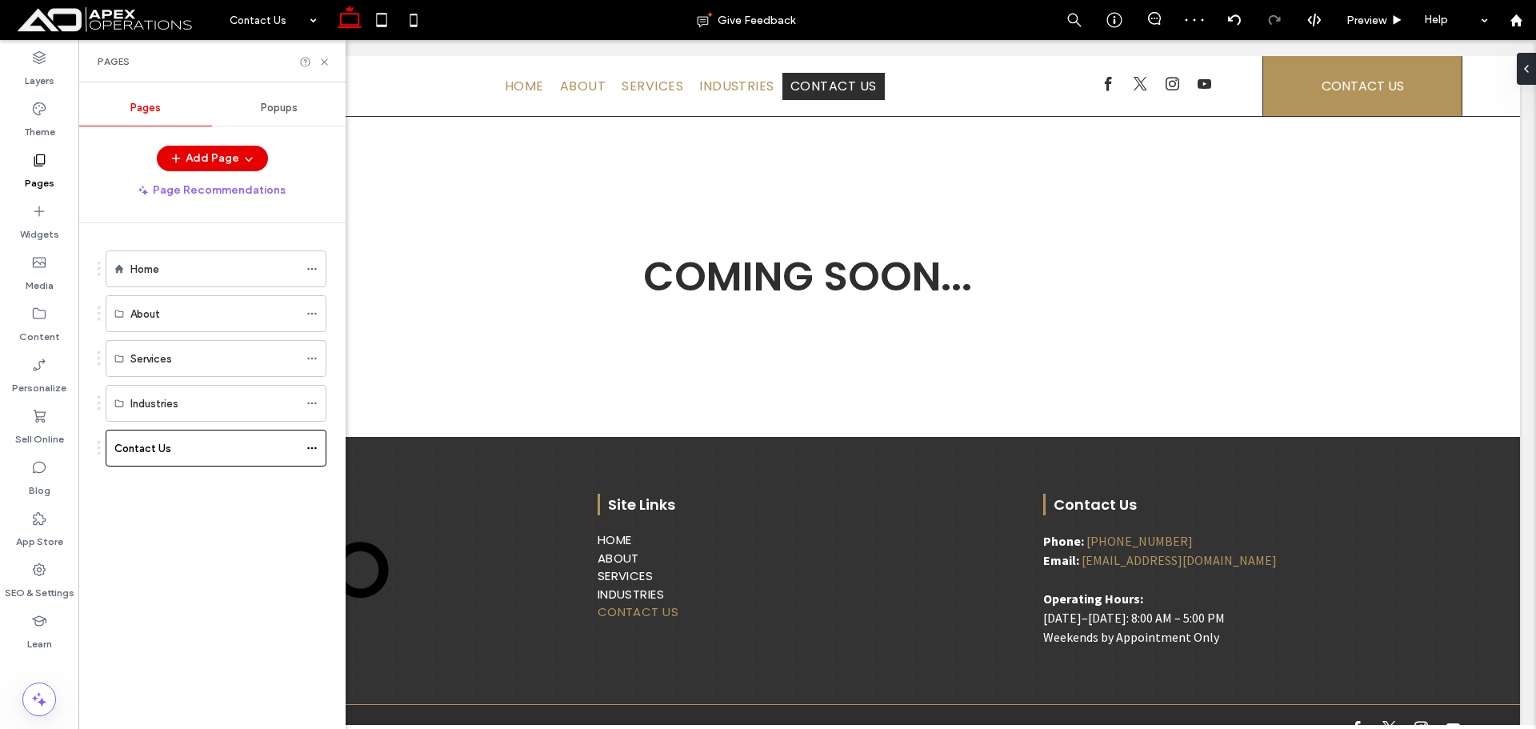
click at [223, 152] on button "Add Page" at bounding box center [212, 159] width 111 height 26
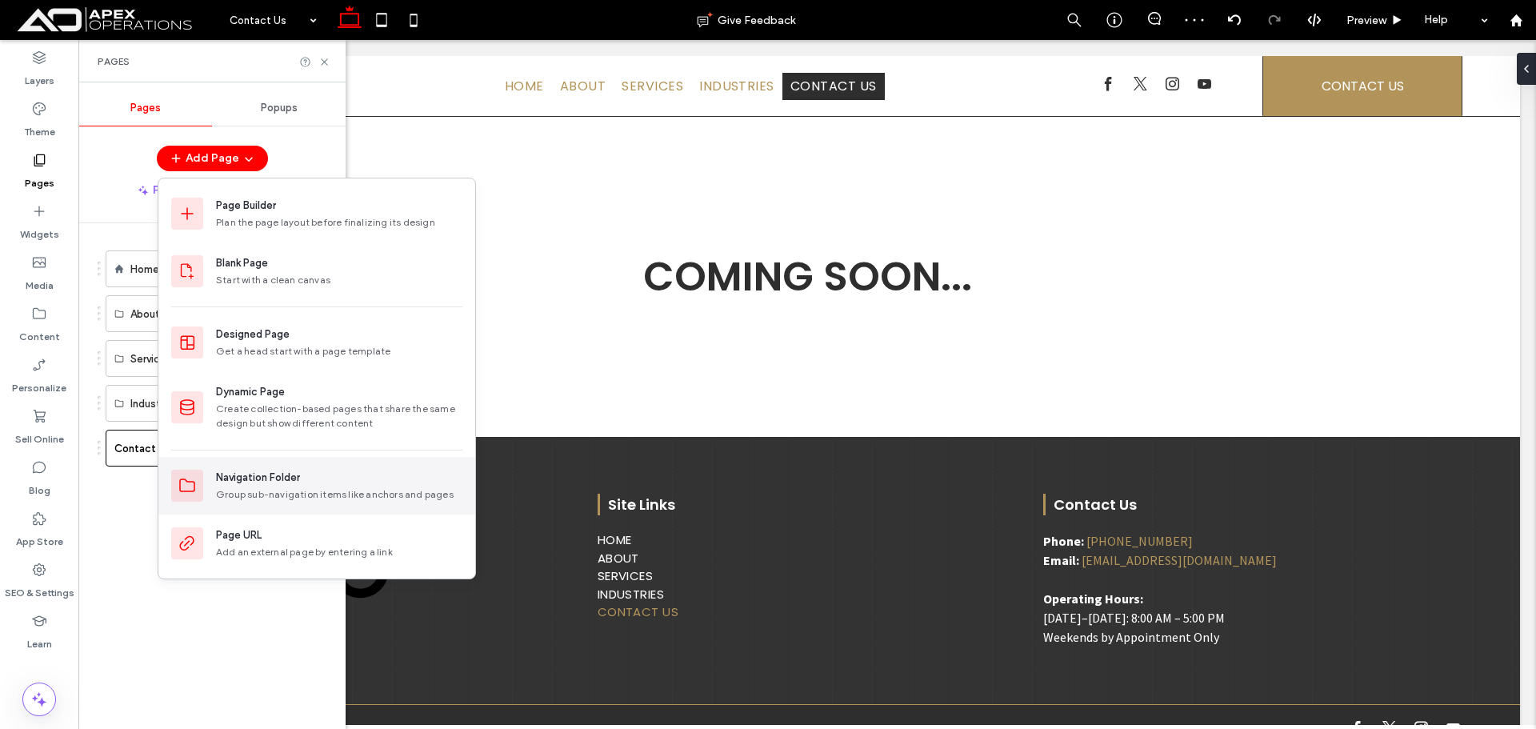
click at [278, 481] on div "Navigation Folder" at bounding box center [258, 478] width 84 height 16
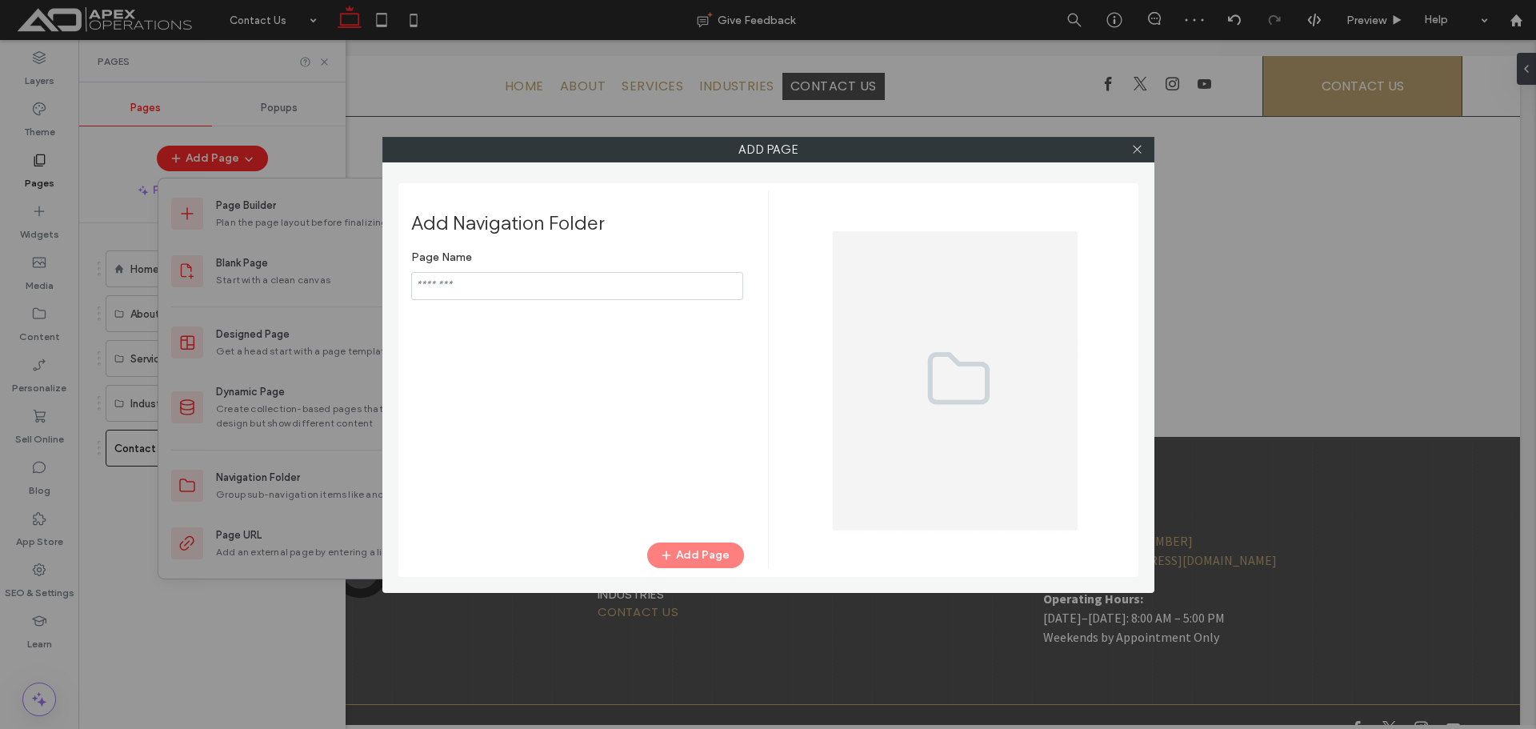
click at [719, 290] on input "notEmpty" at bounding box center [577, 286] width 332 height 28
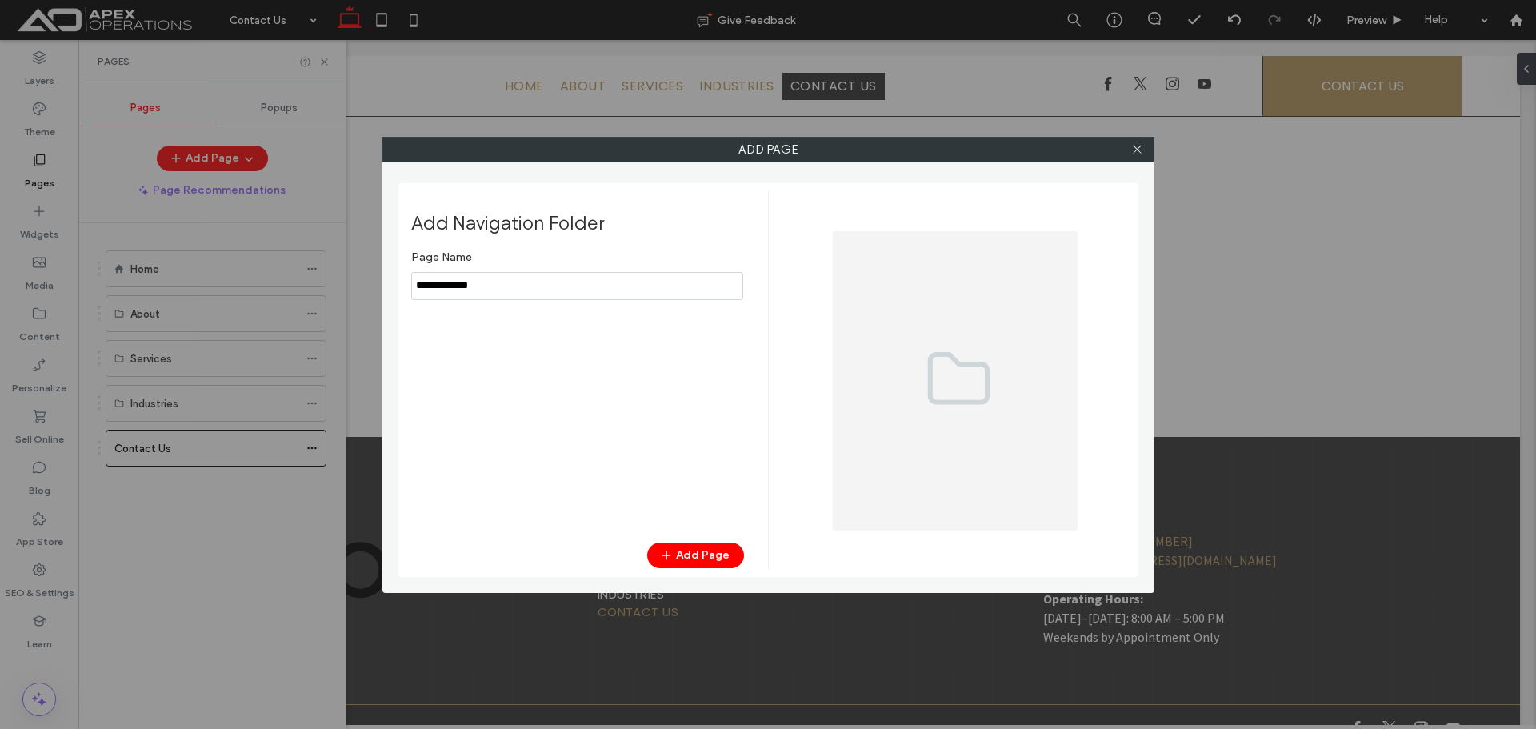
type input "**********"
click at [695, 537] on div "Add Navigation Folder Page Name Add Page" at bounding box center [589, 380] width 357 height 378
click at [694, 553] on button "Add Page" at bounding box center [695, 556] width 97 height 26
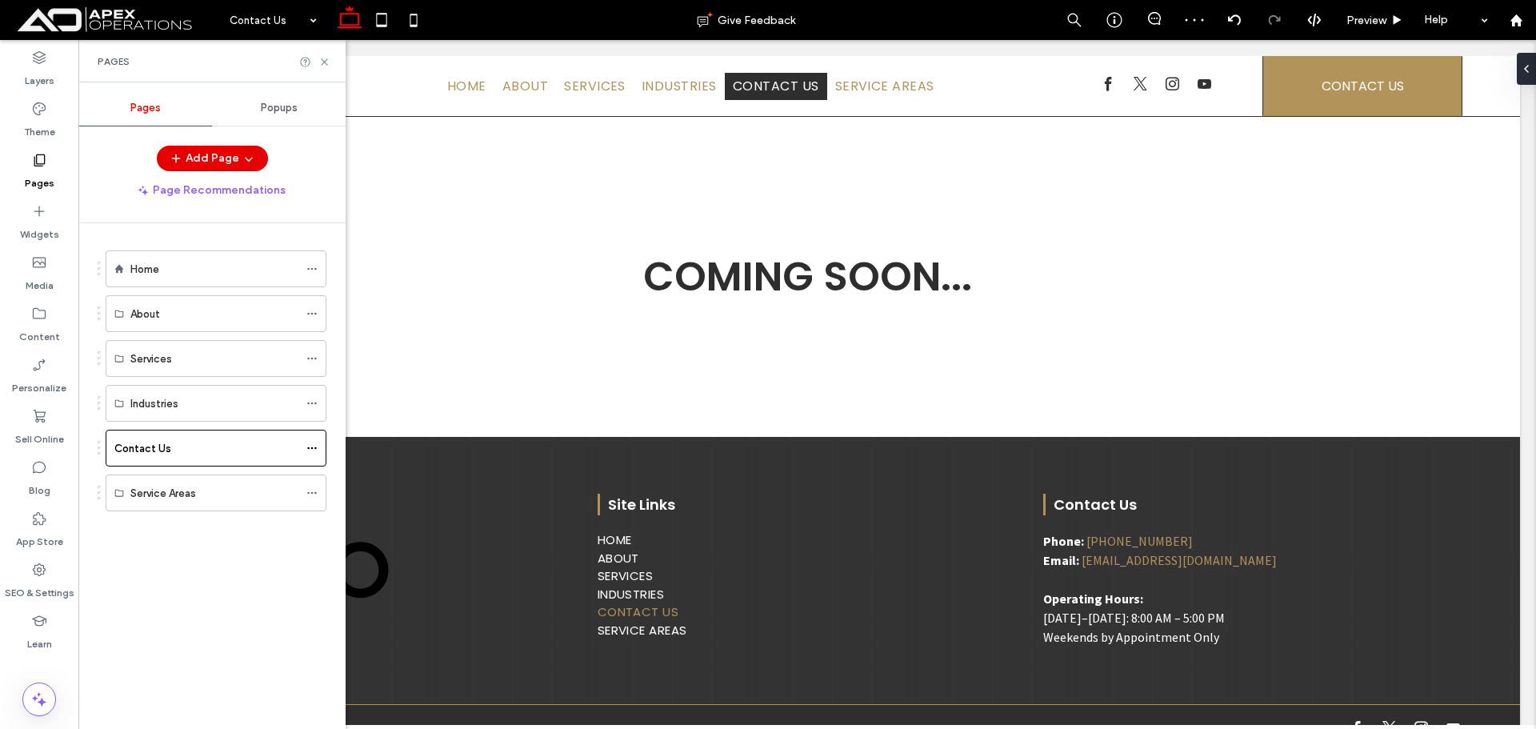
click at [230, 149] on button "Add Page" at bounding box center [212, 159] width 111 height 26
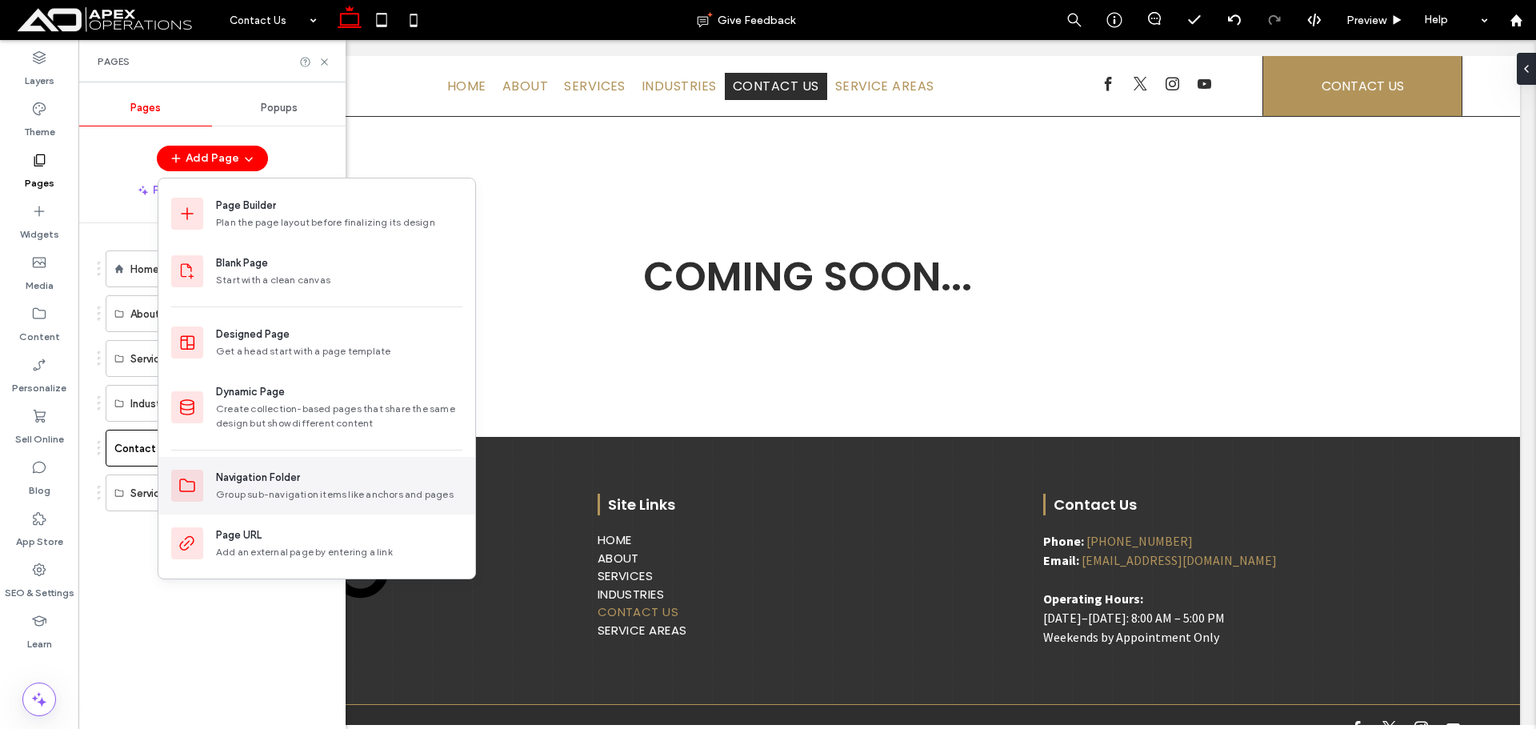
click at [295, 485] on div "Navigation Folder" at bounding box center [258, 478] width 84 height 16
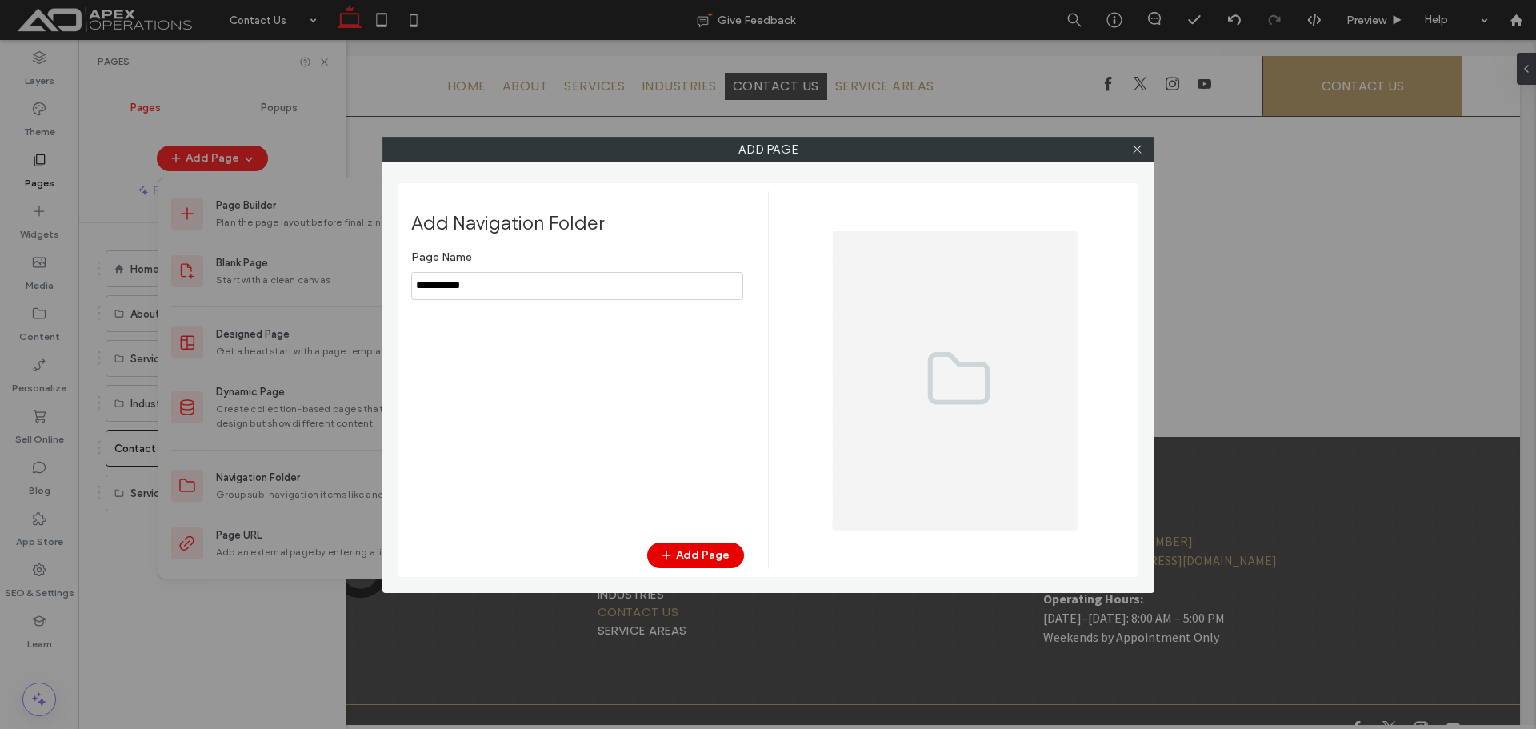
type input "**********"
click at [704, 553] on button "Add Page" at bounding box center [695, 556] width 97 height 26
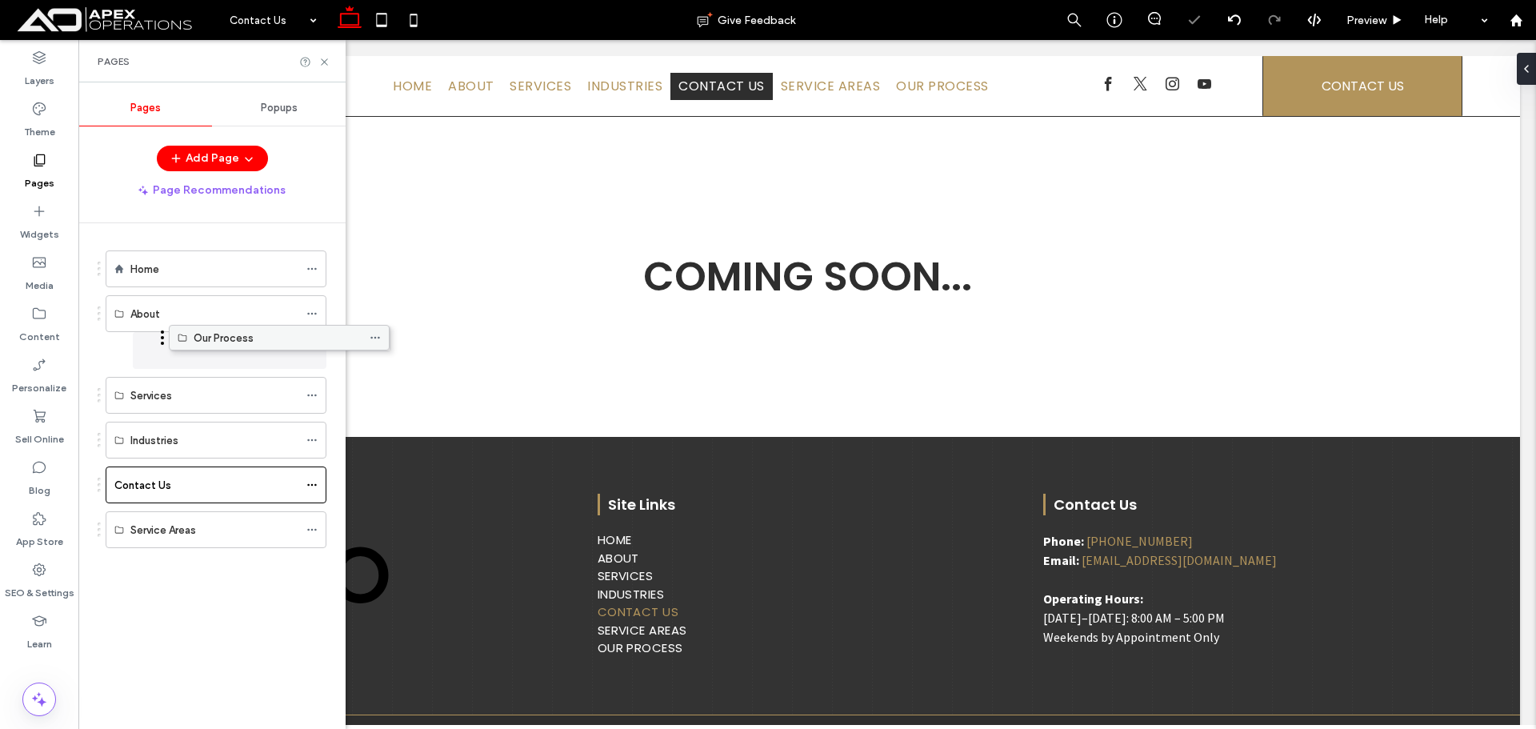
drag, startPoint x: 206, startPoint y: 458, endPoint x: 251, endPoint y: 335, distance: 130.4
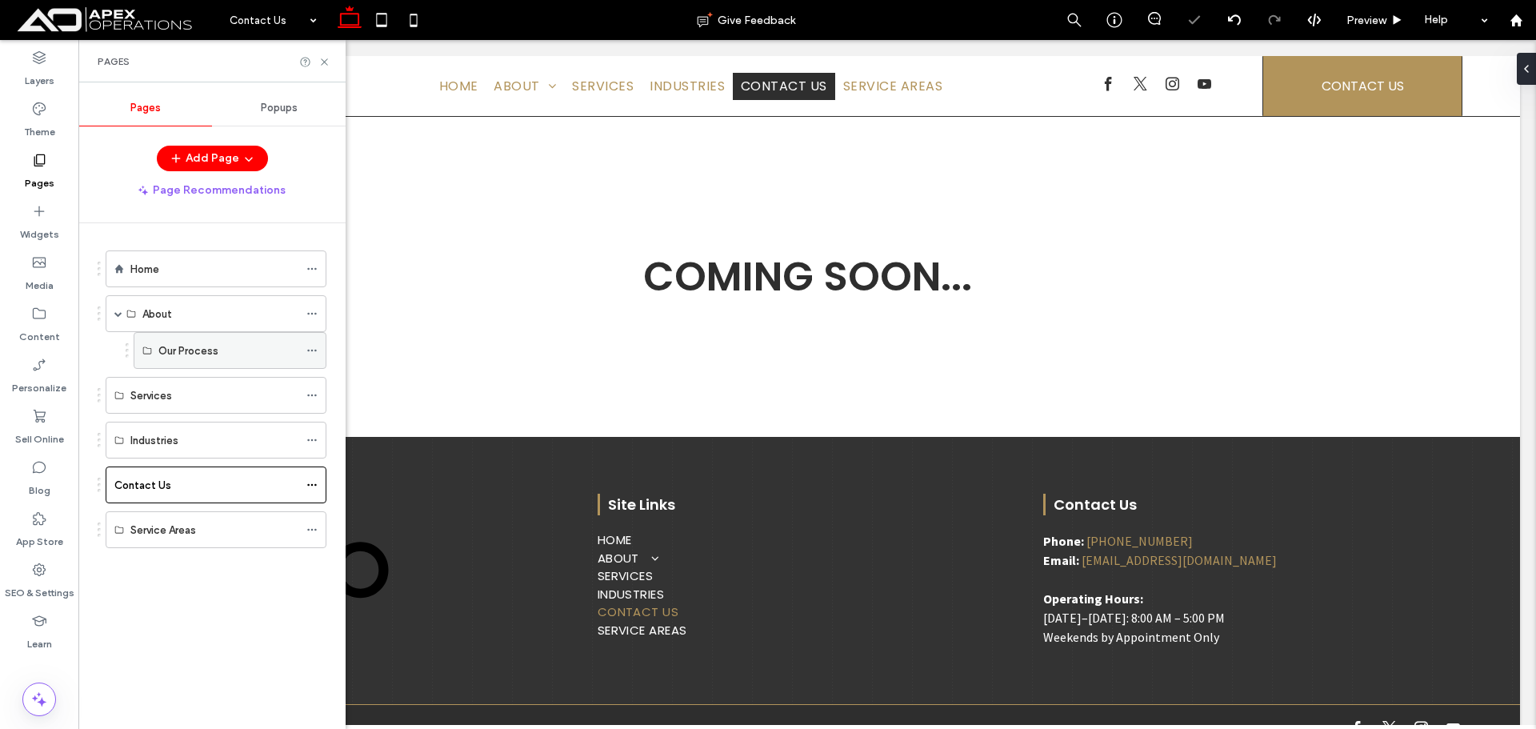
click at [315, 354] on icon at bounding box center [311, 350] width 11 height 11
drag, startPoint x: 240, startPoint y: 142, endPoint x: 255, endPoint y: 159, distance: 22.7
click at [242, 142] on div "Pages Popups Add Page Page Recommendations Home About Our Process Services Indu…" at bounding box center [211, 405] width 267 height 631
click at [218, 135] on div "Pages Popups Add Page Page Recommendations Home About Our Process Services Indu…" at bounding box center [211, 405] width 267 height 631
click at [210, 154] on button "Add Page" at bounding box center [212, 159] width 111 height 26
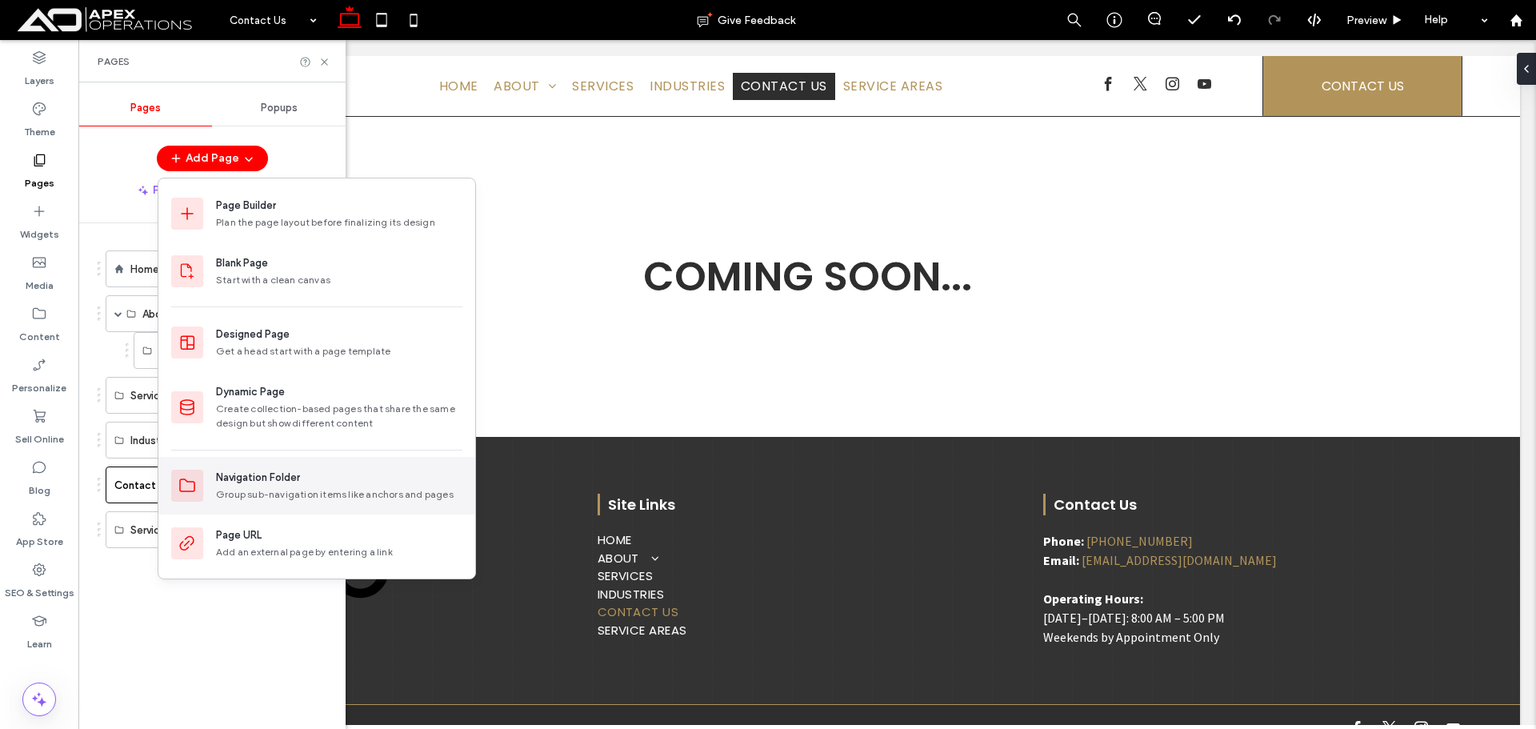
click at [339, 491] on div "Group sub-navigation items like anchors and pages" at bounding box center [339, 494] width 246 height 14
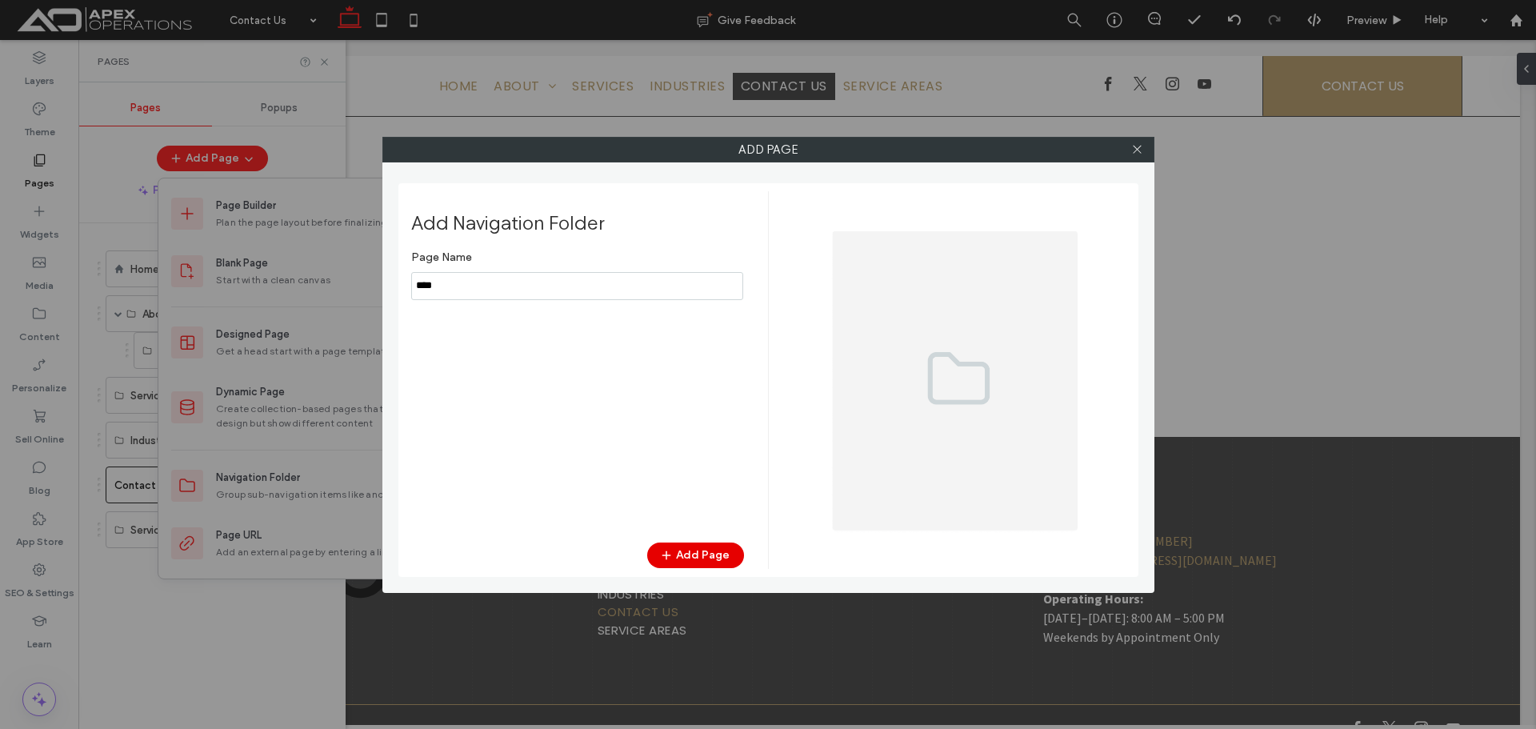
type input "****"
drag, startPoint x: 700, startPoint y: 555, endPoint x: 691, endPoint y: 507, distance: 48.8
click at [699, 555] on button "Add Page" at bounding box center [695, 556] width 97 height 26
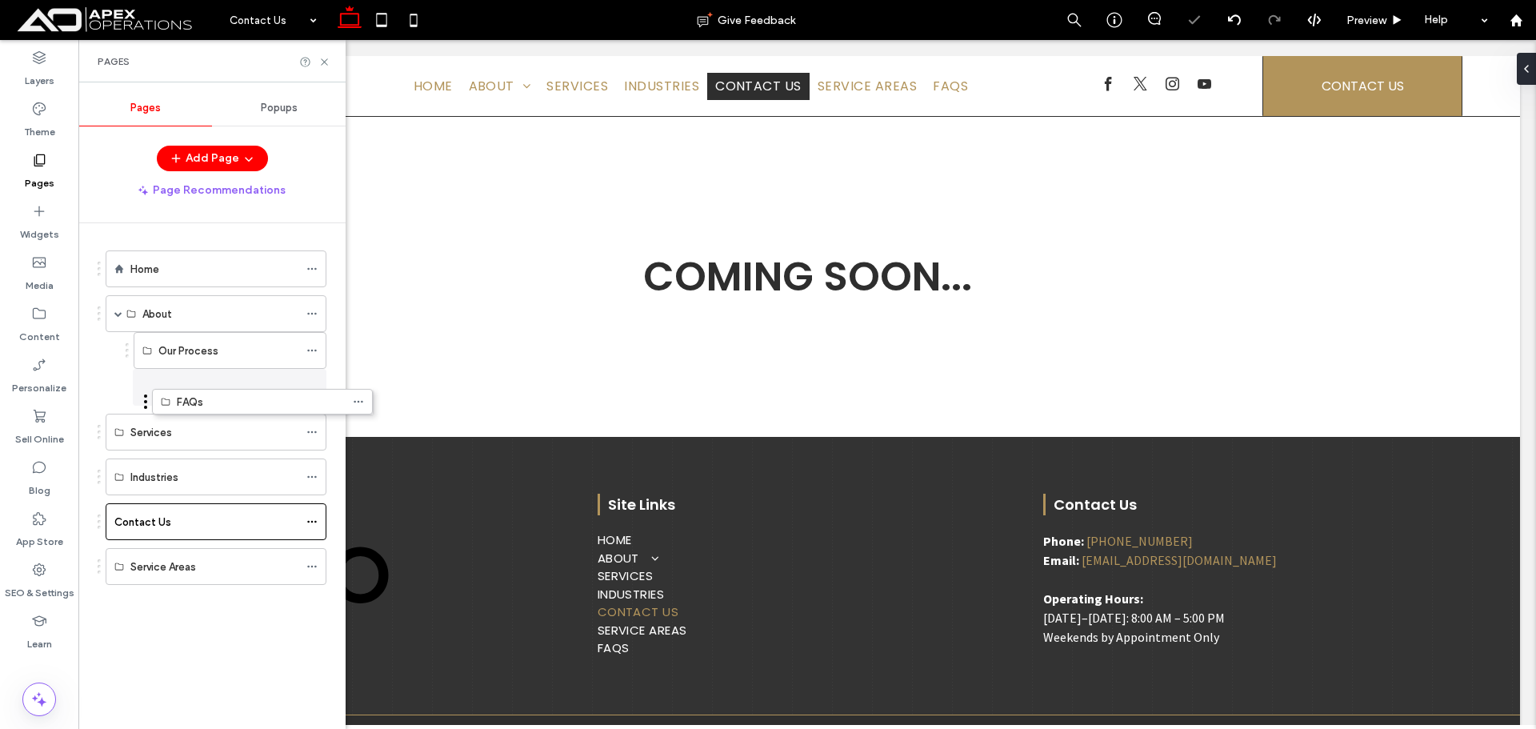
drag, startPoint x: 226, startPoint y: 486, endPoint x: 240, endPoint y: 410, distance: 77.4
click at [237, 175] on div "Add Page Page Recommendations" at bounding box center [211, 175] width 267 height 58
click at [239, 165] on span "button" at bounding box center [247, 158] width 16 height 24
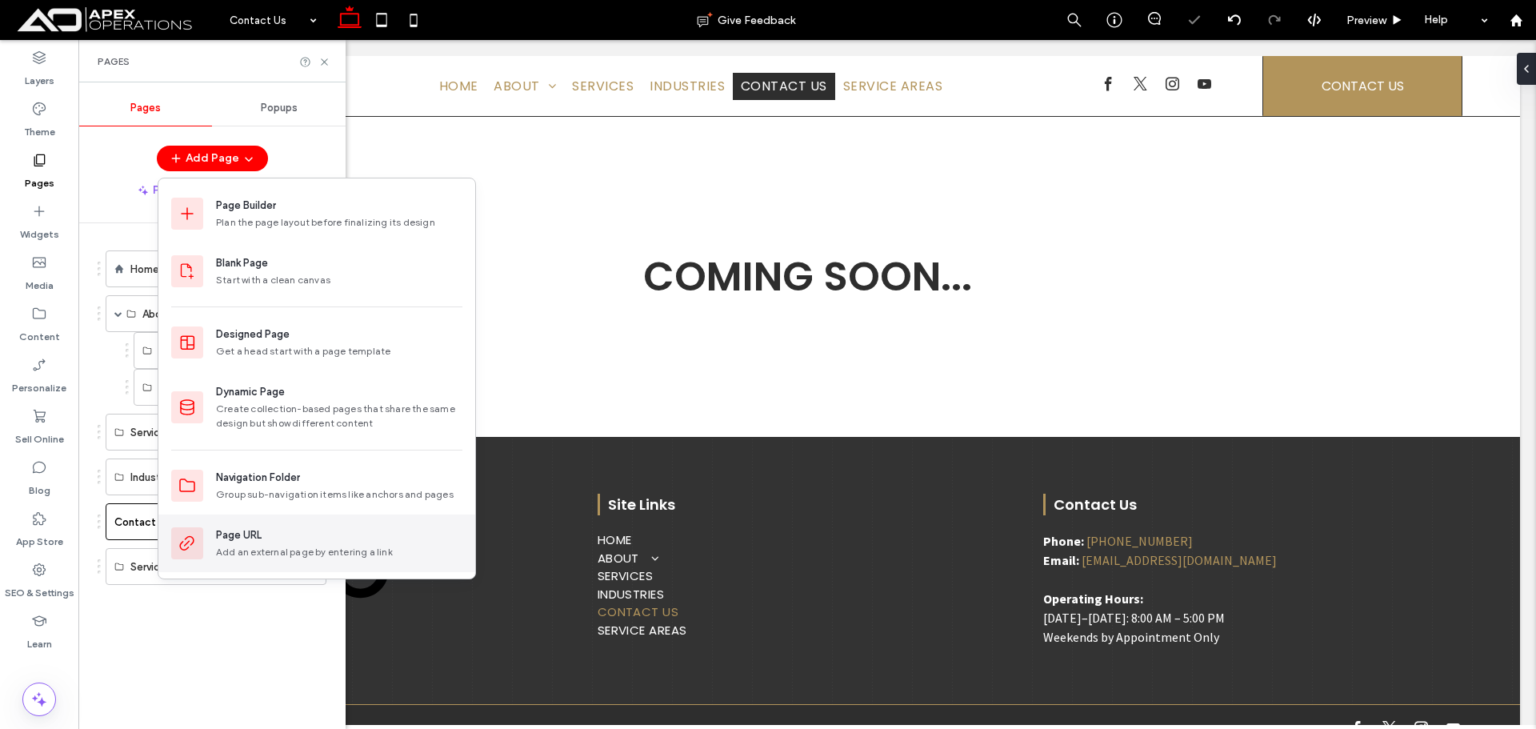
click at [307, 520] on div "Page URL Add an external page by entering a link" at bounding box center [316, 544] width 317 height 58
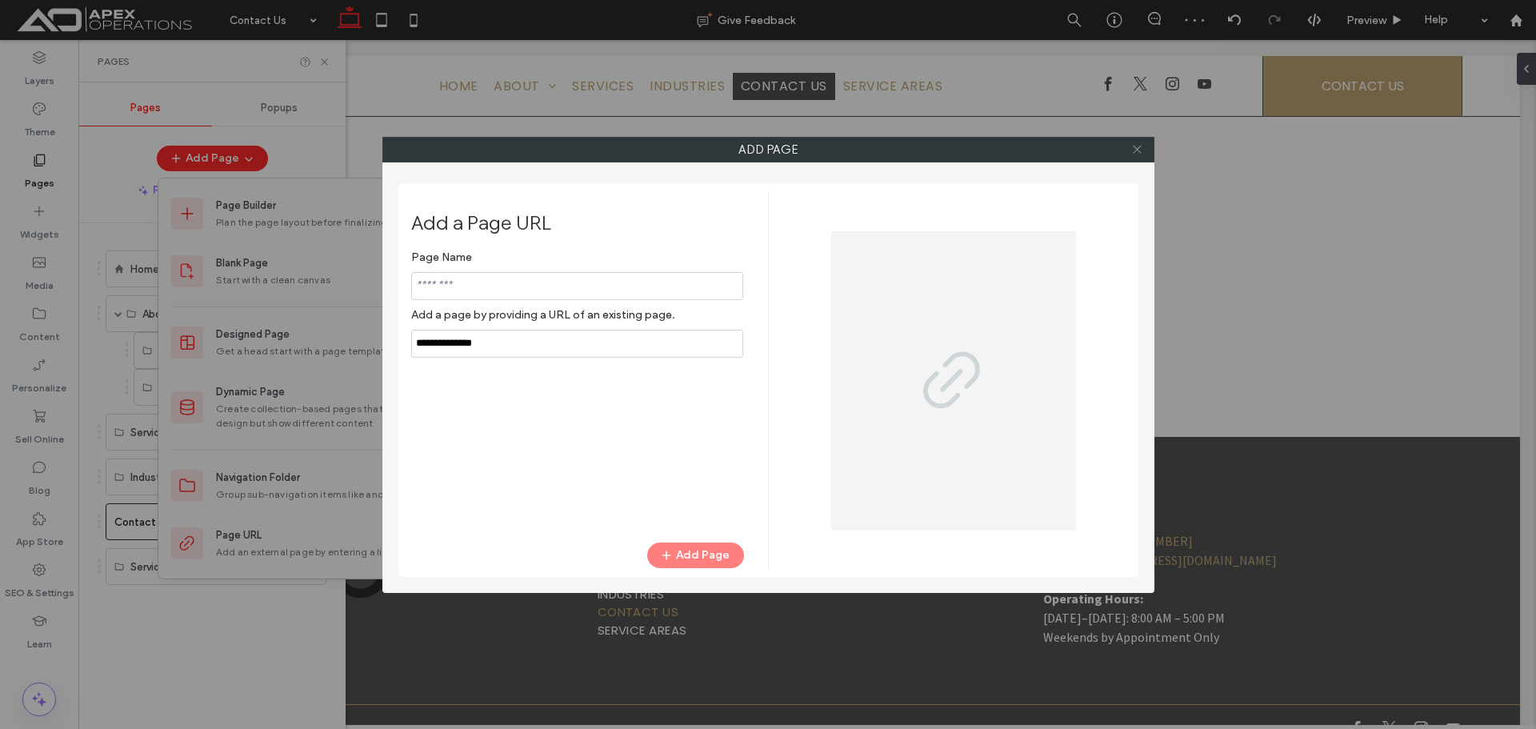
click at [1131, 152] on div at bounding box center [1138, 150] width 24 height 24
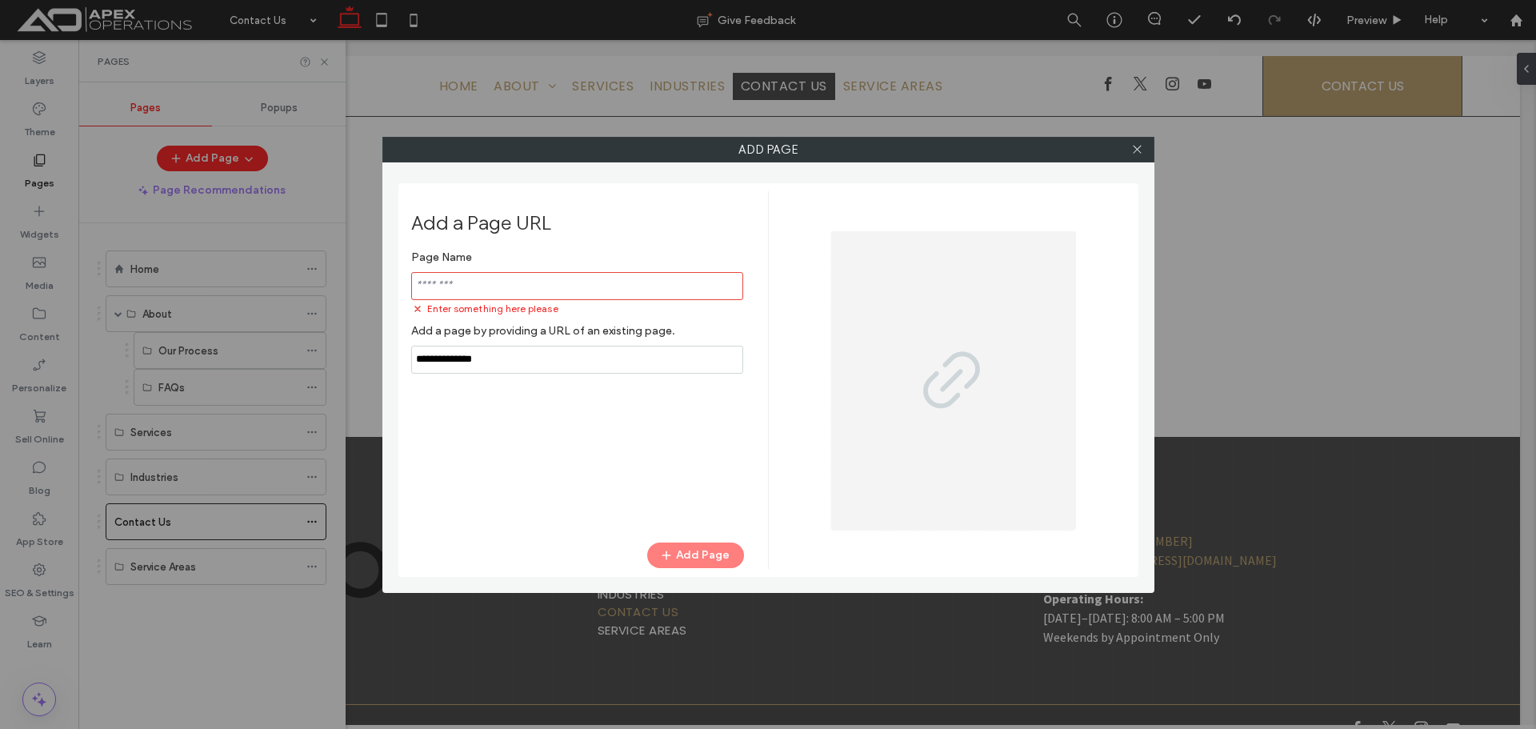
drag, startPoint x: 1139, startPoint y: 148, endPoint x: 695, endPoint y: 223, distance: 450.4
click at [1137, 149] on icon at bounding box center [1137, 149] width 12 height 12
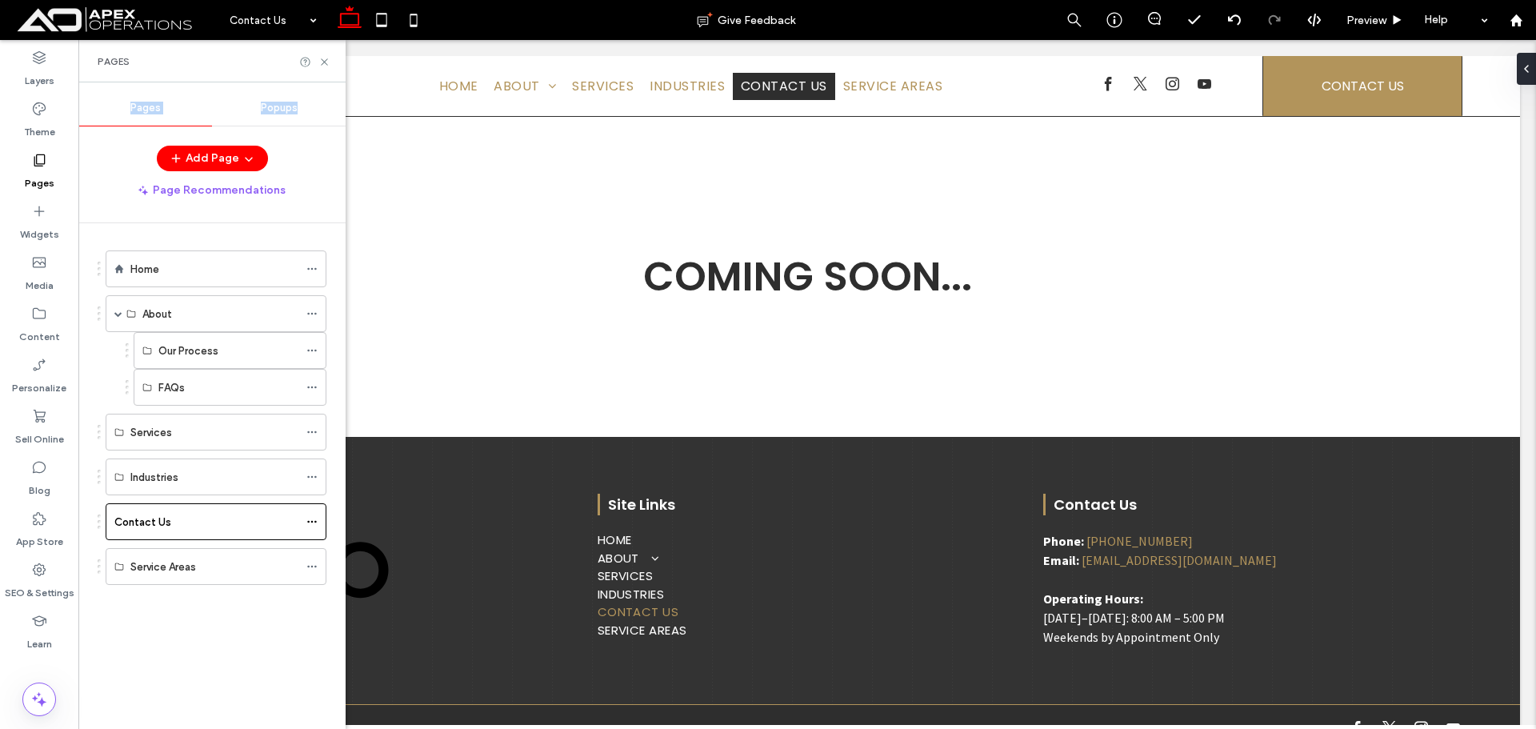
click at [196, 136] on div "Pages Popups Add Page Page Recommendations Home About Our Process FAQs Services…" at bounding box center [211, 405] width 267 height 631
click at [225, 153] on button "Add Page" at bounding box center [212, 159] width 111 height 26
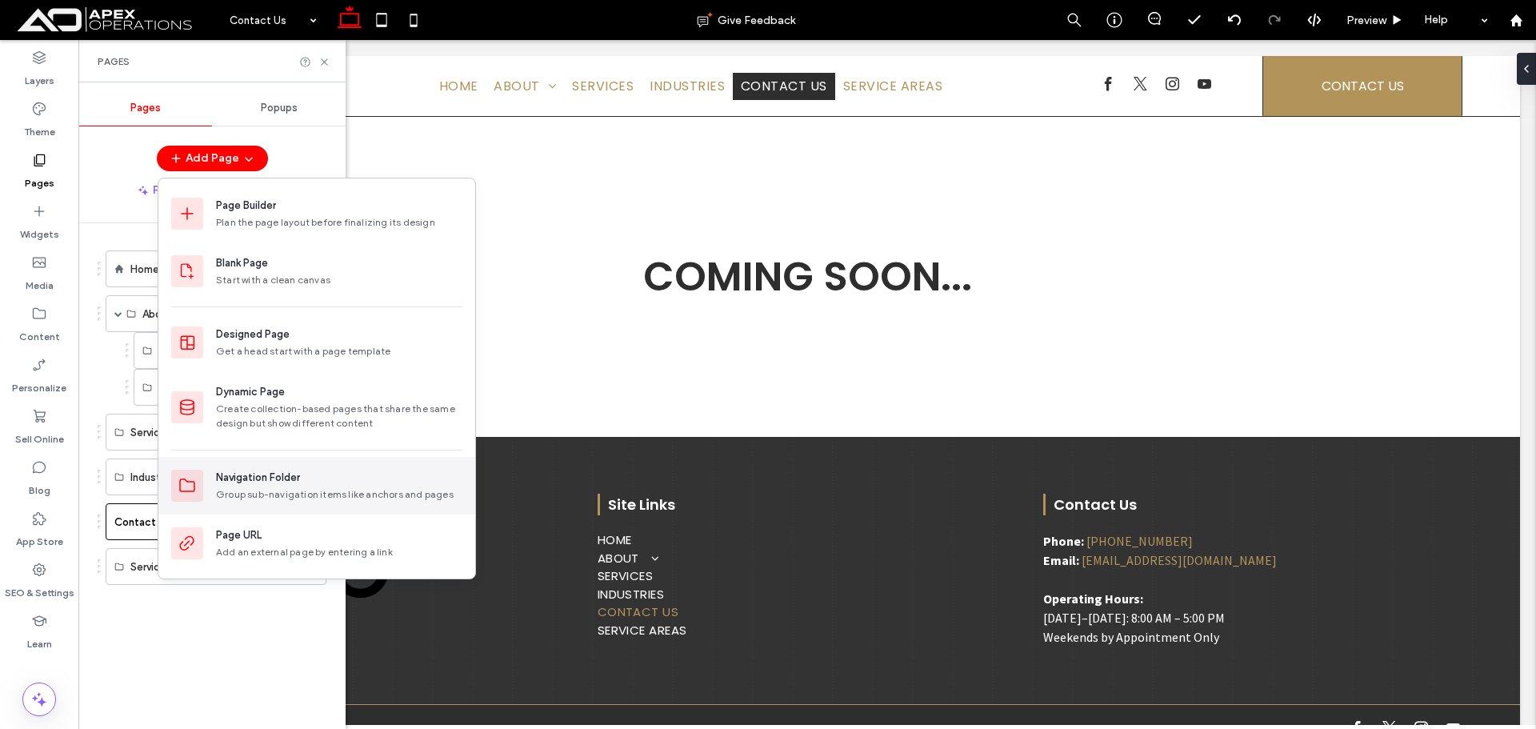
click at [277, 473] on div "Navigation Folder" at bounding box center [258, 478] width 84 height 16
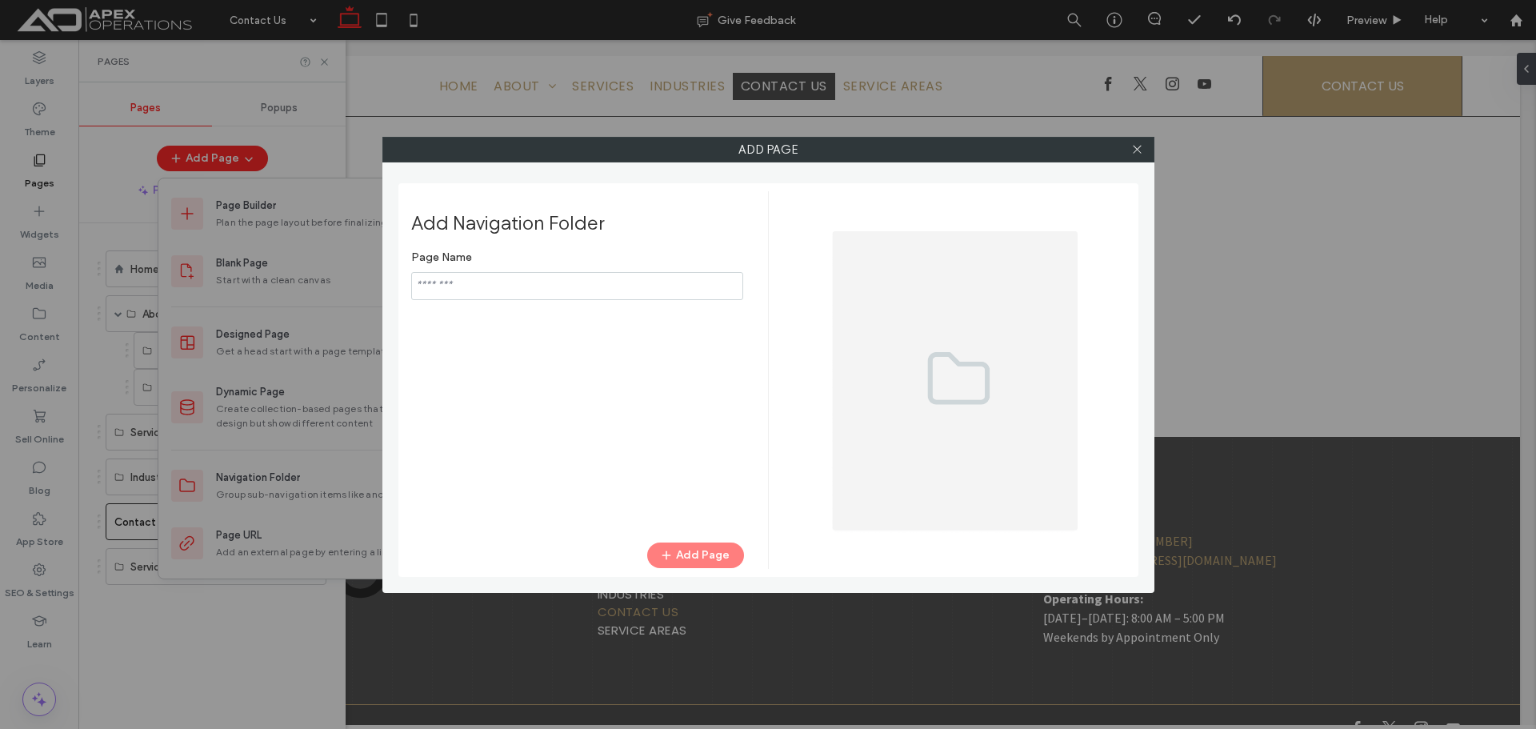
click at [651, 298] on input "notEmpty" at bounding box center [577, 286] width 332 height 28
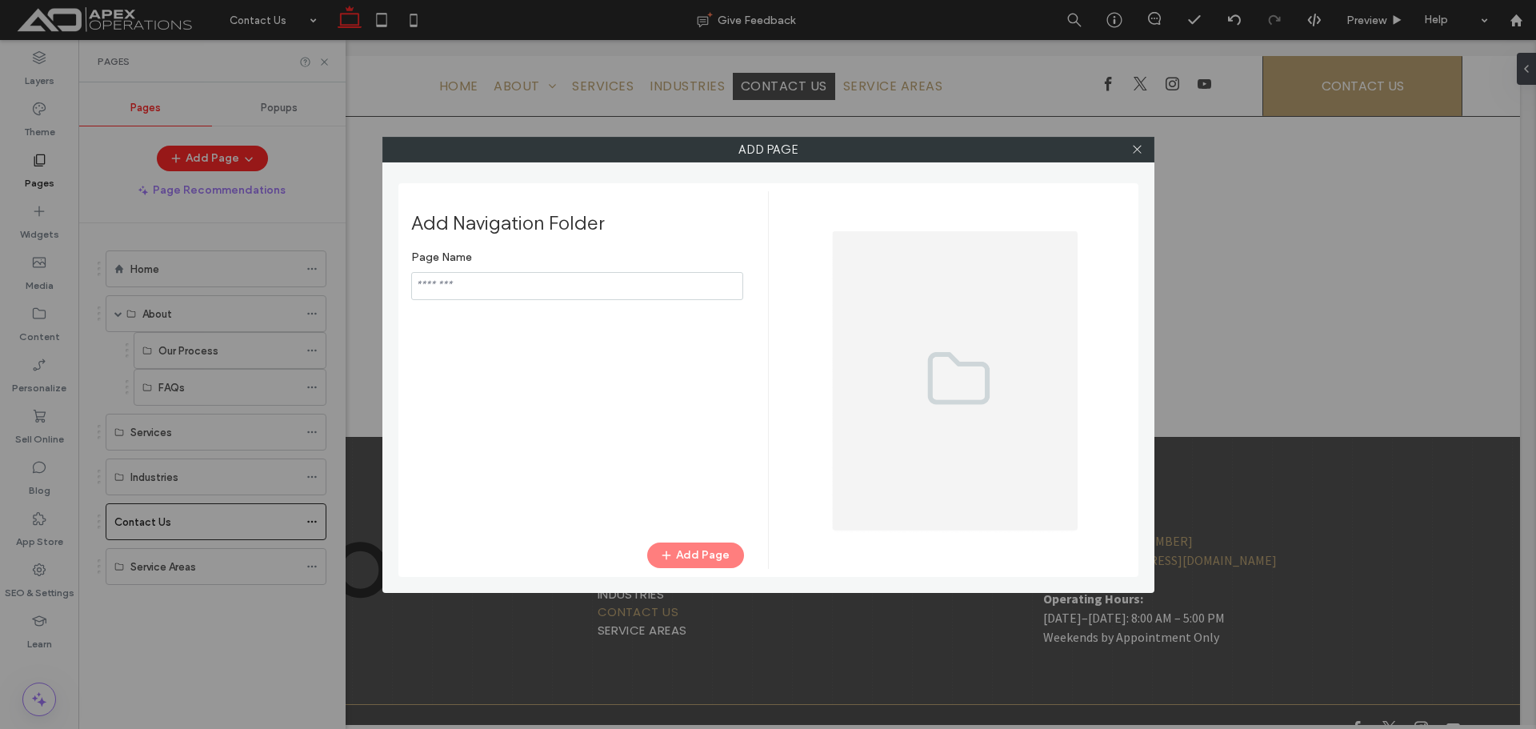
click at [651, 286] on input "notEmpty" at bounding box center [577, 286] width 332 height 28
type input "*****"
click at [708, 576] on div "Add Navigation Folder Page Name Add Page" at bounding box center [768, 380] width 740 height 394
click at [715, 552] on button "Add Page" at bounding box center [695, 556] width 97 height 26
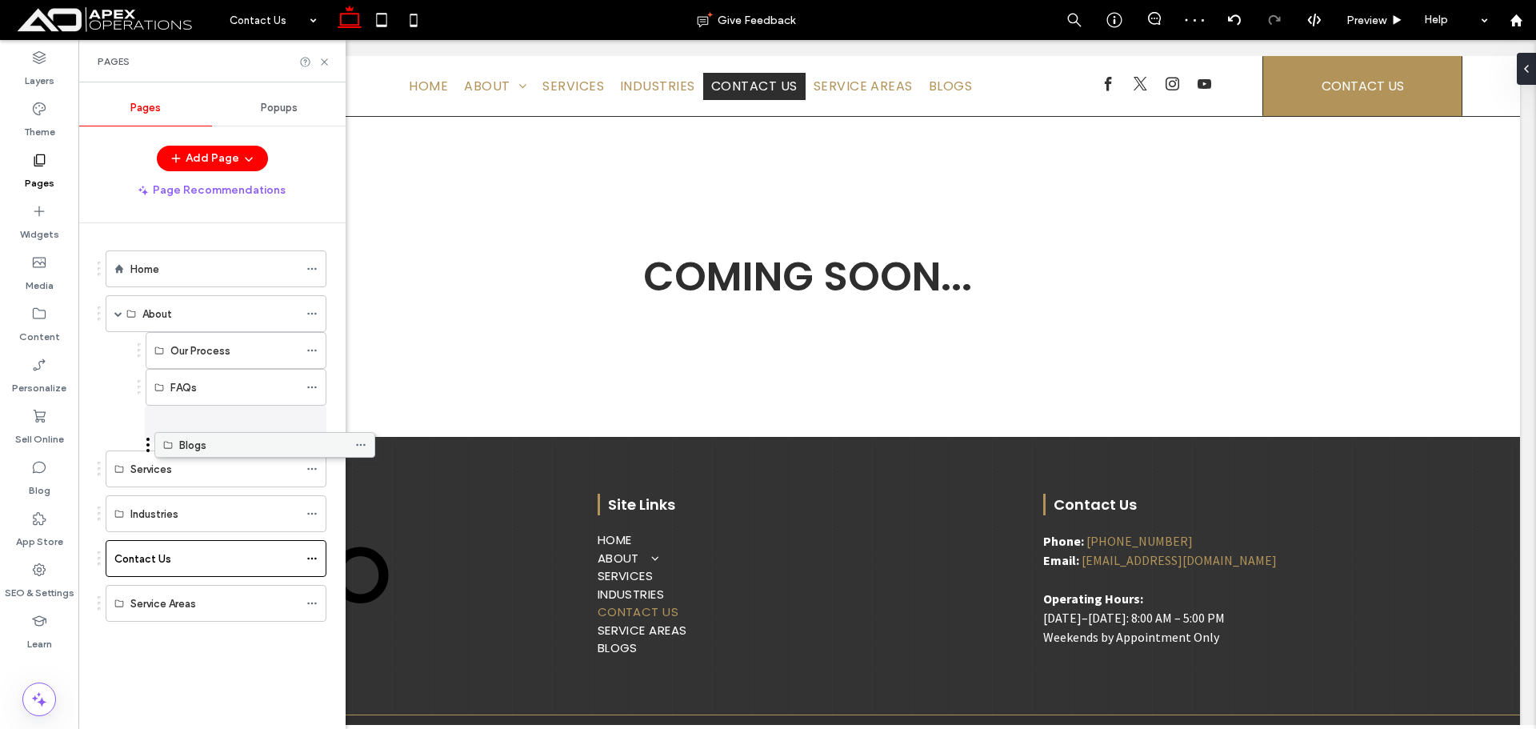
drag, startPoint x: 240, startPoint y: 498, endPoint x: 234, endPoint y: 442, distance: 56.4
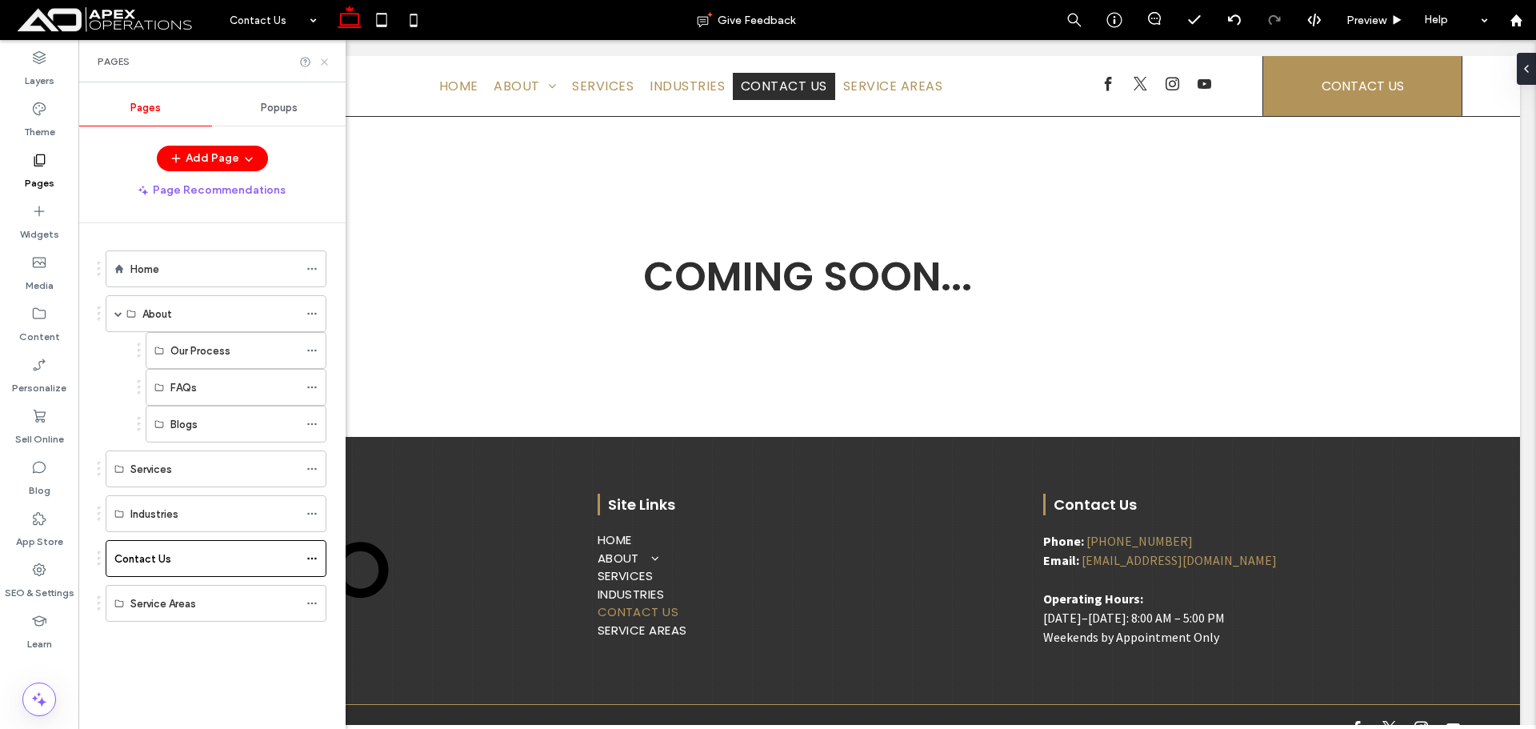
click at [324, 60] on icon at bounding box center [324, 62] width 12 height 12
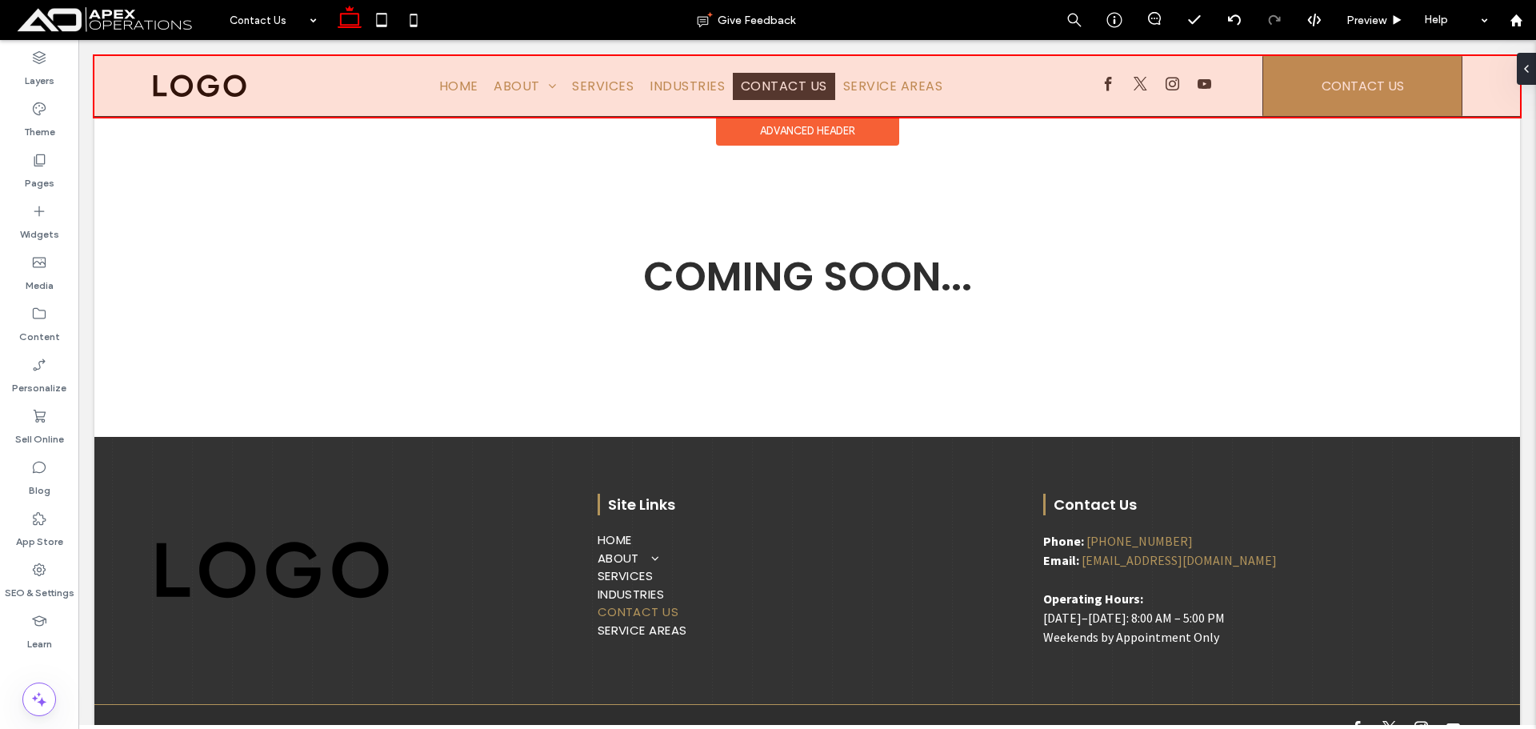
click at [707, 82] on div at bounding box center [807, 86] width 1426 height 61
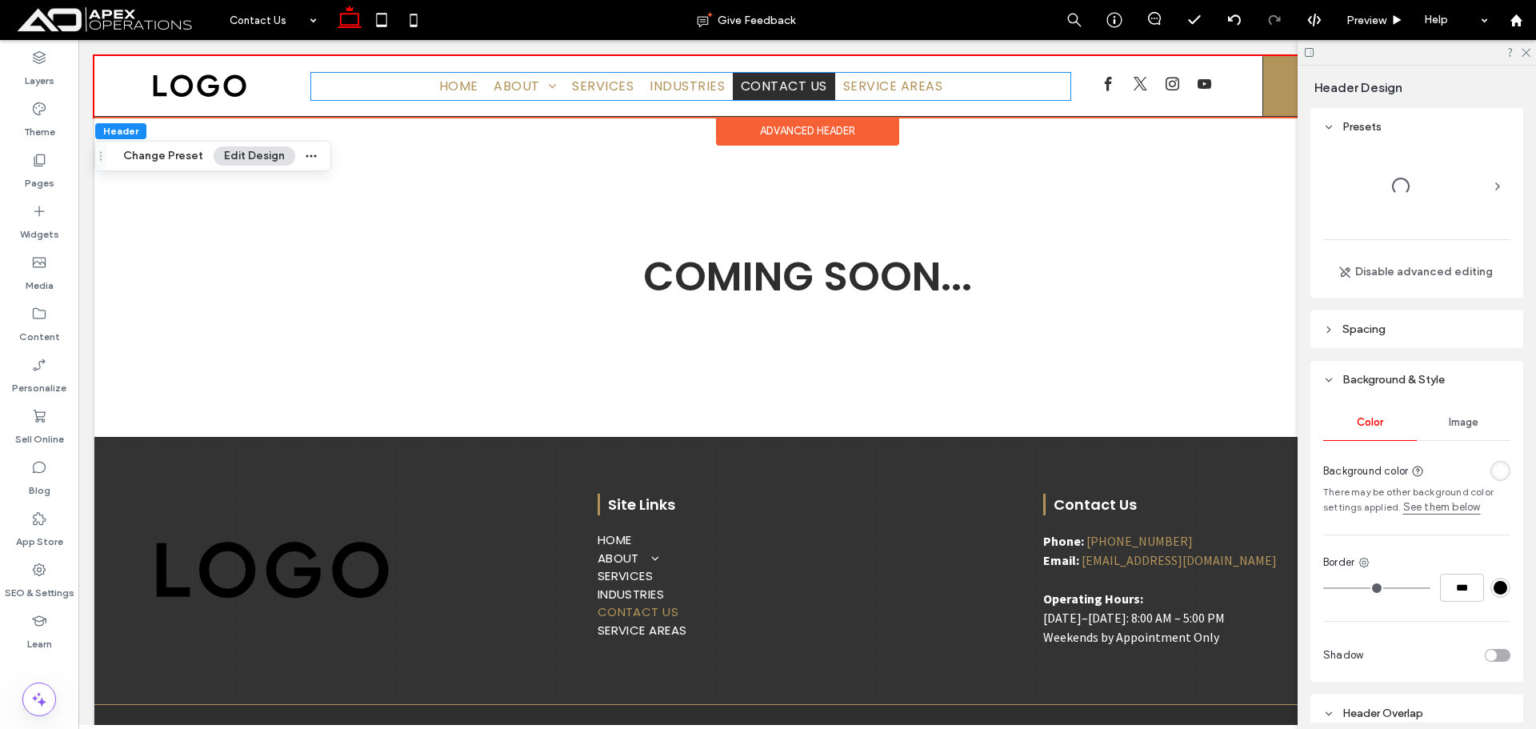
click at [707, 82] on span "Industries" at bounding box center [687, 86] width 75 height 19
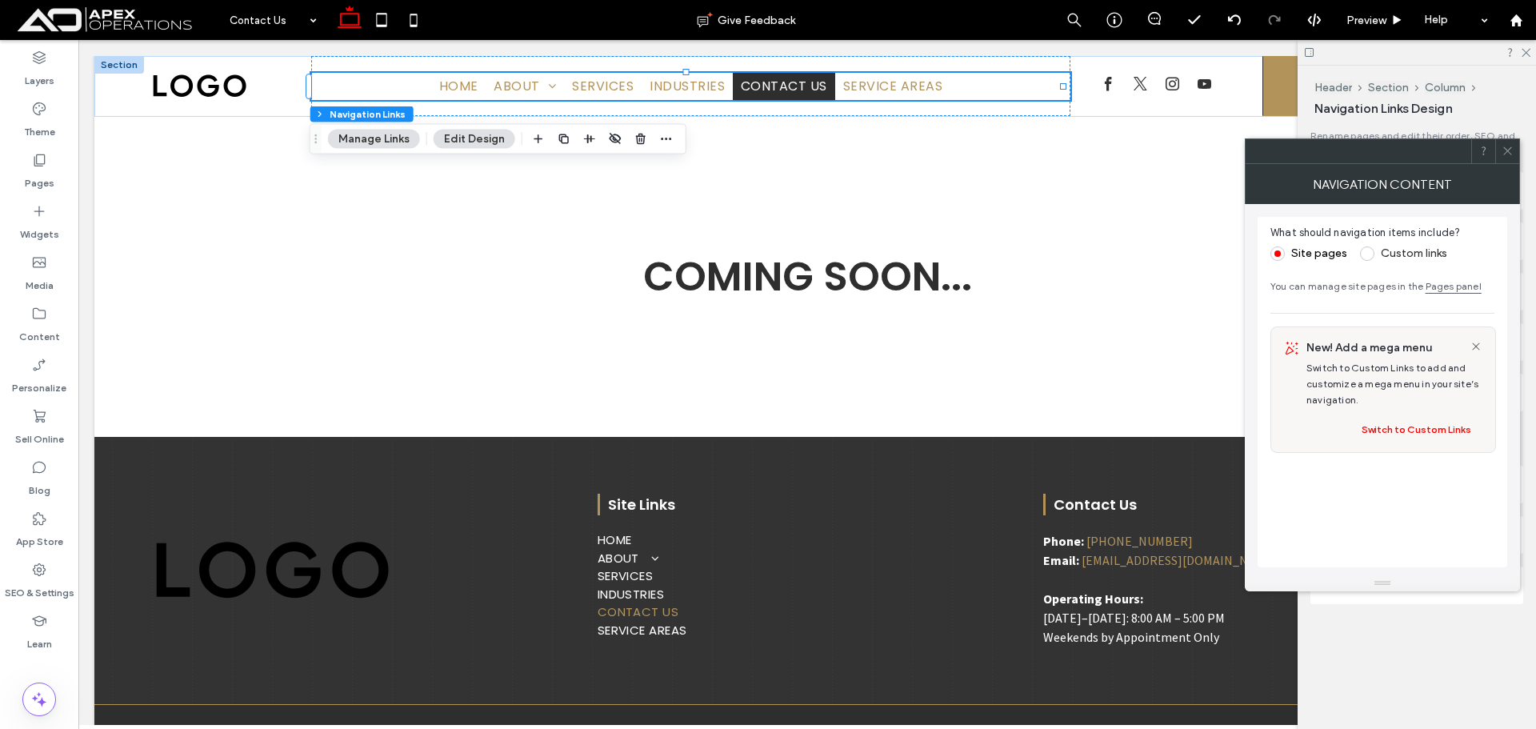
click at [467, 137] on button "Edit Design" at bounding box center [475, 139] width 82 height 19
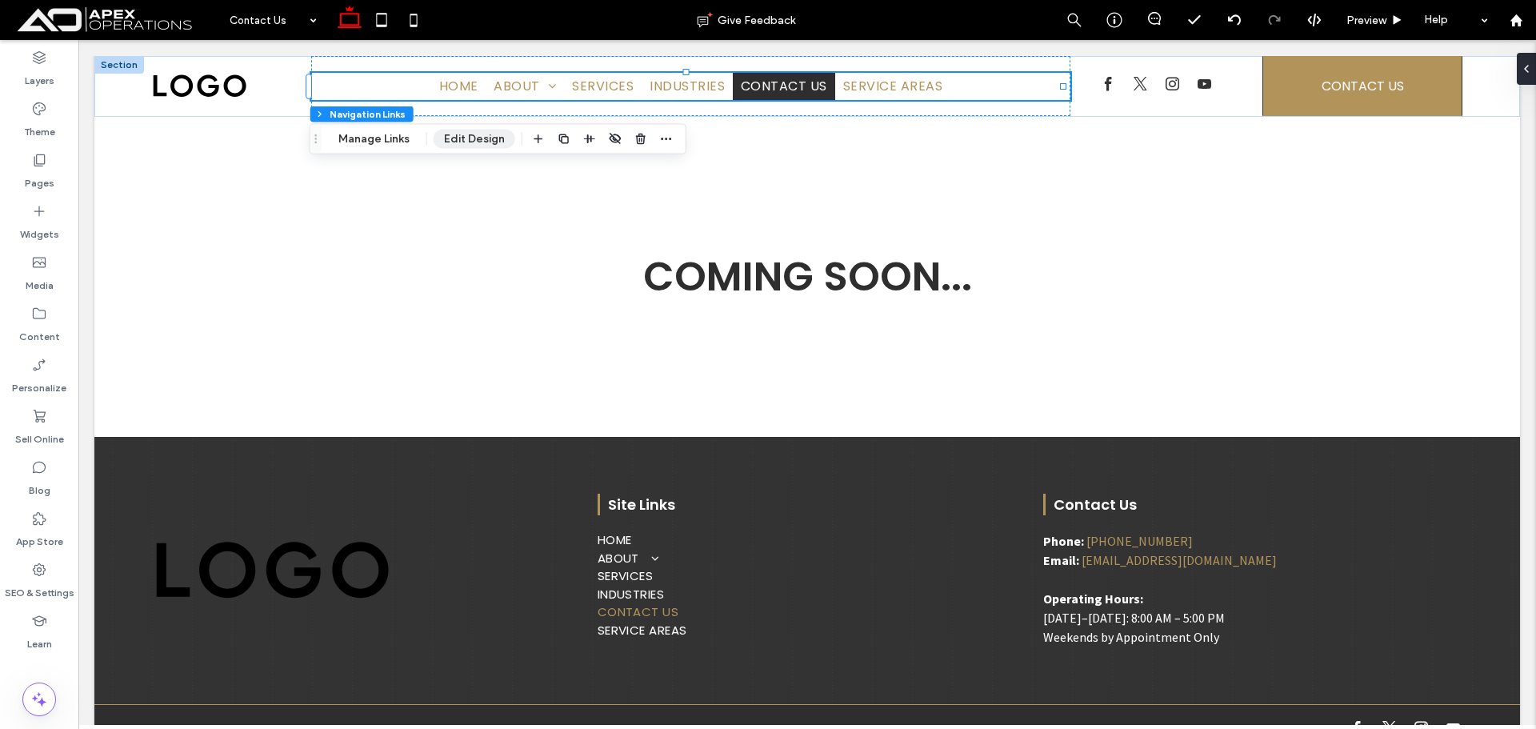
click at [467, 137] on button "Edit Design" at bounding box center [475, 139] width 82 height 19
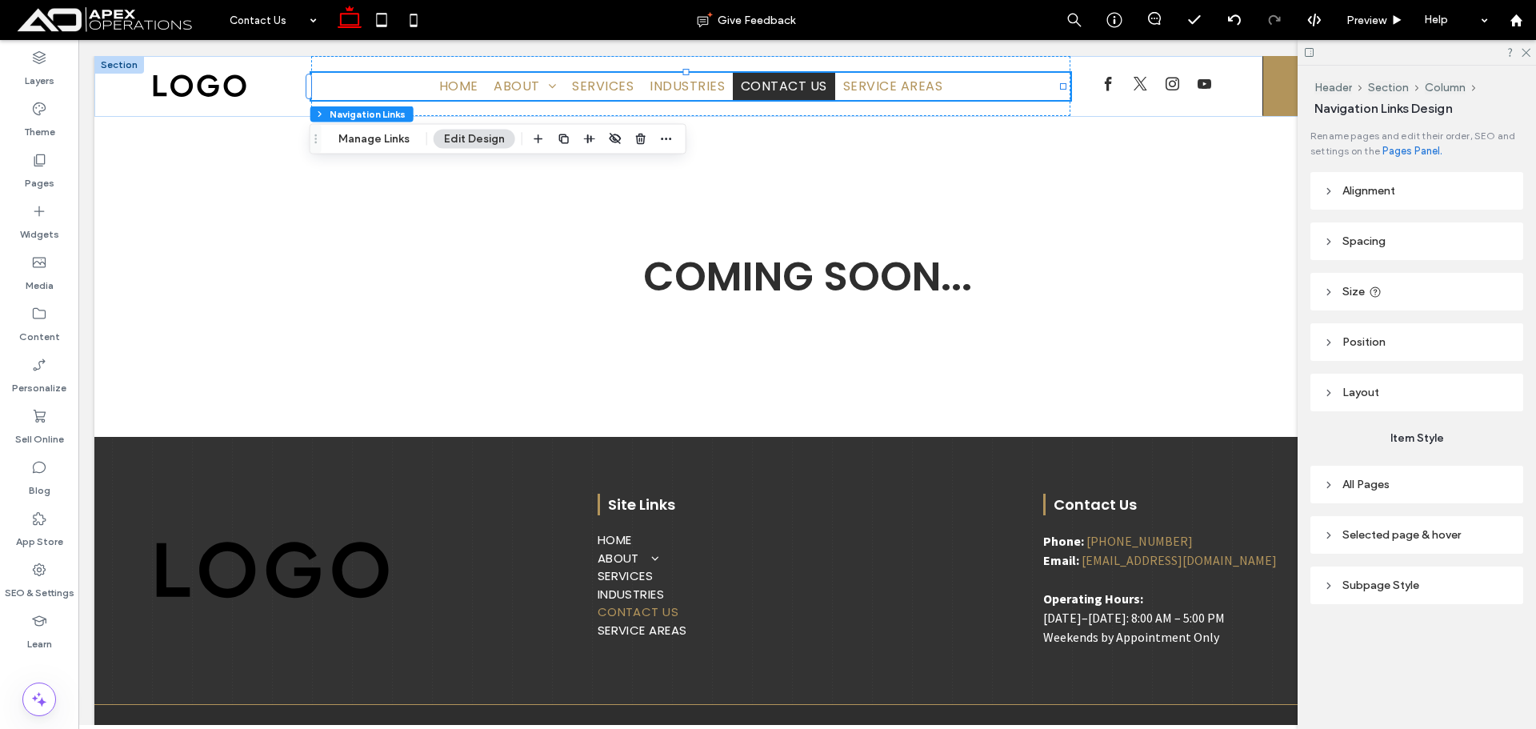
click at [1402, 478] on header "All Pages" at bounding box center [1417, 485] width 213 height 38
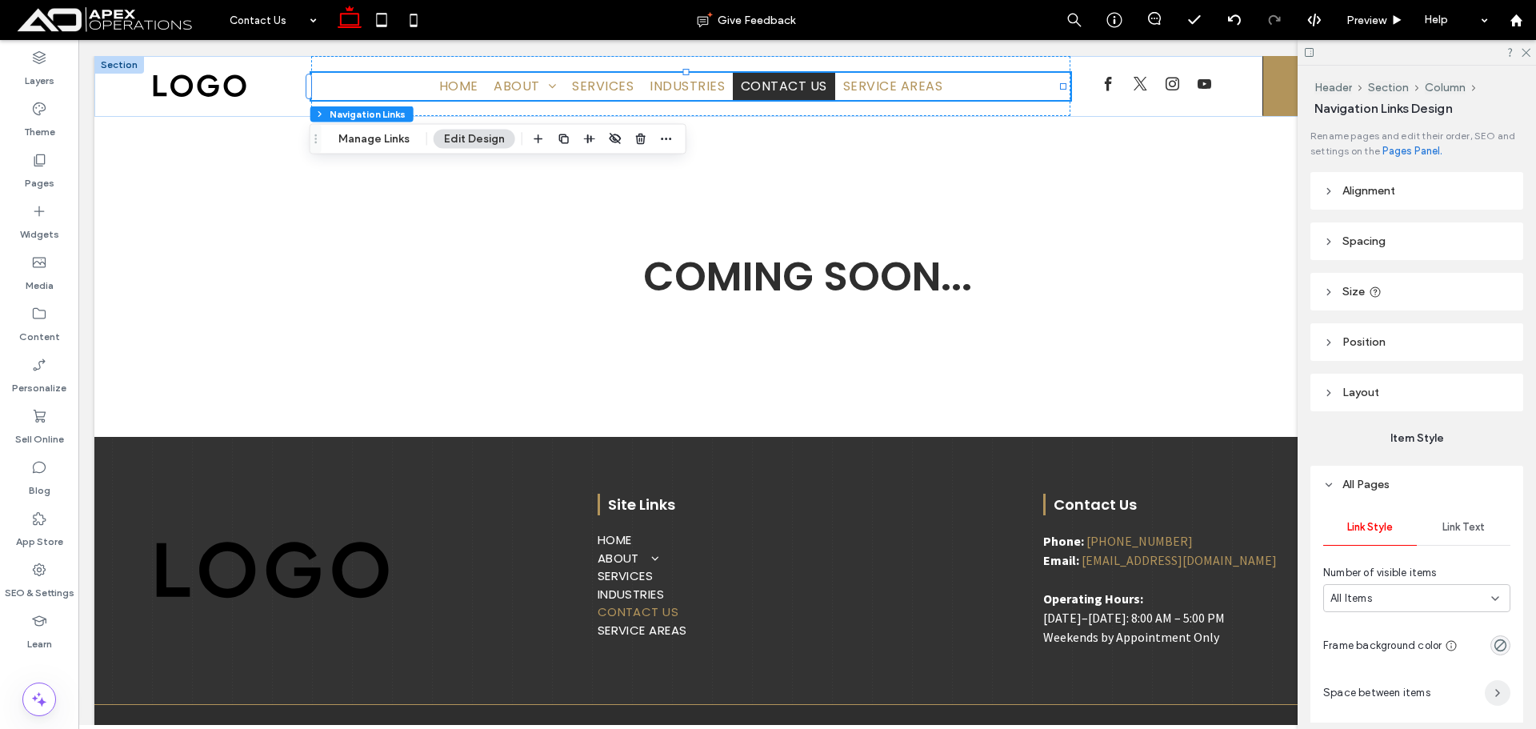
click at [1493, 695] on icon "button" at bounding box center [1498, 693] width 13 height 13
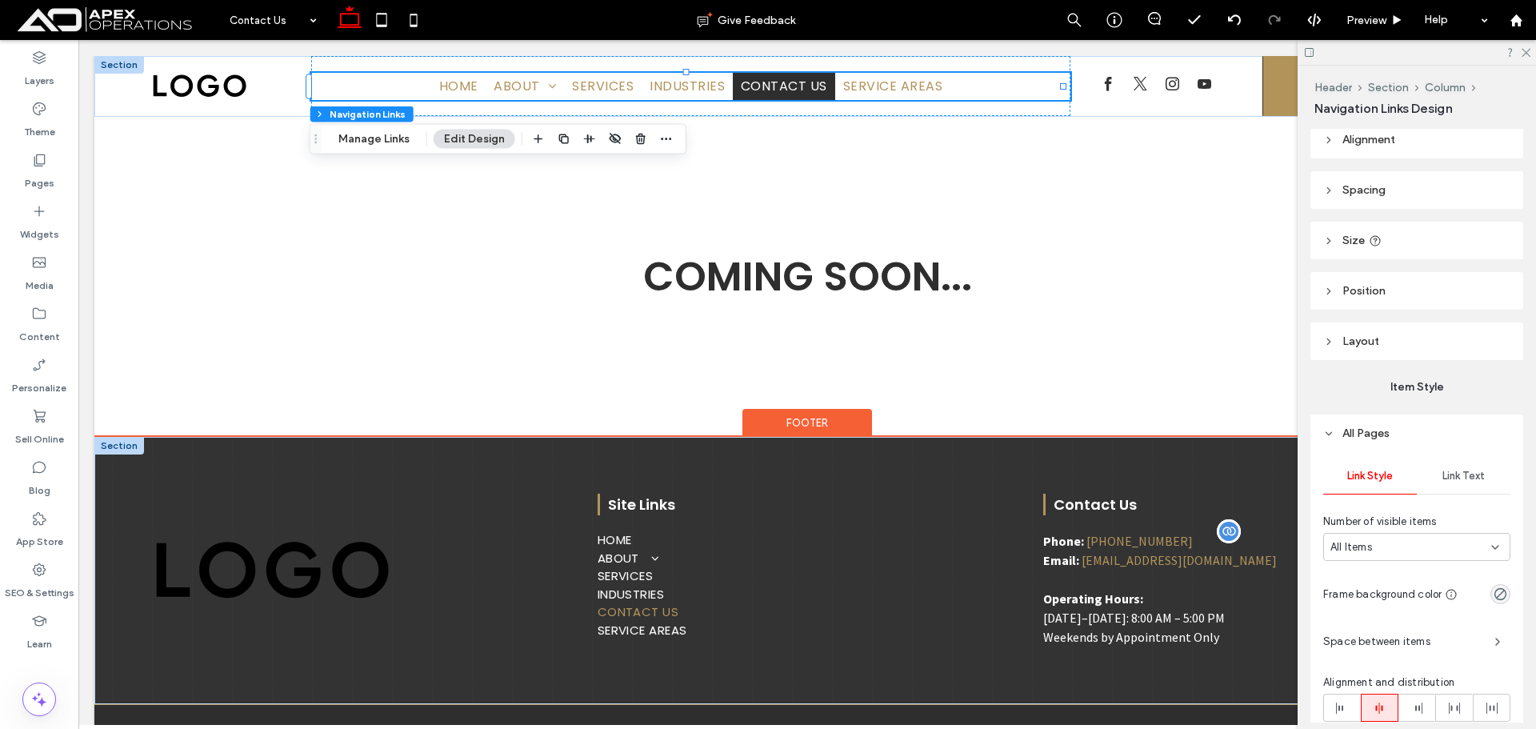
scroll to position [80, 0]
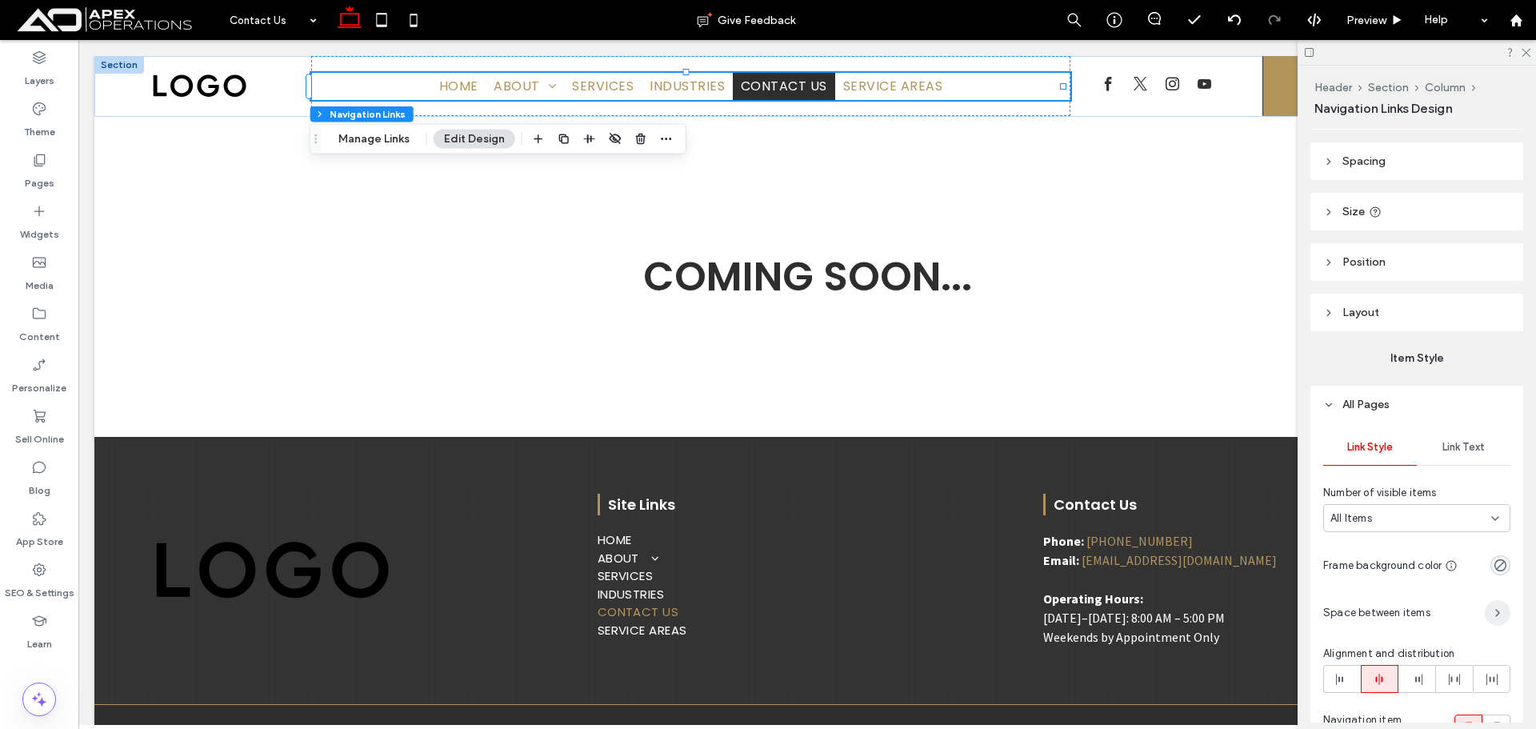
click at [1492, 615] on icon "button" at bounding box center [1498, 613] width 13 height 13
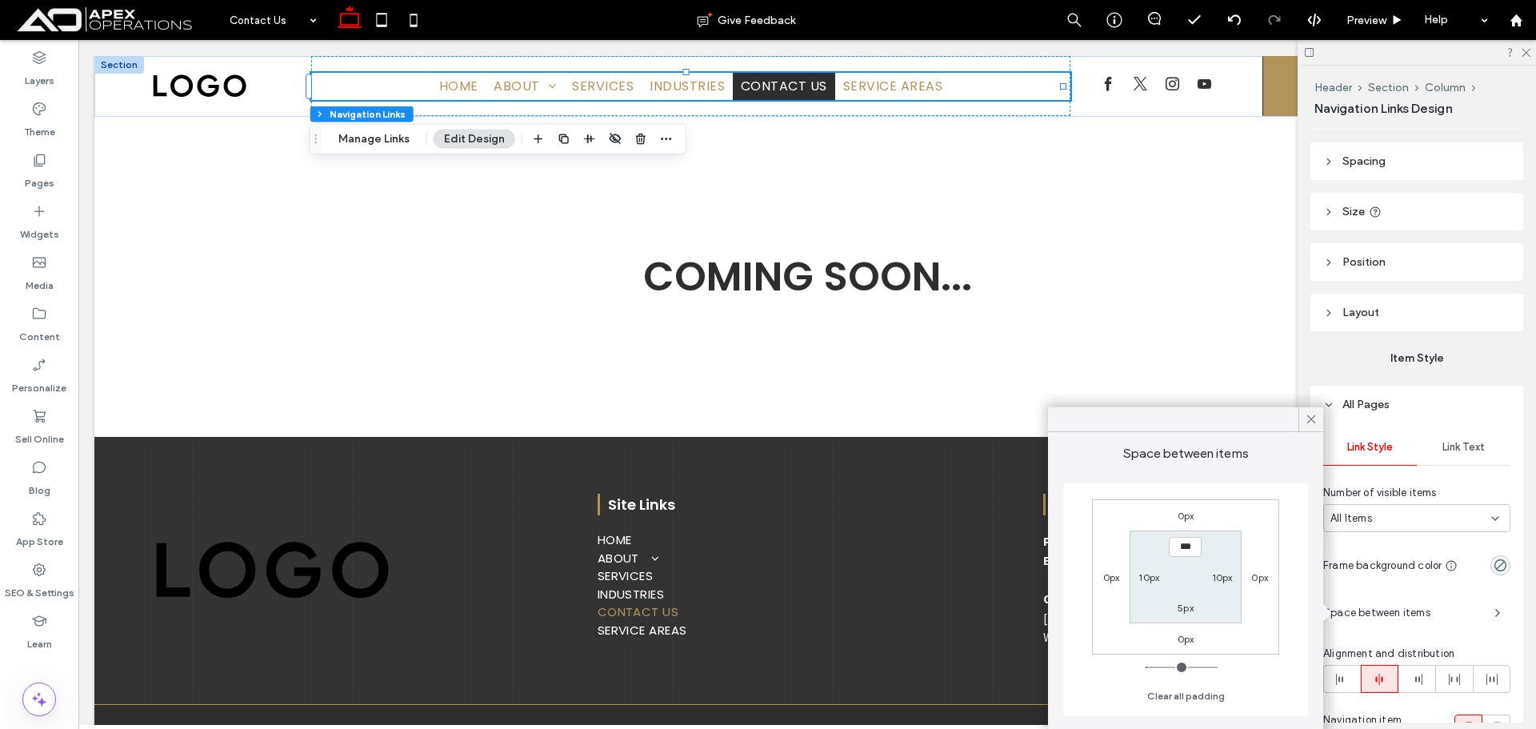
click at [1111, 577] on label "0px" at bounding box center [1111, 577] width 17 height 12
type input "*"
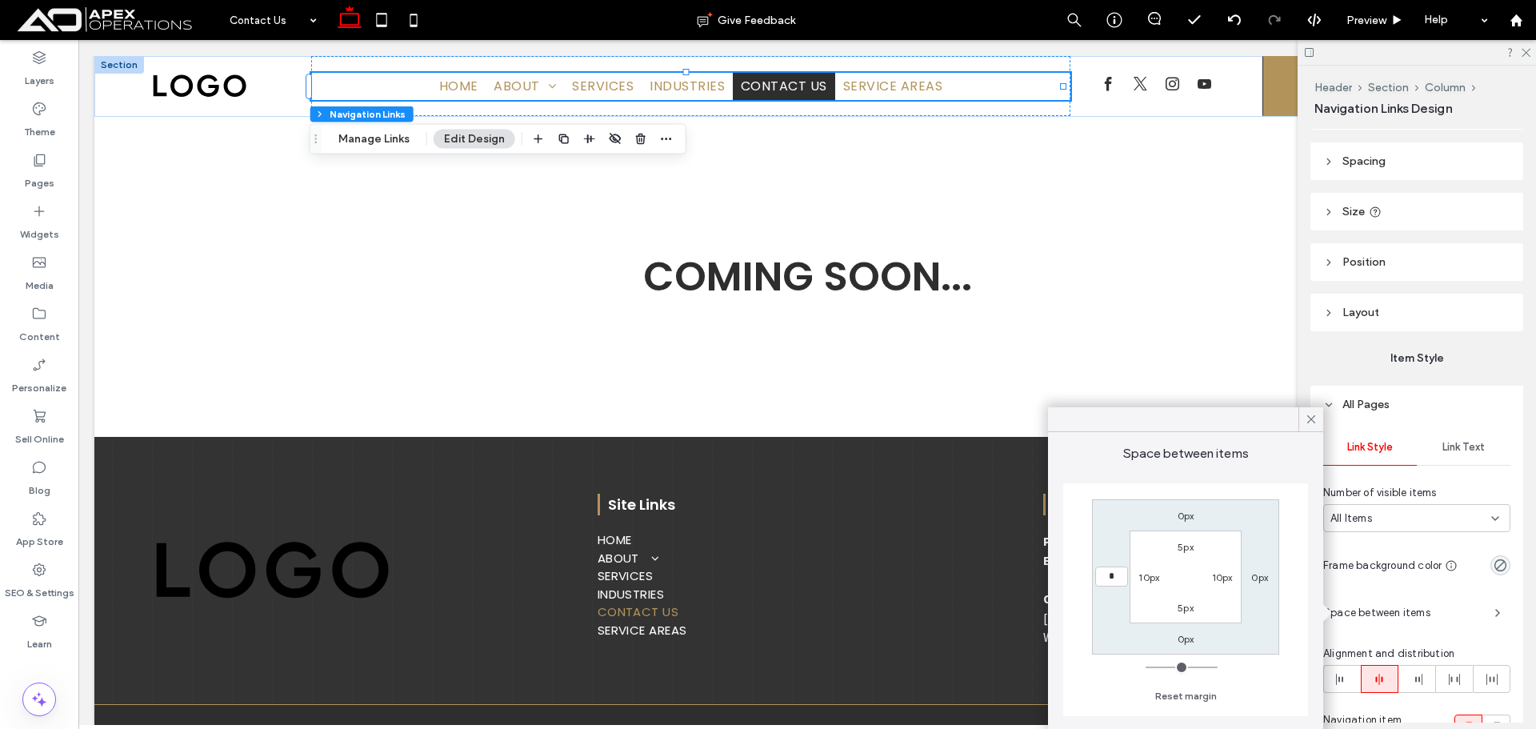
type input "*"
type input "***"
click at [1259, 575] on label "0px" at bounding box center [1259, 577] width 17 height 12
type input "*"
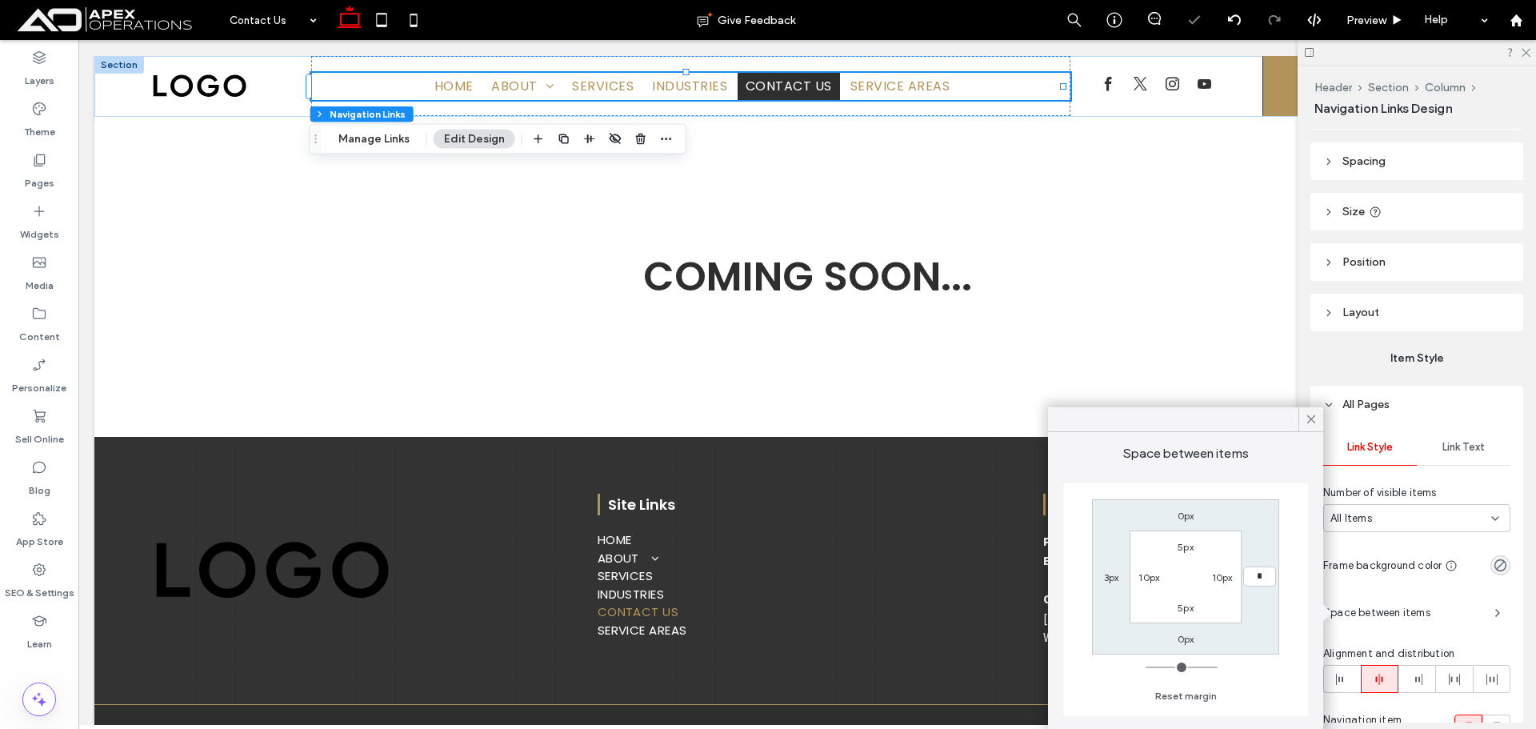
type input "*"
type input "***"
click at [1464, 442] on div "Link Text" at bounding box center [1464, 447] width 94 height 35
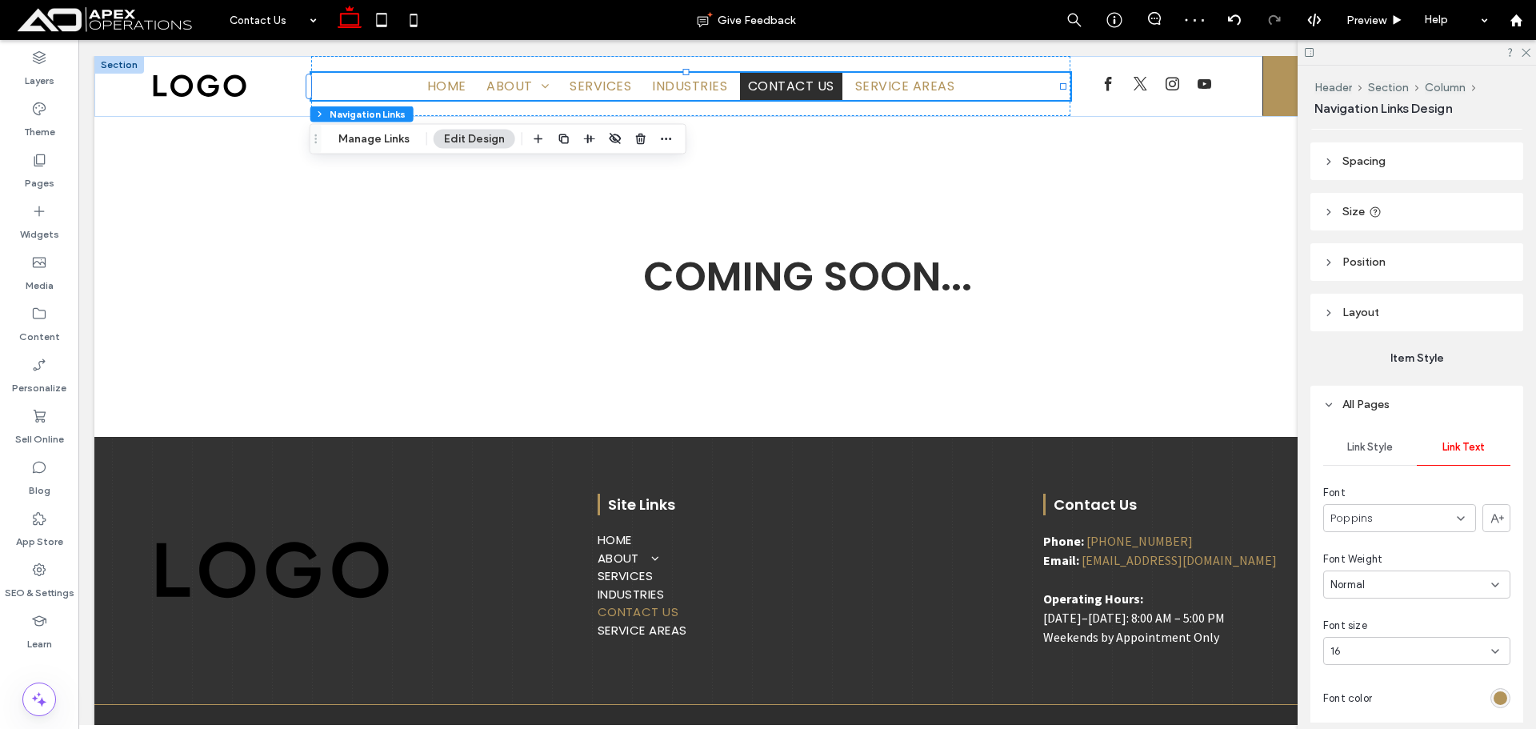
click at [1420, 653] on div "16" at bounding box center [1408, 651] width 154 height 16
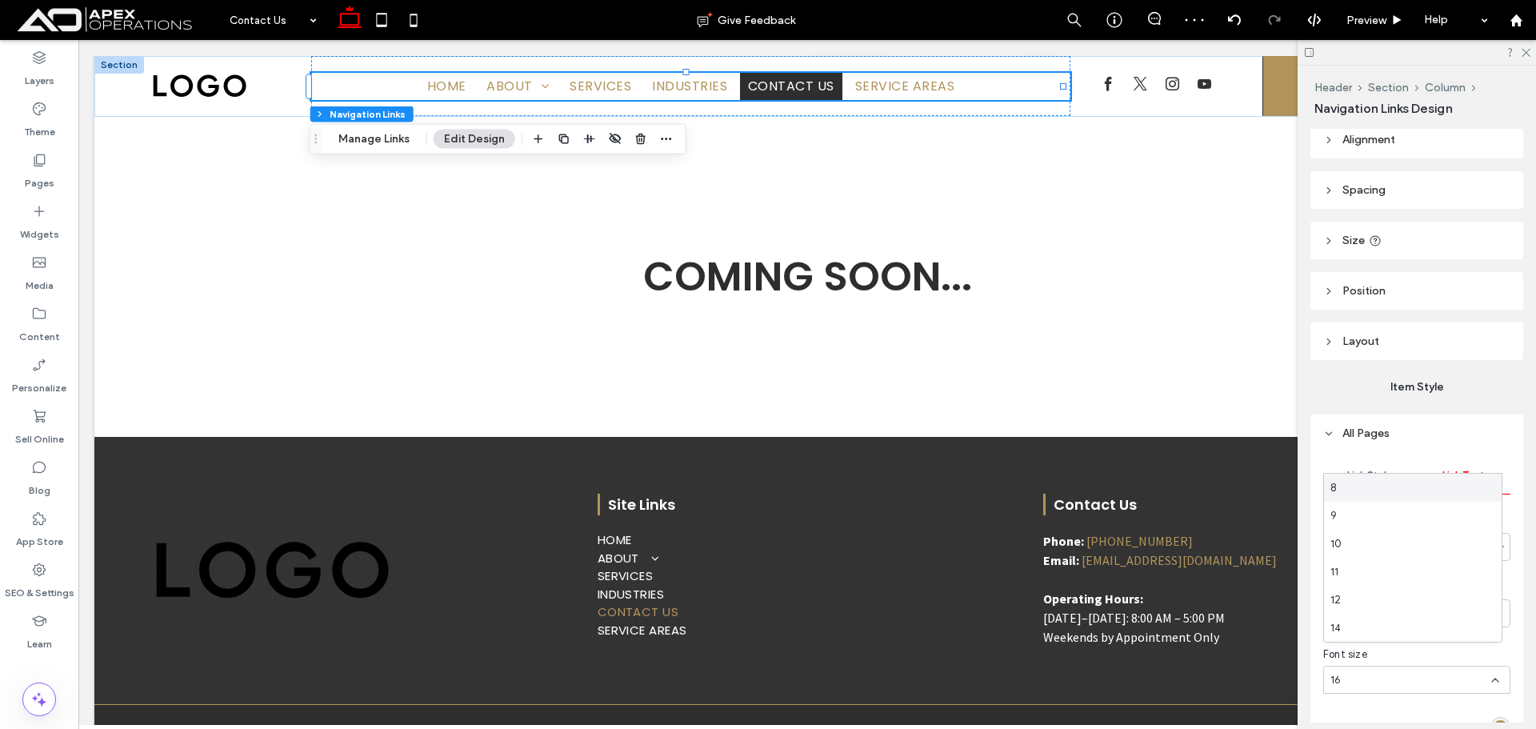
scroll to position [0, 0]
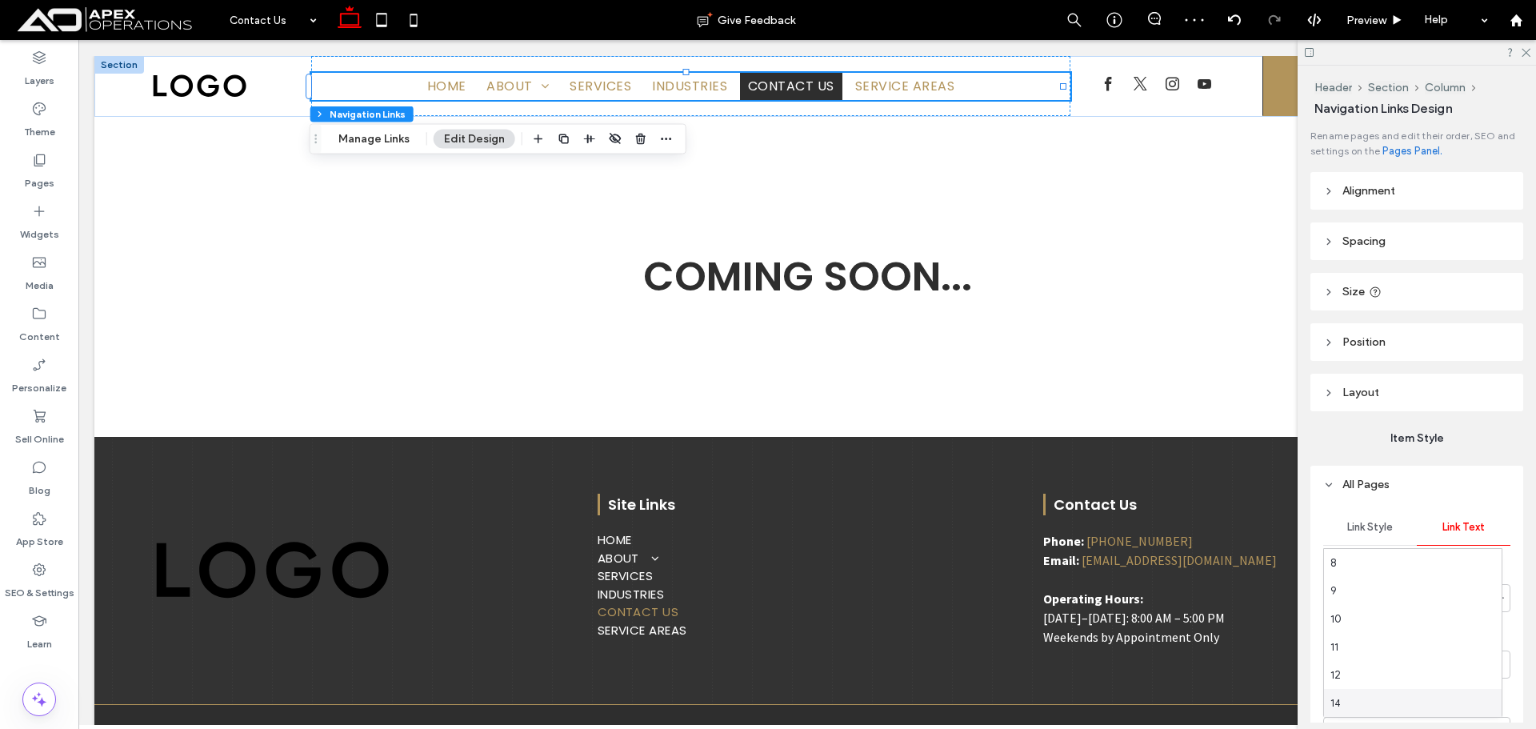
click at [1368, 698] on div "14" at bounding box center [1413, 703] width 178 height 28
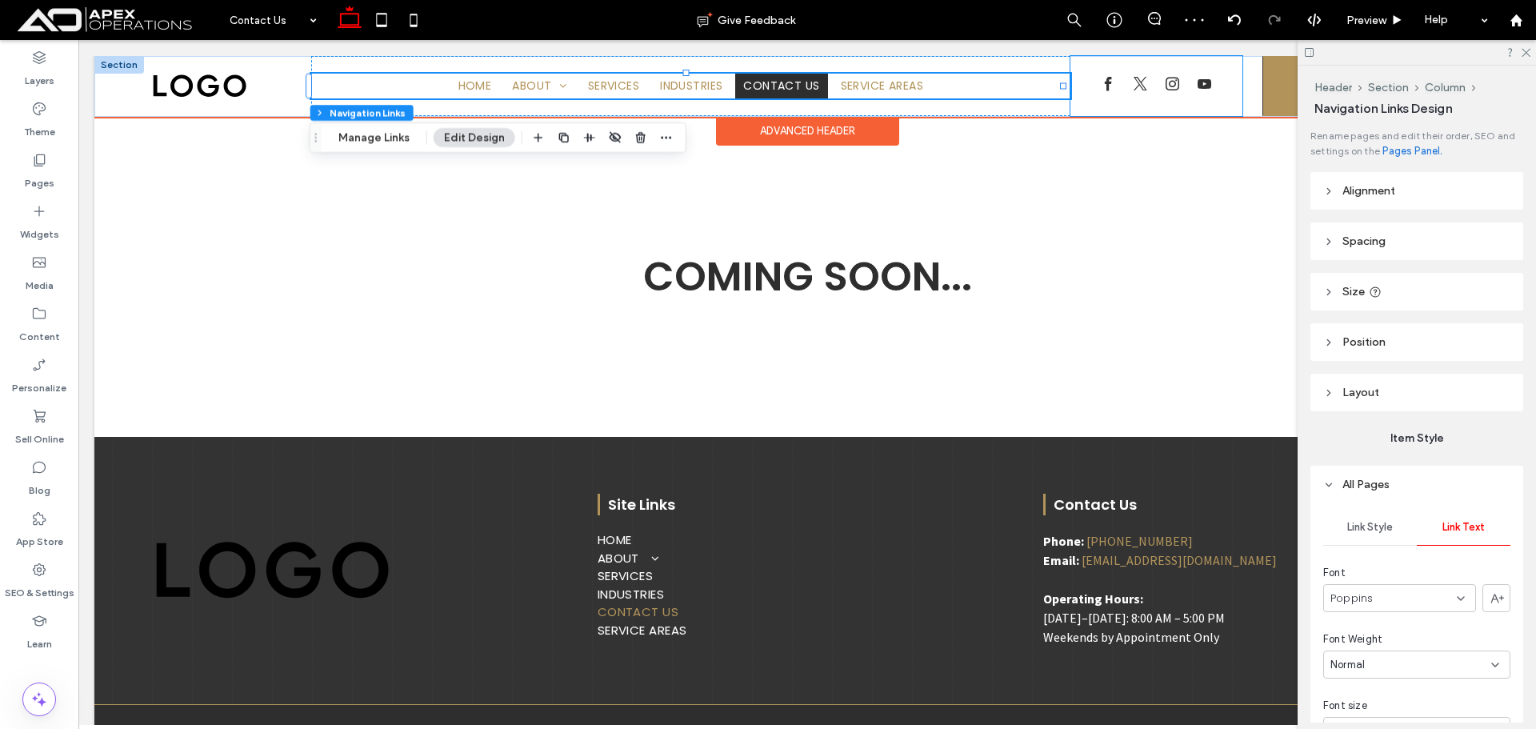
click at [1080, 105] on div "[PHONE_NUMBER]" at bounding box center [1157, 86] width 172 height 60
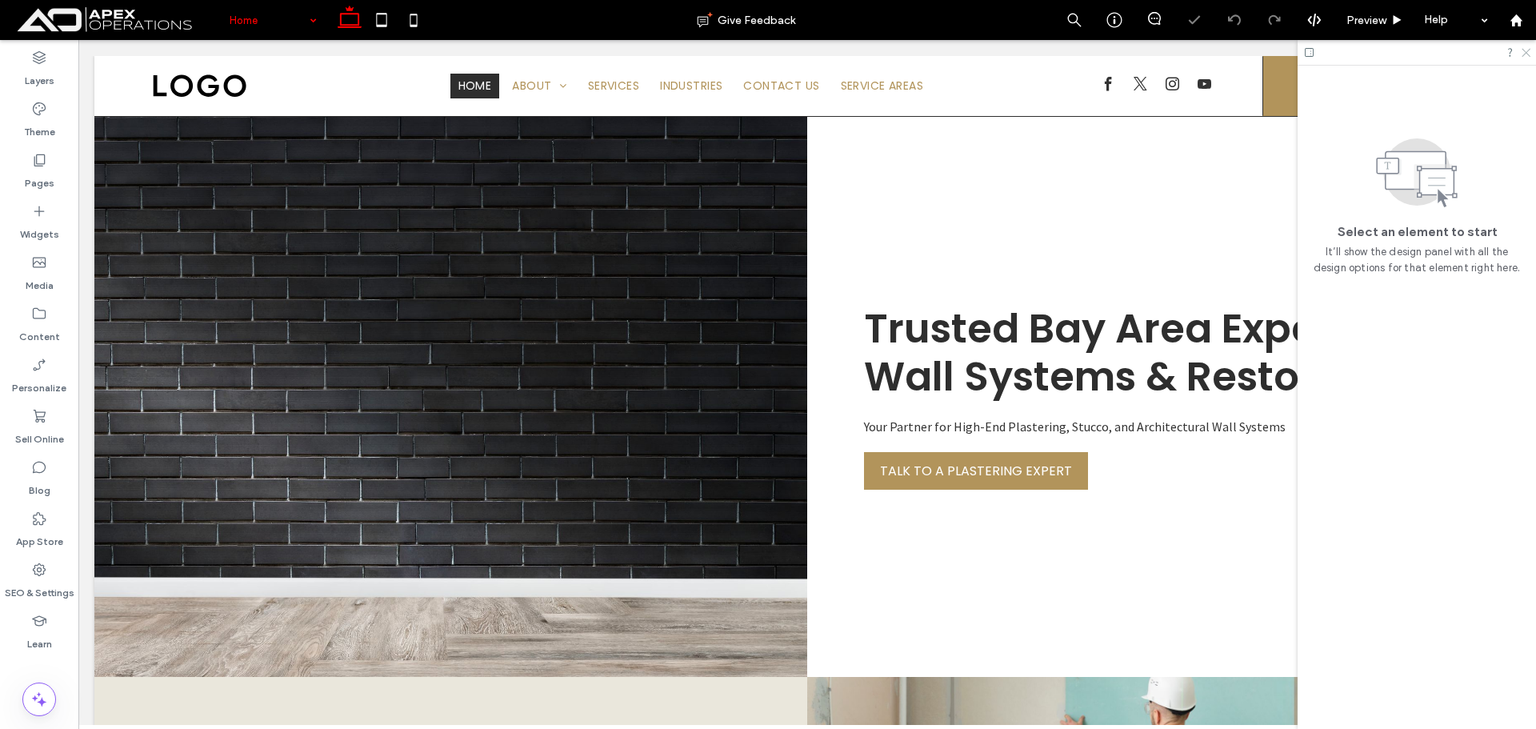
drag, startPoint x: 1526, startPoint y: 55, endPoint x: 1401, endPoint y: 20, distance: 129.7
click at [1526, 55] on icon at bounding box center [1525, 51] width 10 height 10
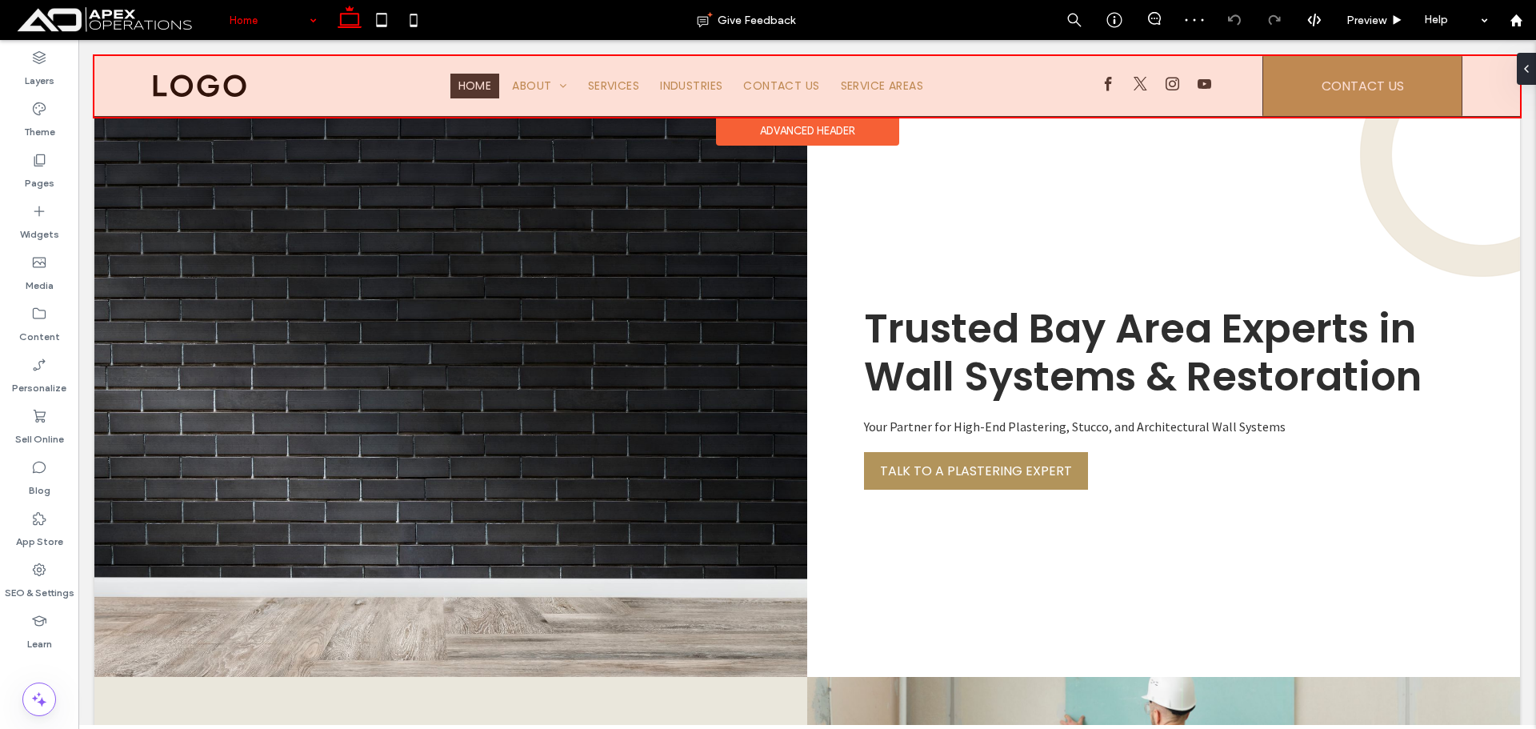
click at [763, 78] on div at bounding box center [807, 86] width 1426 height 61
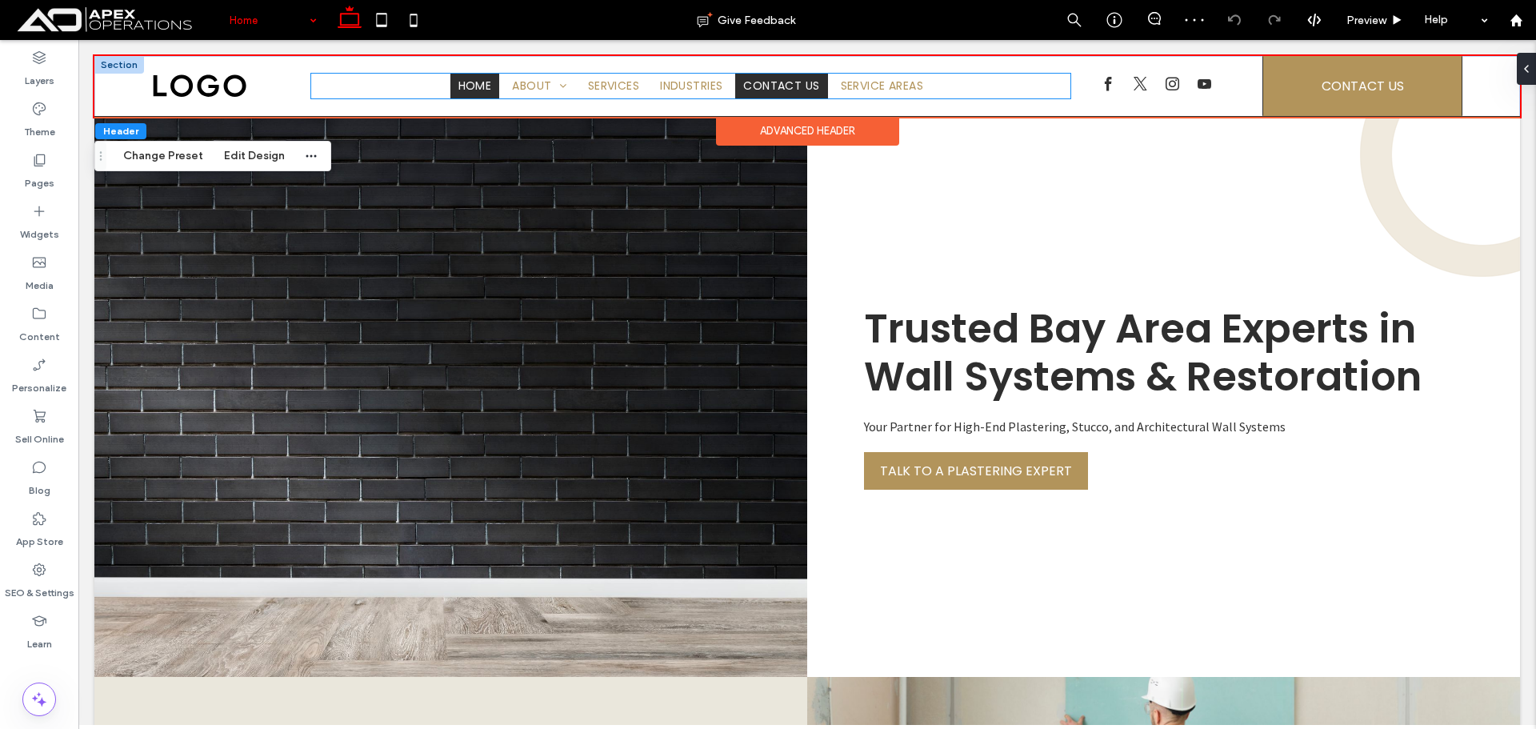
click at [771, 86] on span "Contact Us" at bounding box center [781, 86] width 76 height 17
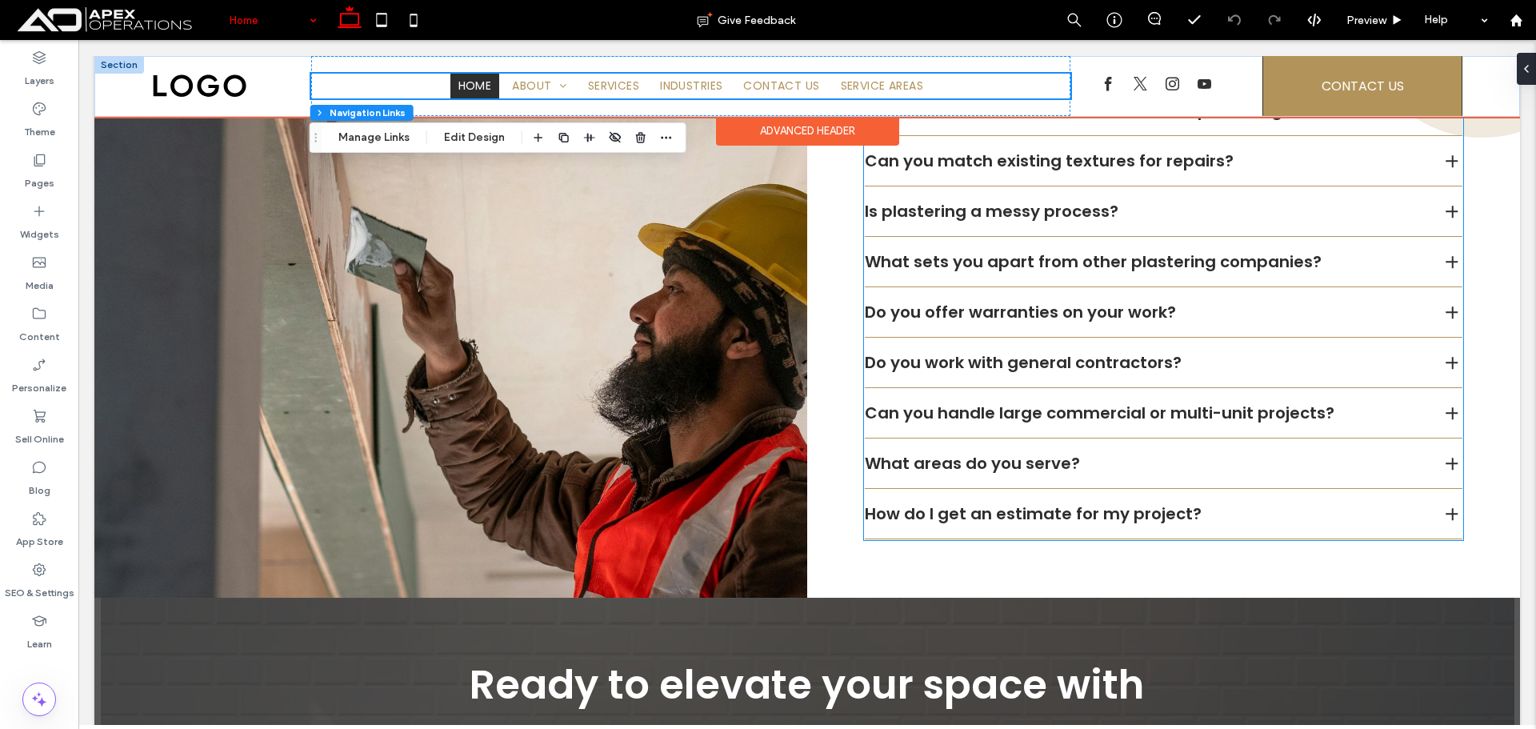
scroll to position [4961, 0]
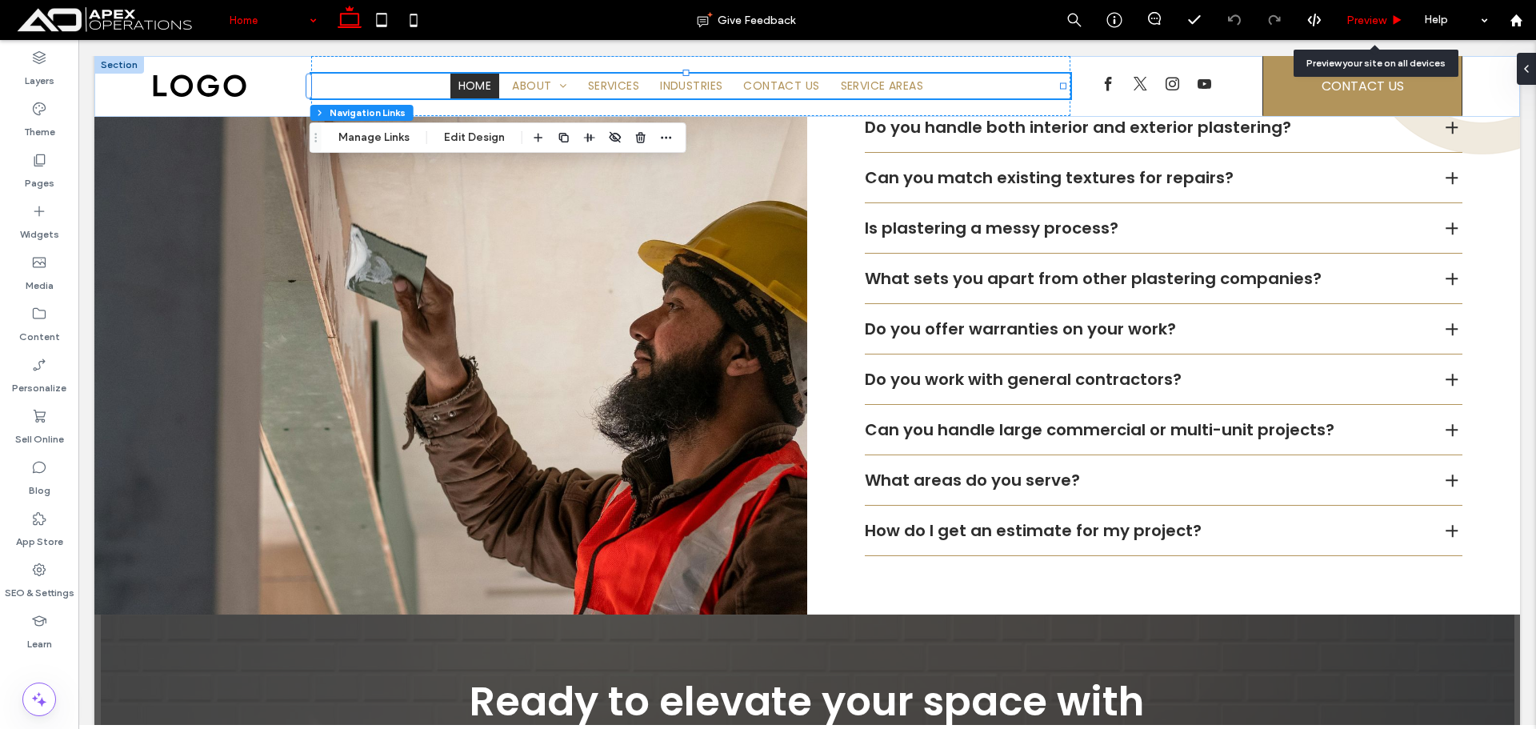
click at [1378, 24] on span "Preview" at bounding box center [1367, 21] width 40 height 14
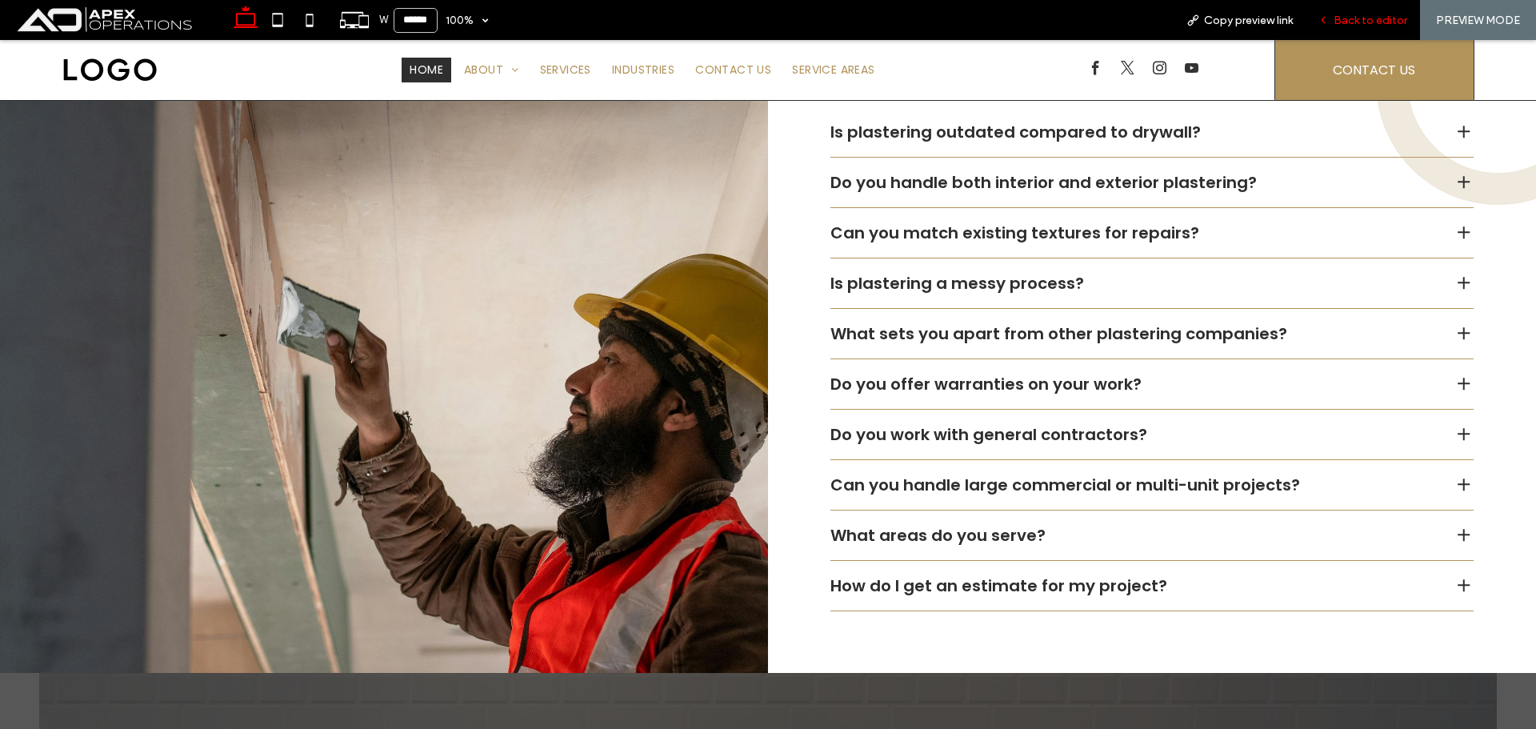
scroll to position [5005, 0]
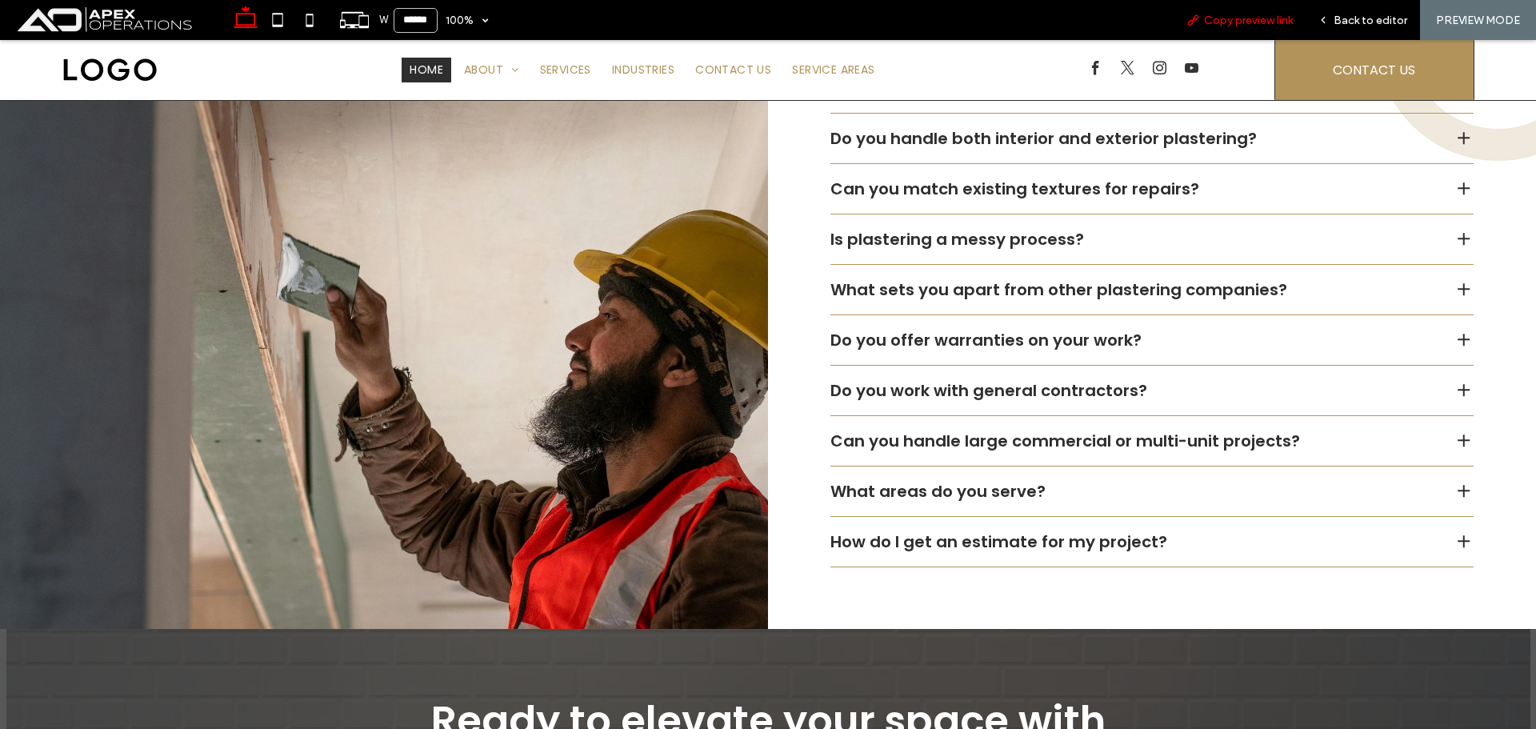
drag, startPoint x: 1212, startPoint y: 19, endPoint x: 1049, endPoint y: 0, distance: 164.4
click at [1209, 19] on span "Copy preview link" at bounding box center [1248, 21] width 89 height 14
click at [1352, 14] on span "Back to editor" at bounding box center [1371, 21] width 74 height 14
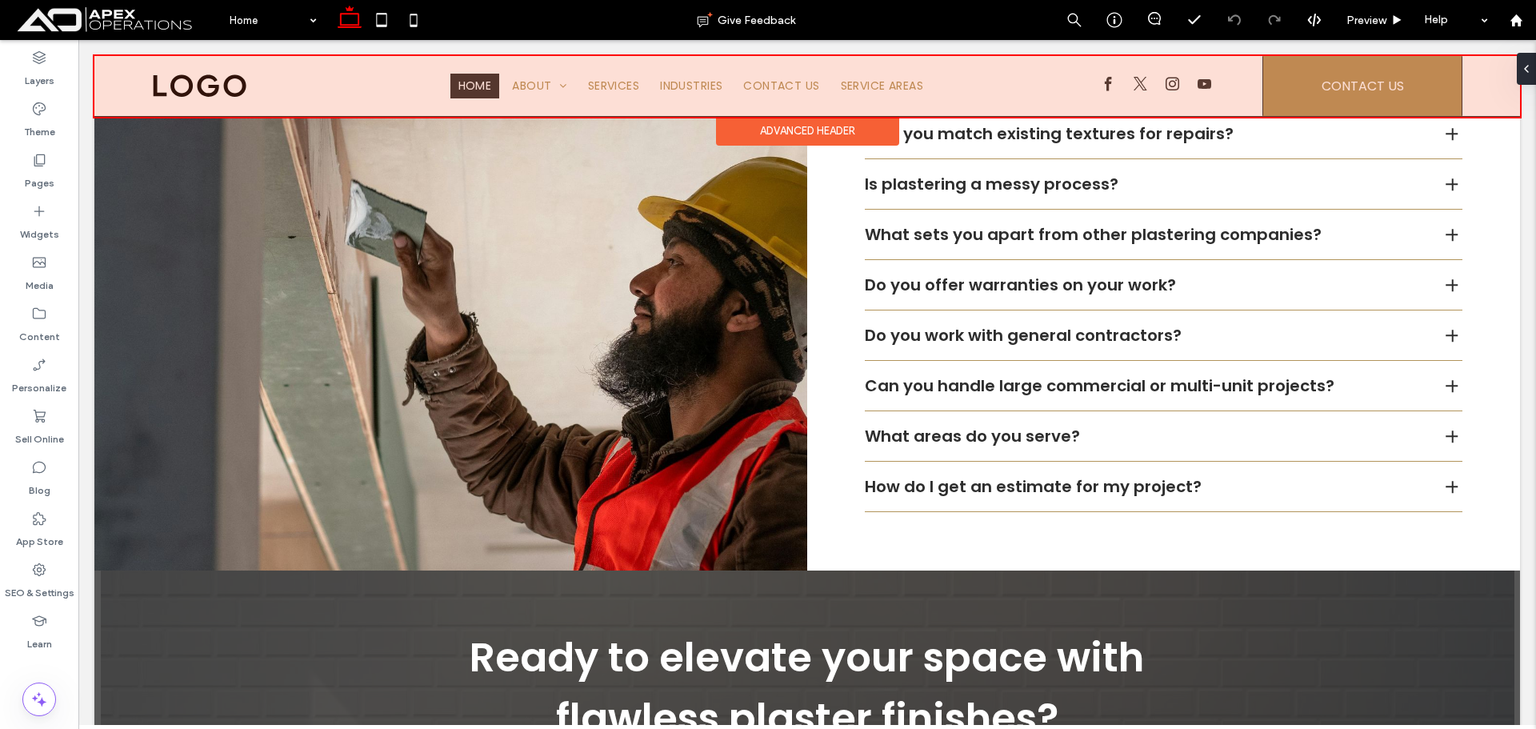
scroll to position [4960, 0]
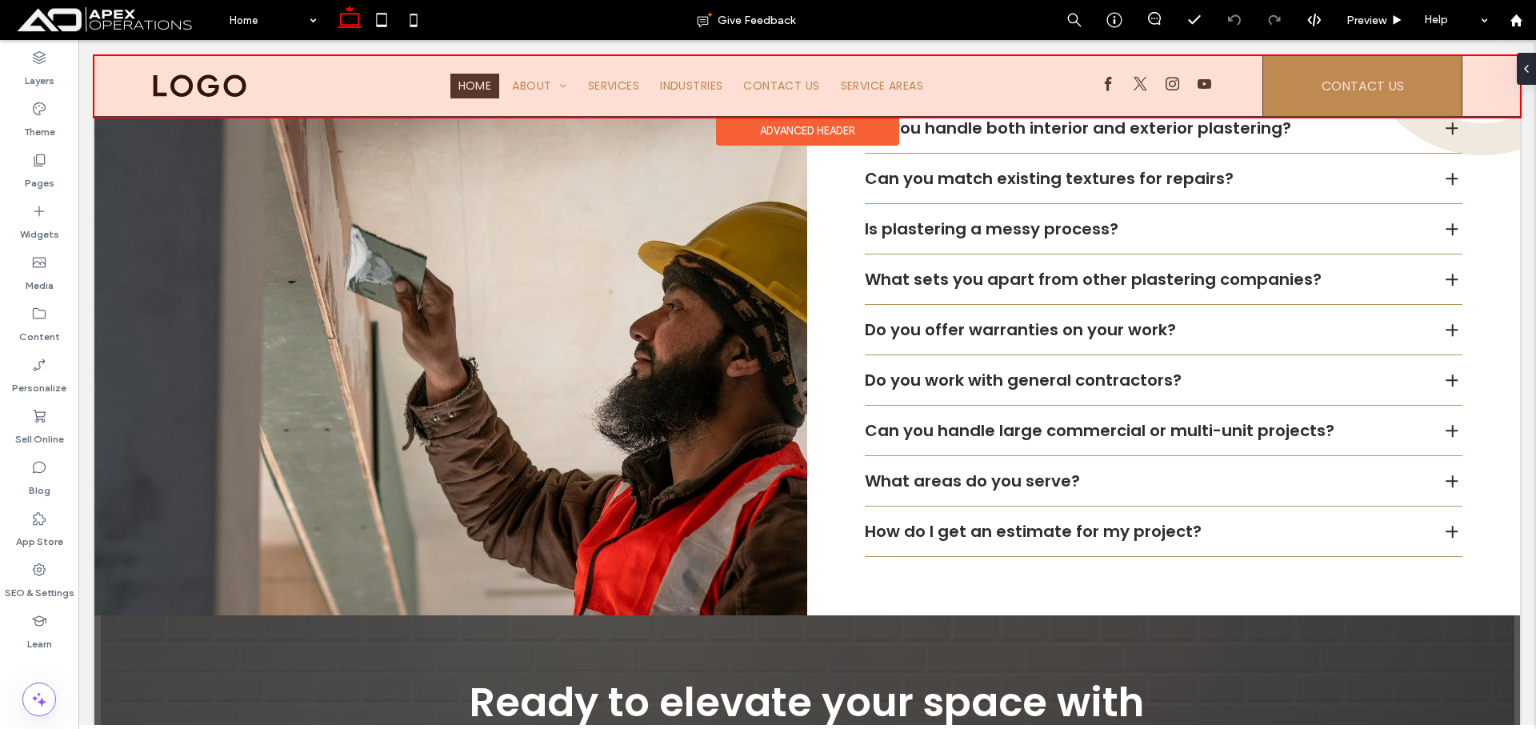
click at [1149, 84] on div at bounding box center [807, 86] width 1426 height 61
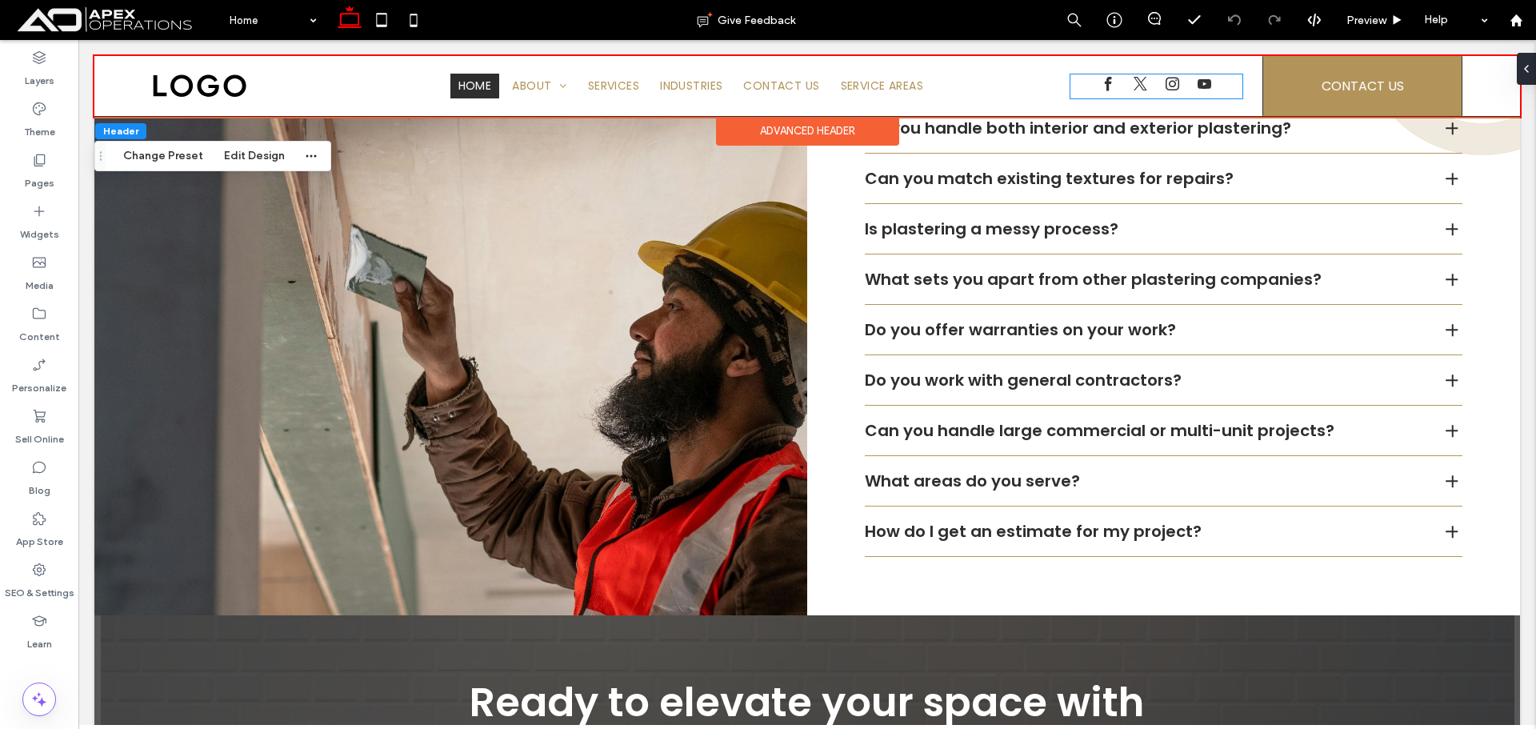
click at [1149, 84] on div at bounding box center [1157, 86] width 172 height 24
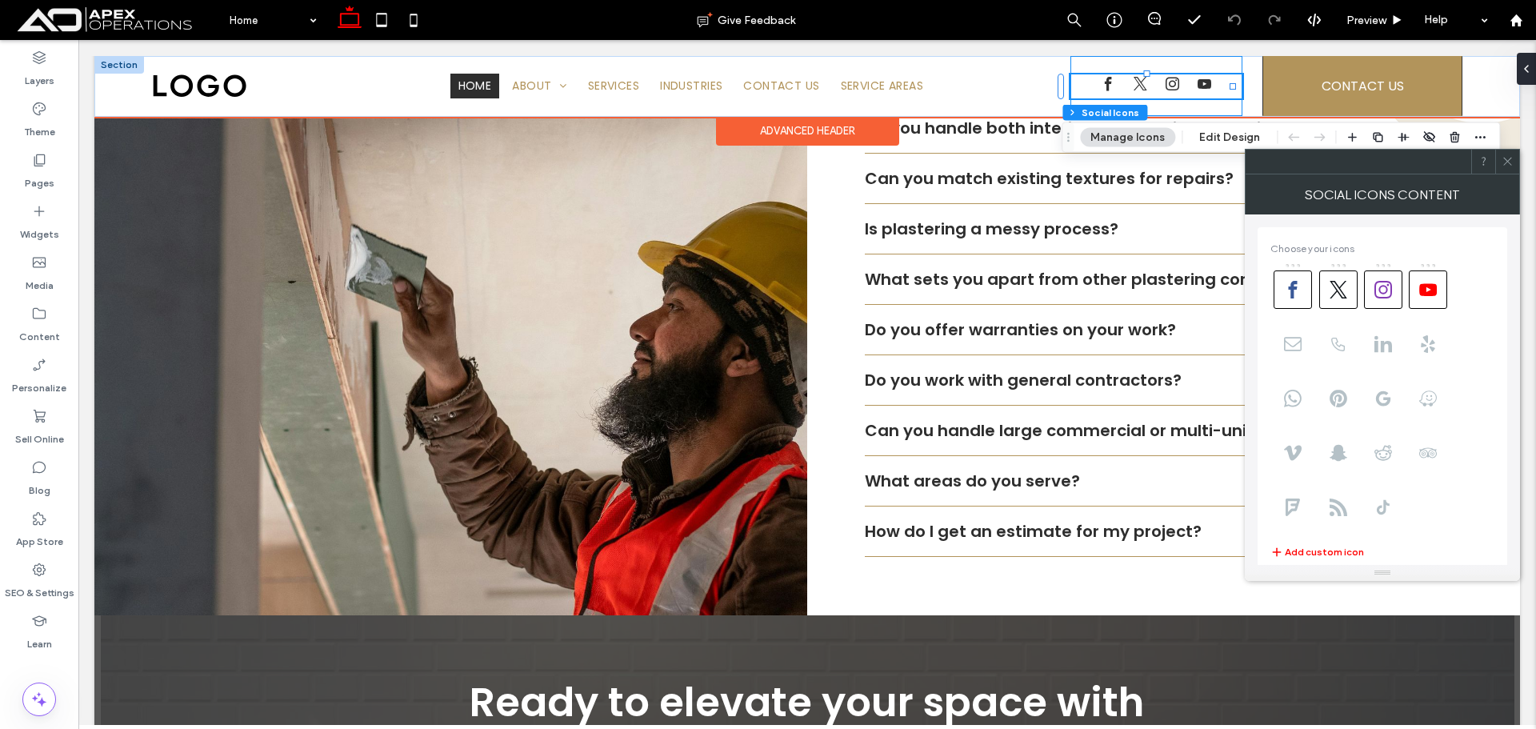
click at [1229, 103] on div "[PHONE_NUMBER]" at bounding box center [1157, 86] width 172 height 60
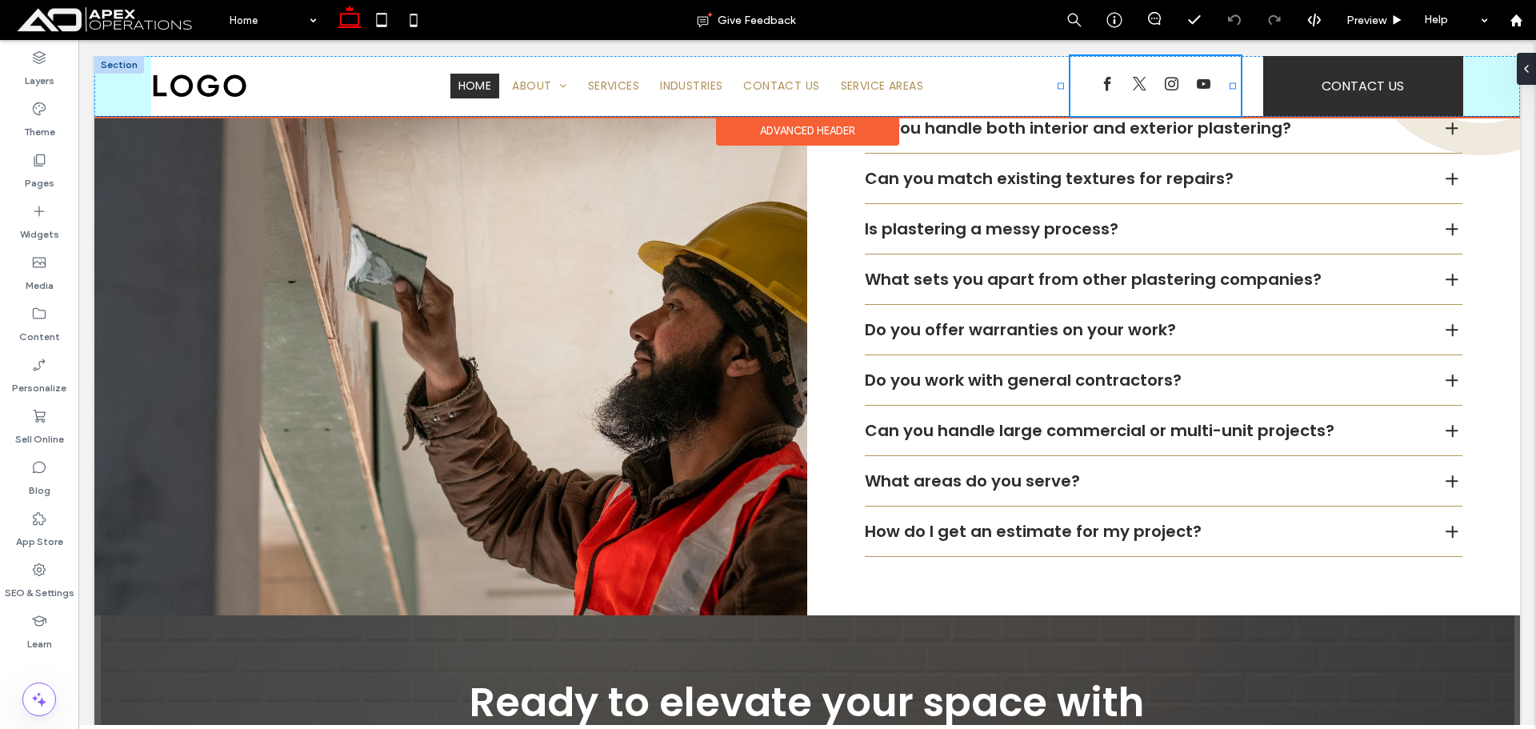
drag, startPoint x: 1238, startPoint y: 86, endPoint x: 1258, endPoint y: 89, distance: 20.1
click at [1258, 89] on div "Home About Our Process FAQs Blogs Services Industries Contact Us Service Areas …" at bounding box center [807, 86] width 1426 height 60
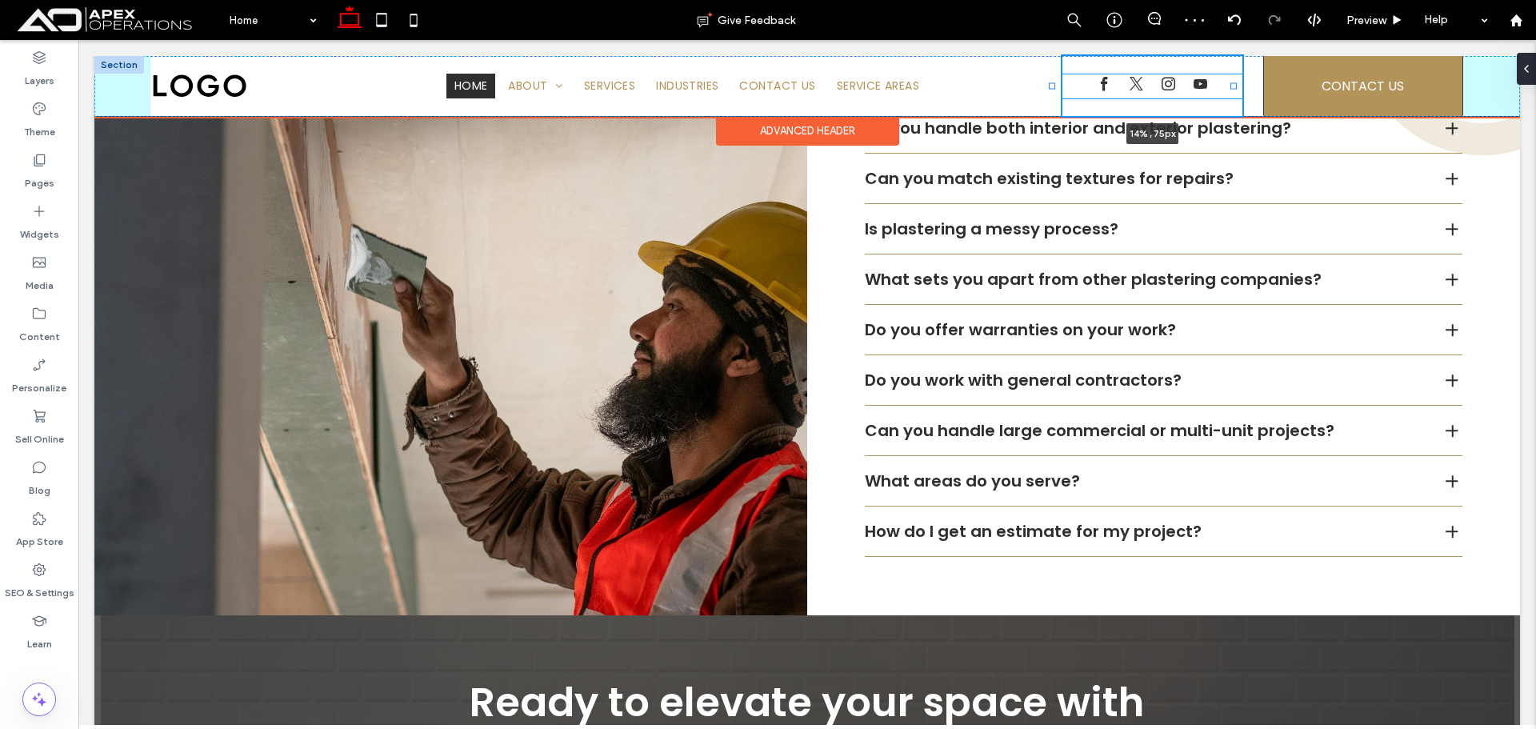
drag, startPoint x: 1060, startPoint y: 87, endPoint x: 1051, endPoint y: 86, distance: 9.7
click at [1051, 86] on div at bounding box center [1052, 86] width 6 height 6
type input "**"
type input "*****"
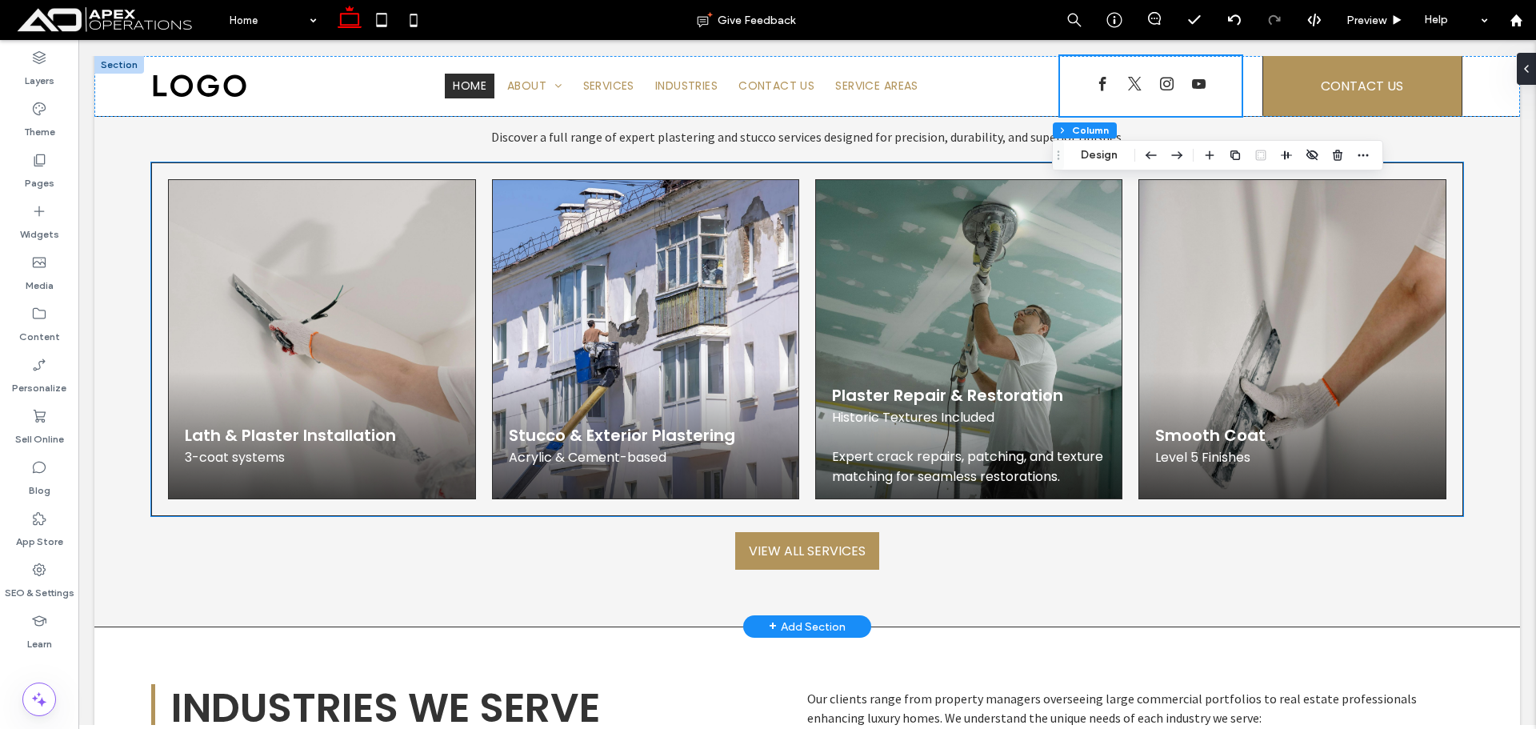
scroll to position [1840, 0]
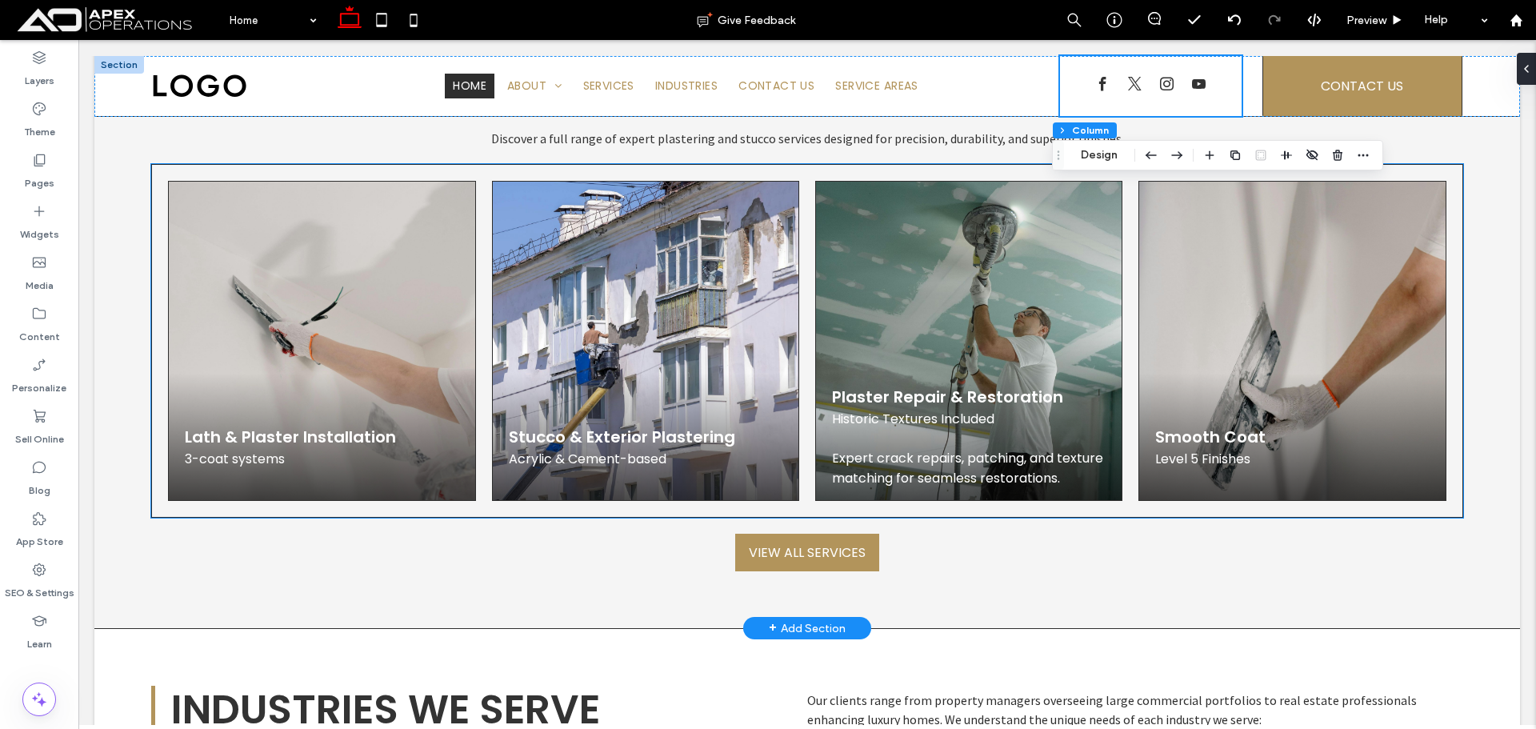
click at [807, 353] on li "Plaster Repair & Restoration Historic Textures Included Expert crack repairs, p…" at bounding box center [968, 341] width 323 height 336
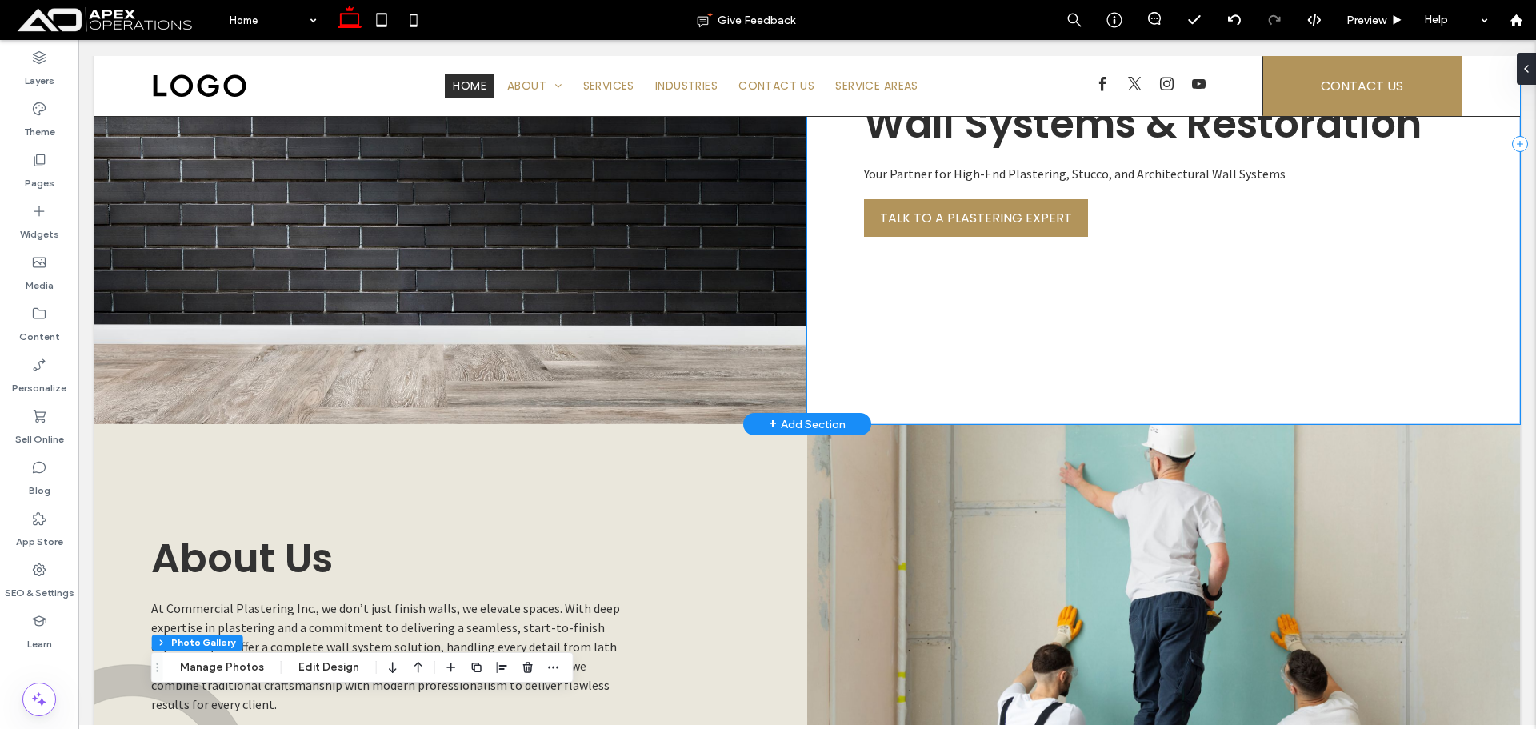
scroll to position [0, 0]
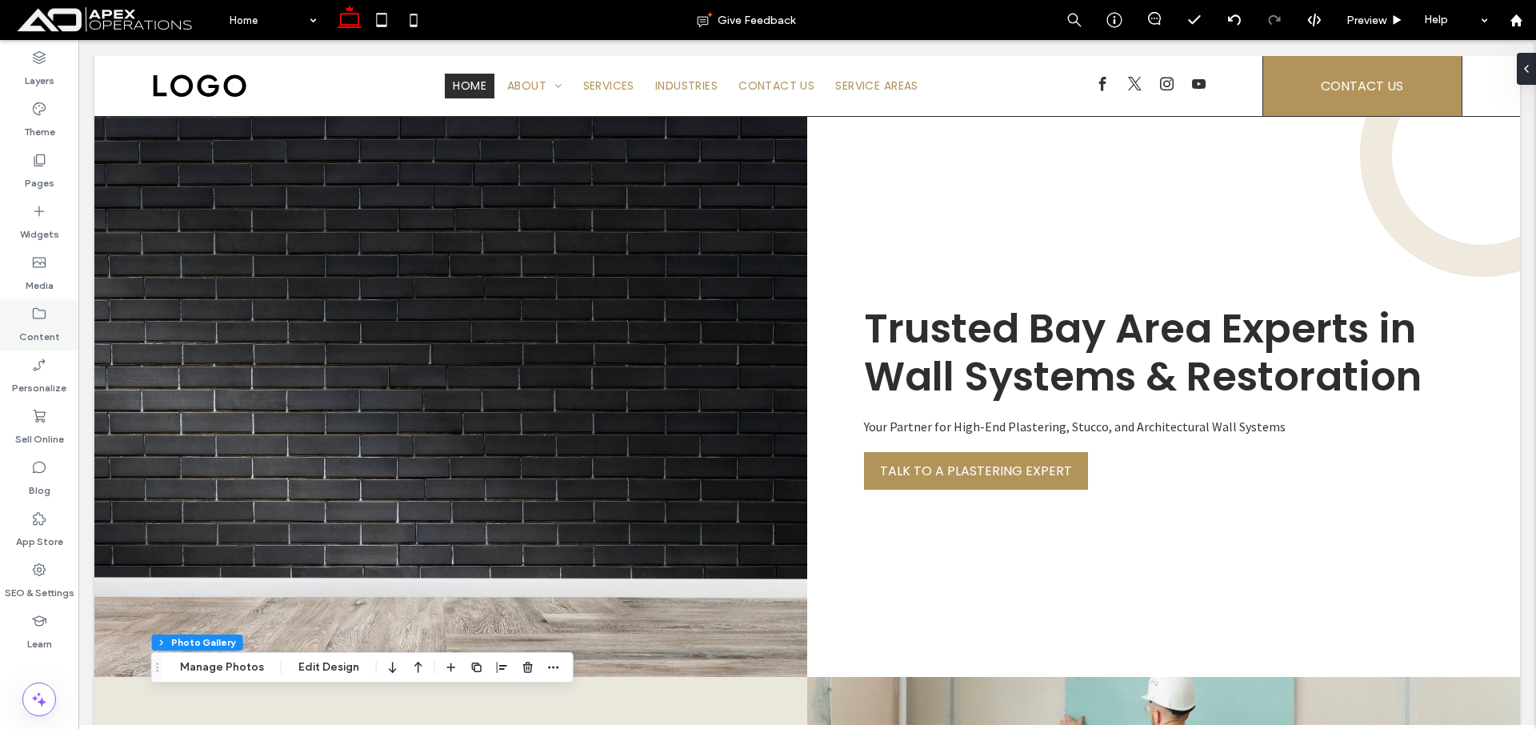
click at [27, 322] on label "Content" at bounding box center [39, 333] width 41 height 22
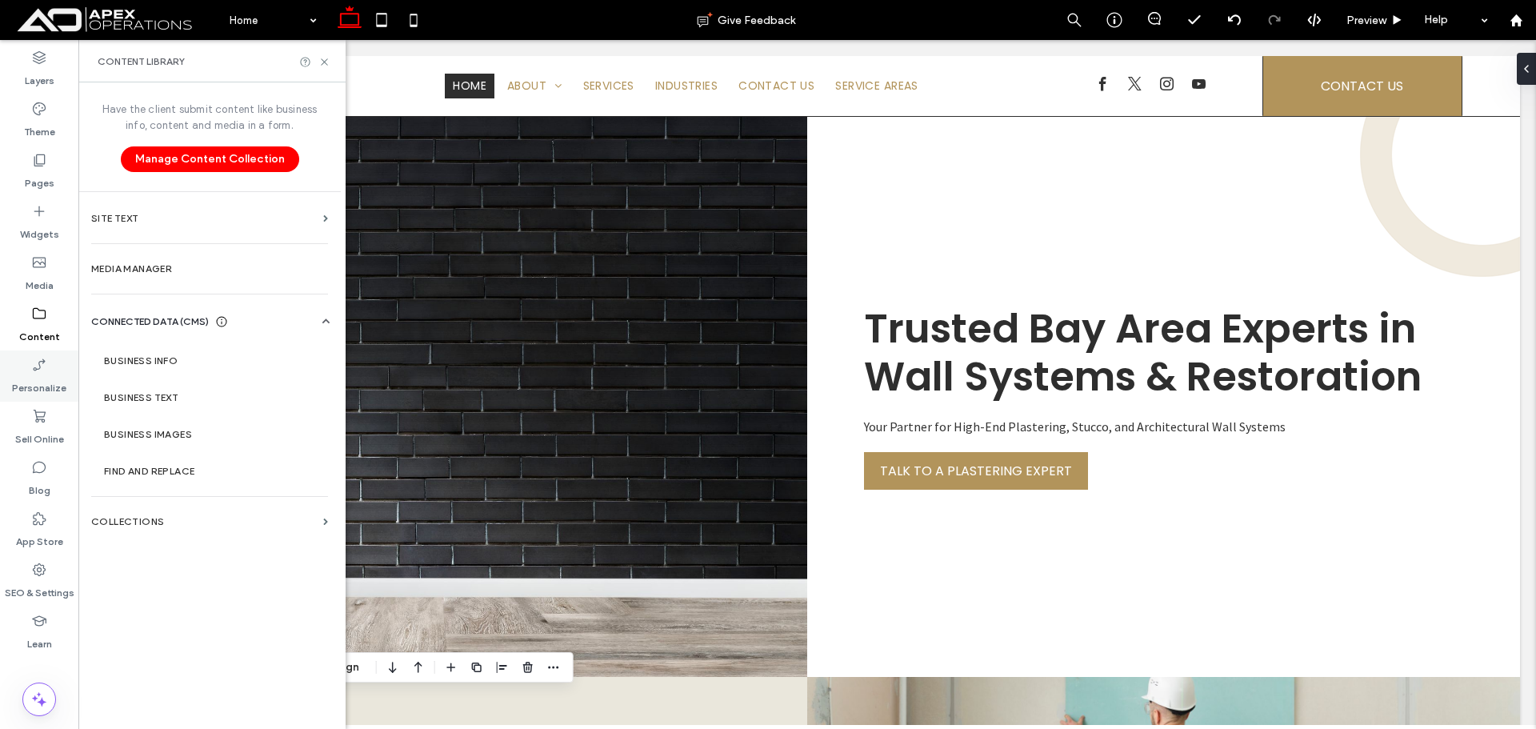
click at [40, 382] on label "Personalize" at bounding box center [39, 384] width 54 height 22
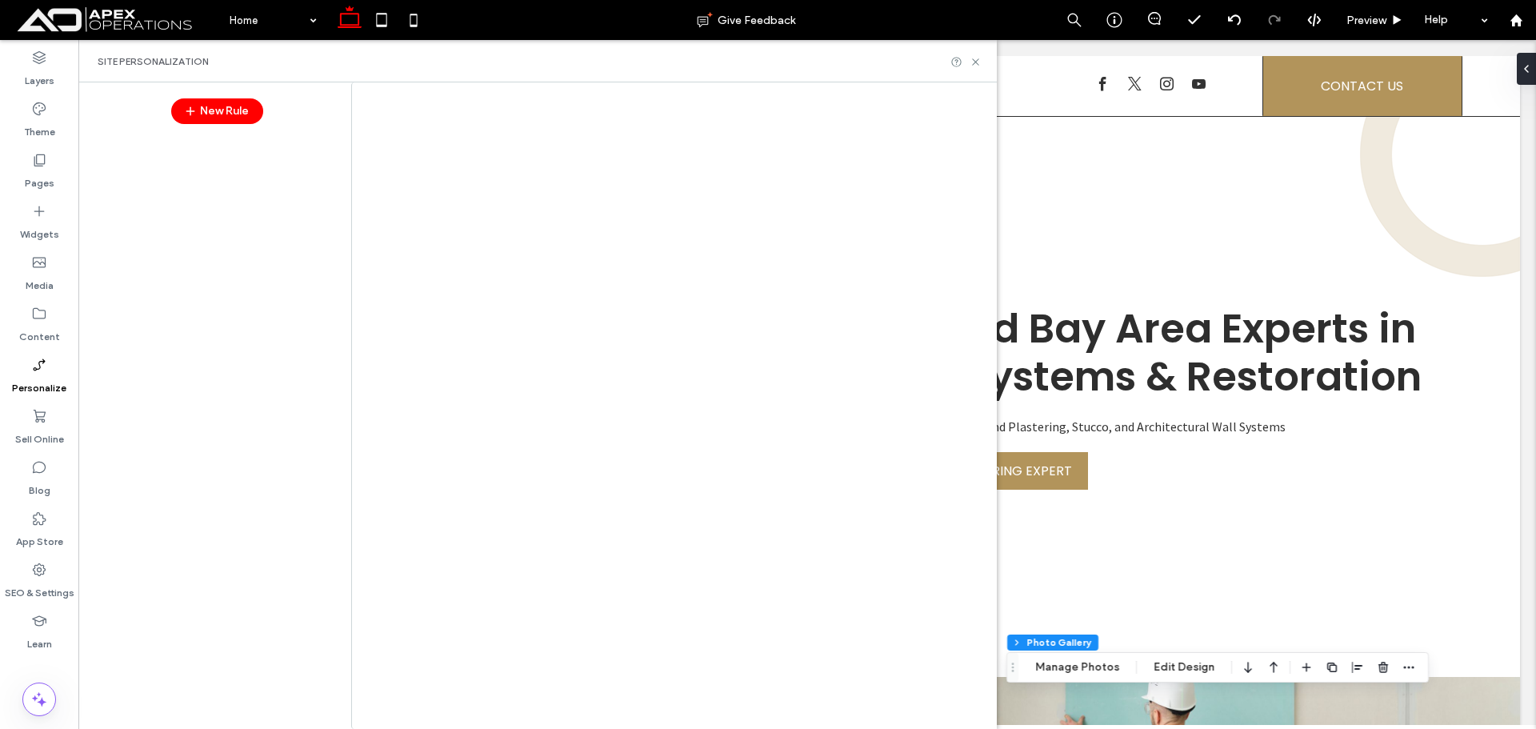
click at [44, 325] on div at bounding box center [768, 364] width 1536 height 729
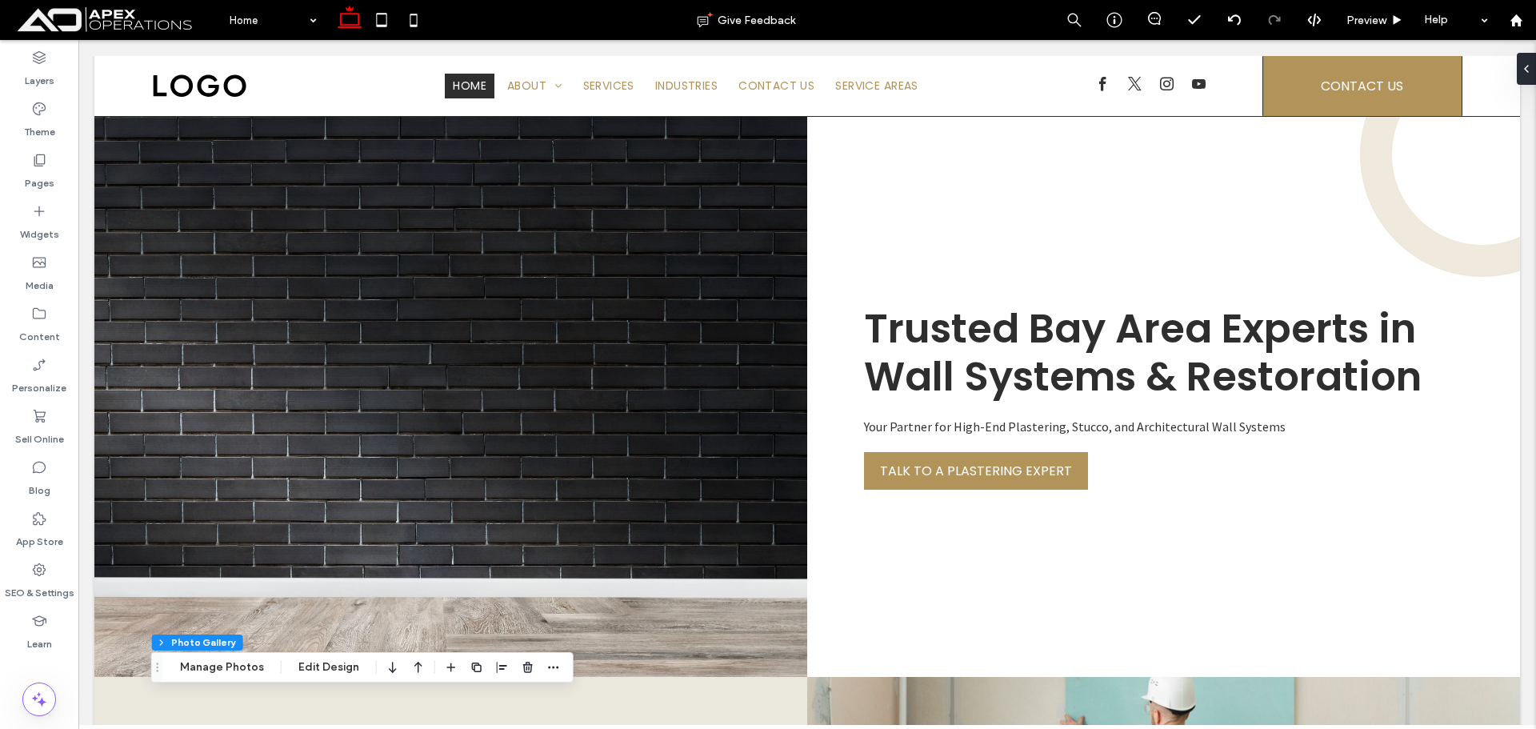
click at [44, 325] on label "Content" at bounding box center [39, 333] width 41 height 22
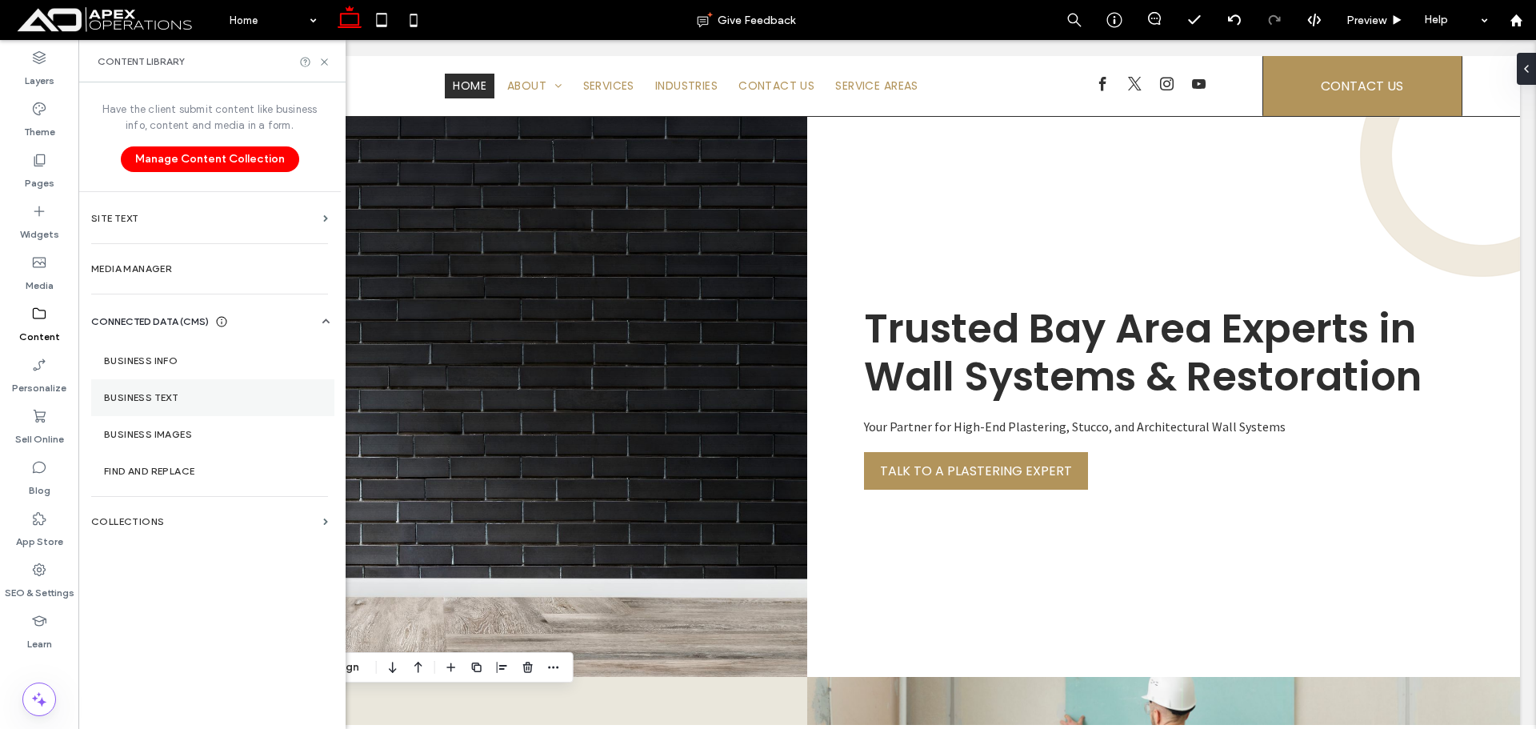
click at [147, 399] on label "Business Text" at bounding box center [213, 397] width 218 height 11
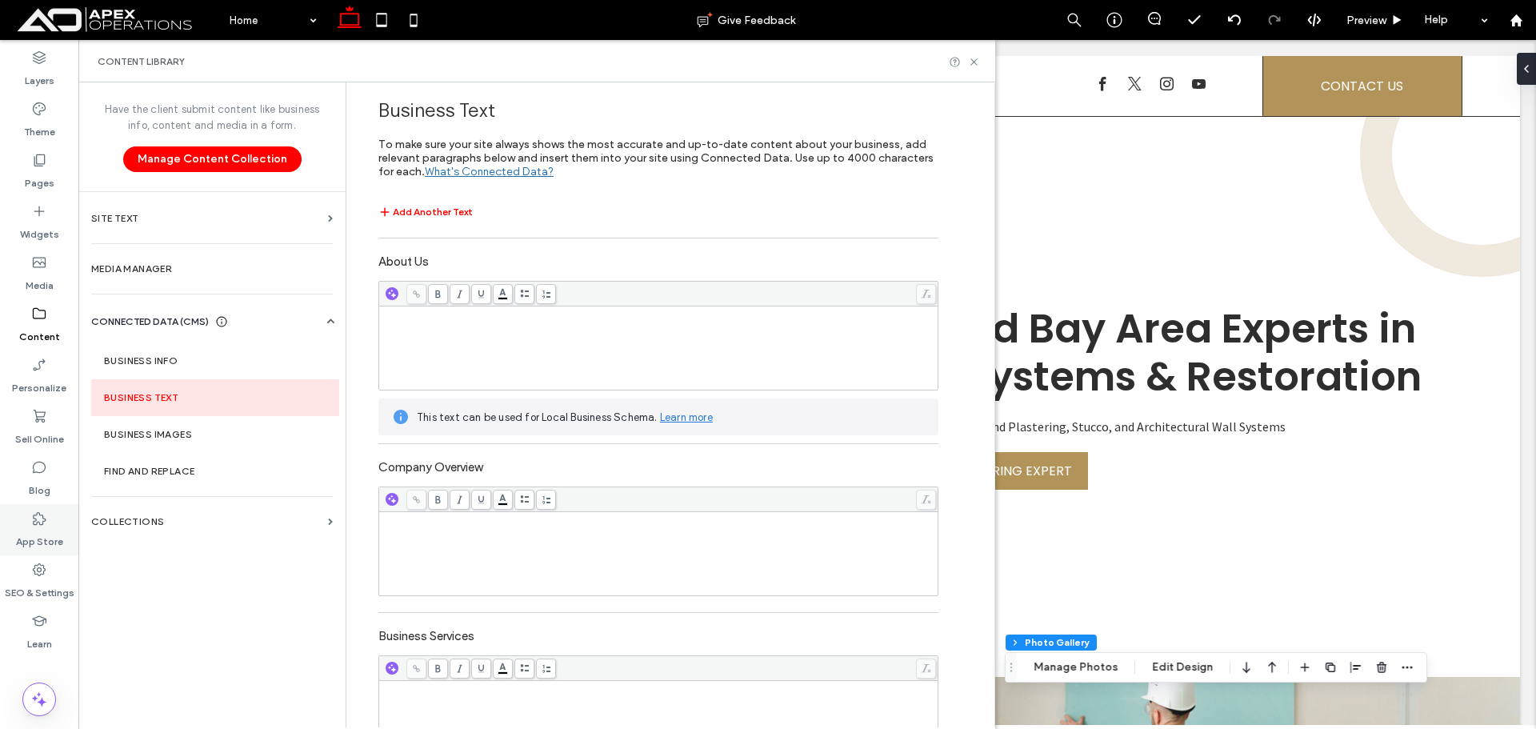
drag, startPoint x: 27, startPoint y: 586, endPoint x: 58, endPoint y: 548, distance: 48.9
click at [28, 586] on label "SEO & Settings" at bounding box center [40, 589] width 70 height 22
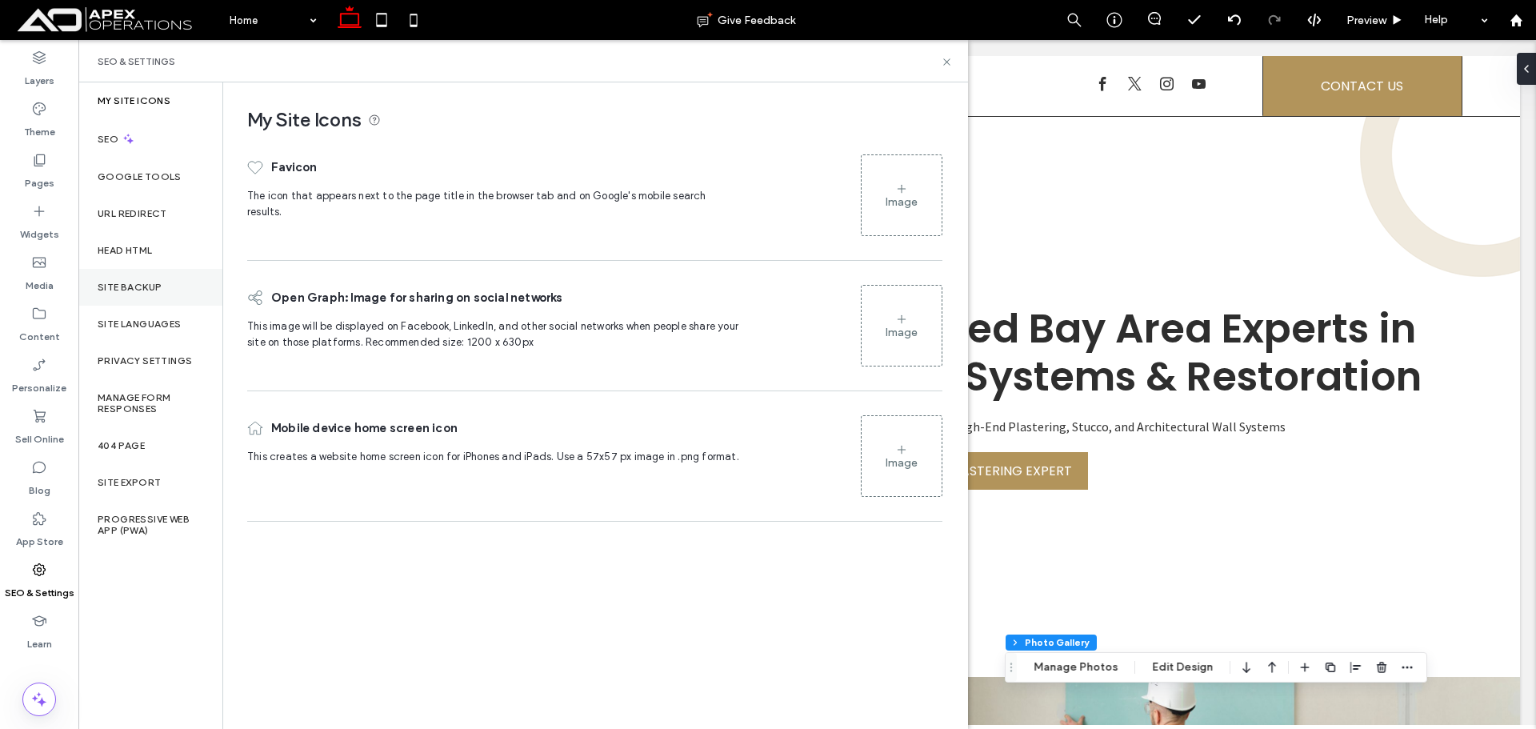
click at [141, 287] on label "Site Backup" at bounding box center [130, 287] width 64 height 11
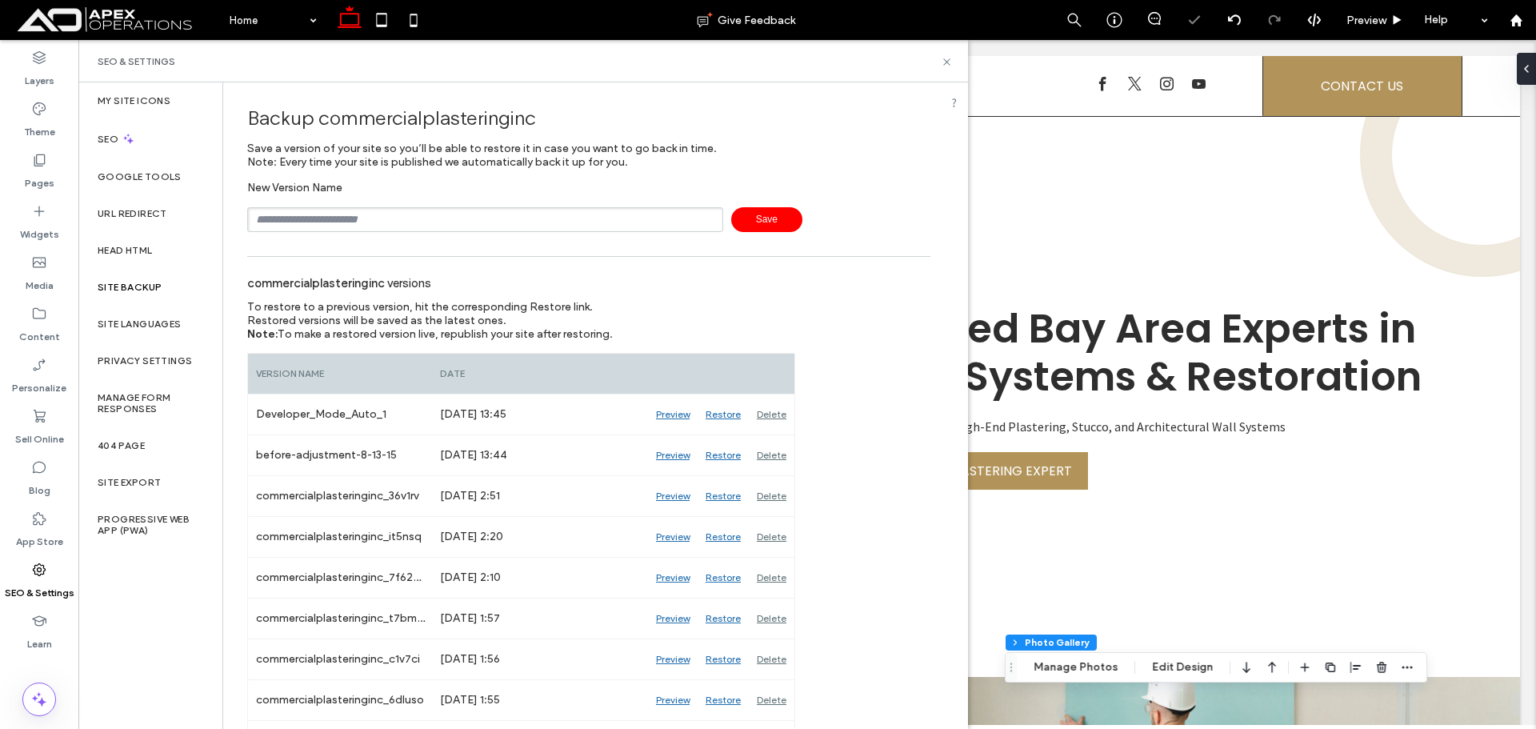
click at [366, 224] on input "text" at bounding box center [485, 219] width 476 height 25
type input "**********"
drag, startPoint x: 782, startPoint y: 202, endPoint x: 777, endPoint y: 214, distance: 12.2
click at [782, 203] on div "**********" at bounding box center [588, 206] width 683 height 51
click at [775, 216] on span "Save" at bounding box center [766, 219] width 71 height 25
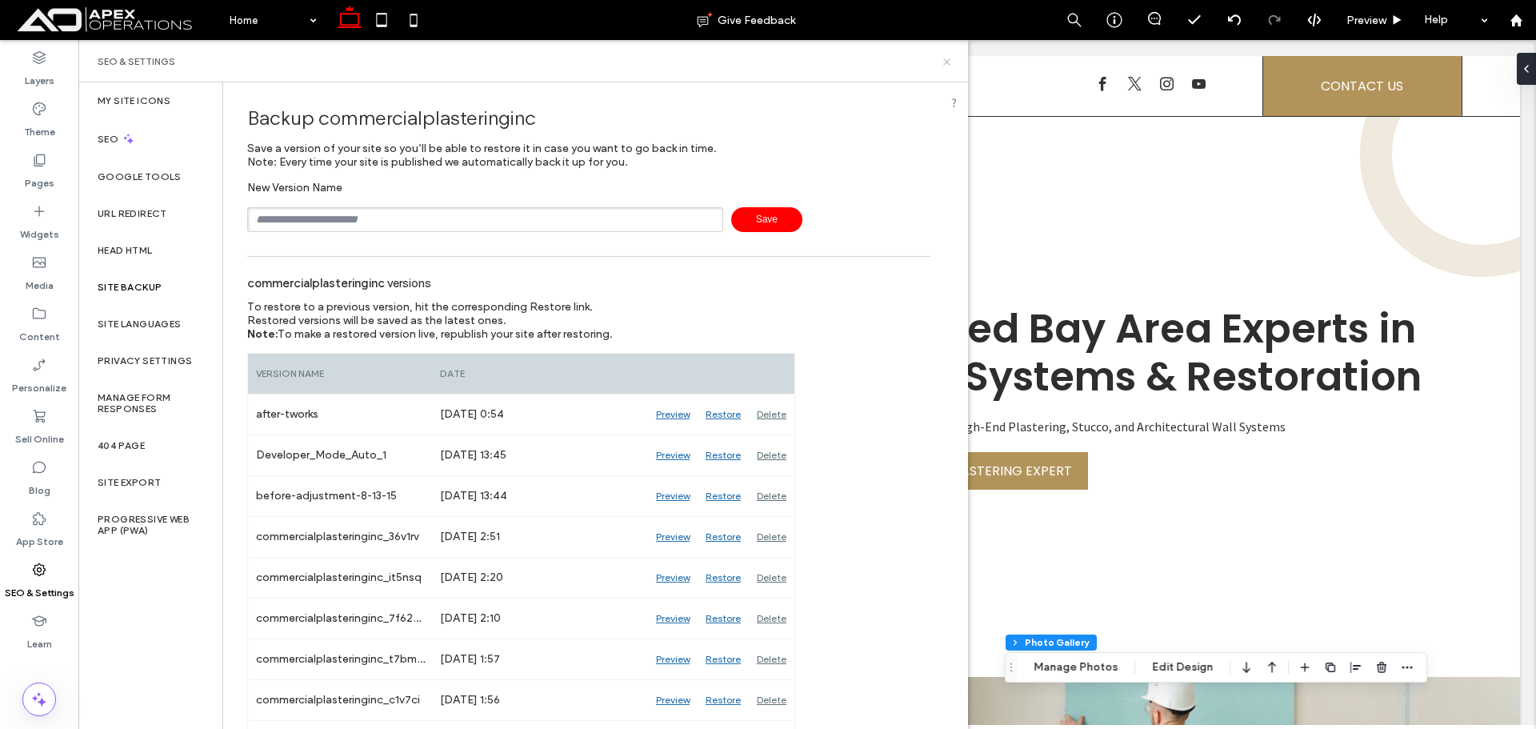
click at [945, 64] on use at bounding box center [946, 61] width 6 height 6
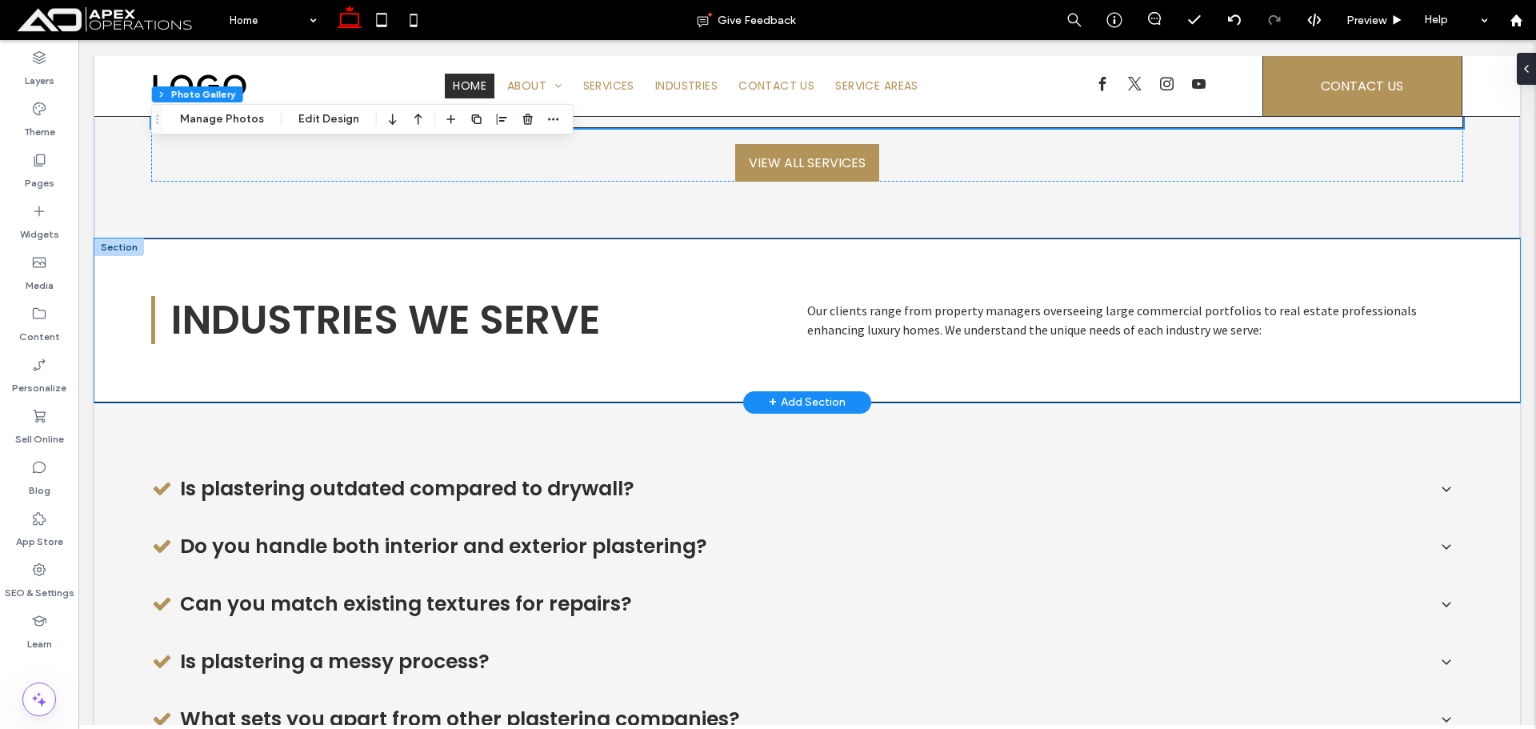
scroll to position [2241, 0]
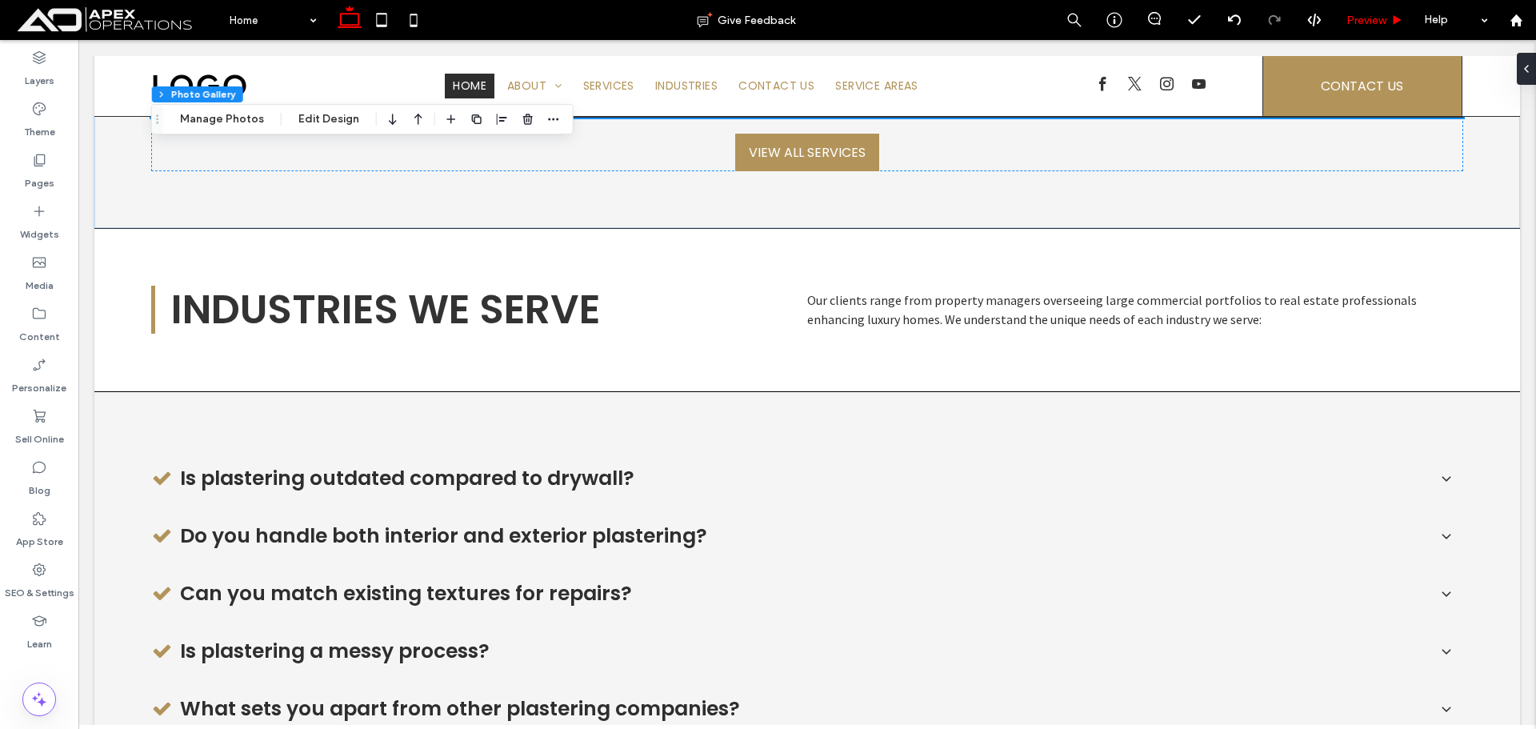
click at [1346, 30] on div "Preview" at bounding box center [1376, 20] width 82 height 40
drag, startPoint x: 1376, startPoint y: 14, endPoint x: 1215, endPoint y: 2, distance: 160.5
click at [1376, 14] on span "Preview" at bounding box center [1367, 21] width 40 height 14
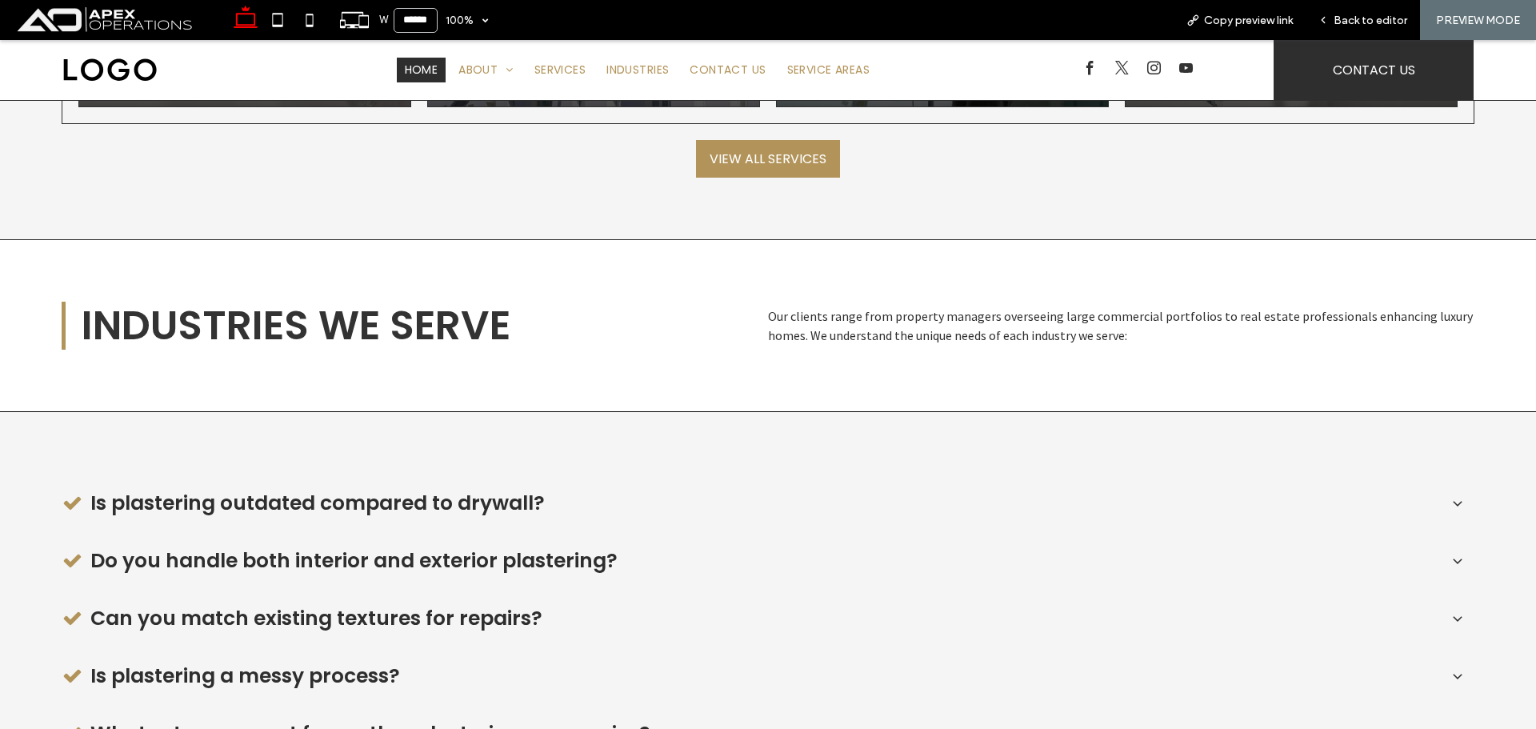
scroll to position [2261, 0]
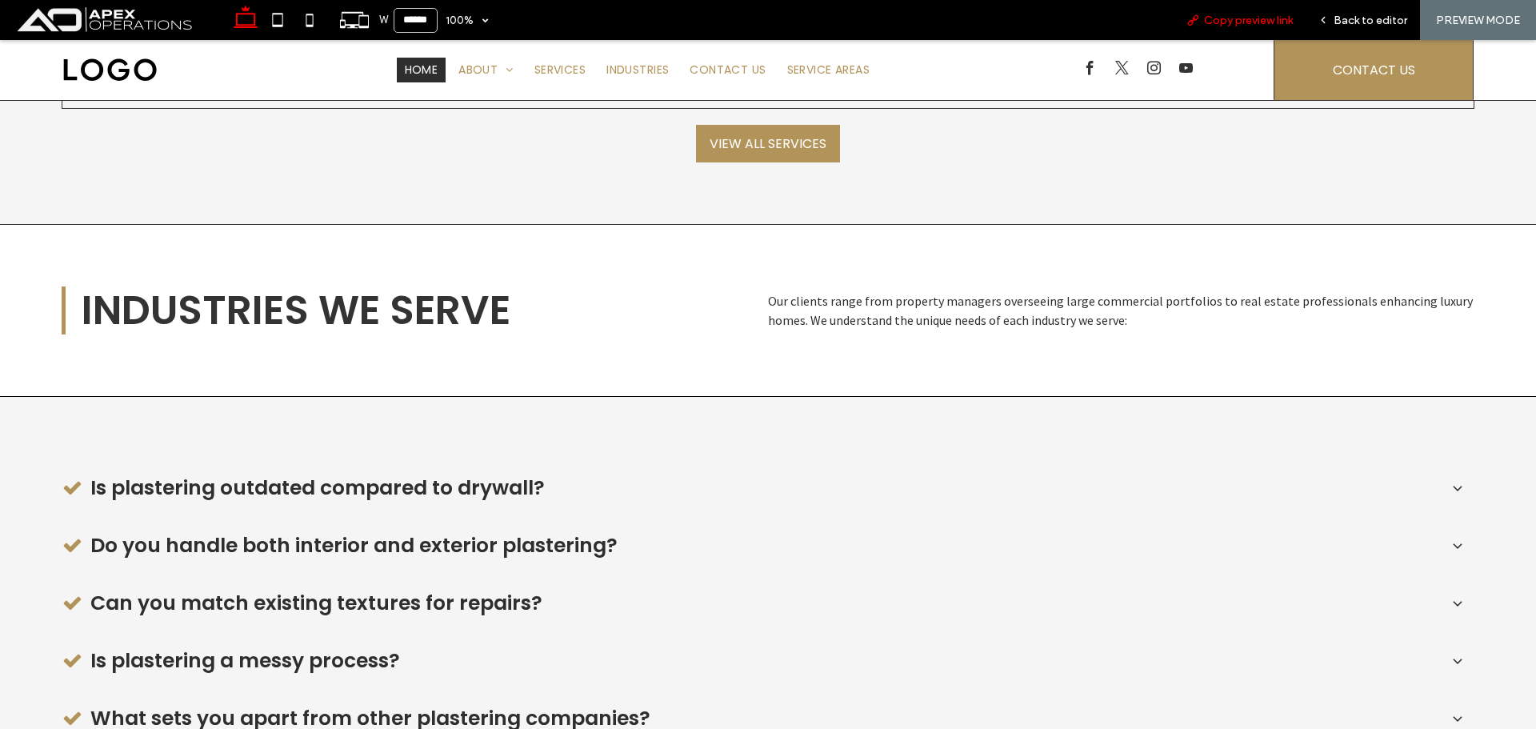
drag, startPoint x: 1235, startPoint y: 21, endPoint x: 1384, endPoint y: 166, distance: 207.7
click at [1235, 21] on span "Copy preview link" at bounding box center [1248, 21] width 89 height 14
click at [1364, 30] on div "Back to editor" at bounding box center [1363, 20] width 114 height 40
click at [1350, 21] on span "Back to editor" at bounding box center [1371, 21] width 74 height 14
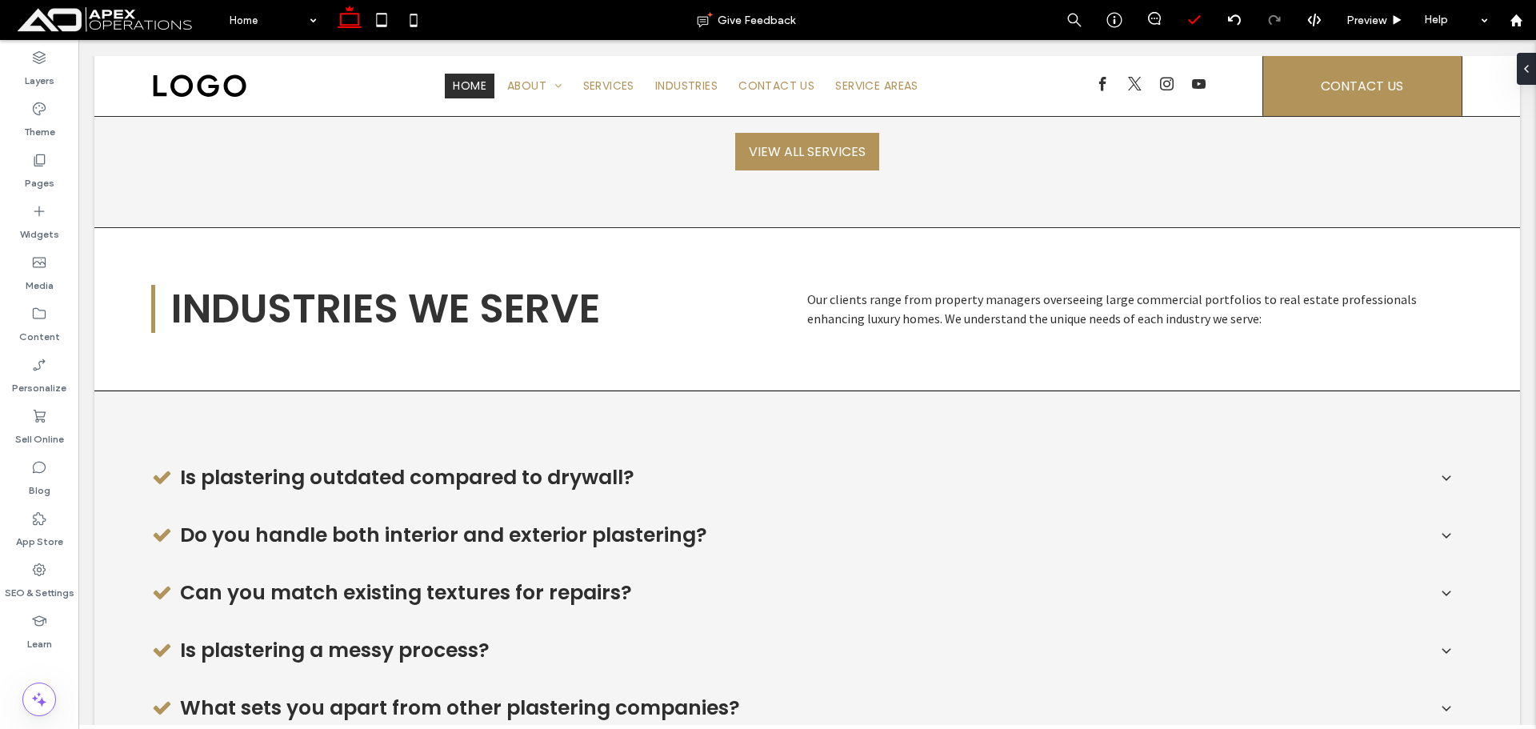
scroll to position [2241, 0]
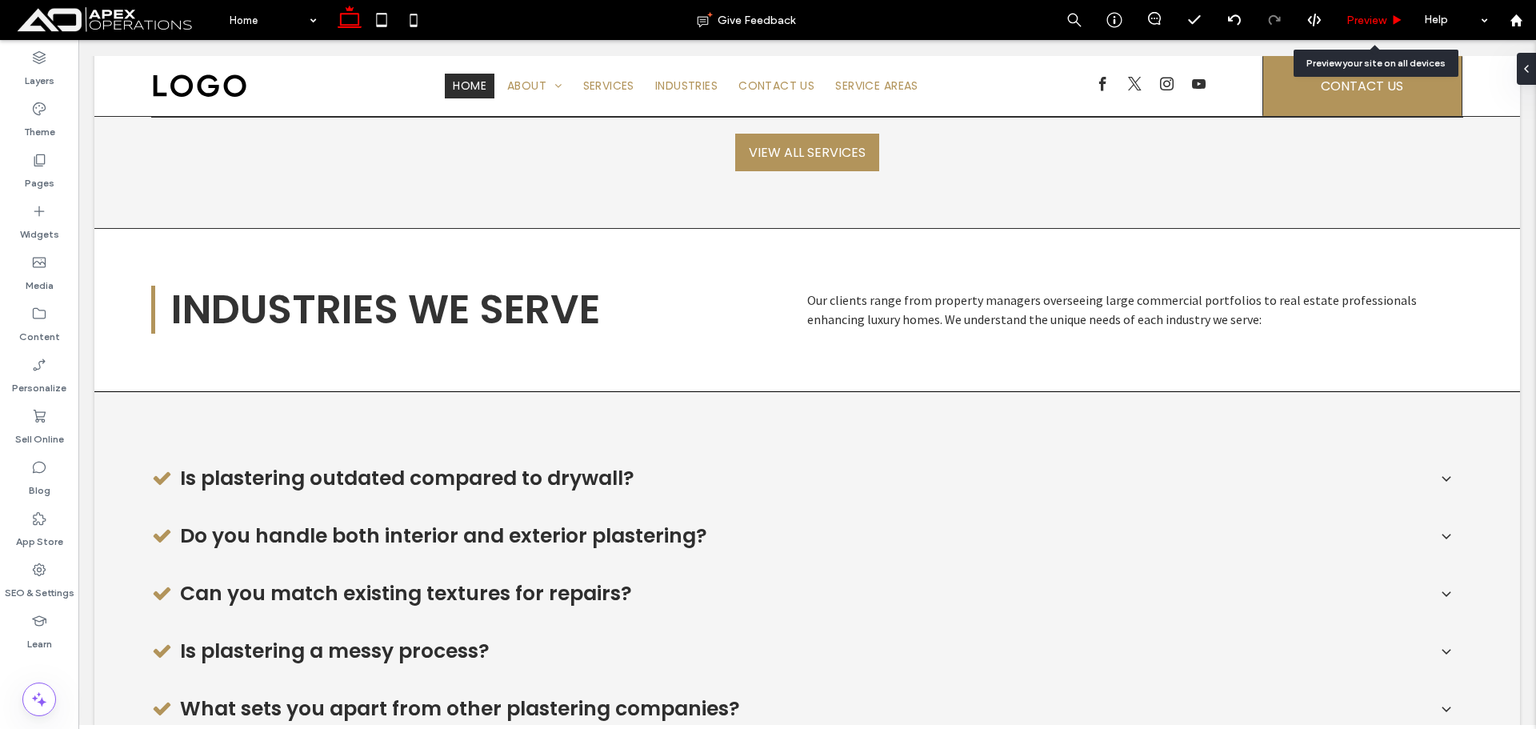
click at [1355, 11] on div "Preview" at bounding box center [1376, 20] width 82 height 40
click at [1364, 22] on span "Preview" at bounding box center [1367, 21] width 40 height 14
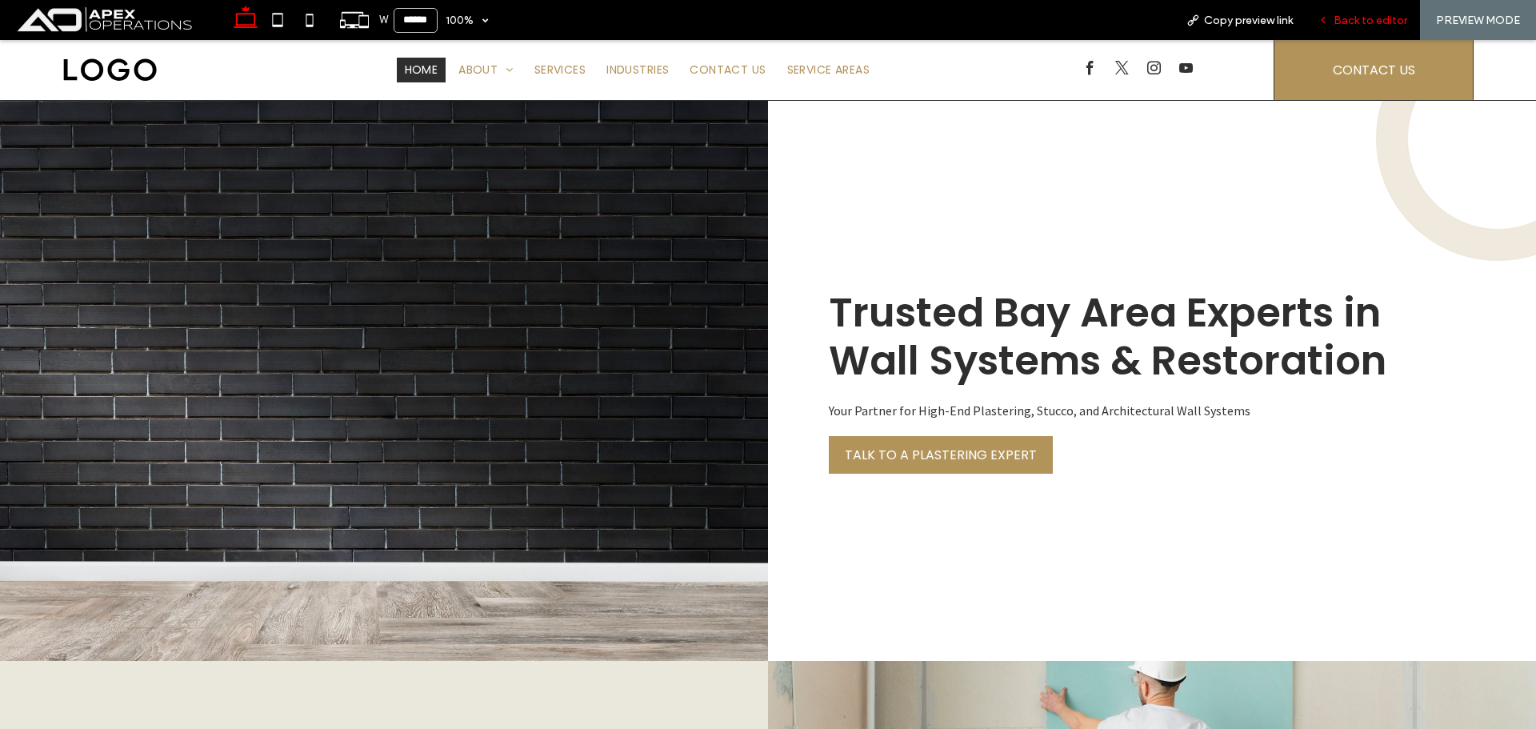
click at [1348, 20] on span "Back to editor" at bounding box center [1371, 21] width 74 height 14
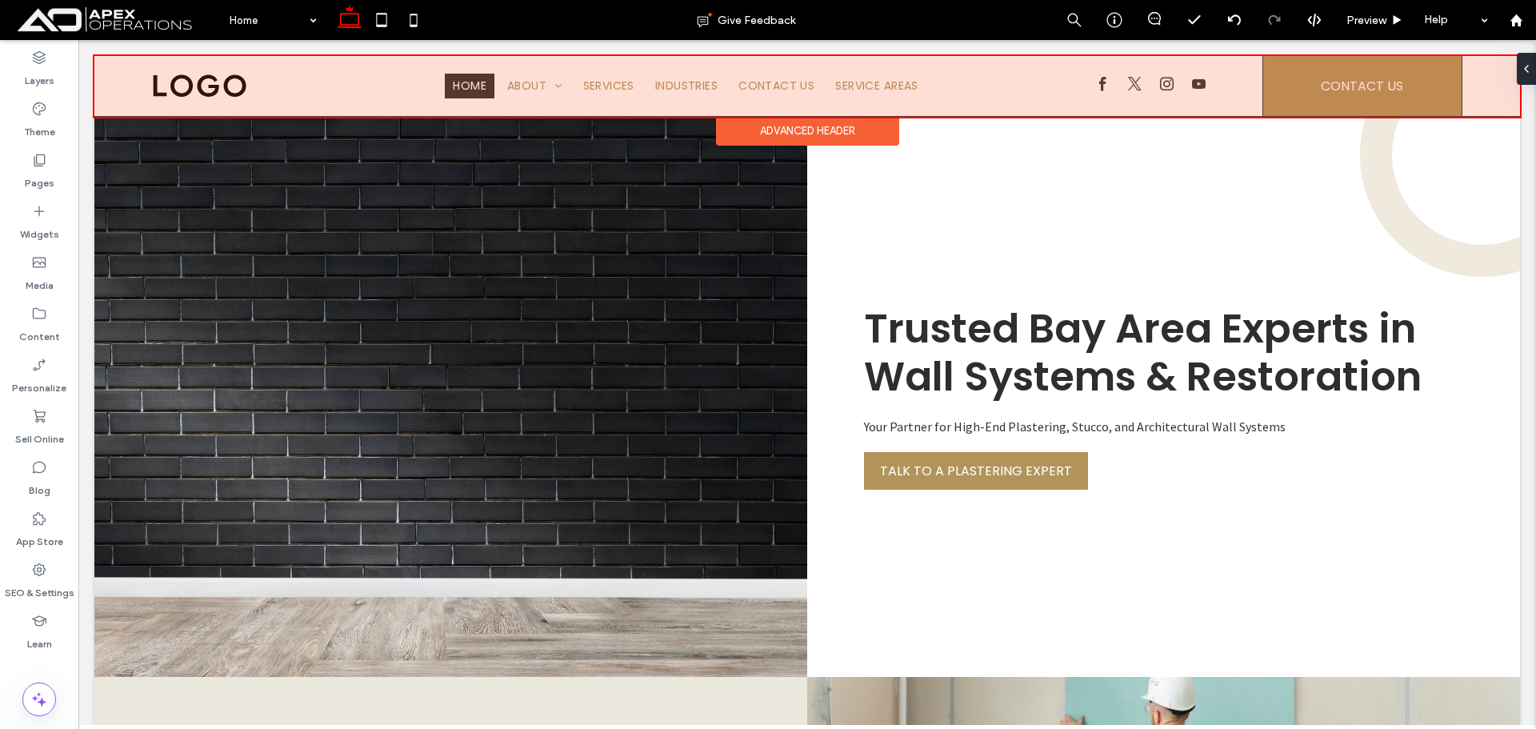
click at [738, 79] on div at bounding box center [807, 86] width 1426 height 61
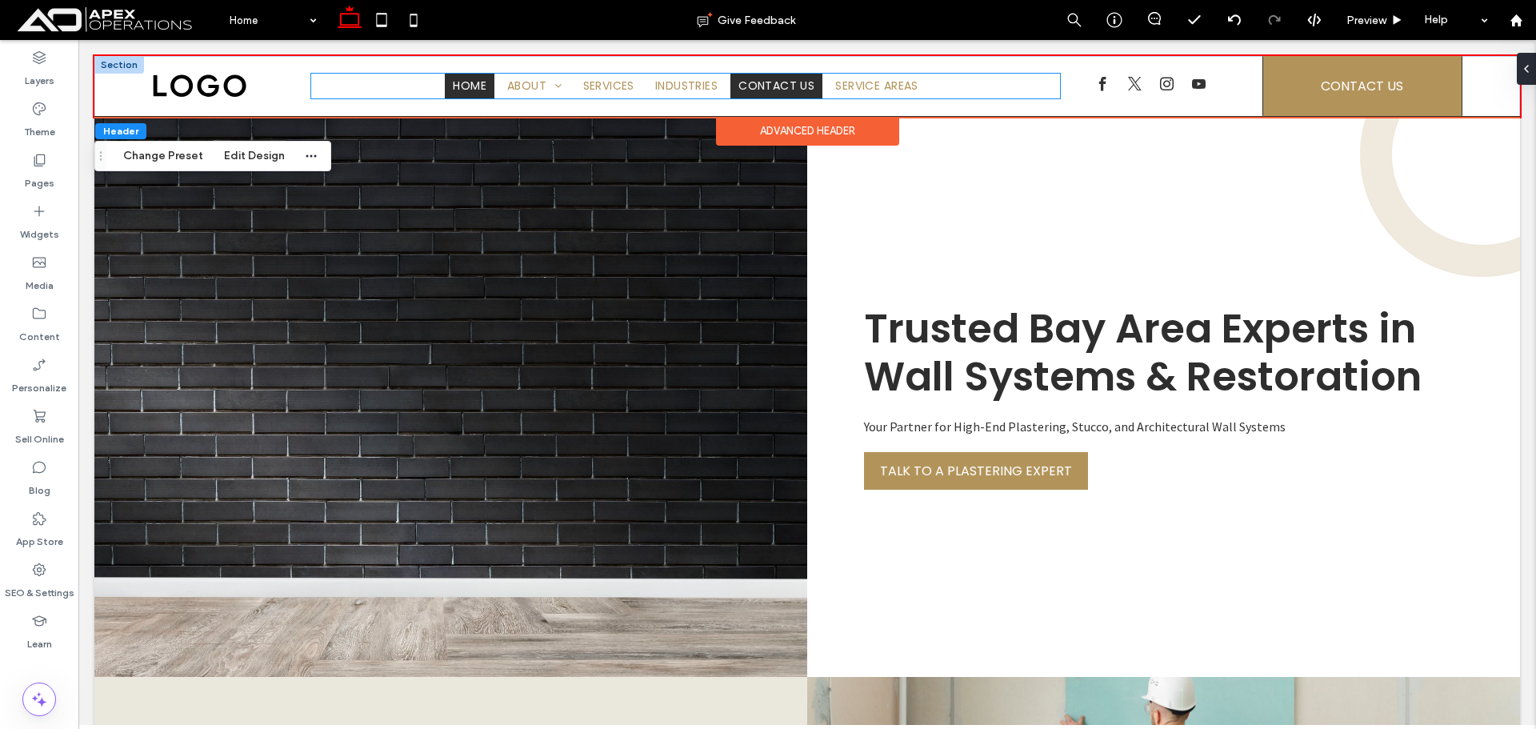
click at [738, 79] on link "Contact Us" at bounding box center [777, 86] width 92 height 25
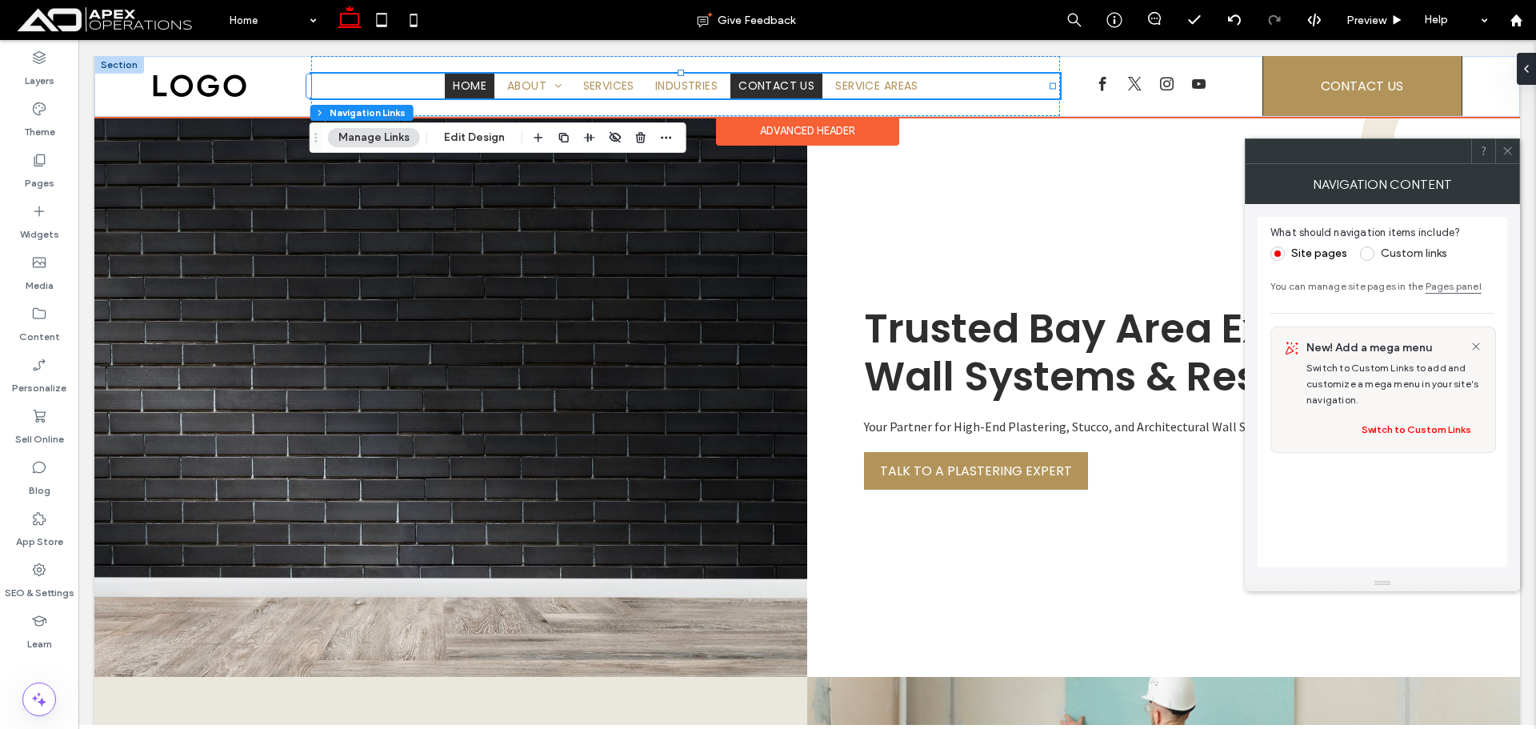
click at [772, 81] on span "Contact Us" at bounding box center [777, 86] width 76 height 17
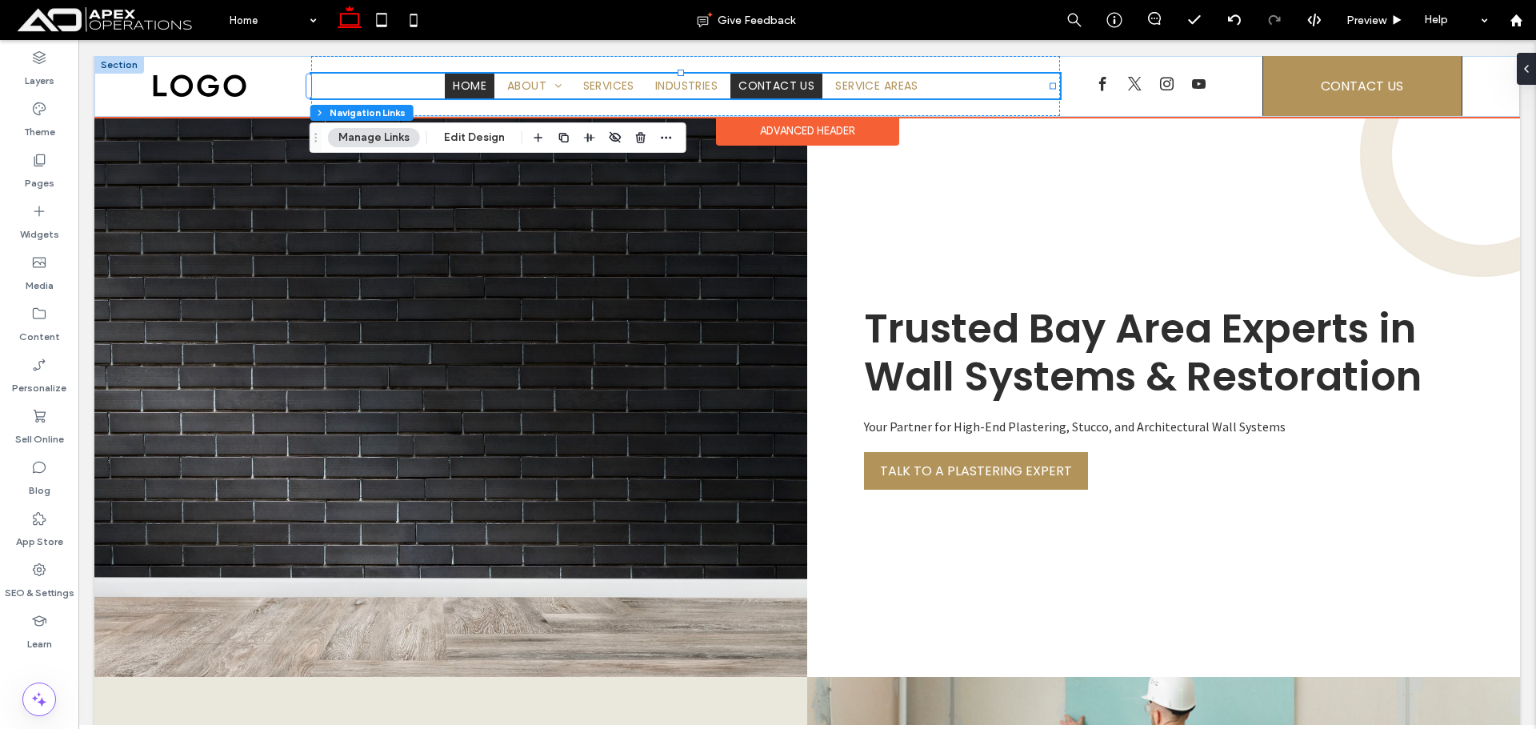
click at [772, 81] on span "Contact Us" at bounding box center [777, 86] width 76 height 17
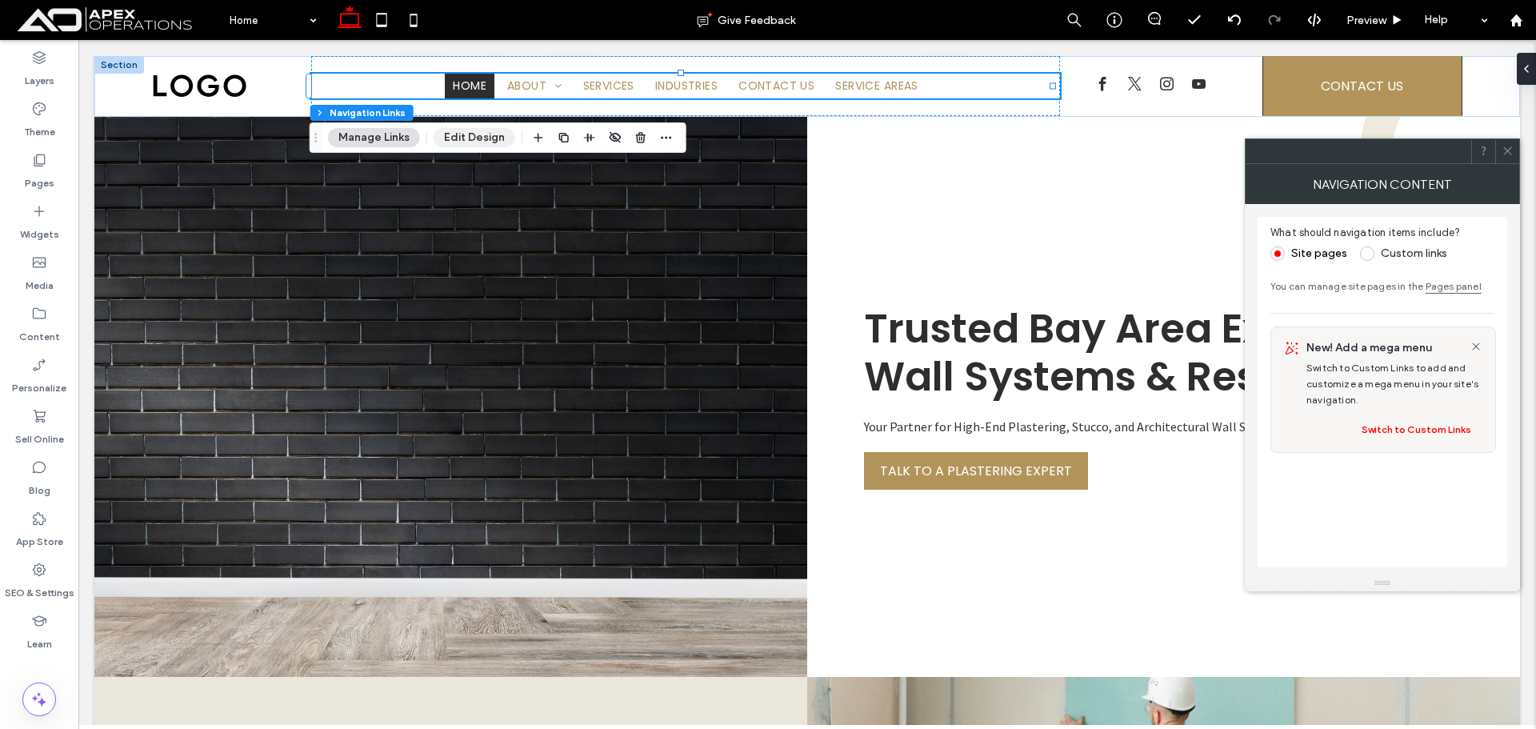
click at [464, 135] on button "Edit Design" at bounding box center [475, 137] width 82 height 19
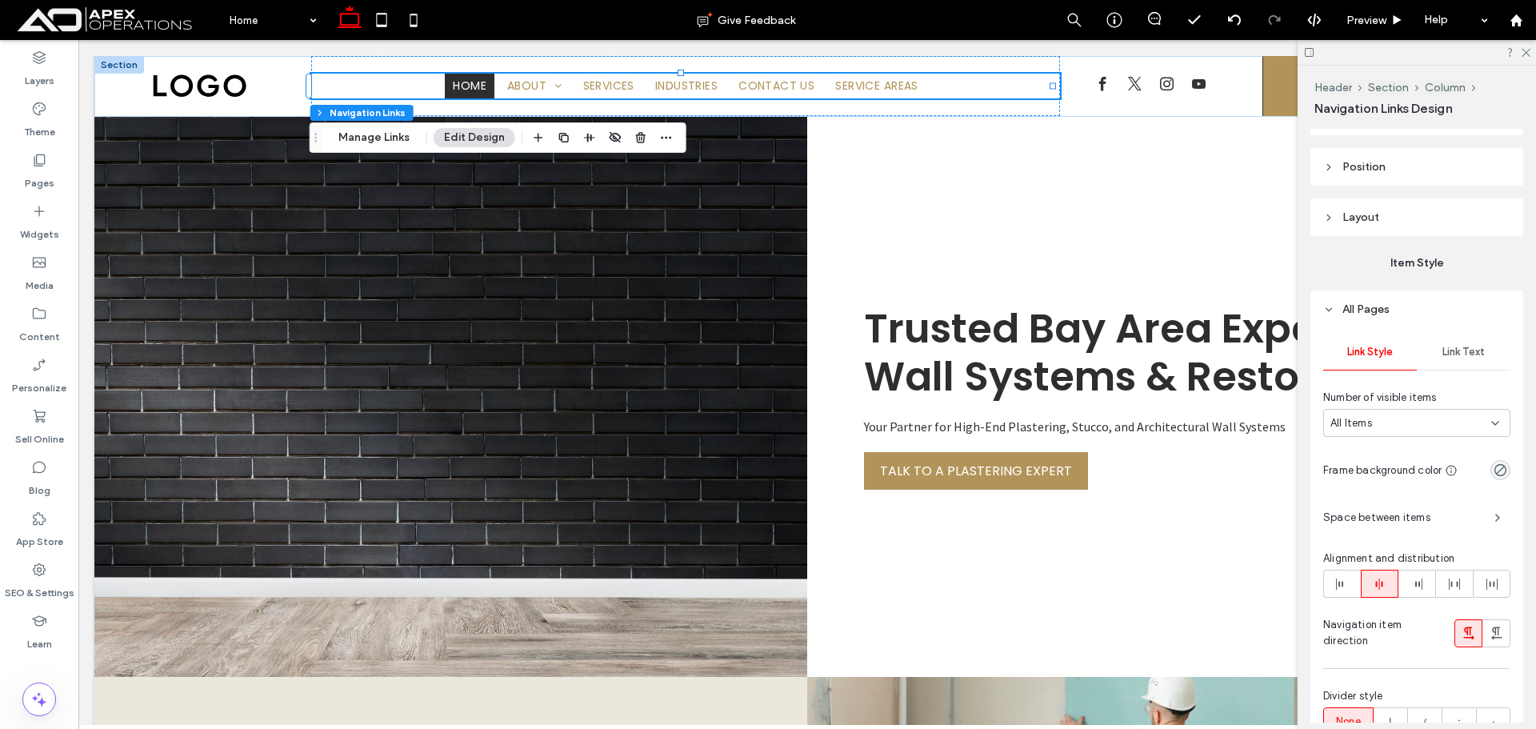
scroll to position [366, 0]
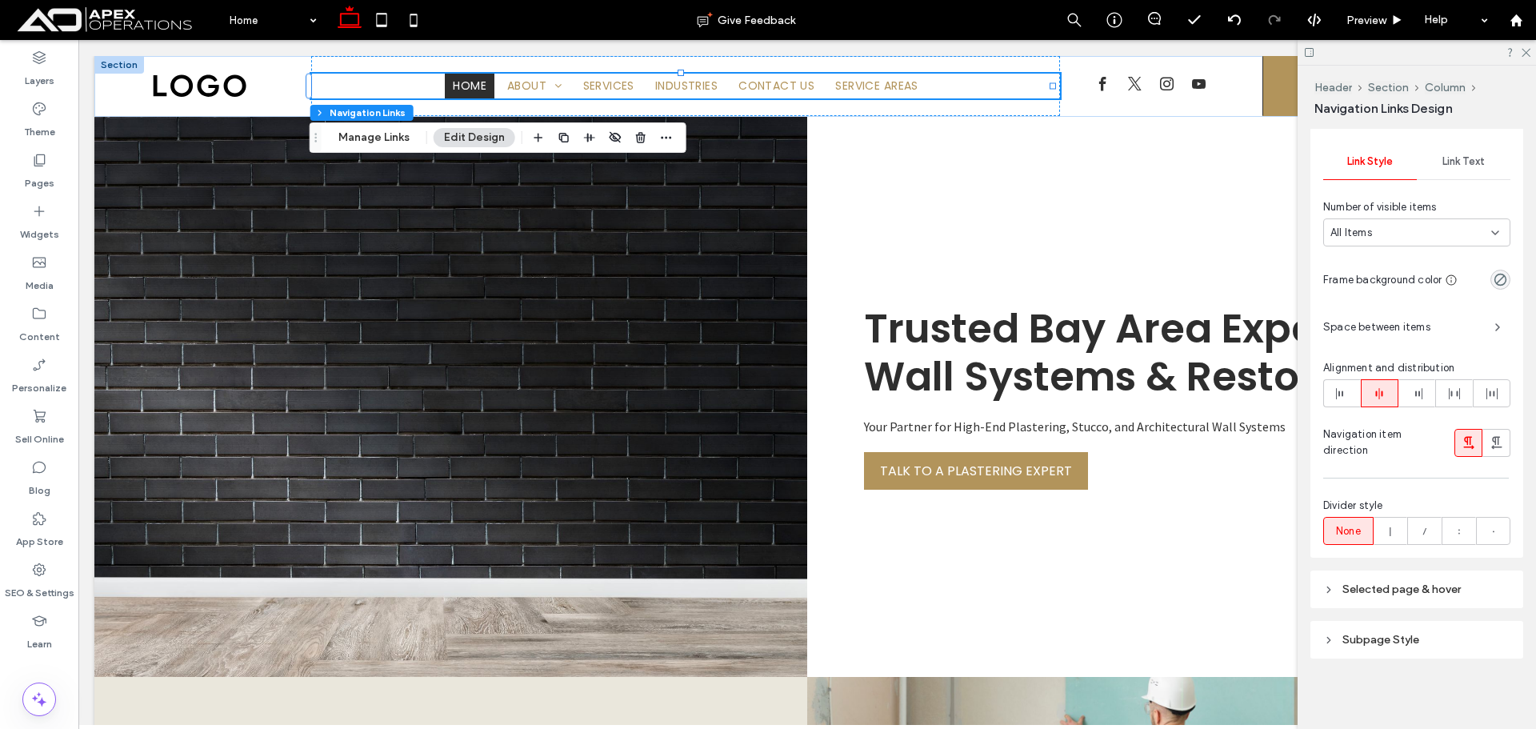
click at [1413, 641] on span "Subpage Style" at bounding box center [1381, 640] width 77 height 14
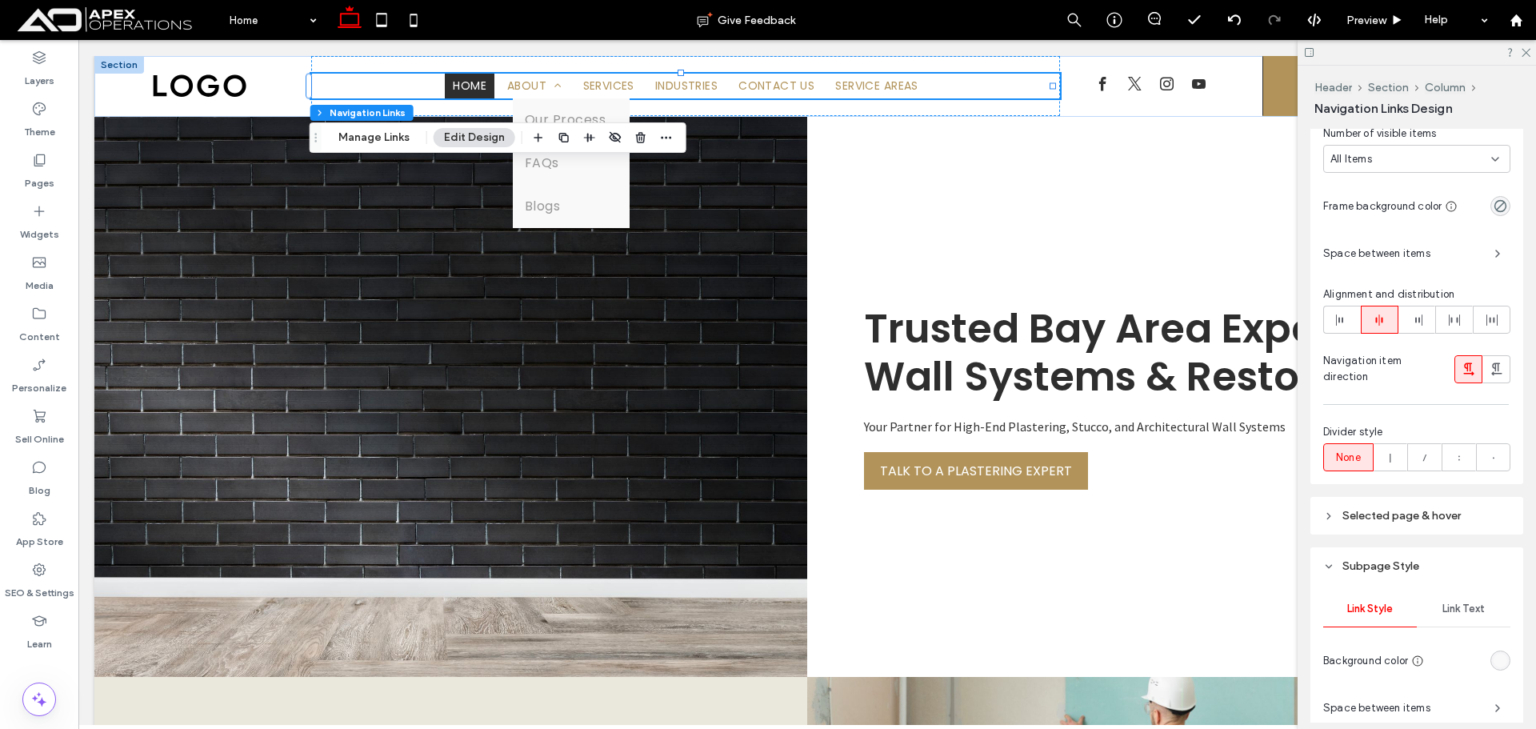
scroll to position [614, 0]
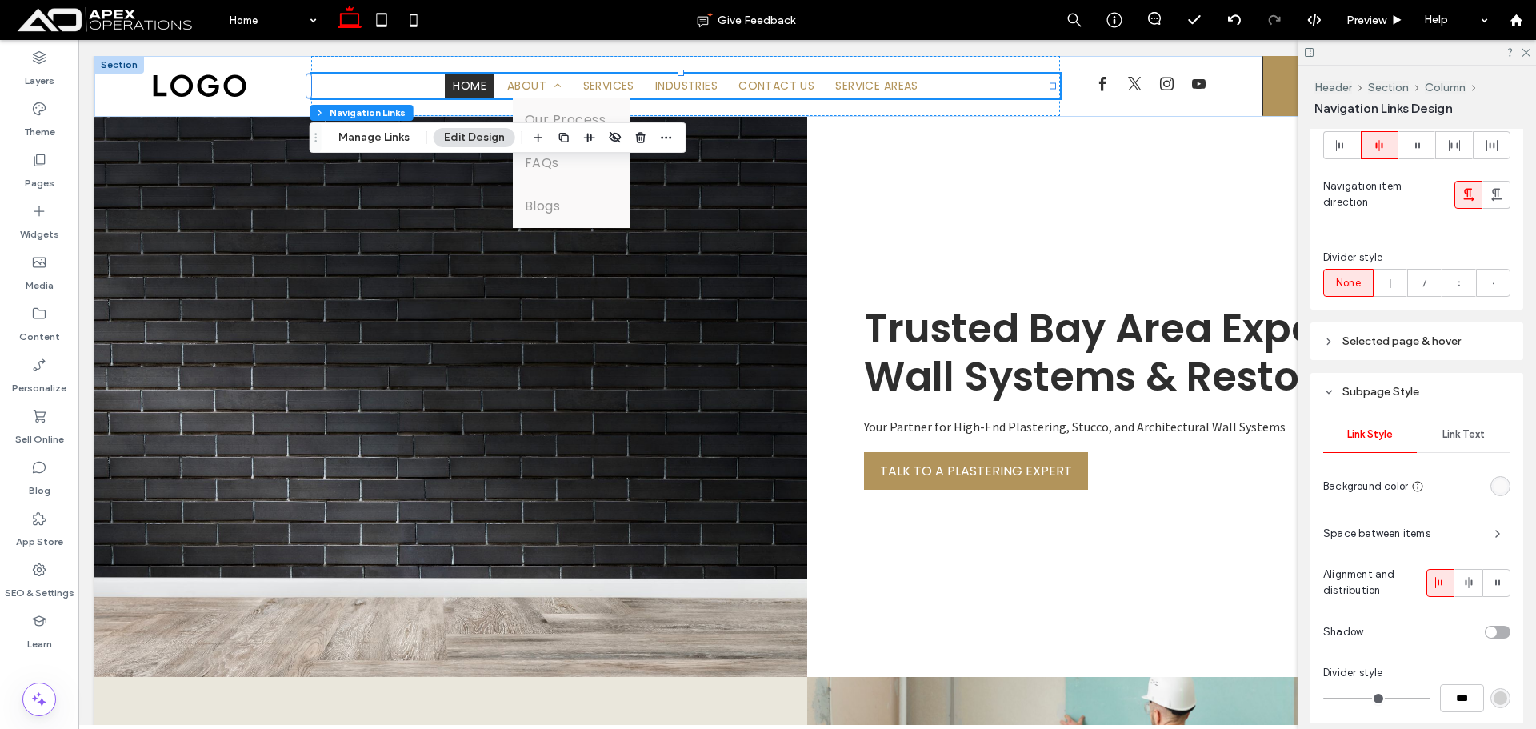
click at [1461, 422] on div "Link Text" at bounding box center [1464, 434] width 94 height 35
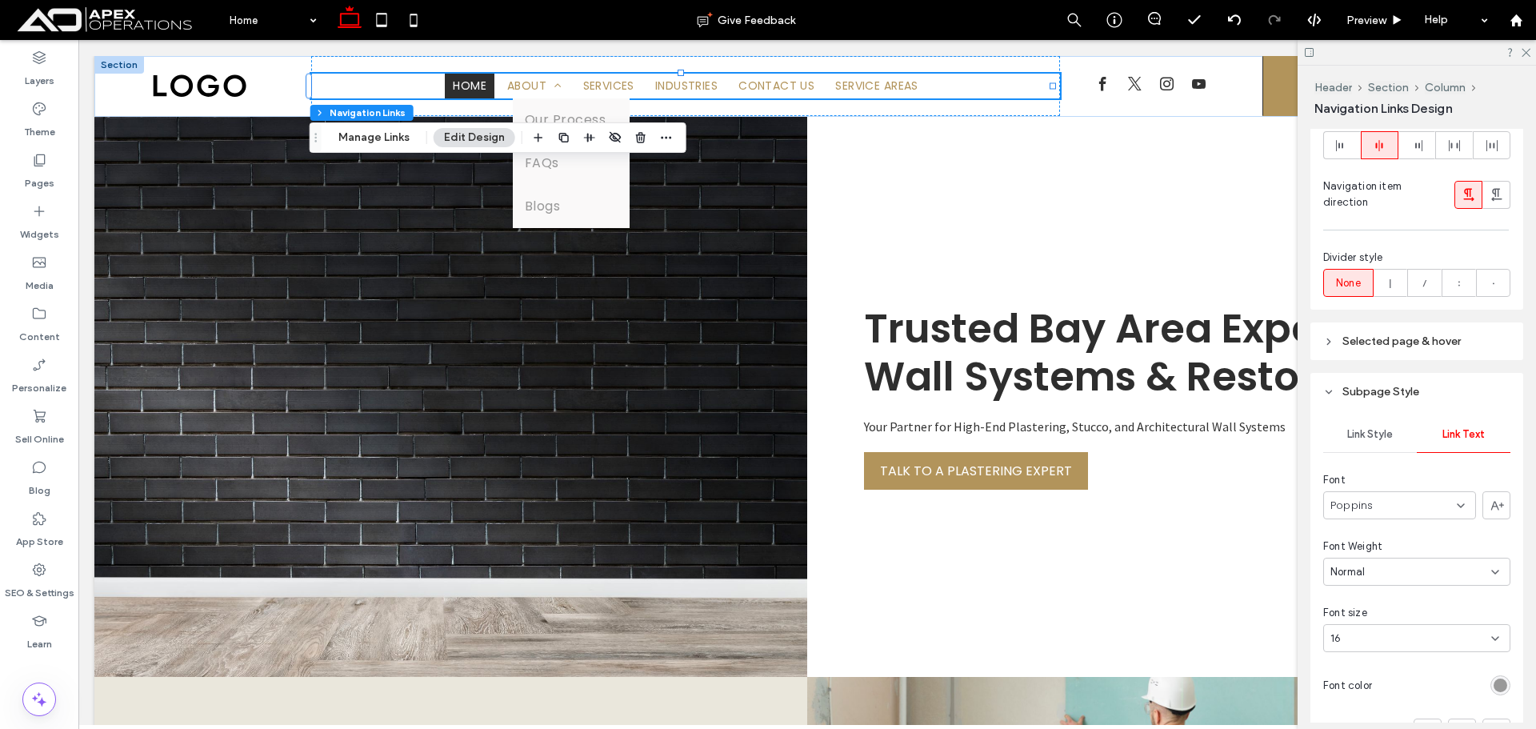
click at [1399, 640] on div "16" at bounding box center [1408, 639] width 154 height 16
click at [1388, 611] on div "14" at bounding box center [1413, 610] width 178 height 28
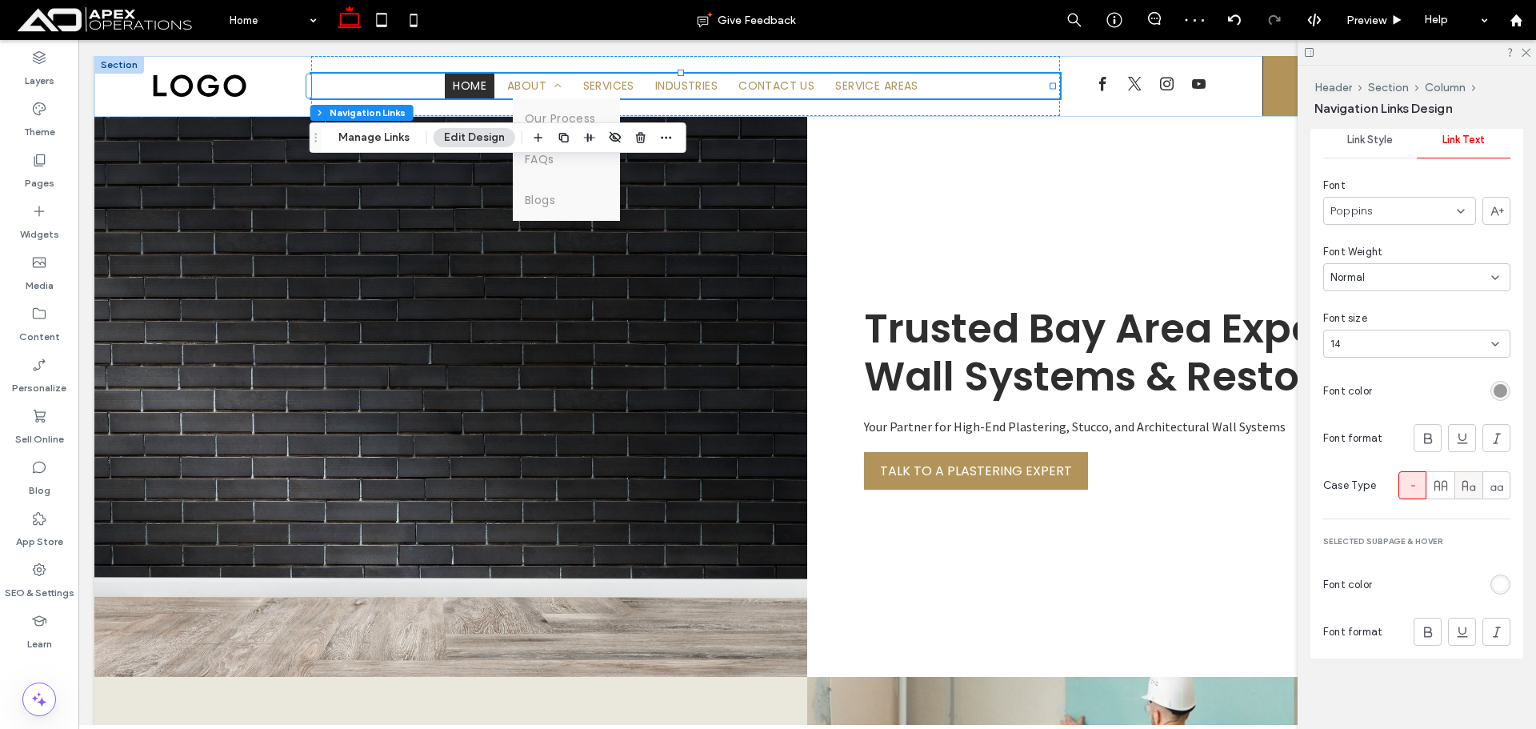
scroll to position [748, 0]
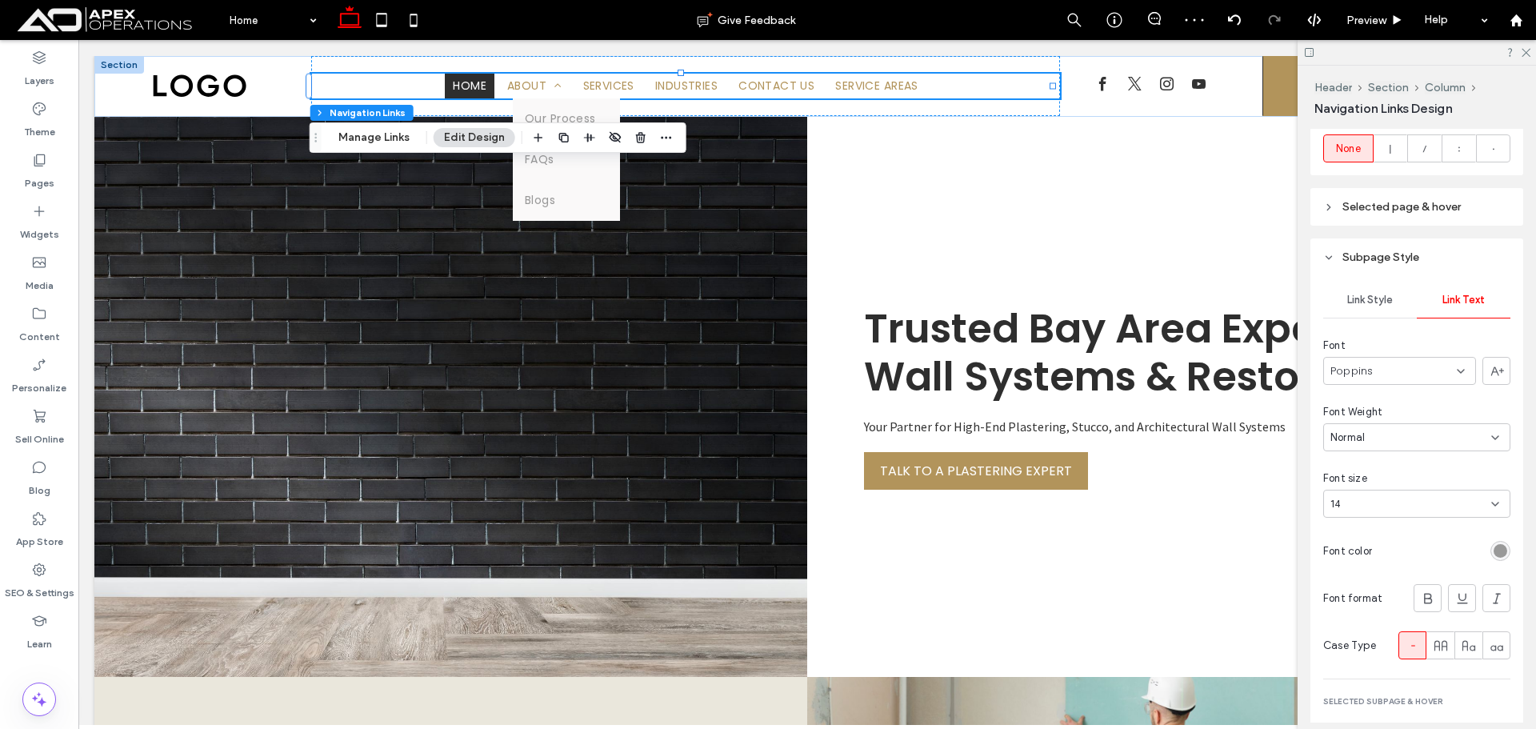
click at [1396, 305] on div "Link Style" at bounding box center [1370, 299] width 94 height 35
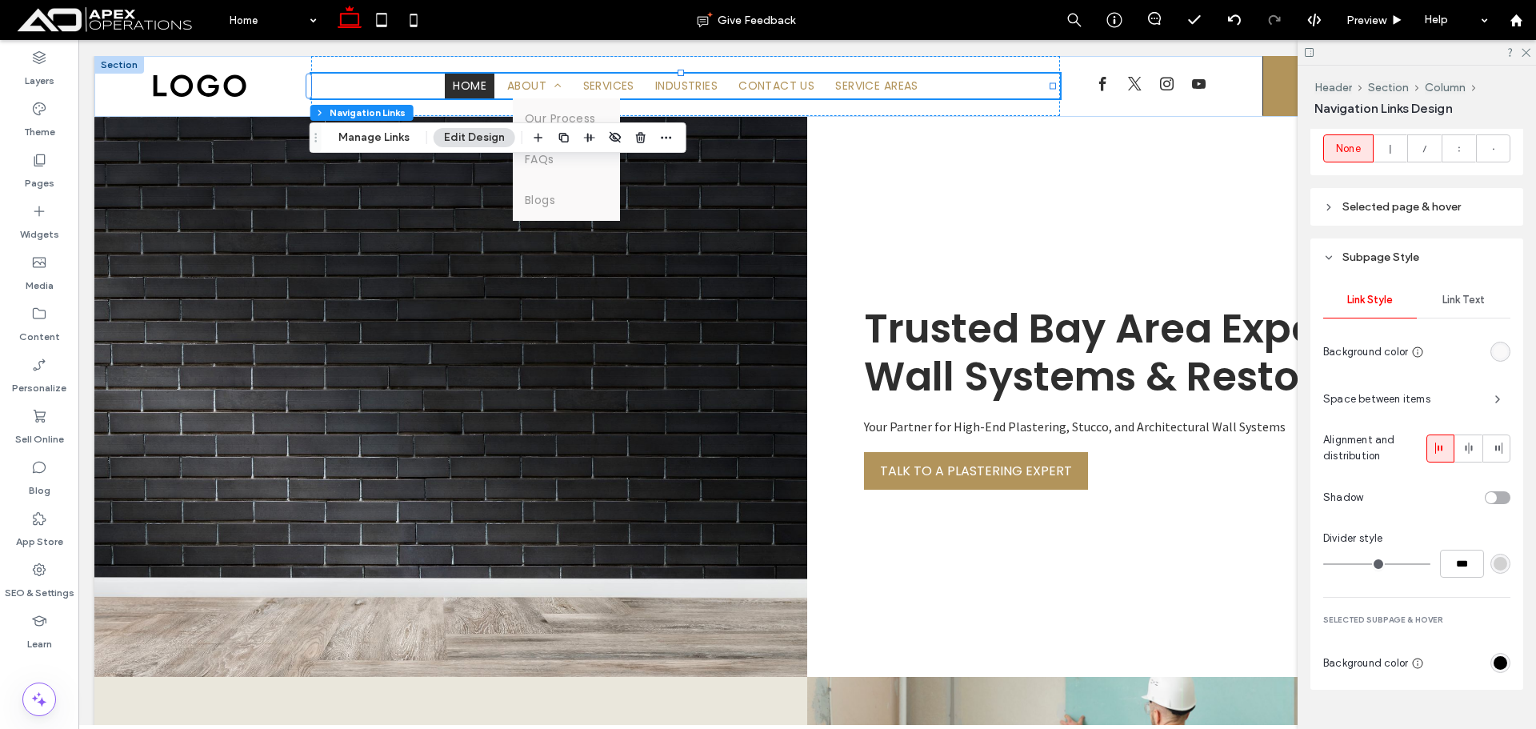
click at [1494, 663] on div "rgb(0, 0, 0)" at bounding box center [1501, 663] width 14 height 14
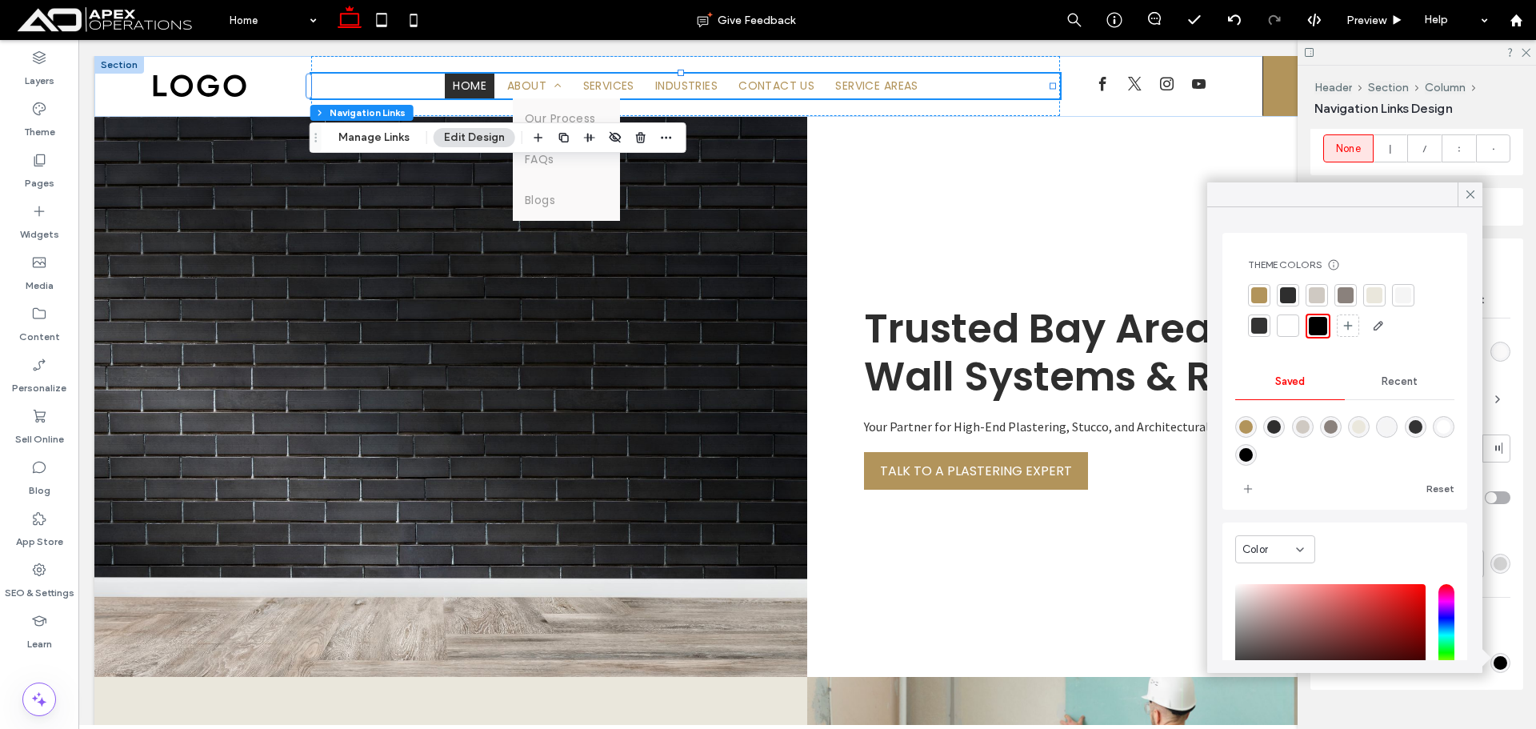
click at [1259, 329] on div at bounding box center [1259, 326] width 16 height 16
click at [1464, 197] on icon at bounding box center [1471, 194] width 14 height 14
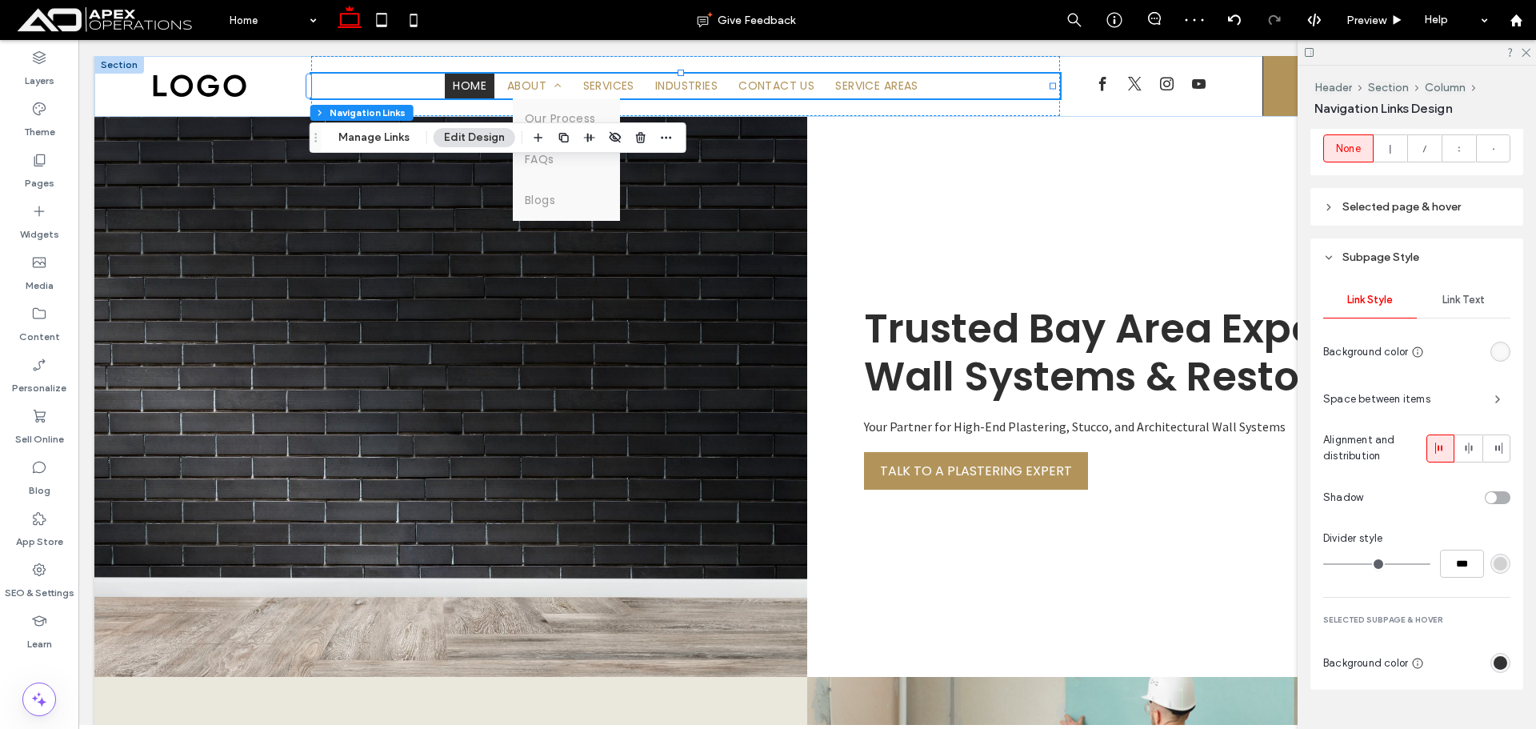
click at [1469, 308] on div "Link Text" at bounding box center [1464, 299] width 94 height 35
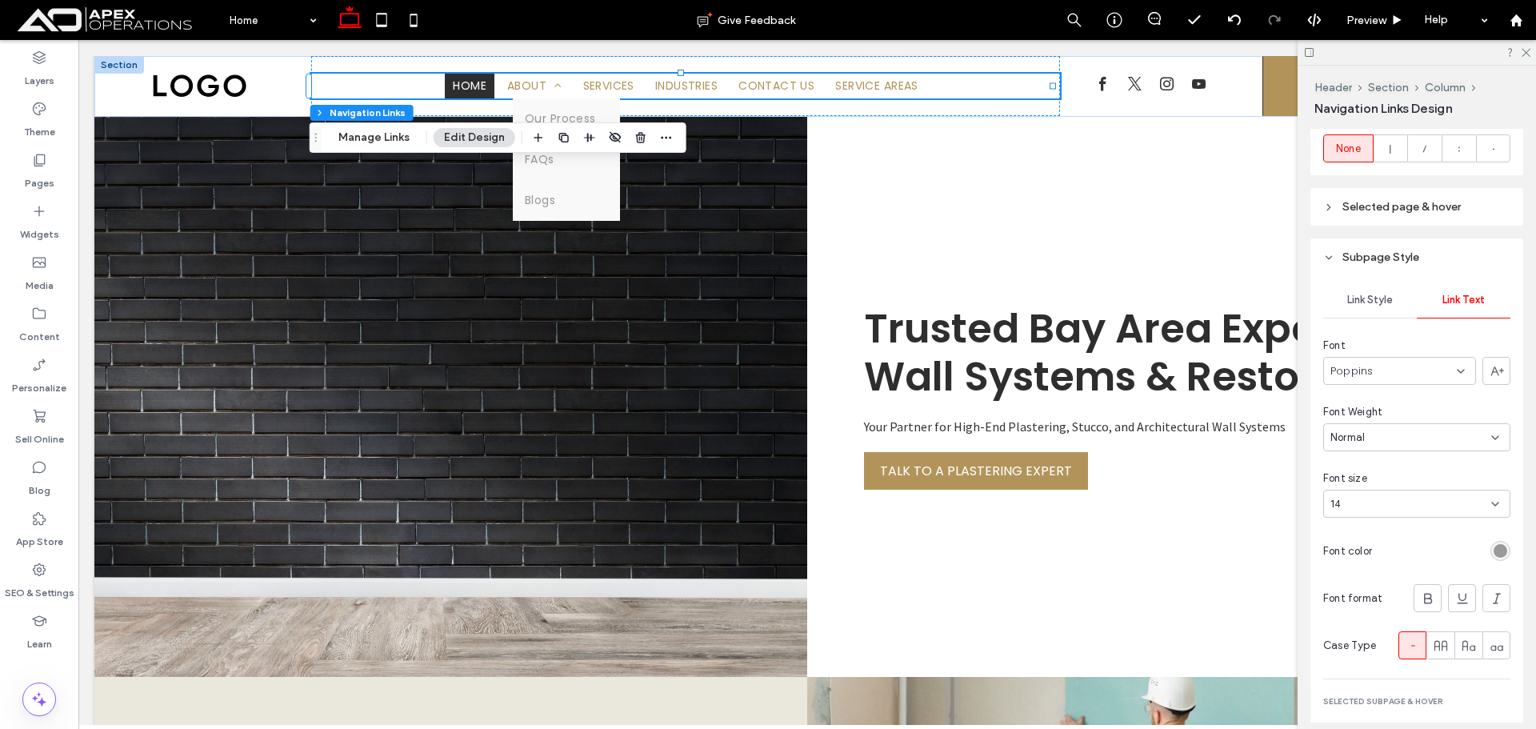
click at [1496, 555] on div "rgb(153, 153, 153)" at bounding box center [1501, 551] width 14 height 14
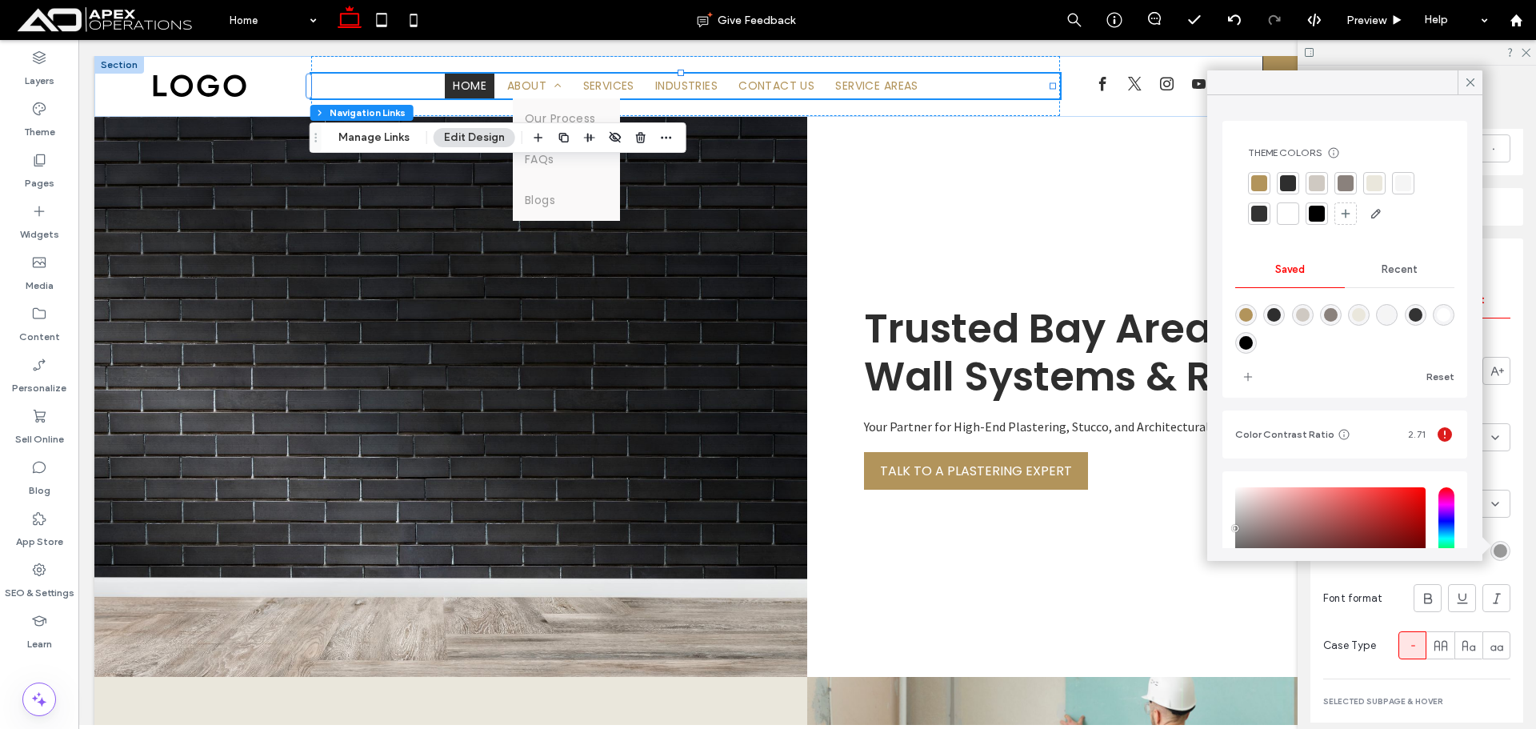
drag, startPoint x: 1285, startPoint y: 188, endPoint x: 1052, endPoint y: 148, distance: 236.3
click at [1285, 188] on div at bounding box center [1288, 183] width 16 height 16
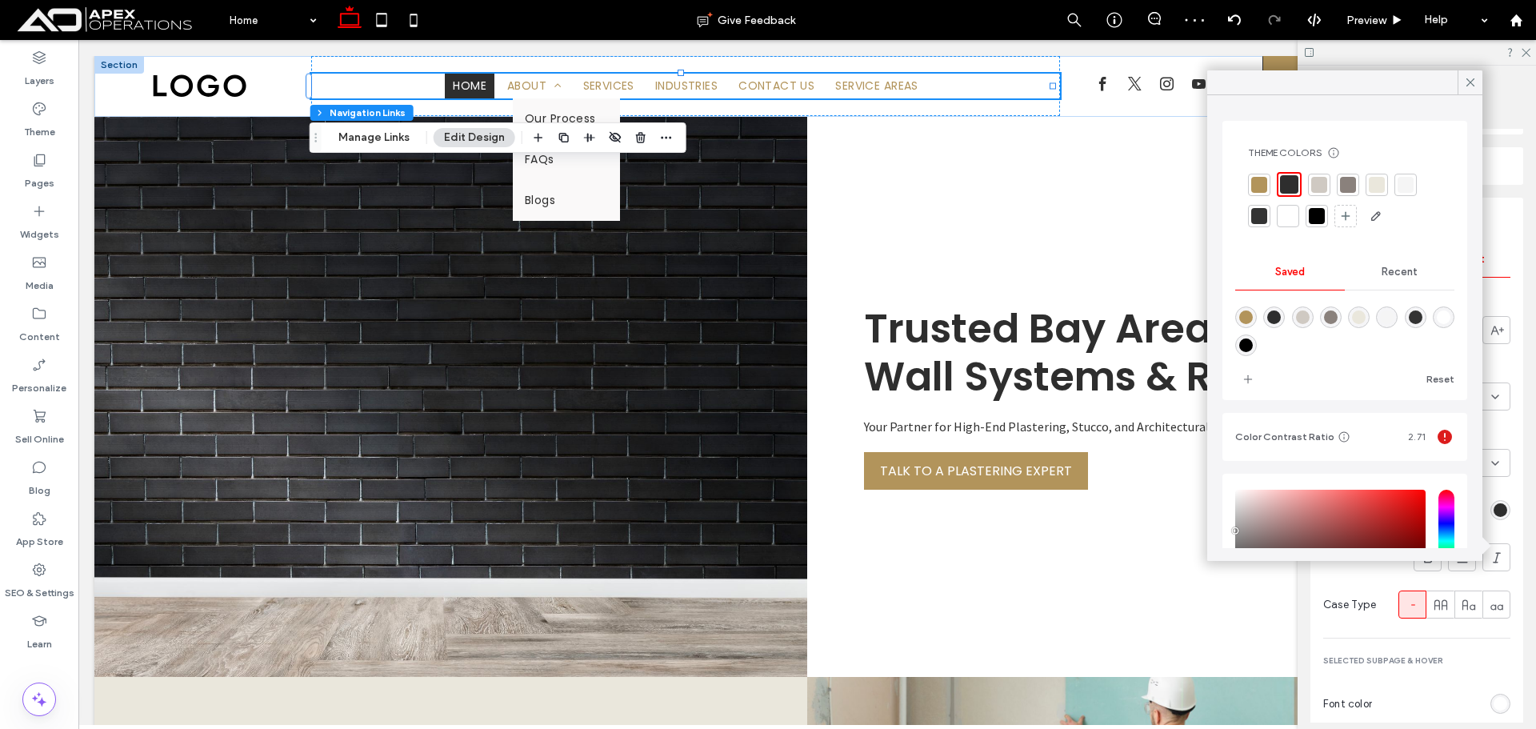
scroll to position [828, 0]
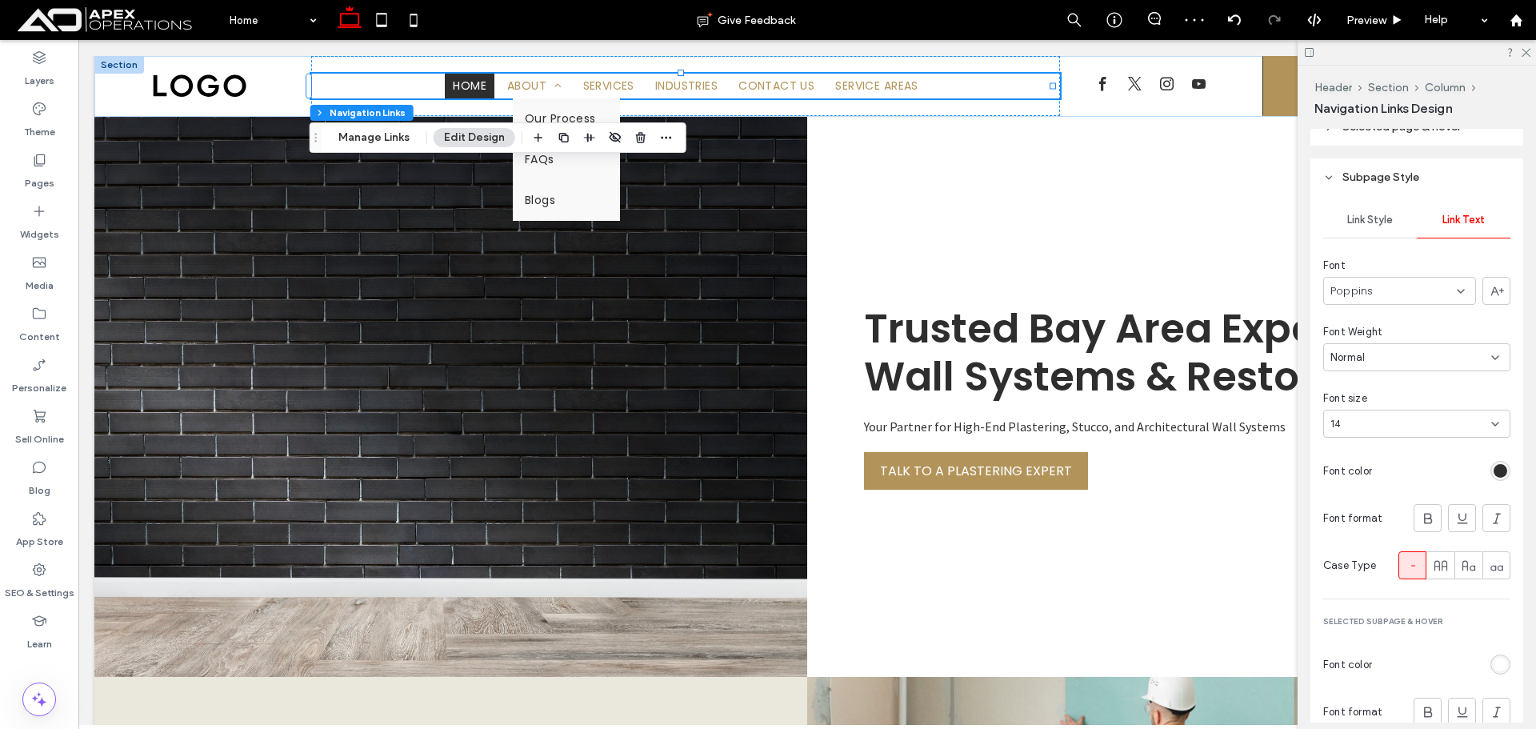
click at [1496, 667] on div "rgb(255, 255, 255)" at bounding box center [1501, 665] width 14 height 14
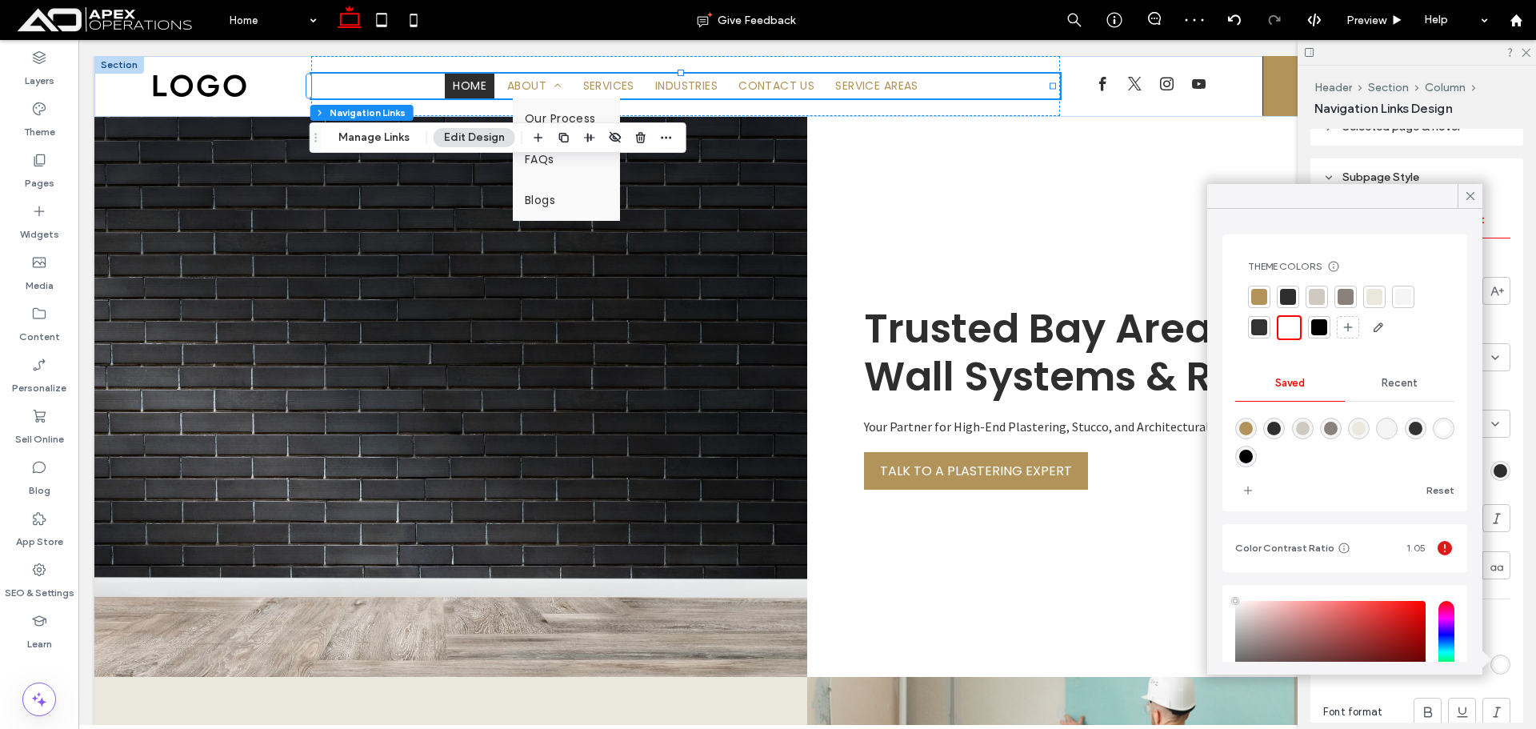
drag, startPoint x: 1283, startPoint y: 325, endPoint x: 571, endPoint y: 162, distance: 730.5
click at [1283, 325] on div at bounding box center [1289, 327] width 18 height 18
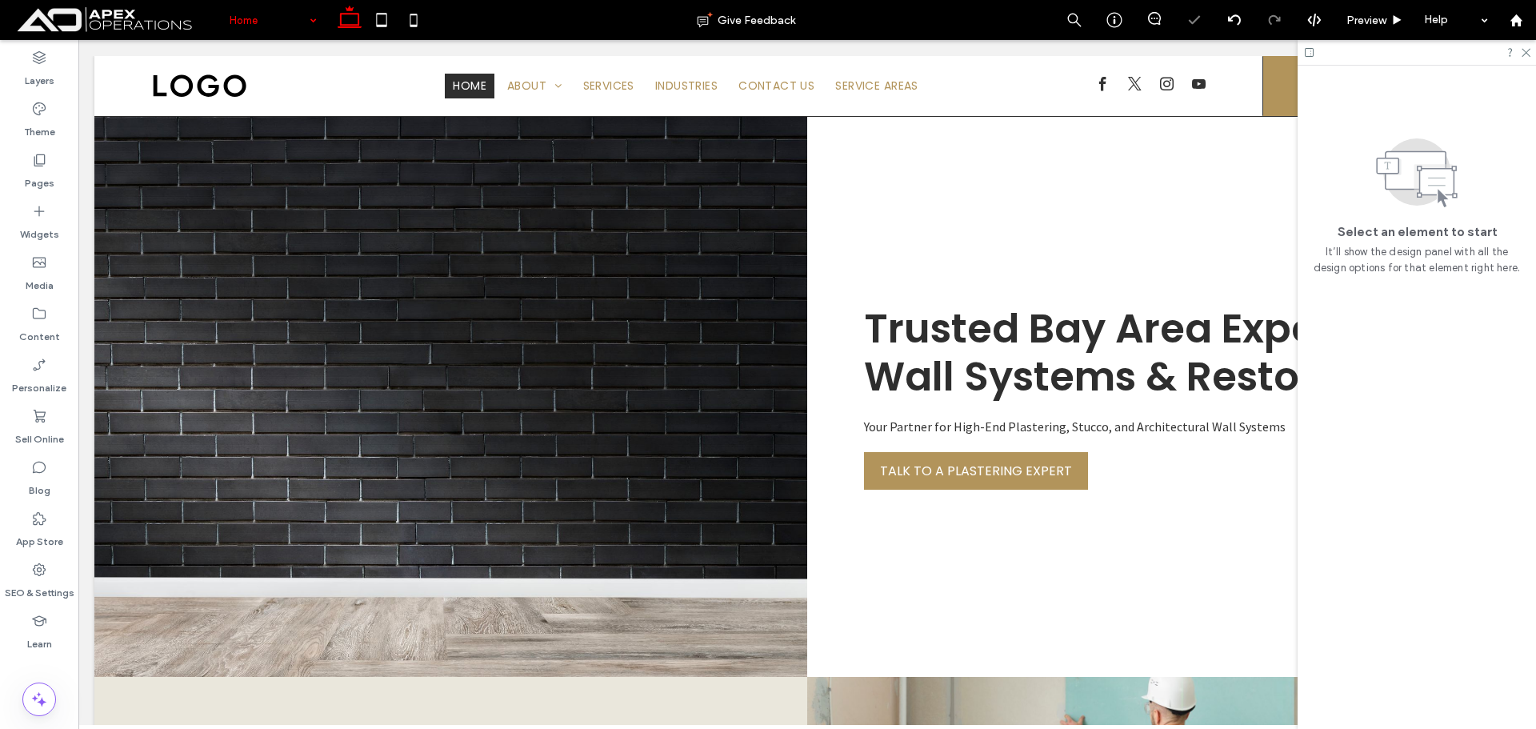
scroll to position [960, 0]
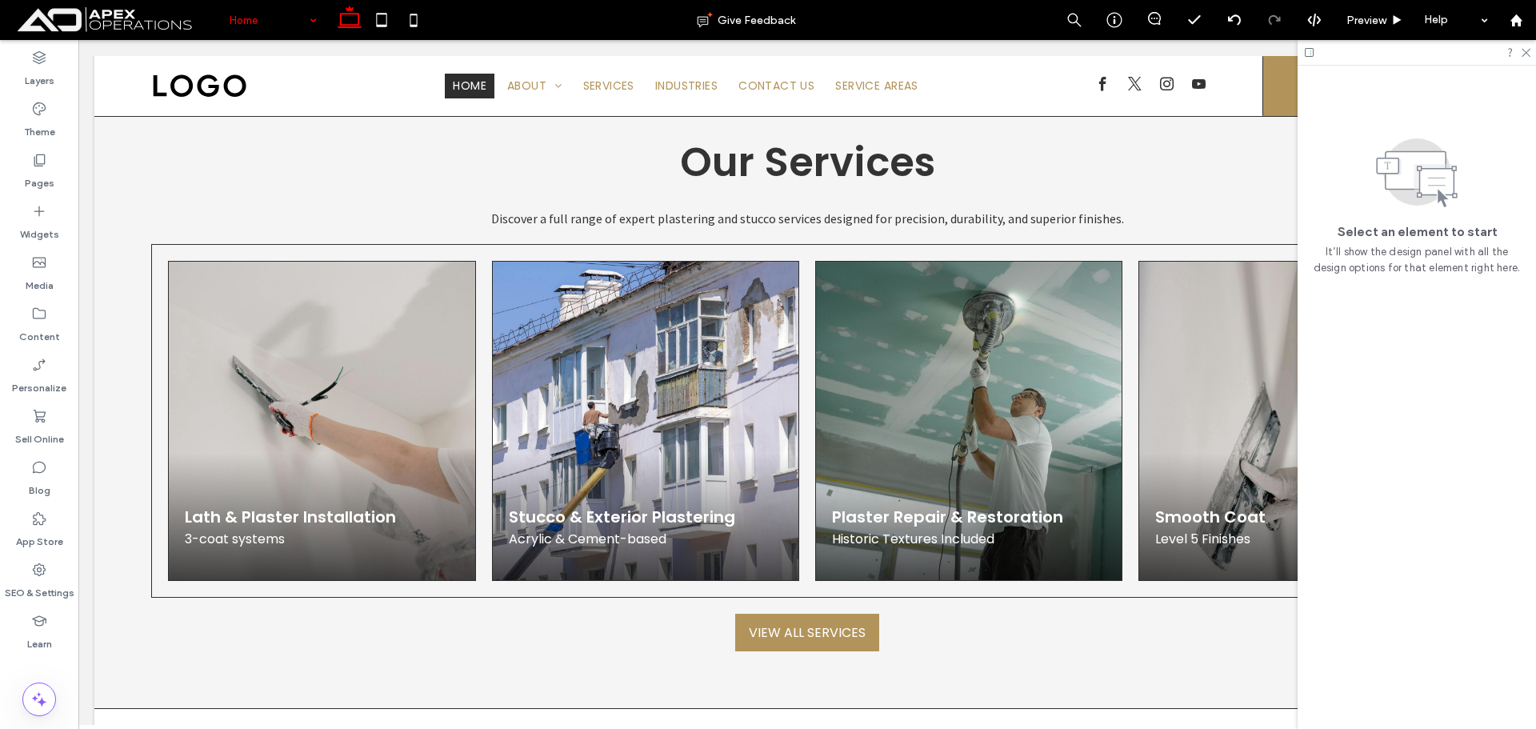
click at [384, 20] on icon at bounding box center [382, 20] width 32 height 32
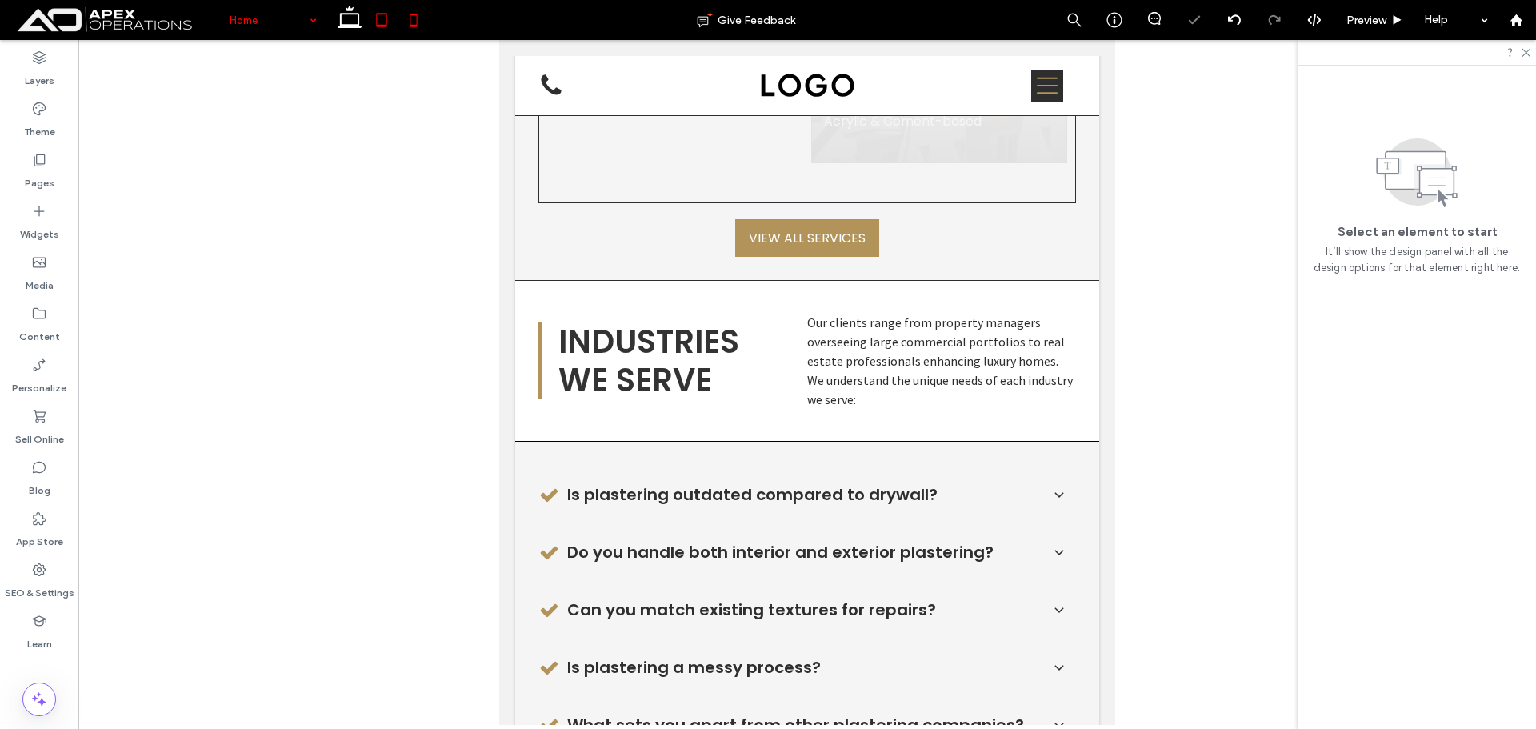
click at [415, 23] on icon at bounding box center [414, 20] width 32 height 32
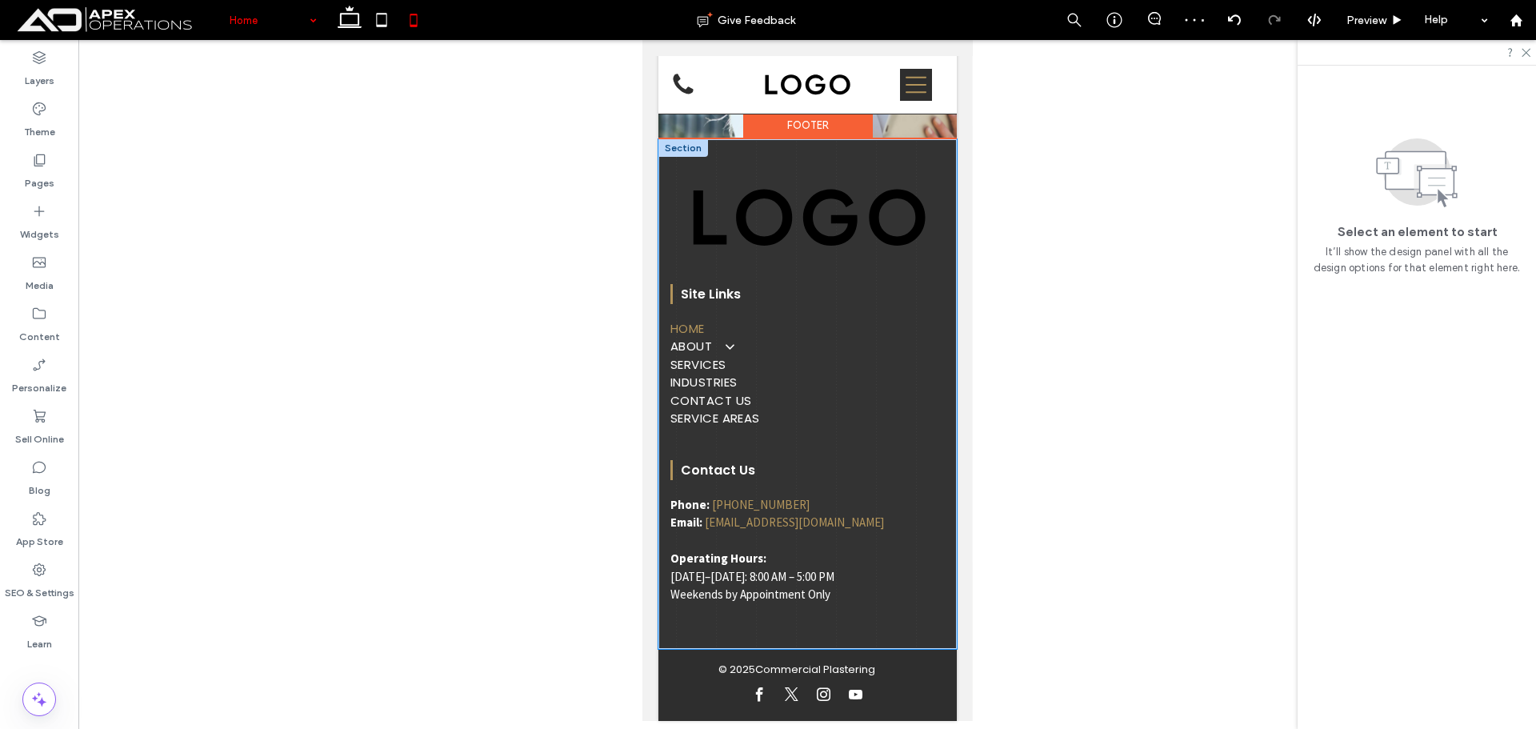
scroll to position [9312, 0]
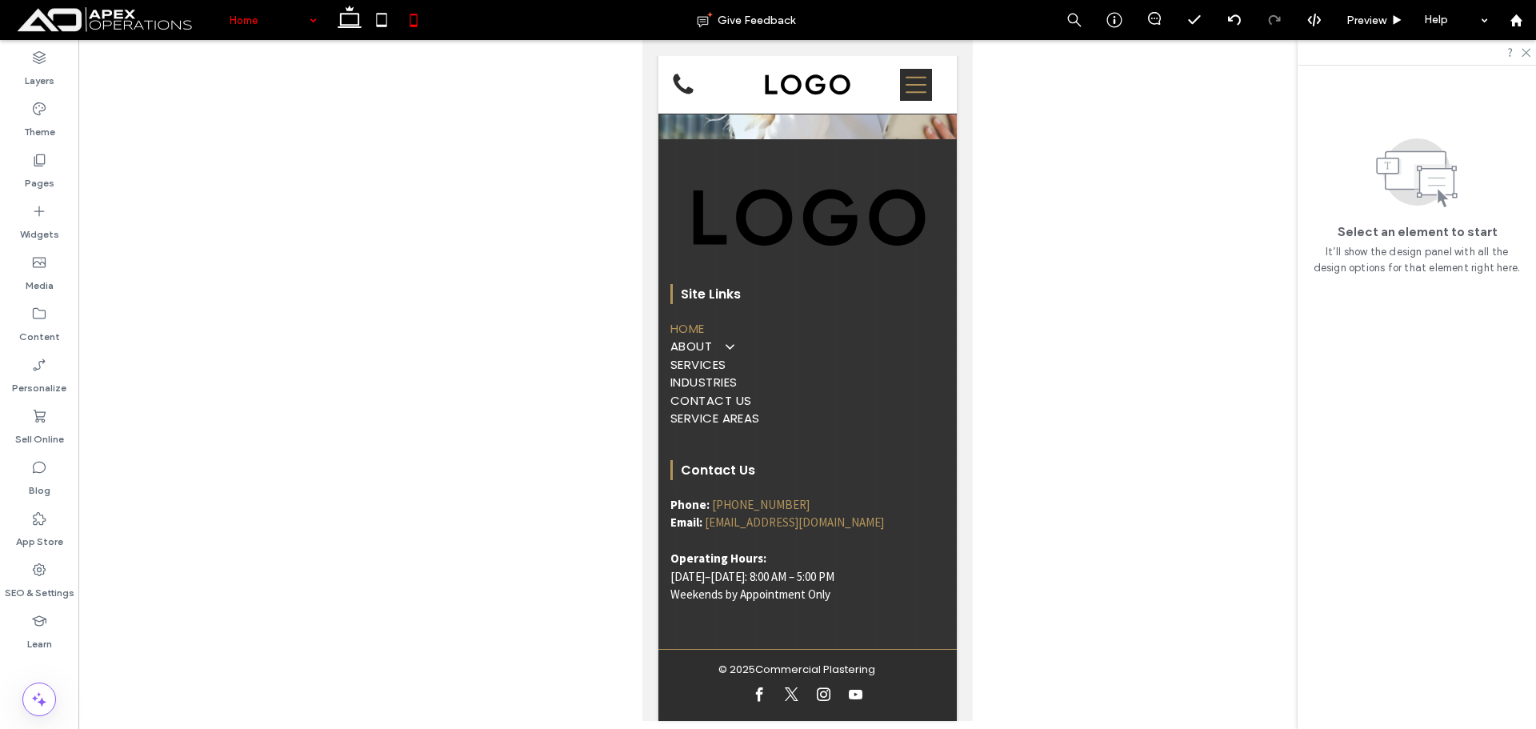
drag, startPoint x: 346, startPoint y: 14, endPoint x: 418, endPoint y: 37, distance: 76.4
click at [346, 14] on use at bounding box center [350, 17] width 24 height 22
